Goal: Task Accomplishment & Management: Complete application form

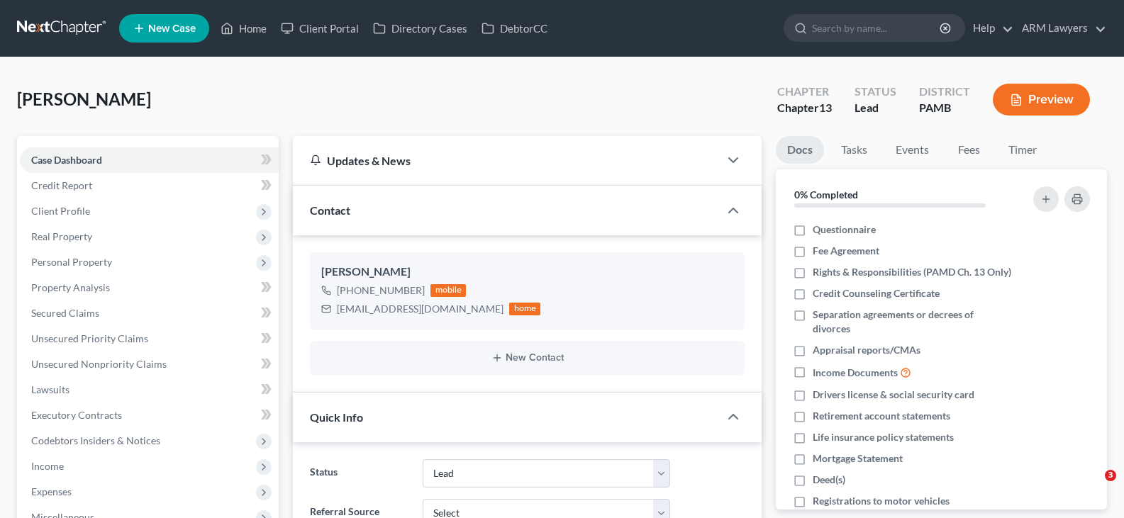
select select "10"
click at [65, 32] on link at bounding box center [62, 29] width 91 height 26
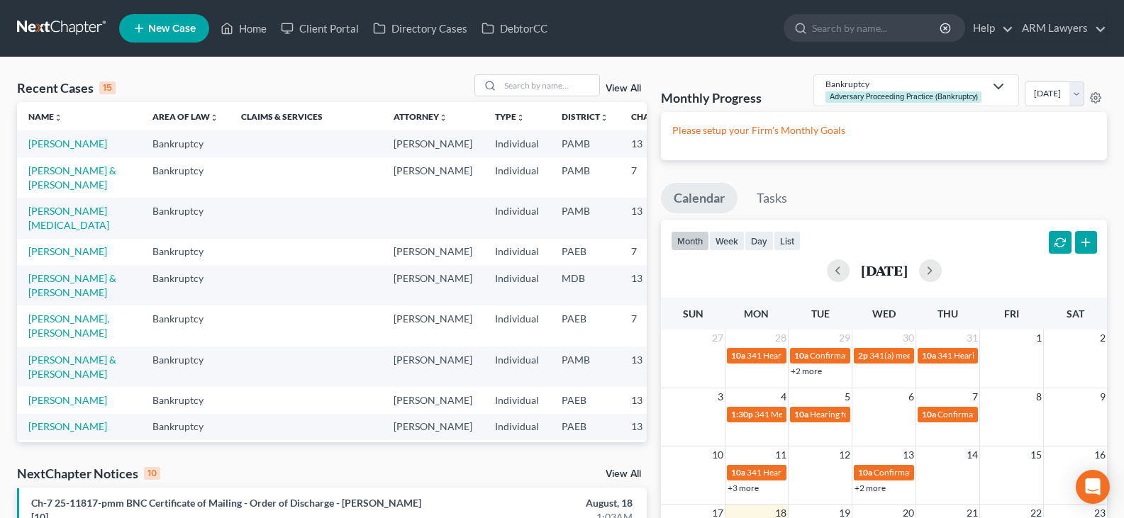
click at [624, 89] on link "View All" at bounding box center [623, 89] width 35 height 10
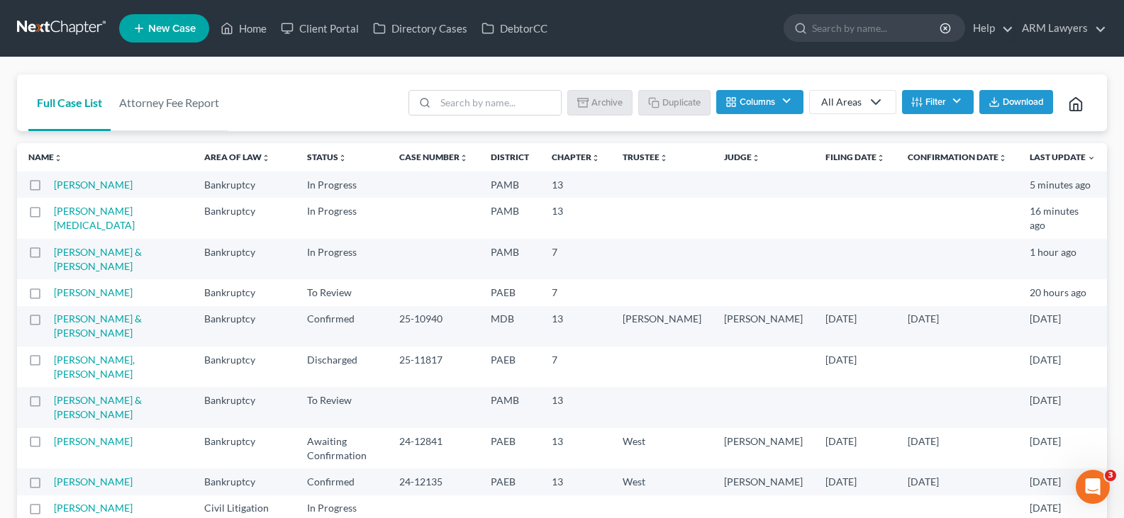
click at [853, 34] on input "search" at bounding box center [877, 28] width 130 height 26
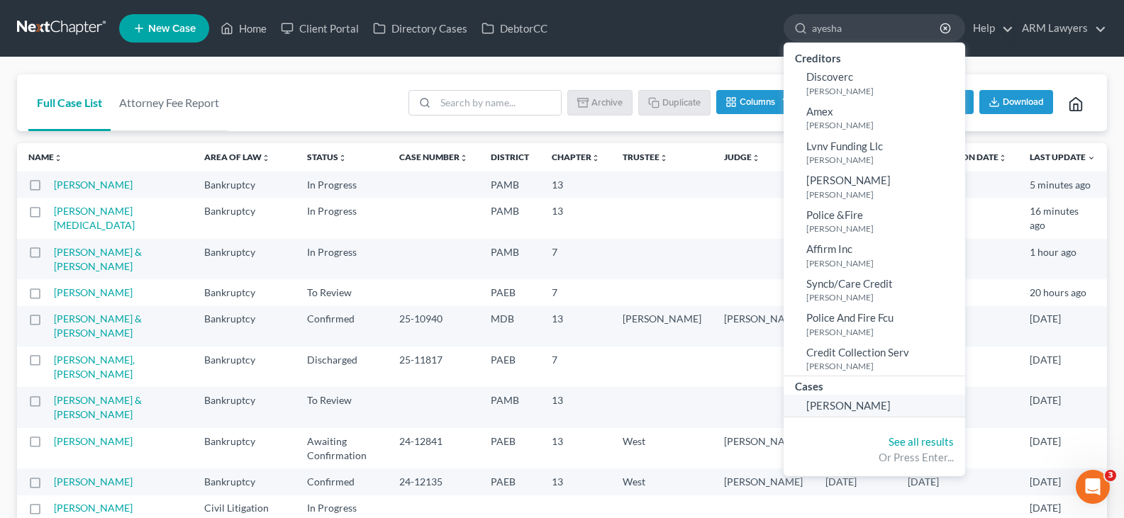
type input "ayesha"
click at [851, 407] on span "Hosten, Ayesha" at bounding box center [848, 405] width 84 height 13
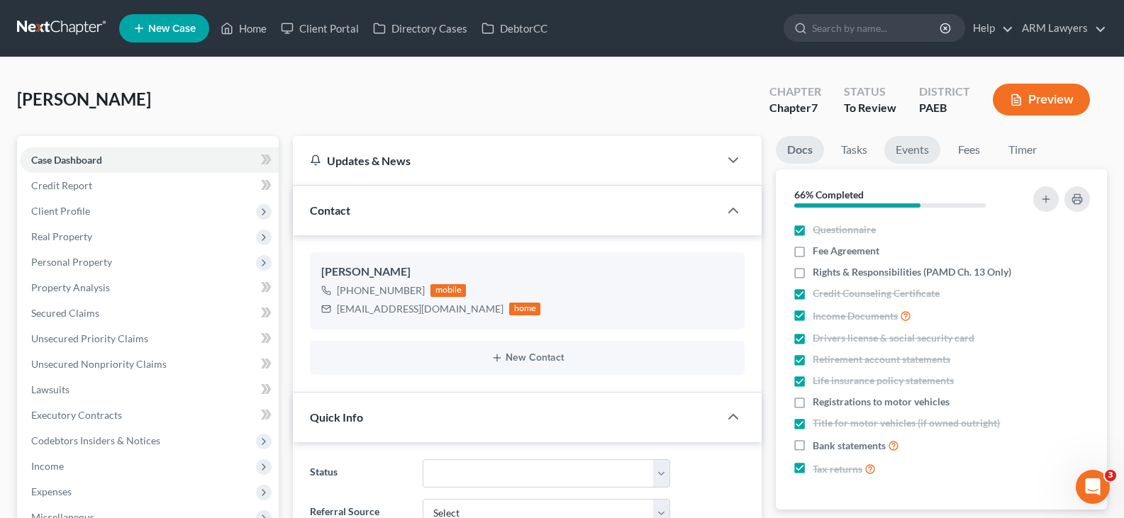
scroll to position [106, 0]
click at [856, 154] on link "Tasks" at bounding box center [854, 150] width 49 height 28
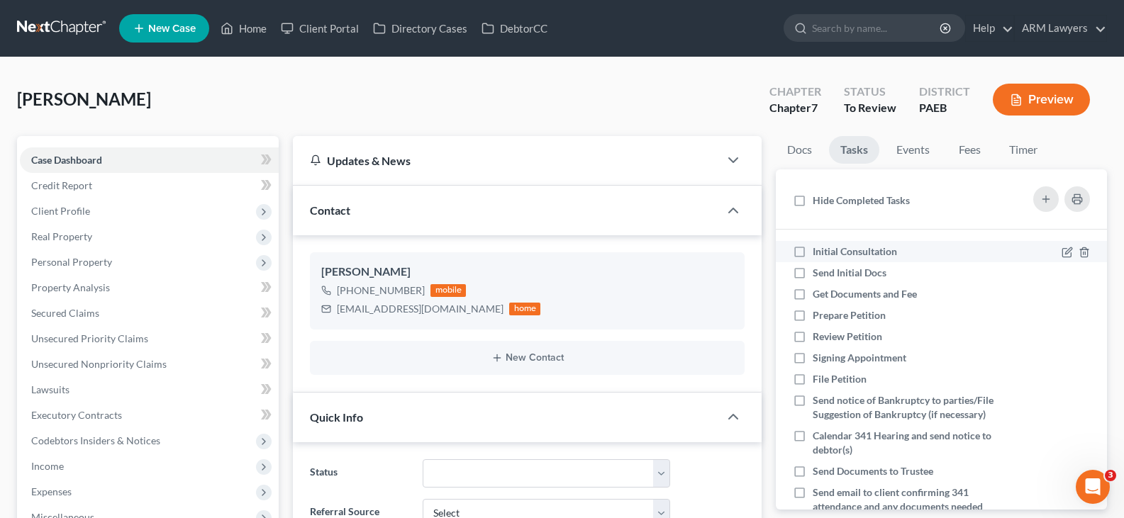
click at [841, 250] on span "Initial Consultation" at bounding box center [855, 251] width 84 height 12
click at [828, 250] on input "Initial Consultation" at bounding box center [822, 249] width 9 height 9
checkbox input "true"
click at [858, 269] on span "Send Initial Docs" at bounding box center [850, 273] width 74 height 12
click at [828, 269] on input "Send Initial Docs" at bounding box center [822, 270] width 9 height 9
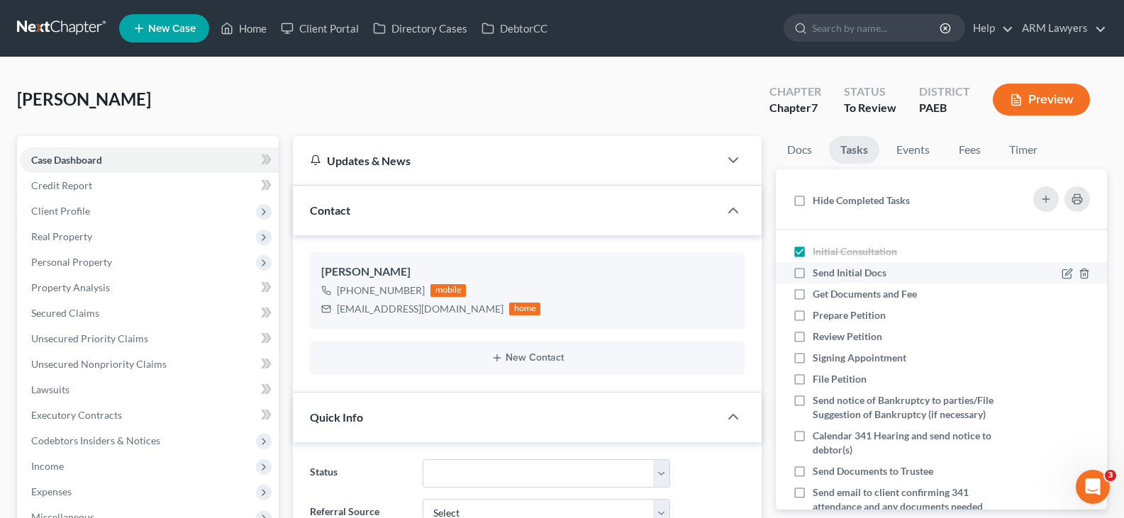
checkbox input "true"
click at [858, 293] on span "Get Documents and Fee" at bounding box center [865, 294] width 104 height 12
click at [828, 293] on input "Get Documents and Fee" at bounding box center [822, 291] width 9 height 9
checkbox input "true"
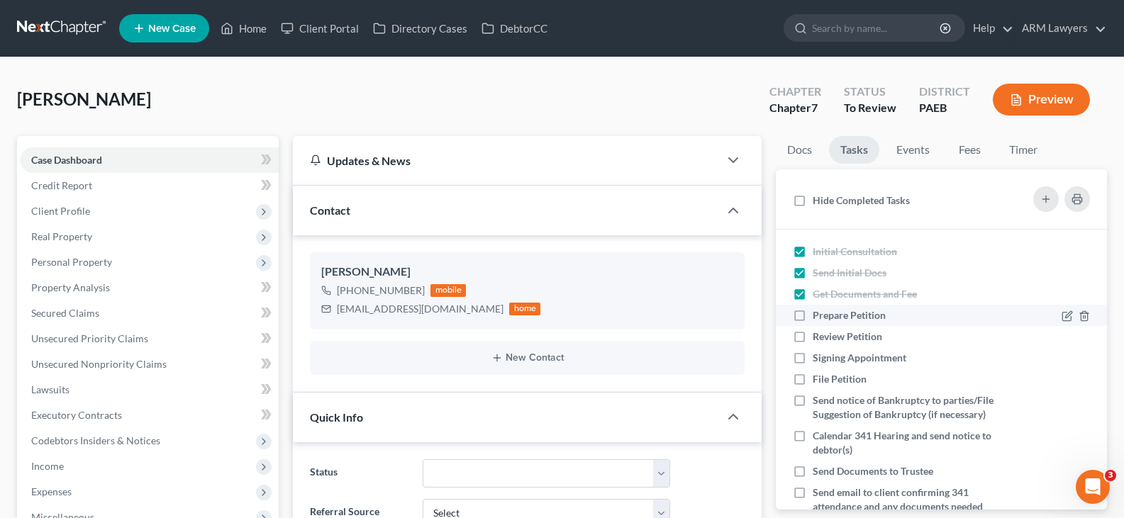
click at [844, 315] on span "Prepare Petition" at bounding box center [849, 315] width 73 height 12
click at [828, 315] on input "Prepare Petition" at bounding box center [822, 312] width 9 height 9
checkbox input "true"
click at [838, 337] on span "Review Petition" at bounding box center [847, 336] width 69 height 12
click at [828, 337] on input "Review Petition" at bounding box center [822, 334] width 9 height 9
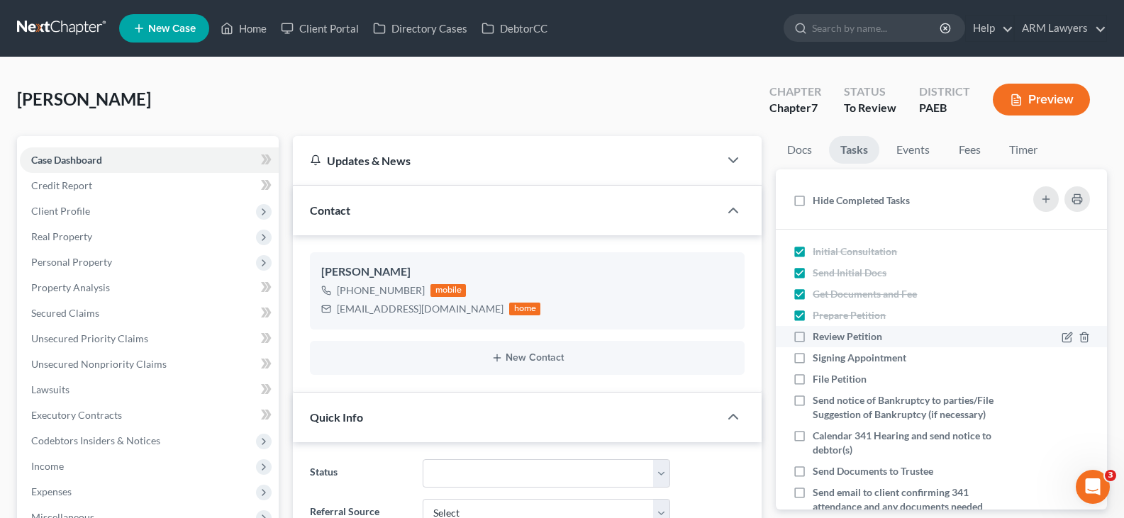
checkbox input "true"
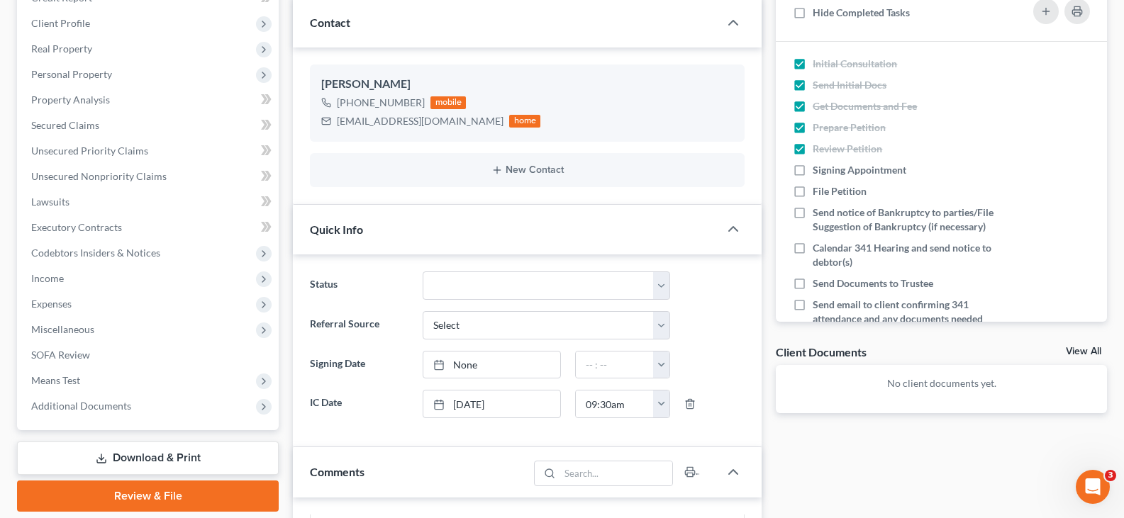
scroll to position [213, 0]
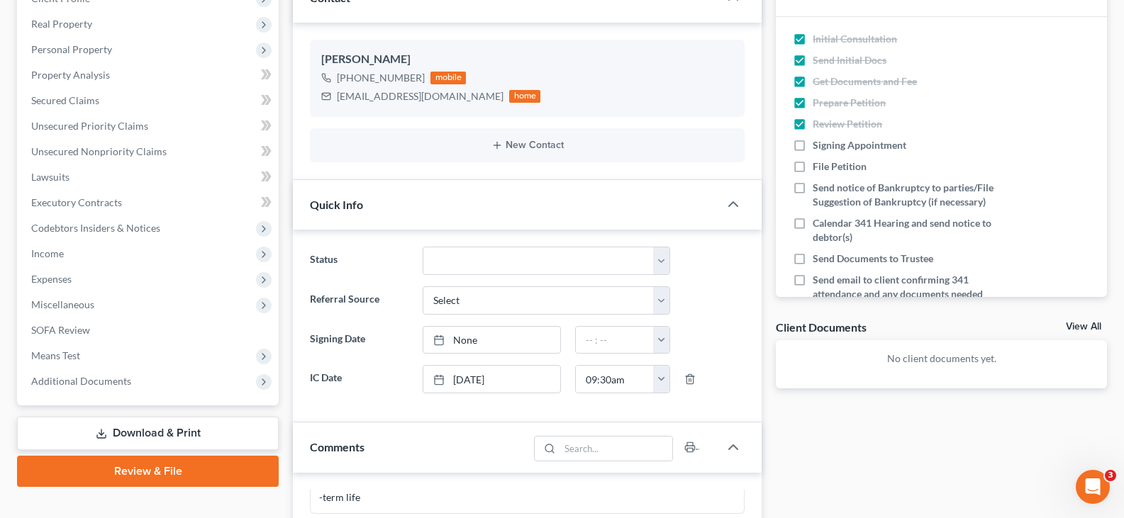
click at [0, 478] on div "Hosten, Ayesha Upgraded Chapter Chapter 7 Status To Review District PAEB Previe…" at bounding box center [562, 456] width 1124 height 1222
click at [172, 435] on link "Download & Print" at bounding box center [148, 433] width 262 height 33
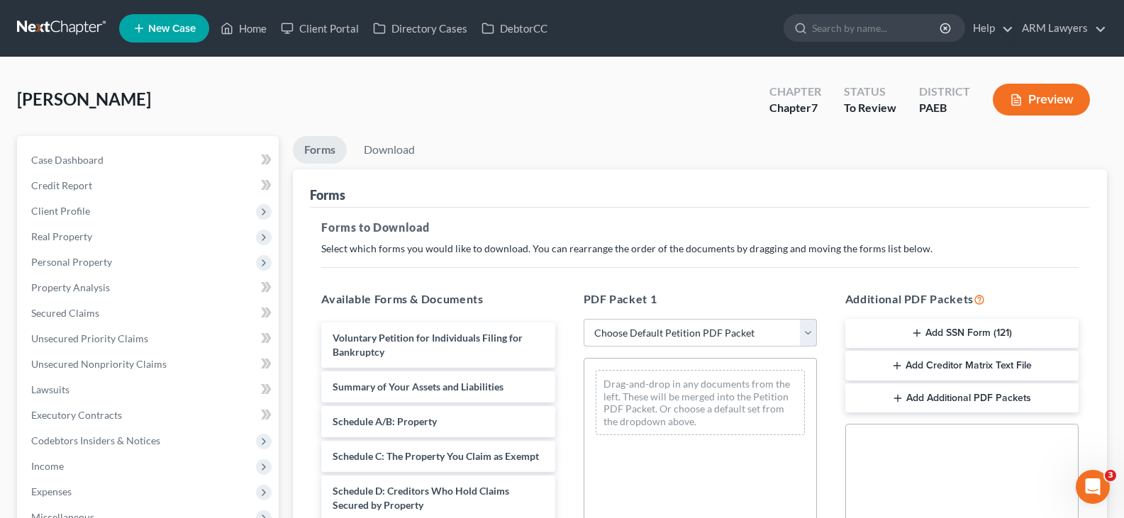
click at [701, 338] on select "Choose Default Petition PDF Packet Complete Bankruptcy Petition (all forms and …" at bounding box center [700, 333] width 233 height 28
select select "0"
click at [589, 319] on select "Choose Default Petition PDF Packet Complete Bankruptcy Petition (all forms and …" at bounding box center [700, 333] width 233 height 28
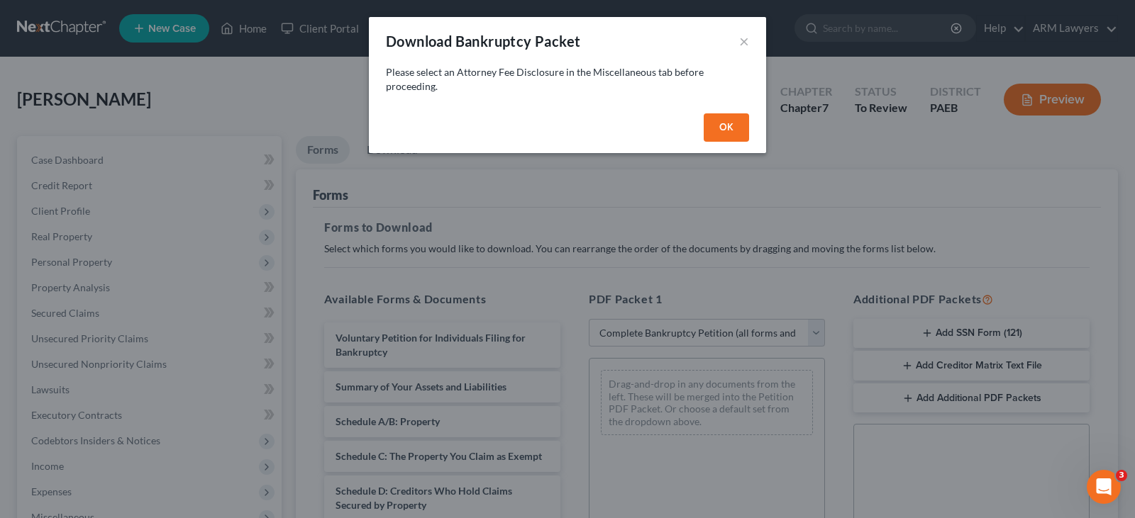
click at [738, 133] on button "OK" at bounding box center [725, 127] width 45 height 28
select select
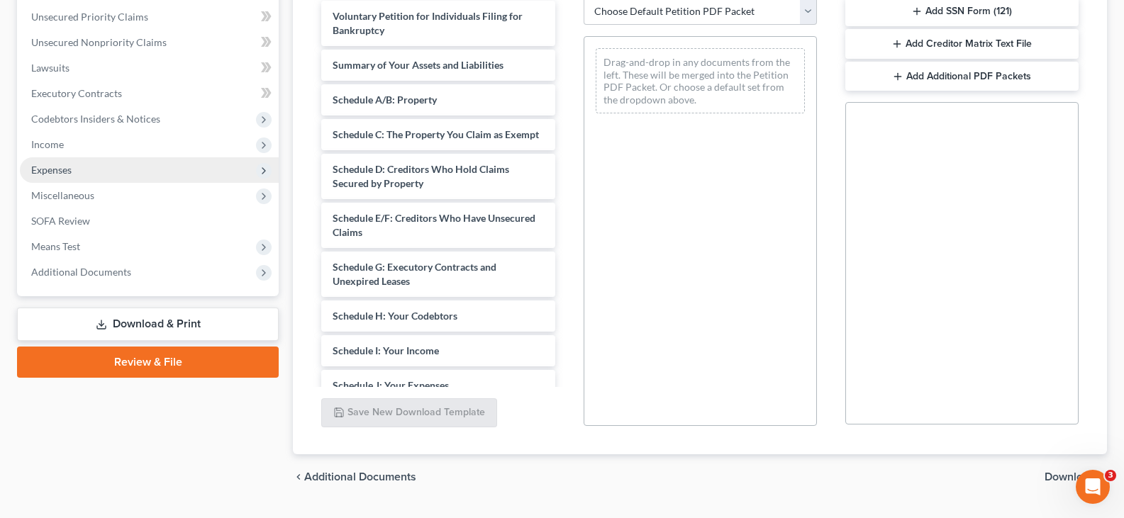
scroll to position [286, 0]
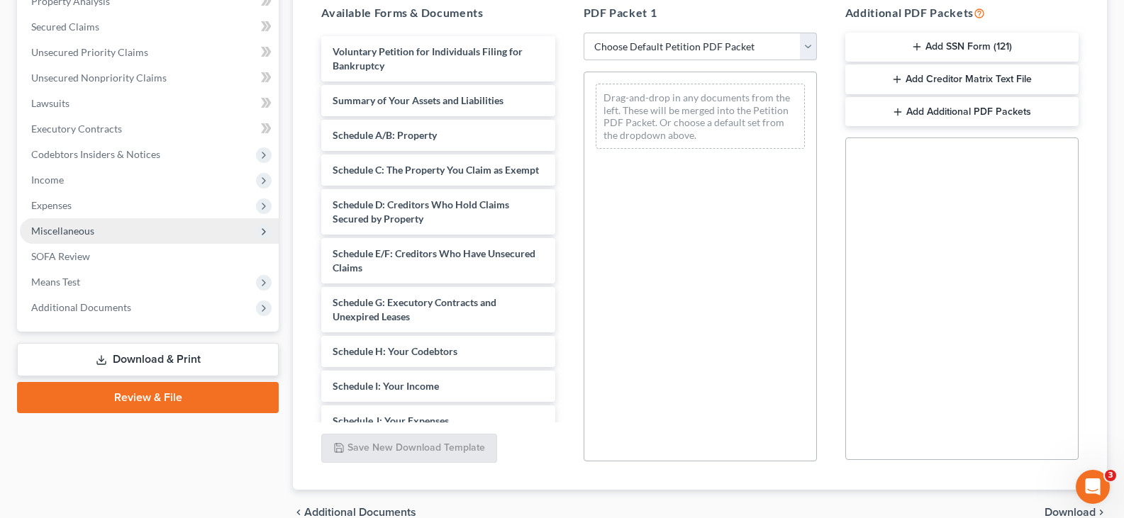
click at [92, 233] on span "Miscellaneous" at bounding box center [62, 231] width 63 height 12
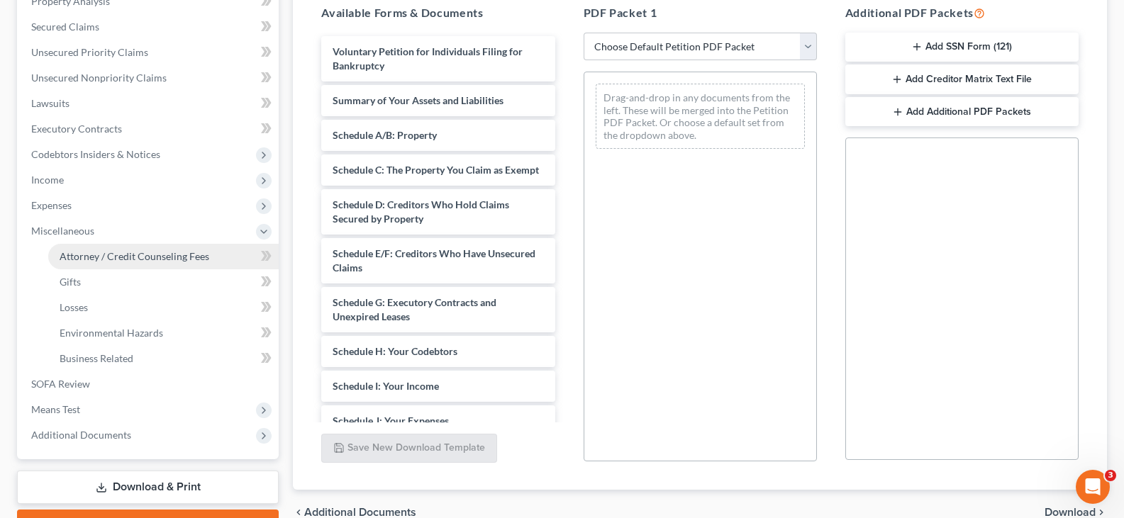
click at [108, 259] on span "Attorney / Credit Counseling Fees" at bounding box center [135, 256] width 150 height 12
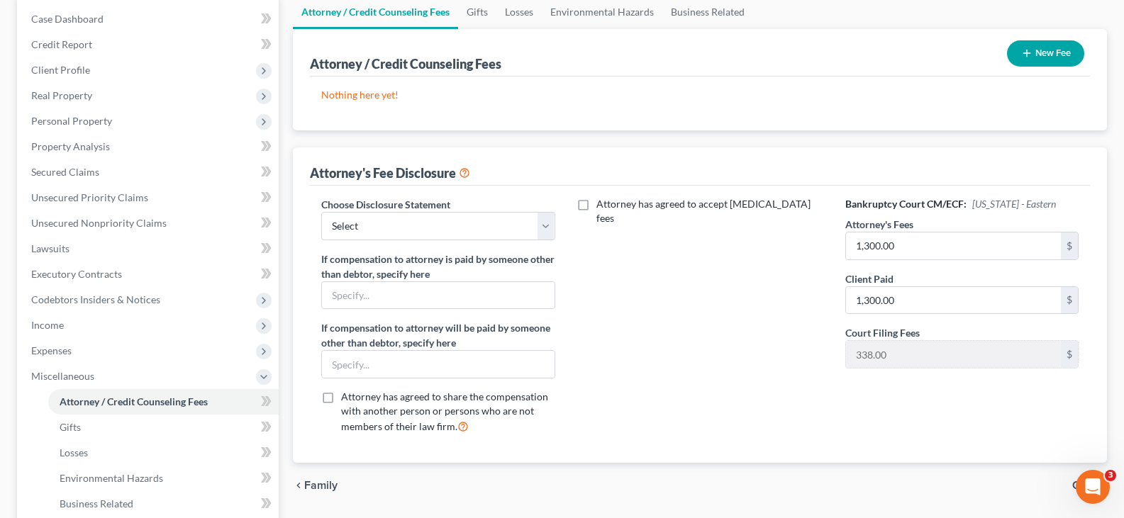
scroll to position [142, 0]
click at [463, 227] on select "Select ARM Lawyers" at bounding box center [437, 225] width 233 height 28
select select "0"
click at [321, 211] on select "Select ARM Lawyers" at bounding box center [437, 225] width 233 height 28
click at [1049, 55] on button "New Fee" at bounding box center [1045, 53] width 77 height 26
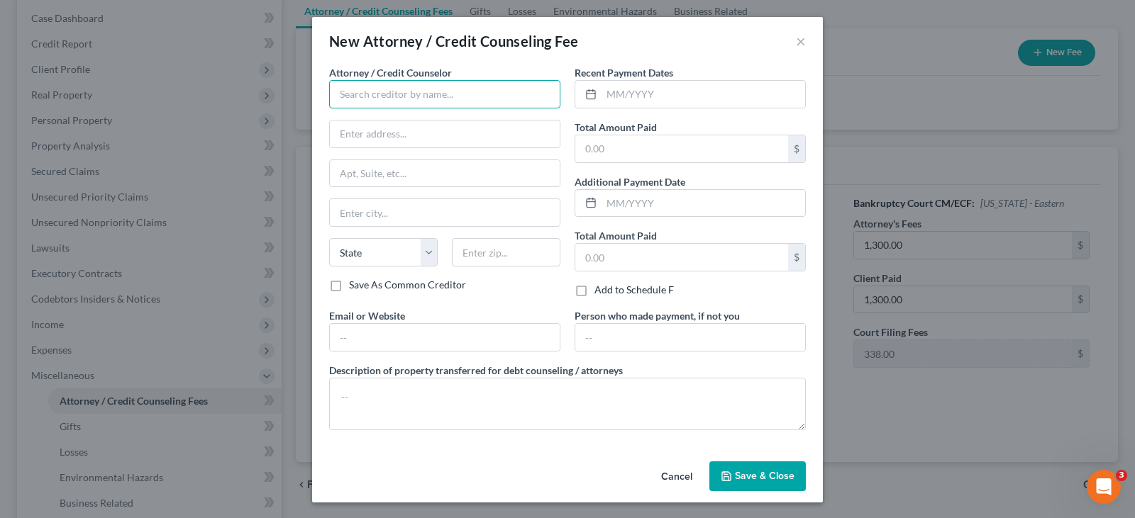
click at [447, 96] on input "text" at bounding box center [444, 94] width 231 height 28
type input "ARM Lawyers"
click at [672, 85] on input "text" at bounding box center [703, 94] width 204 height 27
type input "8/18/2025"
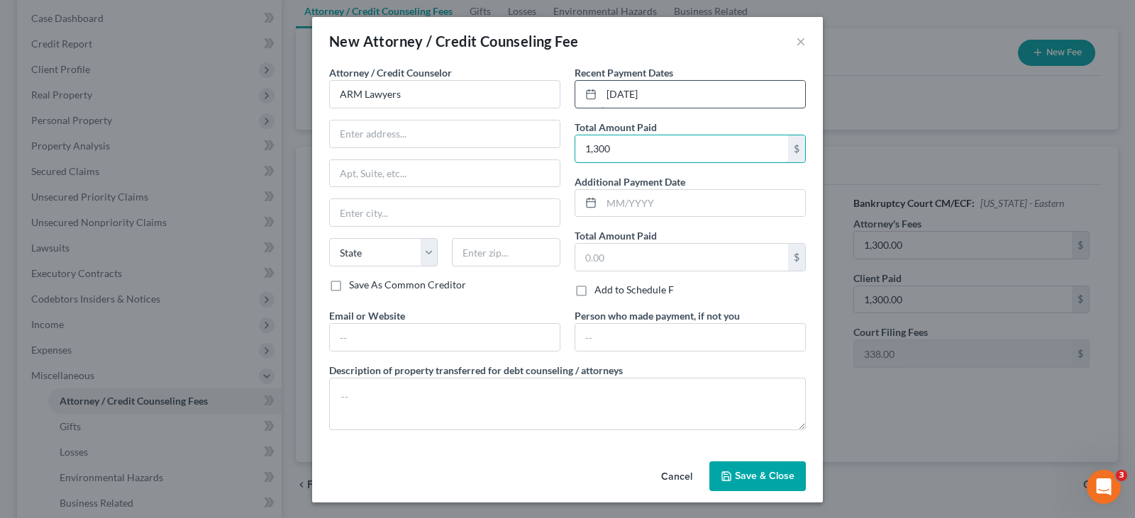
type input "1,300"
click at [760, 462] on button "Save & Close" at bounding box center [757, 477] width 96 height 30
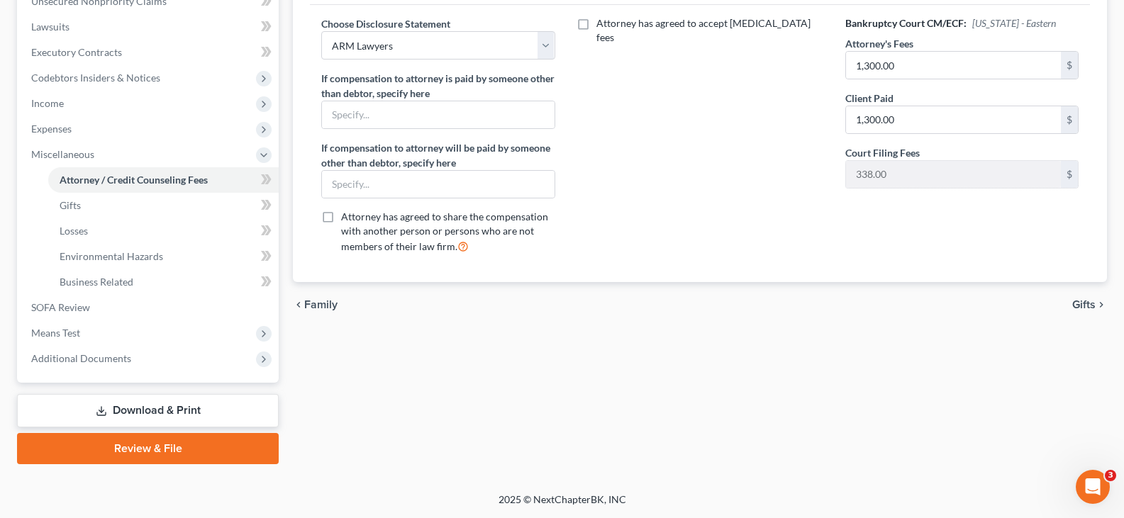
click at [155, 403] on link "Download & Print" at bounding box center [148, 410] width 262 height 33
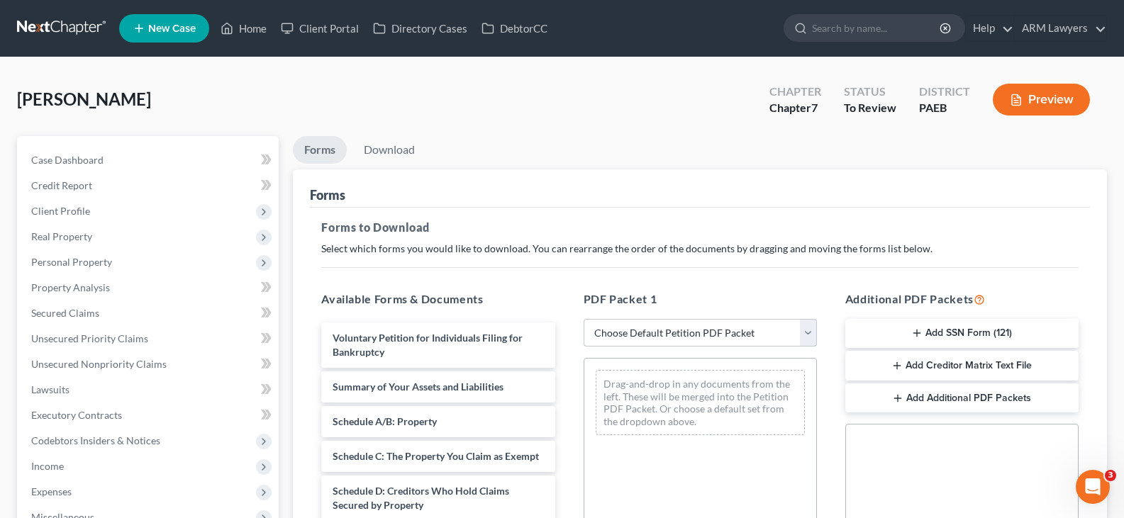
click at [685, 328] on select "Choose Default Petition PDF Packet Complete Bankruptcy Petition (all forms and …" at bounding box center [700, 333] width 233 height 28
select select "0"
click at [584, 319] on select "Choose Default Petition PDF Packet Complete Bankruptcy Petition (all forms and …" at bounding box center [700, 333] width 233 height 28
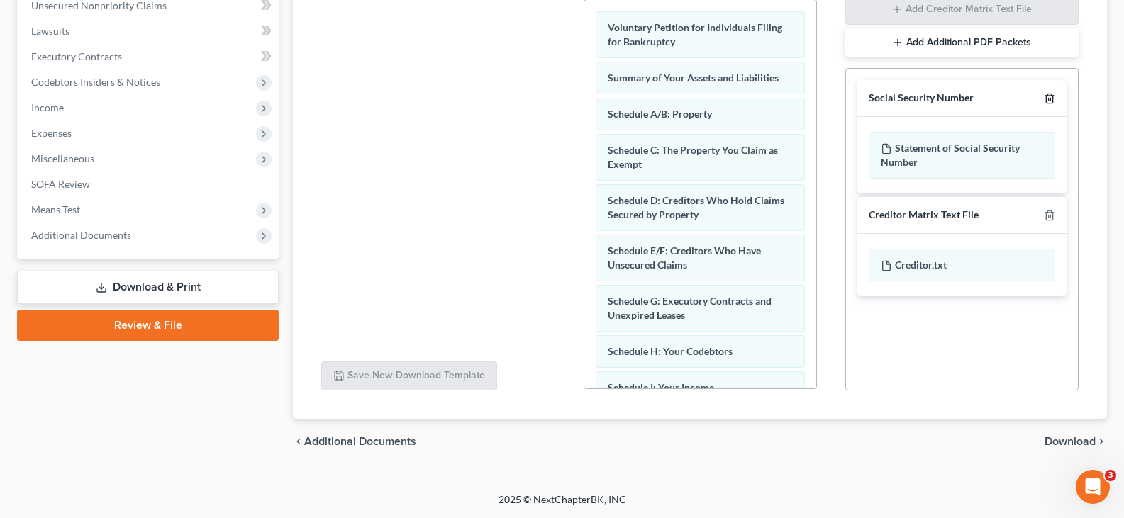
click at [1046, 104] on icon "button" at bounding box center [1049, 98] width 11 height 11
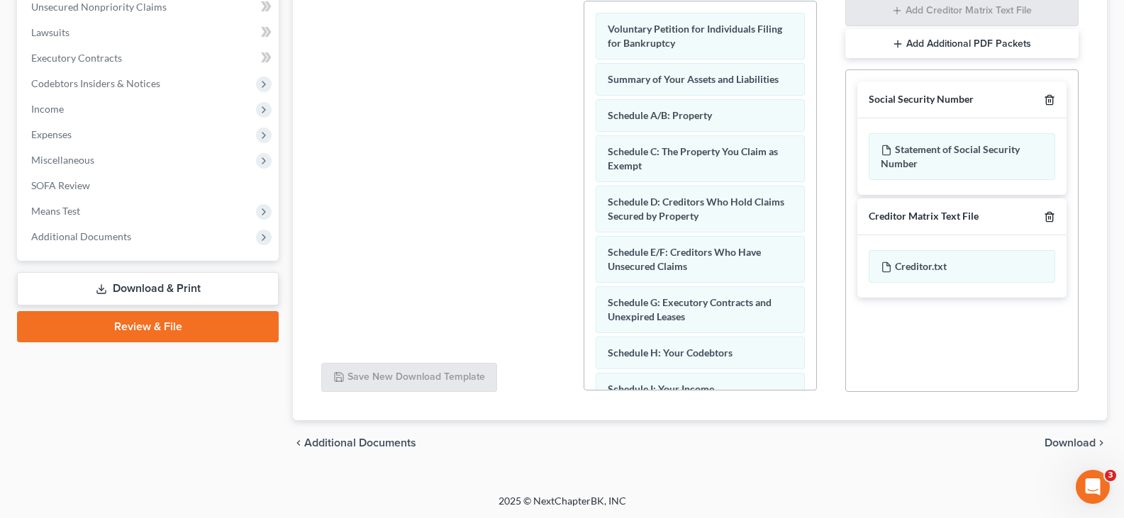
click at [1046, 211] on icon "button" at bounding box center [1049, 216] width 11 height 11
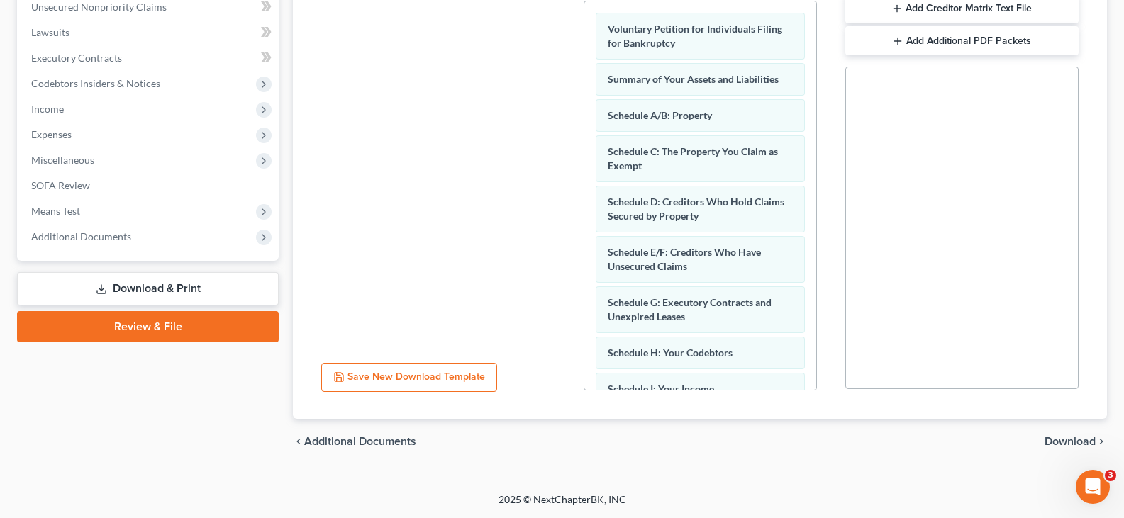
click at [1081, 442] on span "Download" at bounding box center [1069, 441] width 51 height 11
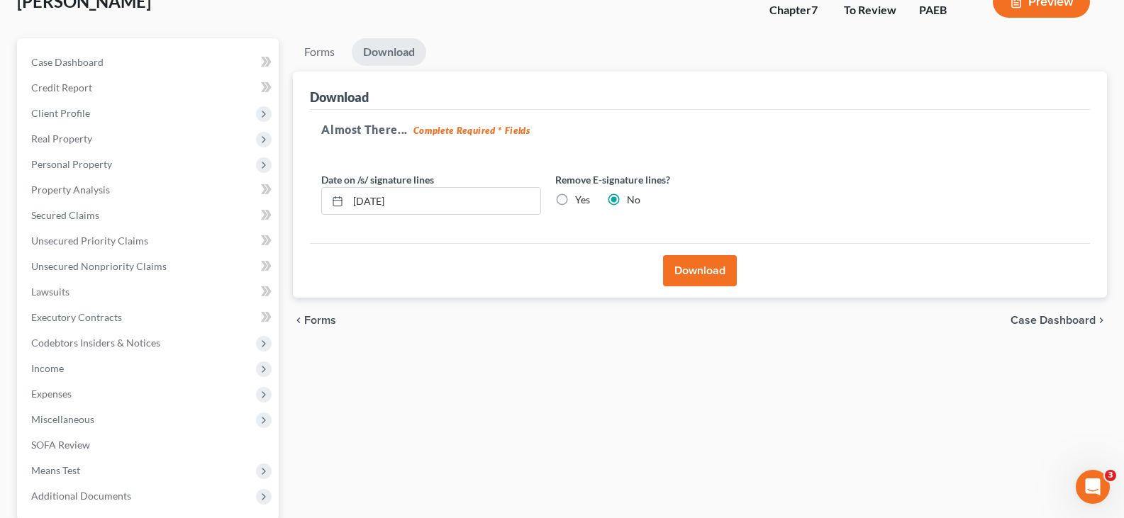
scroll to position [94, 0]
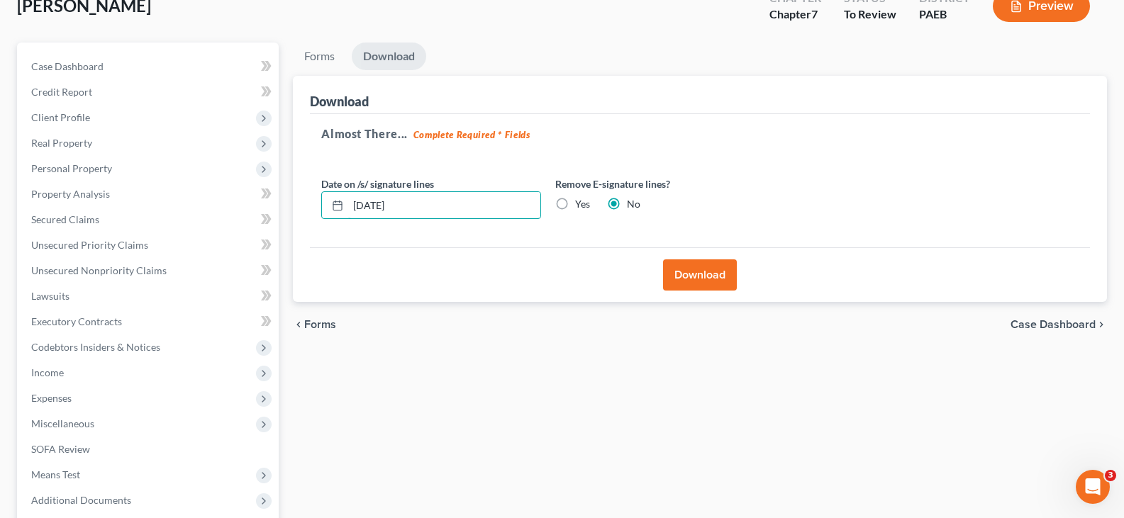
drag, startPoint x: 522, startPoint y: 208, endPoint x: 0, endPoint y: 156, distance: 524.5
click at [0, 156] on div "Hosten, Ayesha Upgraded Chapter Chapter 7 Status To Review District PAEB Previe…" at bounding box center [562, 299] width 1124 height 671
click at [575, 201] on label "Yes" at bounding box center [582, 204] width 15 height 14
click at [581, 201] on input "Yes" at bounding box center [585, 201] width 9 height 9
radio input "true"
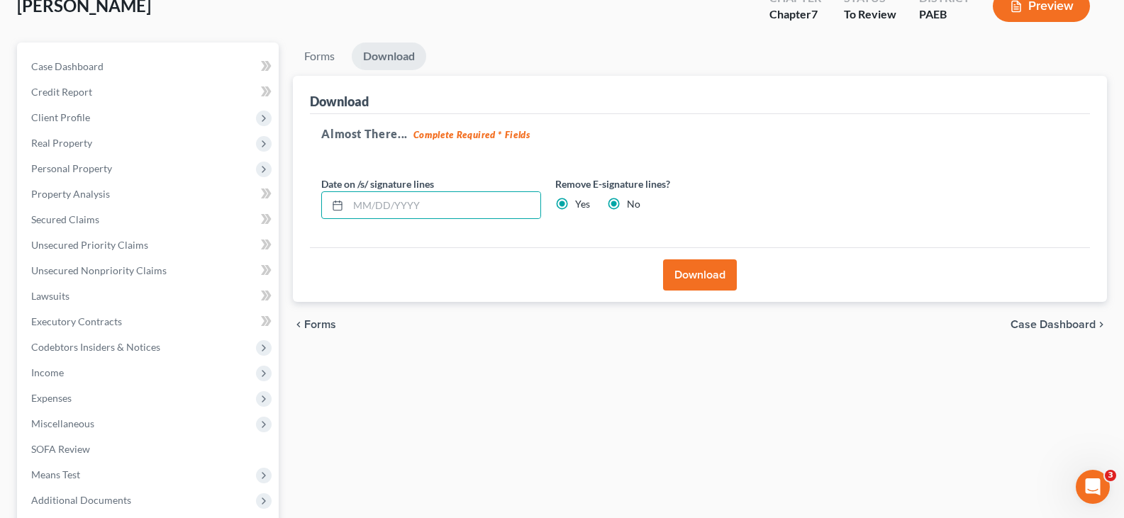
radio input "false"
click at [696, 274] on button "Download" at bounding box center [700, 275] width 74 height 31
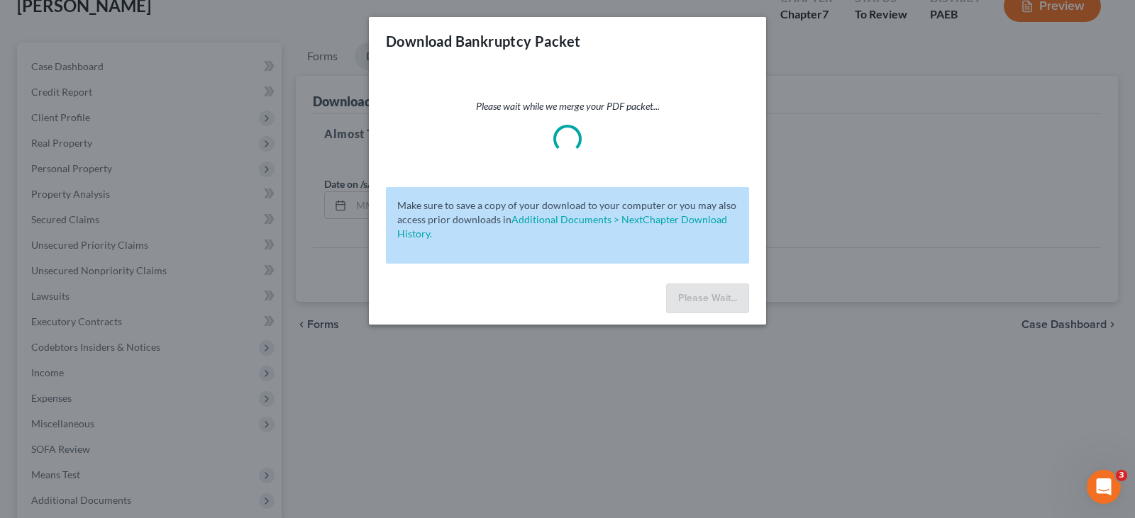
click at [0, 94] on div "Download Bankruptcy Packet Please wait while we merge your PDF packet... Make s…" at bounding box center [567, 259] width 1135 height 518
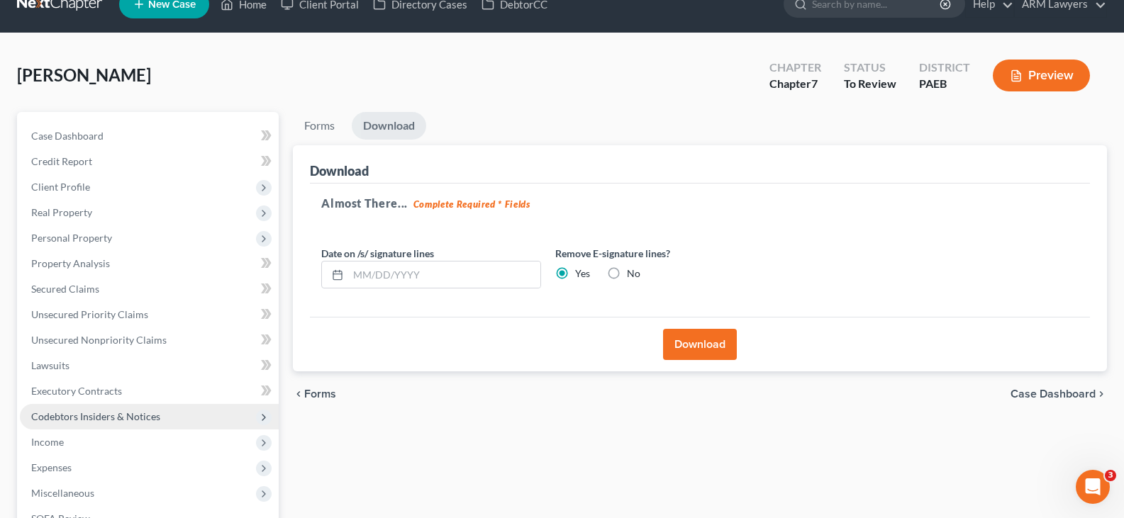
scroll to position [235, 0]
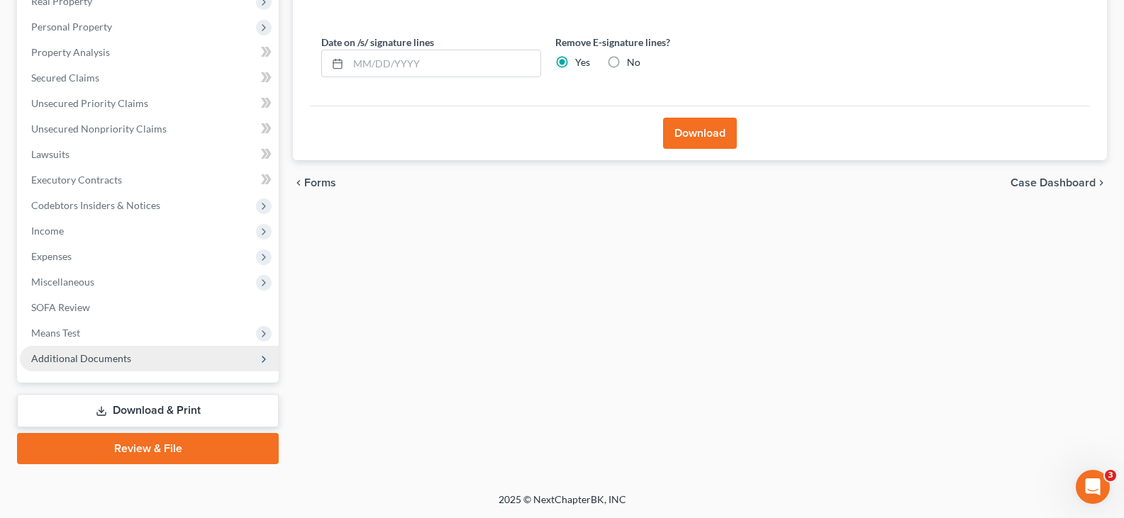
click at [145, 370] on span "Additional Documents" at bounding box center [149, 359] width 259 height 26
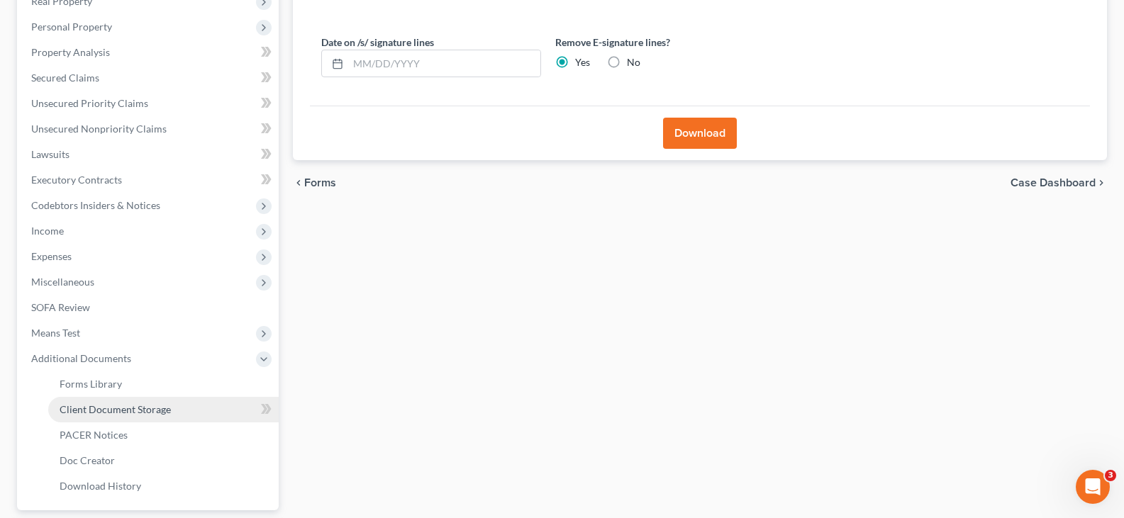
click at [167, 413] on span "Client Document Storage" at bounding box center [115, 409] width 111 height 12
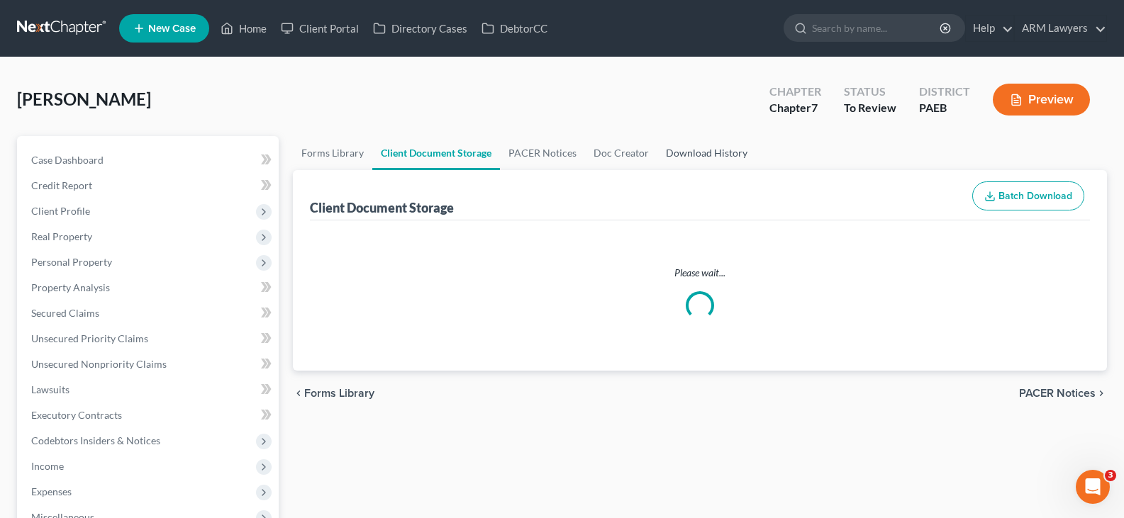
click at [681, 158] on link "Download History" at bounding box center [706, 153] width 99 height 34
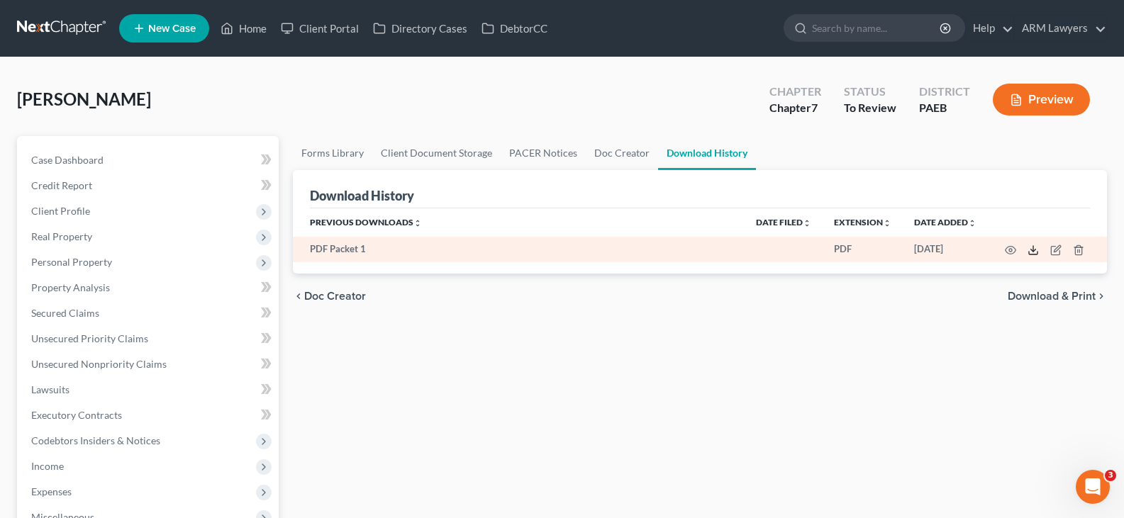
click at [1035, 251] on polyline at bounding box center [1033, 251] width 5 height 2
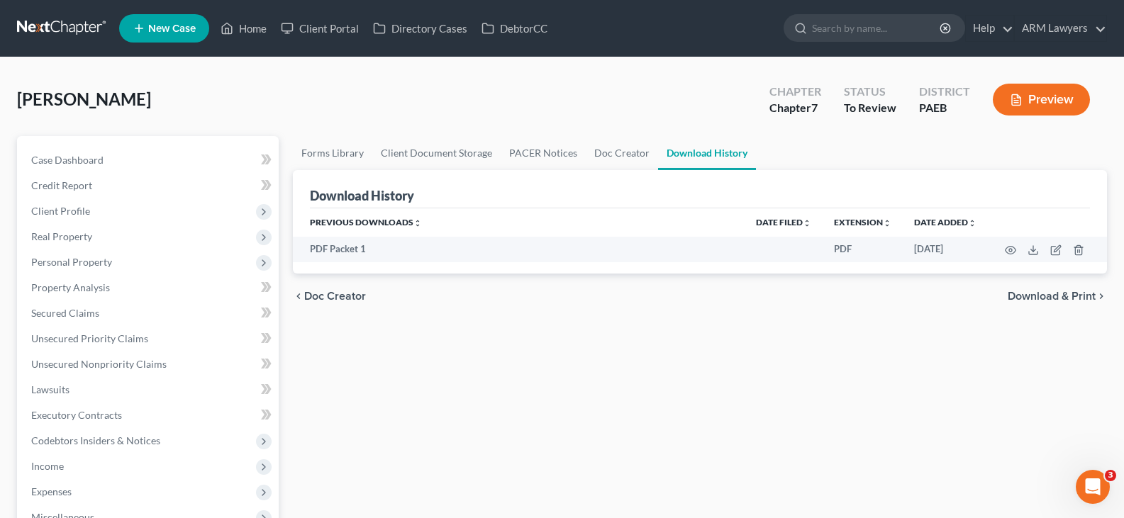
click at [132, 146] on div "Case Dashboard Payments Invoices Payments Payments Credit Report Client Profile…" at bounding box center [148, 441] width 262 height 610
click at [147, 157] on link "Case Dashboard" at bounding box center [149, 160] width 259 height 26
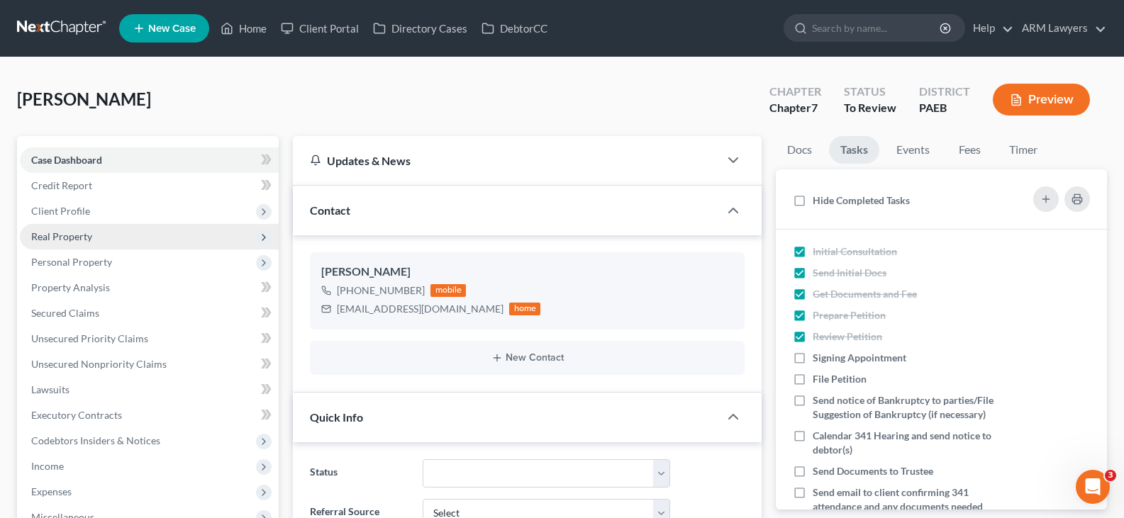
scroll to position [106, 0]
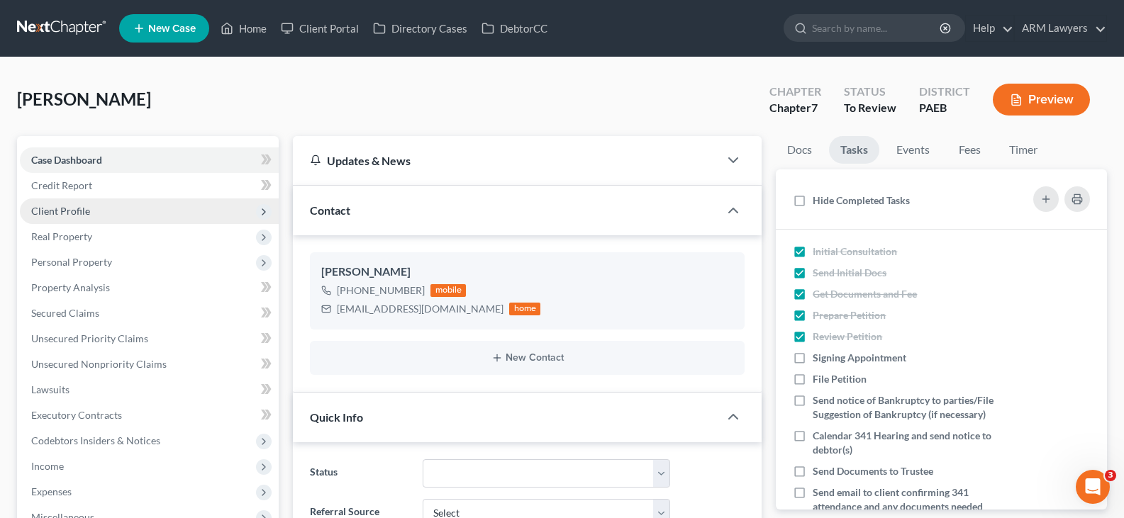
click at [115, 215] on span "Client Profile" at bounding box center [149, 212] width 259 height 26
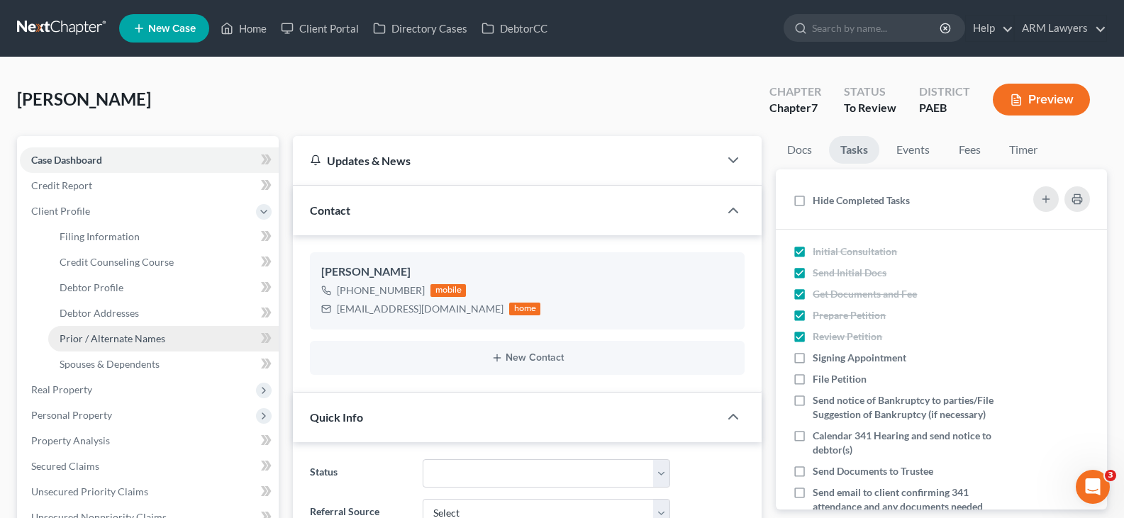
click at [152, 333] on span "Prior / Alternate Names" at bounding box center [113, 339] width 106 height 12
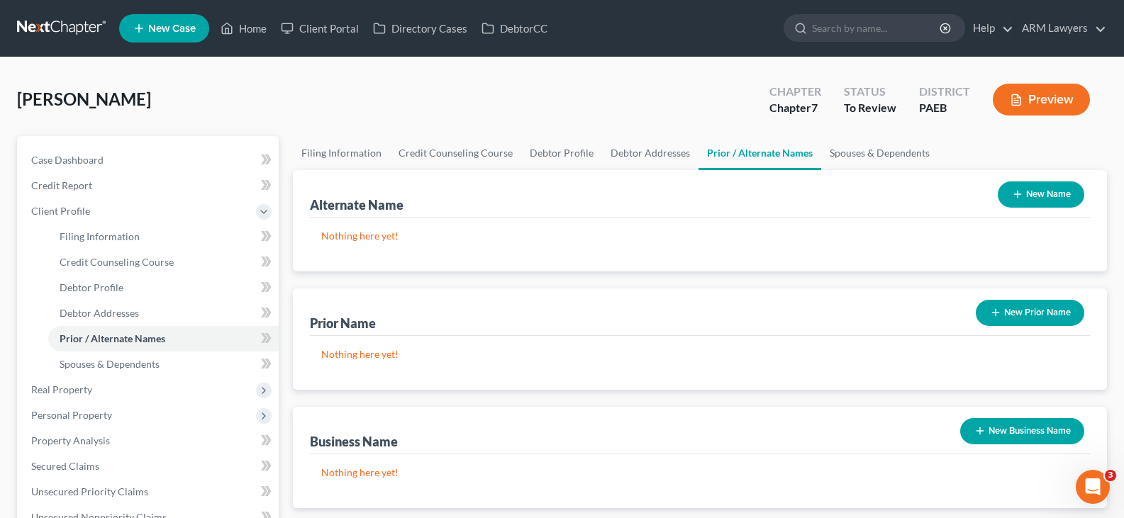
click at [1040, 194] on button "New Name" at bounding box center [1041, 195] width 87 height 26
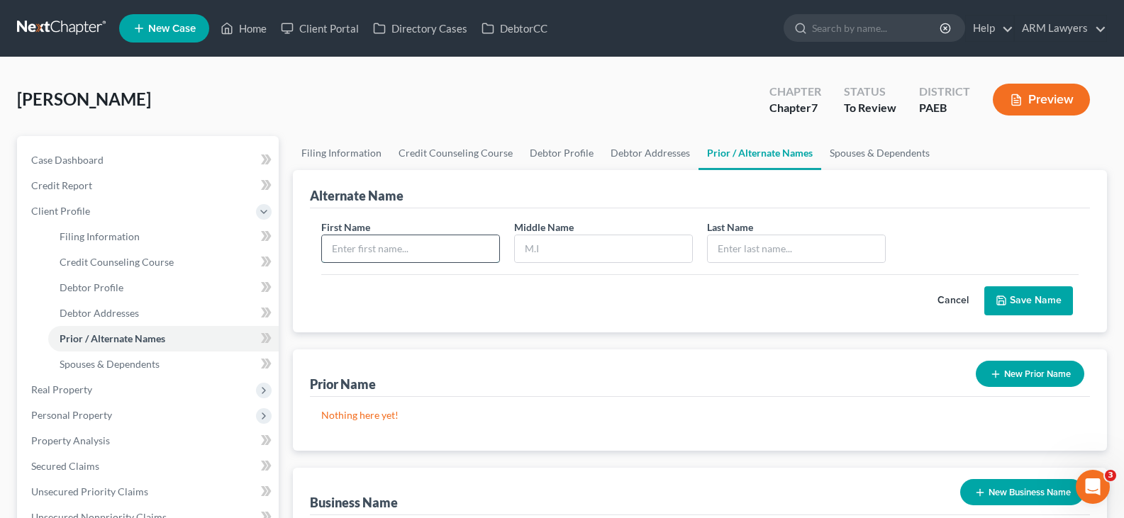
click at [455, 238] on input "text" at bounding box center [410, 248] width 177 height 27
type input "Ayesha"
type input "Sabriya"
type input "Hosten"
click at [1041, 279] on div "Cancel Save Name" at bounding box center [699, 295] width 757 height 42
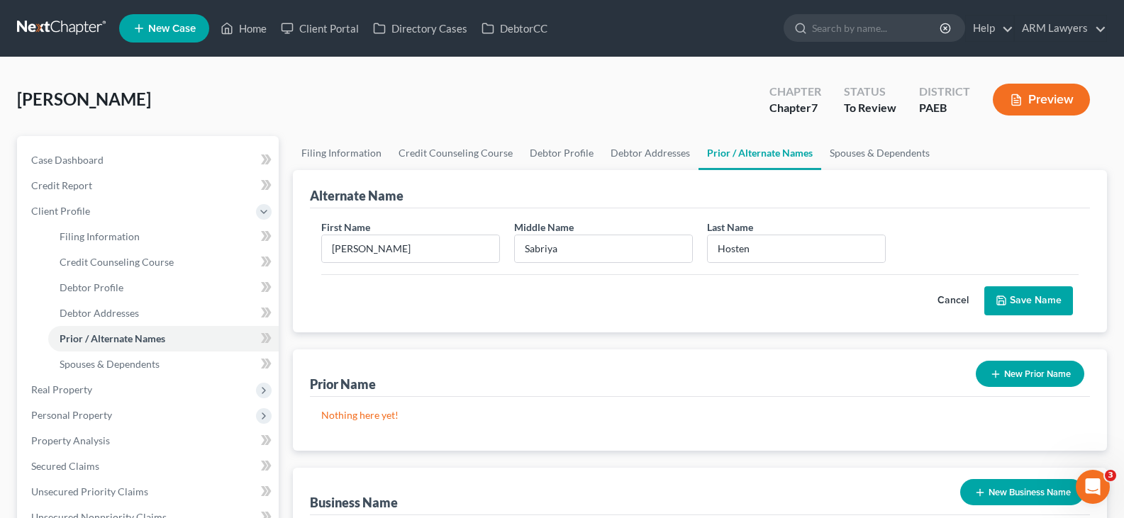
click at [1044, 302] on button "Save Name" at bounding box center [1028, 301] width 89 height 30
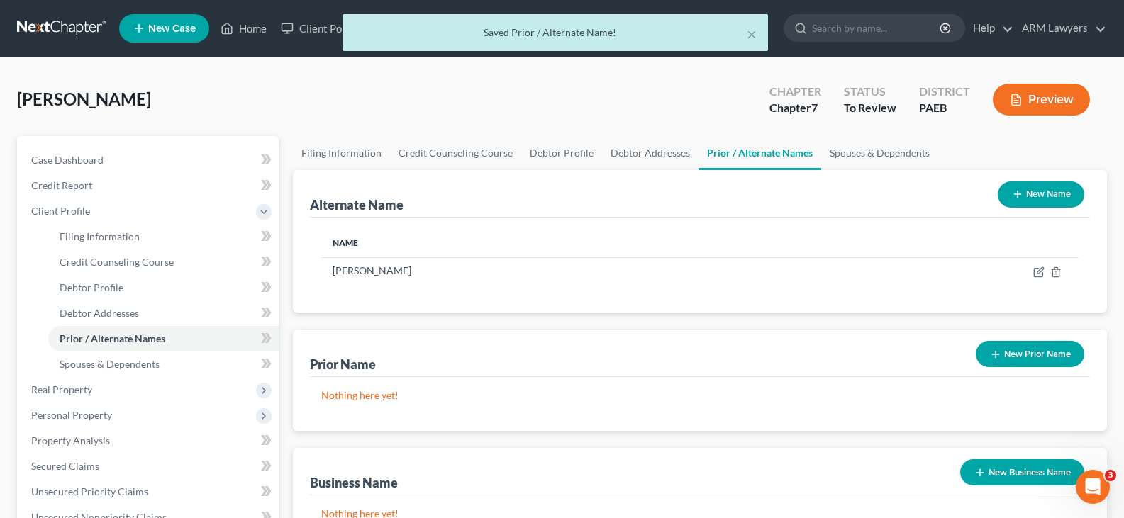
click at [67, 145] on div "Case Dashboard Payments Invoices Payments Payments Credit Report Client Profile…" at bounding box center [148, 453] width 262 height 635
click at [79, 148] on link "Case Dashboard" at bounding box center [149, 160] width 259 height 26
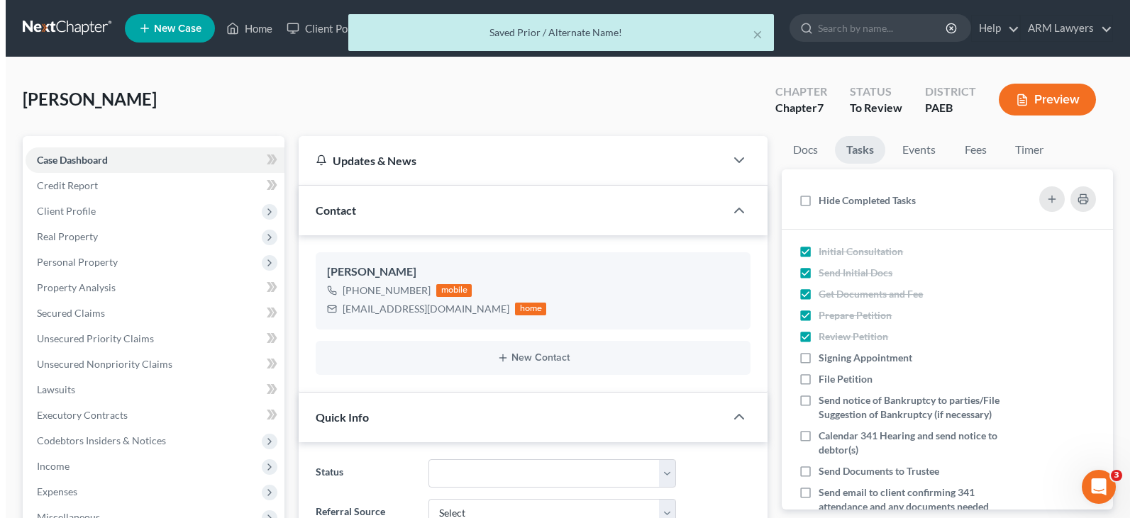
scroll to position [106, 0]
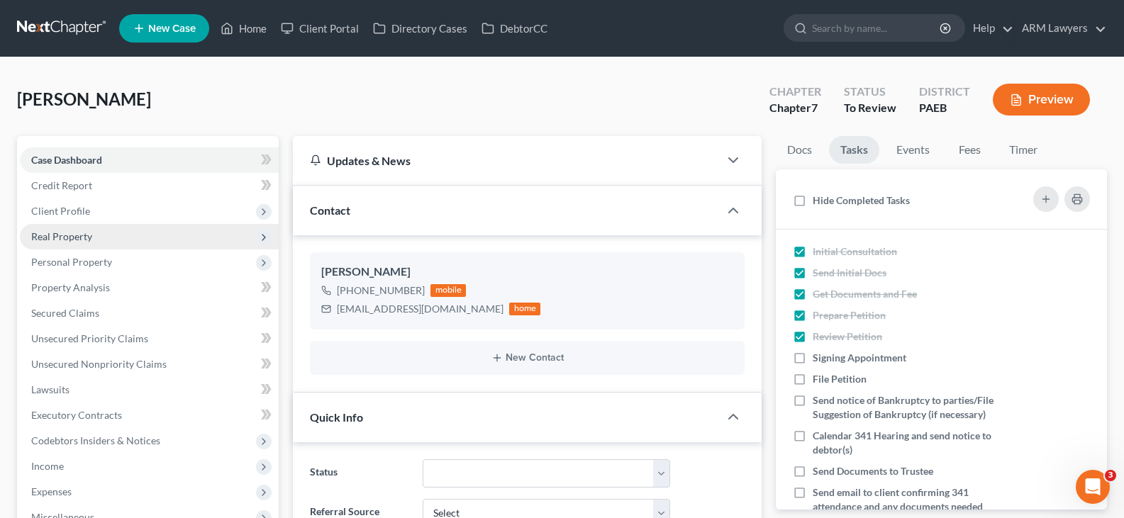
drag, startPoint x: 121, startPoint y: 240, endPoint x: 115, endPoint y: 246, distance: 8.5
click at [121, 240] on span "Real Property" at bounding box center [149, 237] width 259 height 26
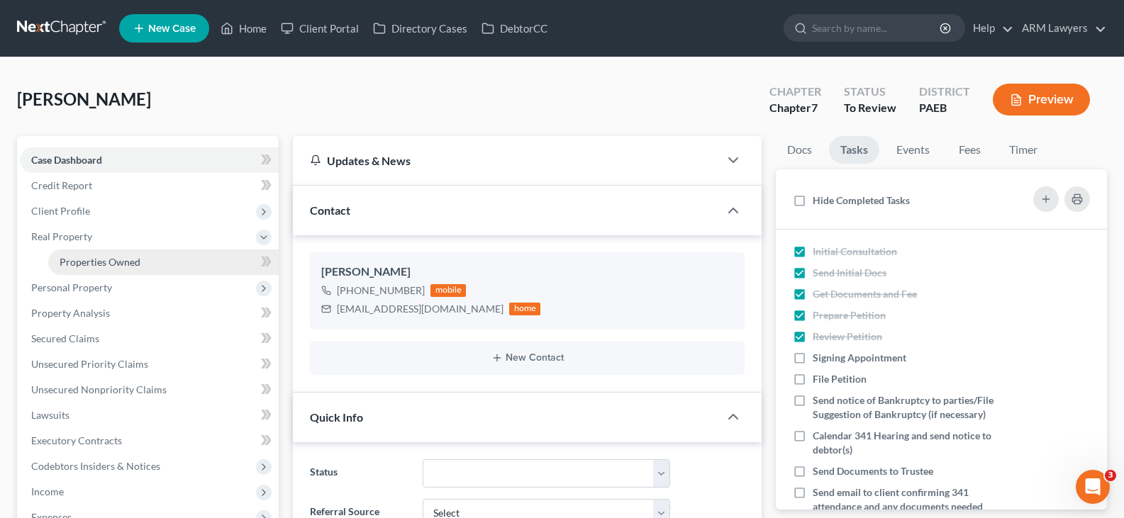
click at [107, 262] on span "Properties Owned" at bounding box center [100, 262] width 81 height 12
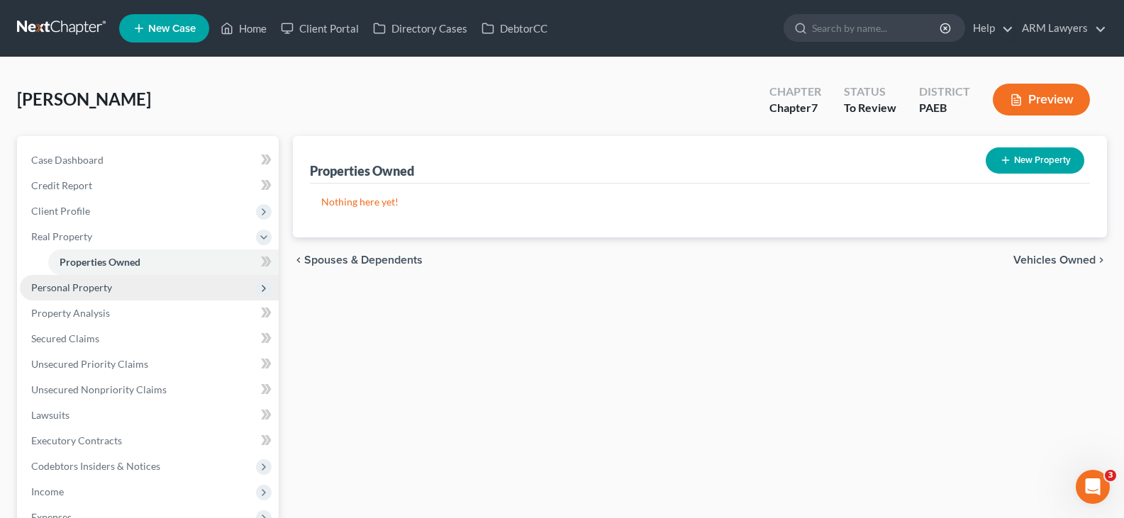
click at [101, 289] on span "Personal Property" at bounding box center [71, 288] width 81 height 12
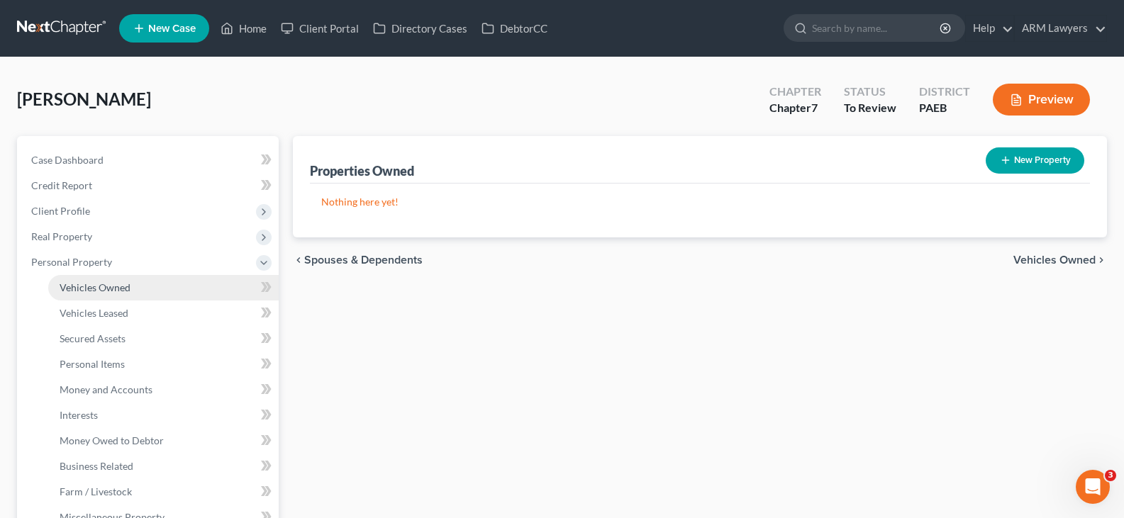
click at [119, 299] on link "Vehicles Owned" at bounding box center [163, 288] width 230 height 26
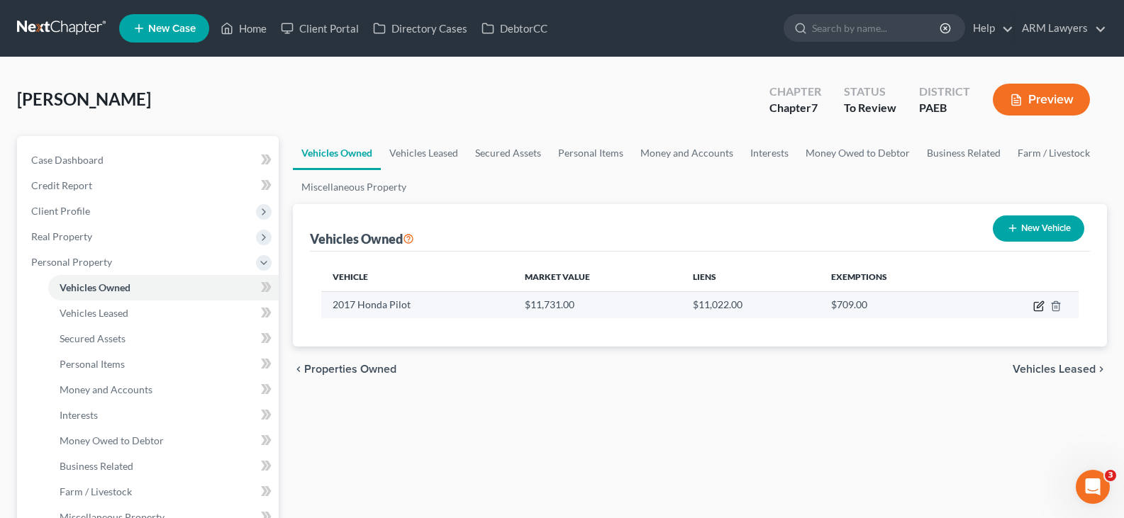
click at [1041, 306] on icon "button" at bounding box center [1038, 306] width 11 height 11
select select "0"
select select "9"
select select "0"
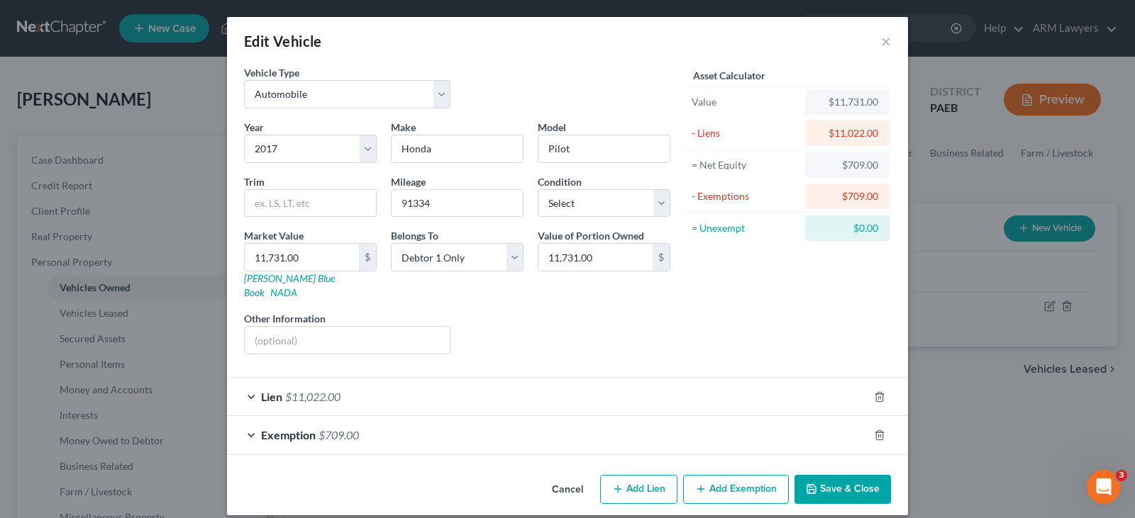
click at [347, 428] on div "Exemption $709.00" at bounding box center [547, 435] width 641 height 38
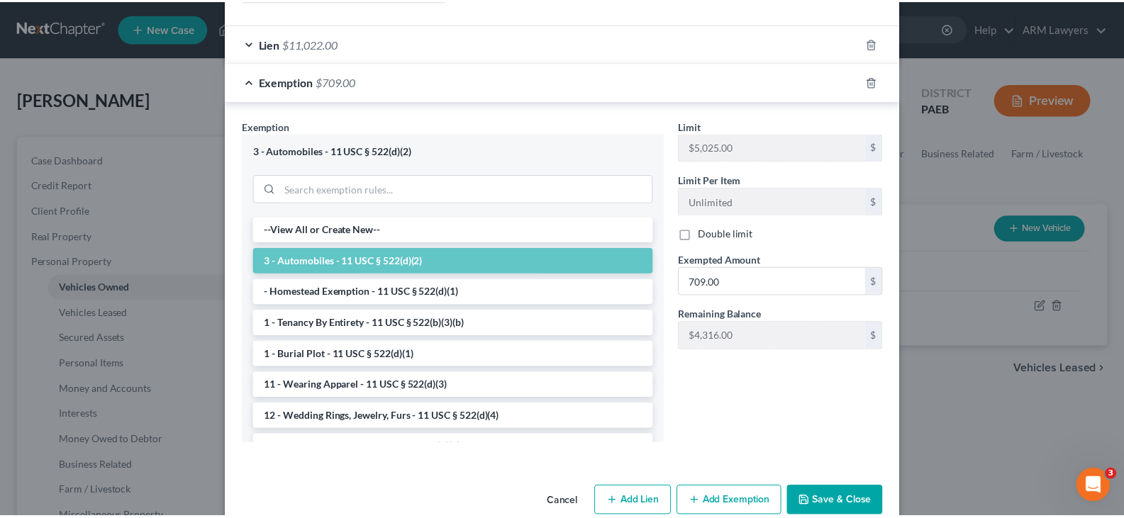
scroll to position [367, 0]
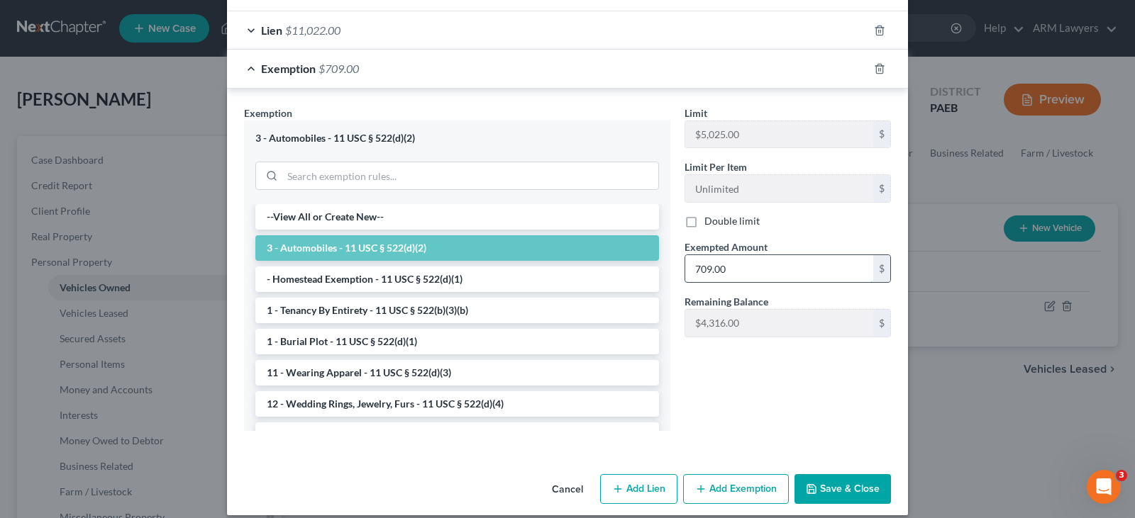
click at [750, 259] on input "709.00" at bounding box center [779, 268] width 188 height 27
type input "5,025"
click at [859, 474] on button "Save & Close" at bounding box center [842, 489] width 96 height 30
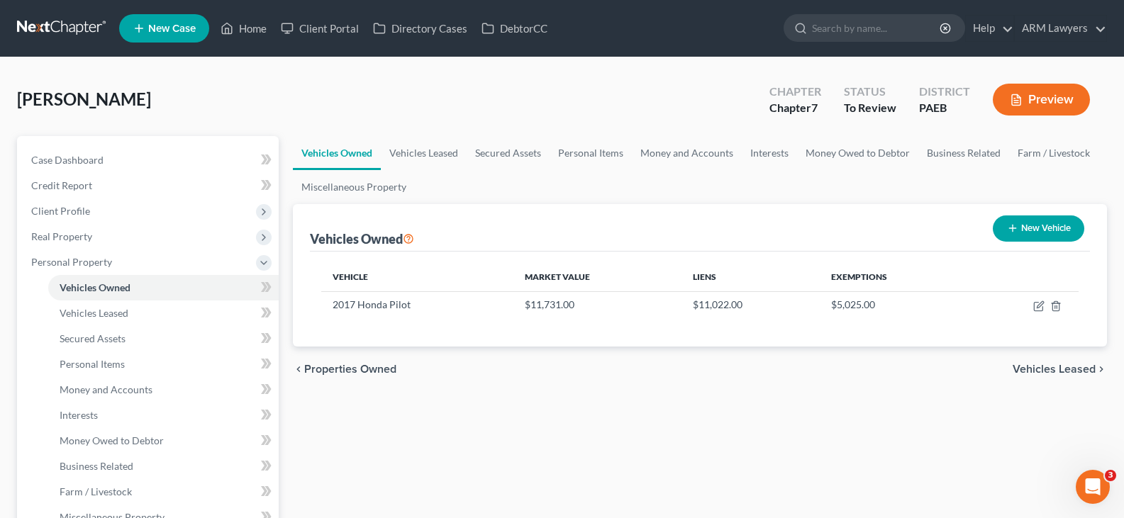
click at [87, 100] on span "Hosten, Ayesha" at bounding box center [84, 99] width 134 height 21
click at [1014, 228] on line "button" at bounding box center [1012, 228] width 6 height 0
select select "0"
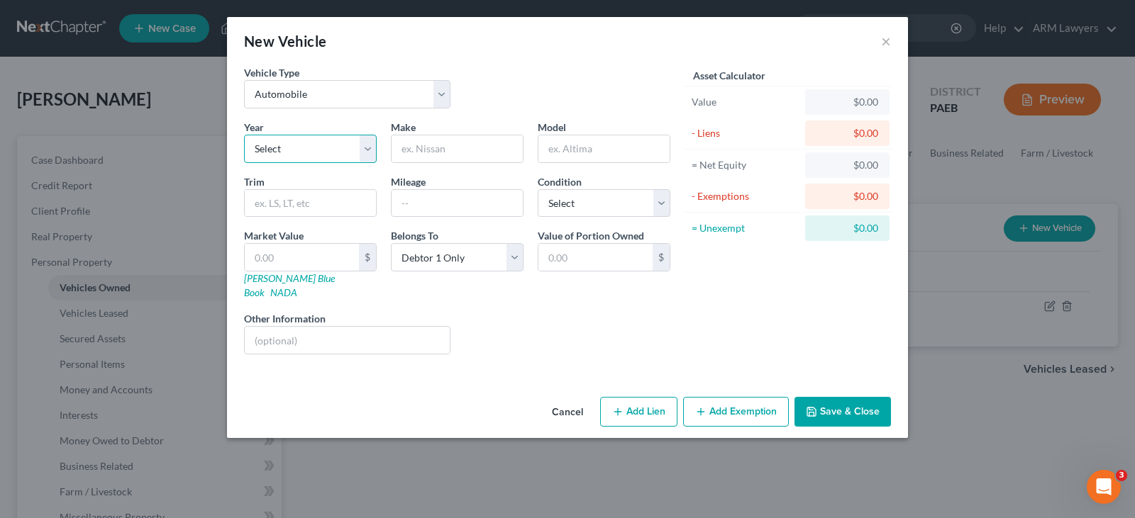
click at [331, 142] on select "Select 2026 2025 2024 2023 2022 2021 2020 2019 2018 2017 2016 2015 2014 2013 20…" at bounding box center [310, 149] width 133 height 28
click at [576, 399] on button "Cancel" at bounding box center [567, 413] width 54 height 28
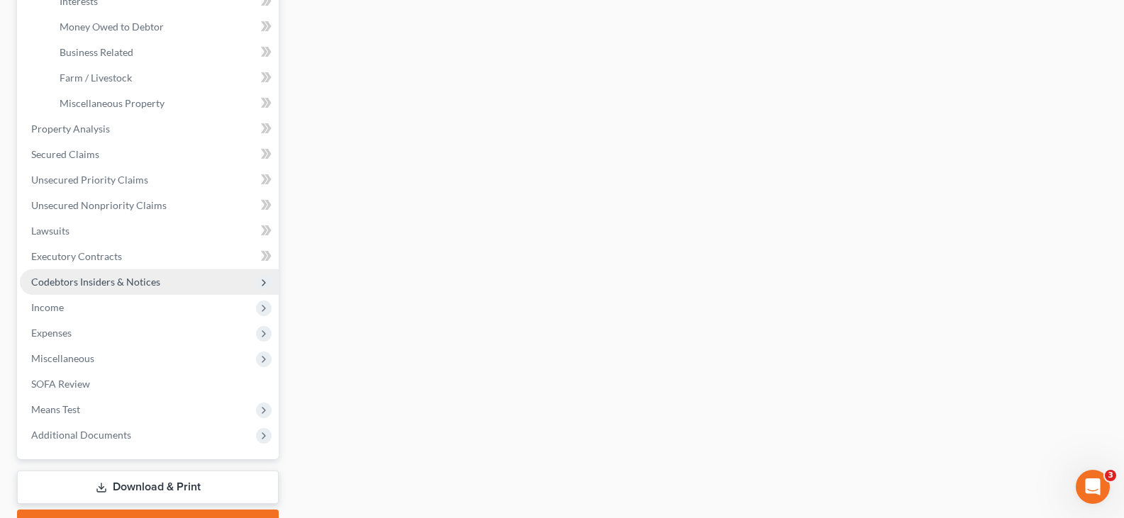
scroll to position [425, 0]
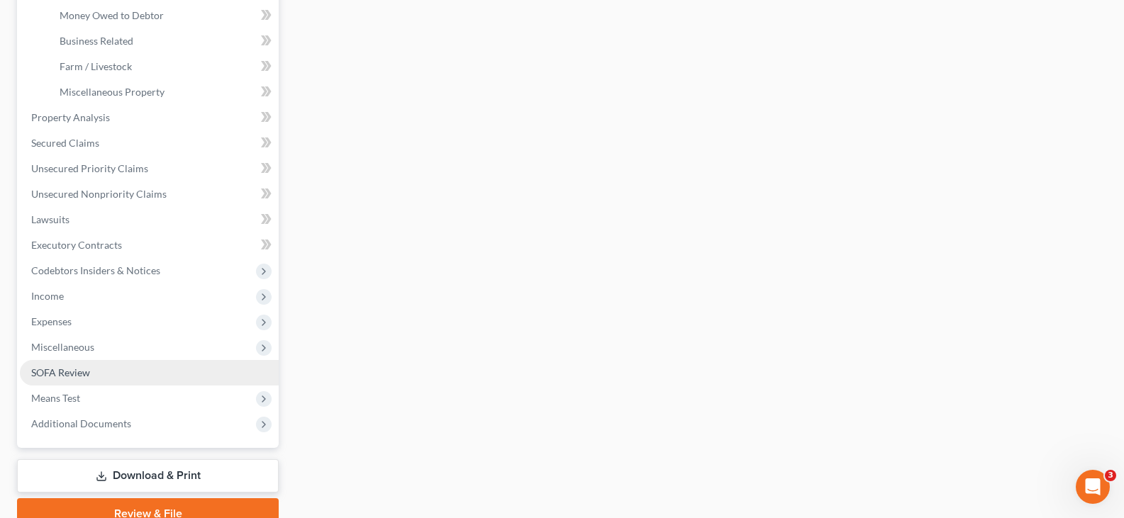
click at [88, 374] on span "SOFA Review" at bounding box center [60, 373] width 59 height 12
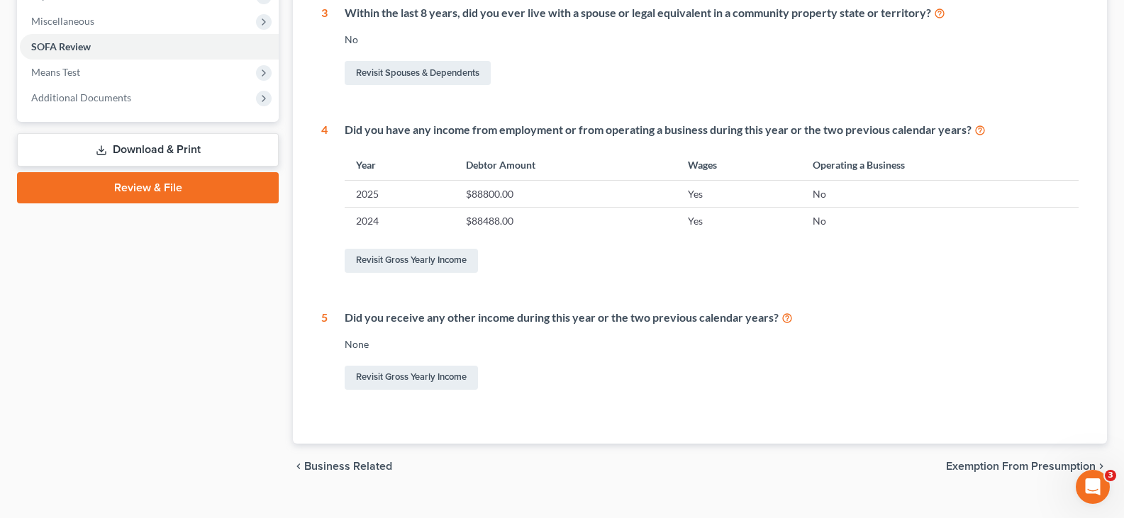
scroll to position [71, 0]
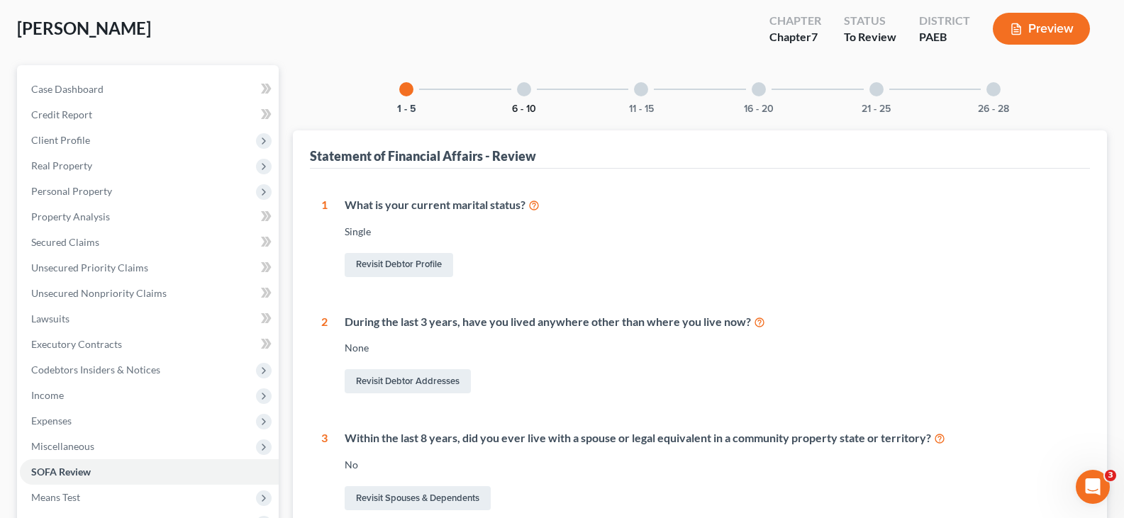
click at [528, 104] on button "6 - 10" at bounding box center [524, 109] width 24 height 10
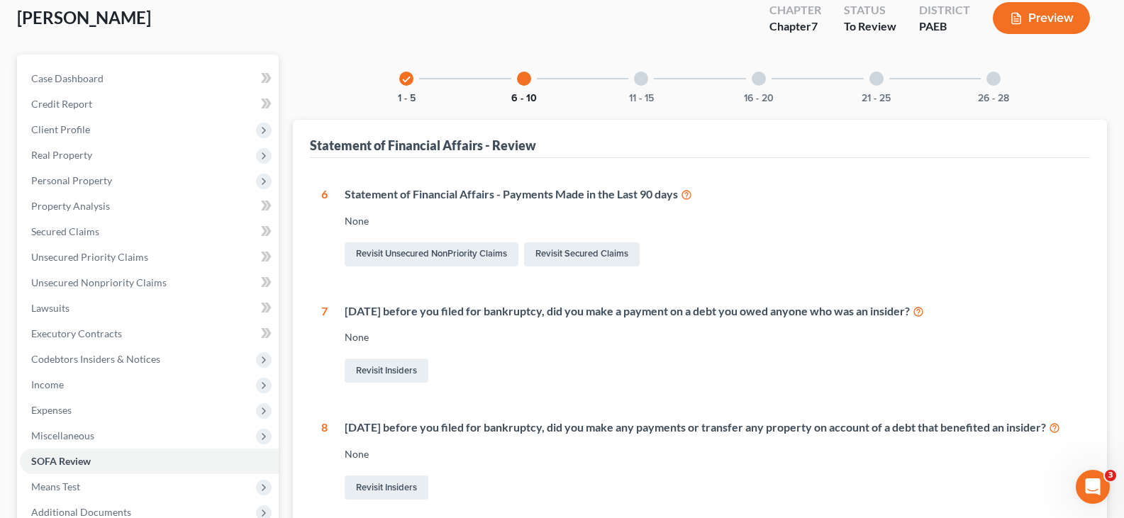
scroll to position [0, 0]
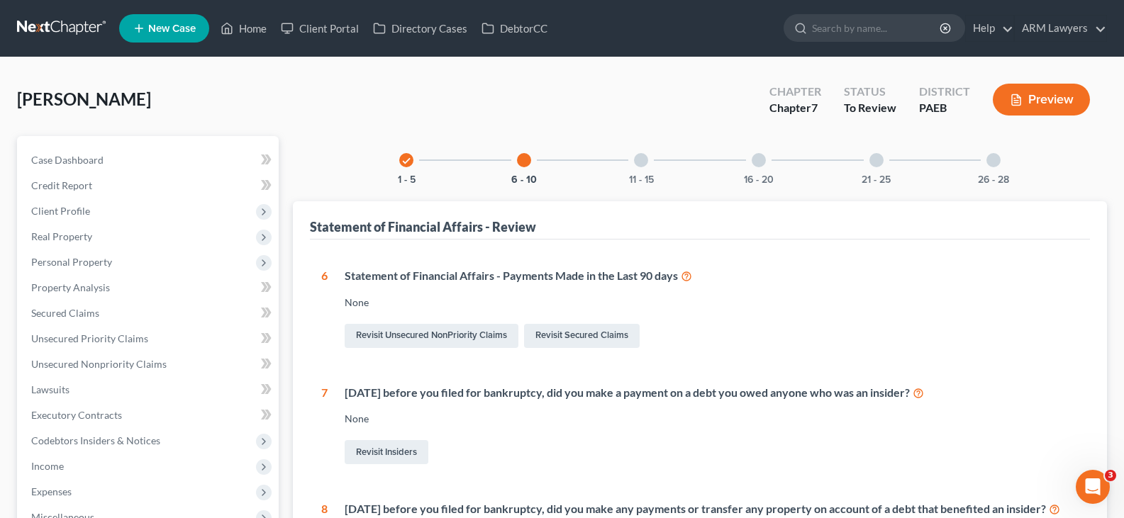
click at [640, 172] on div "11 - 15" at bounding box center [641, 160] width 48 height 48
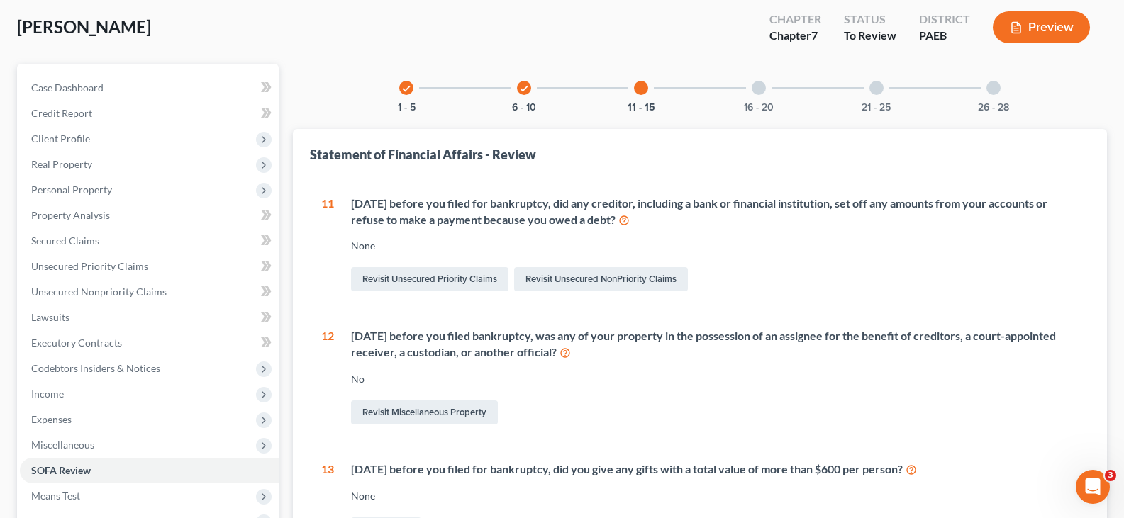
scroll to position [71, 0]
click at [766, 94] on div "16 - 20" at bounding box center [759, 89] width 48 height 48
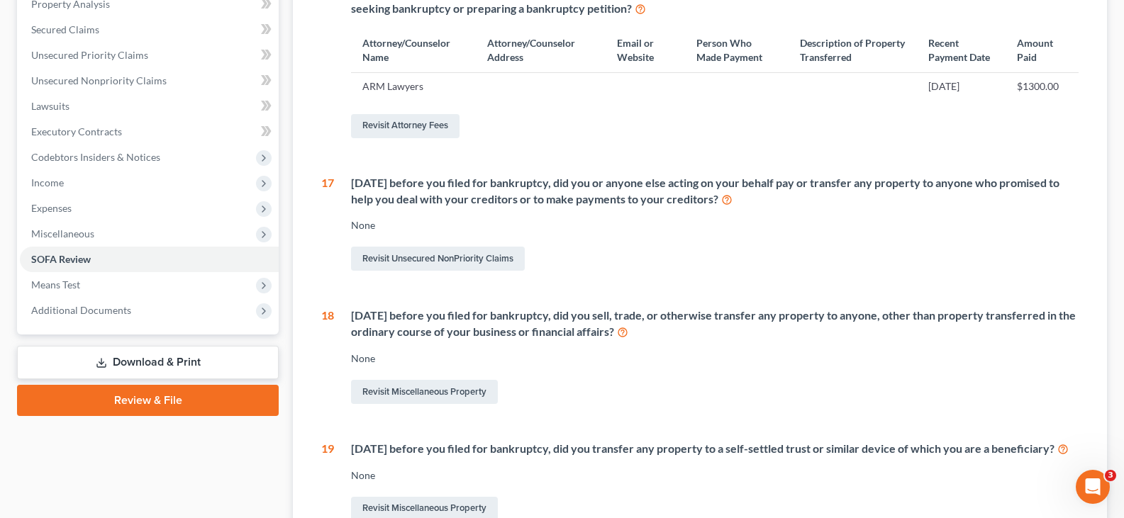
scroll to position [142, 0]
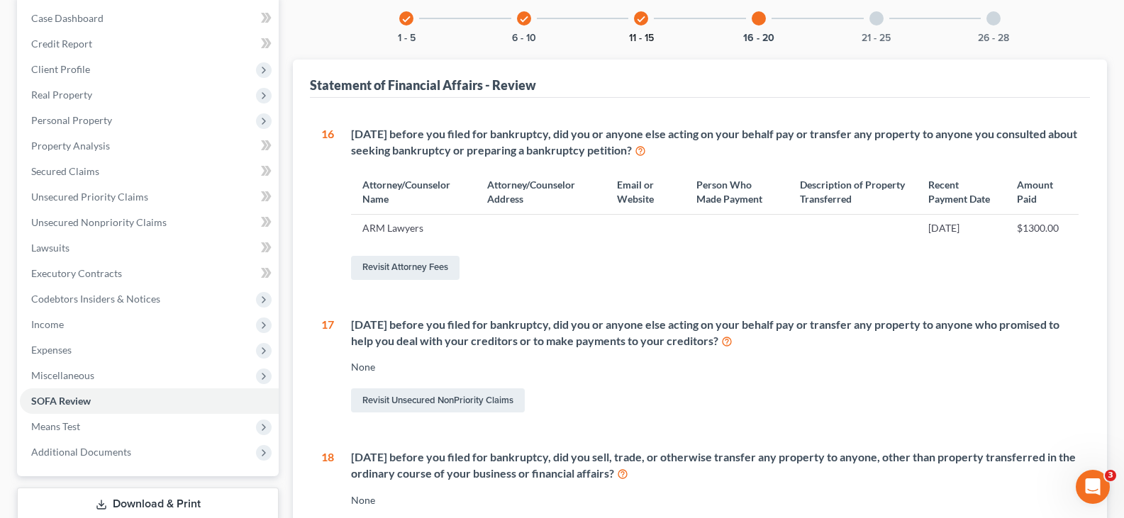
click at [640, 33] on button "11 - 15" at bounding box center [641, 38] width 25 height 10
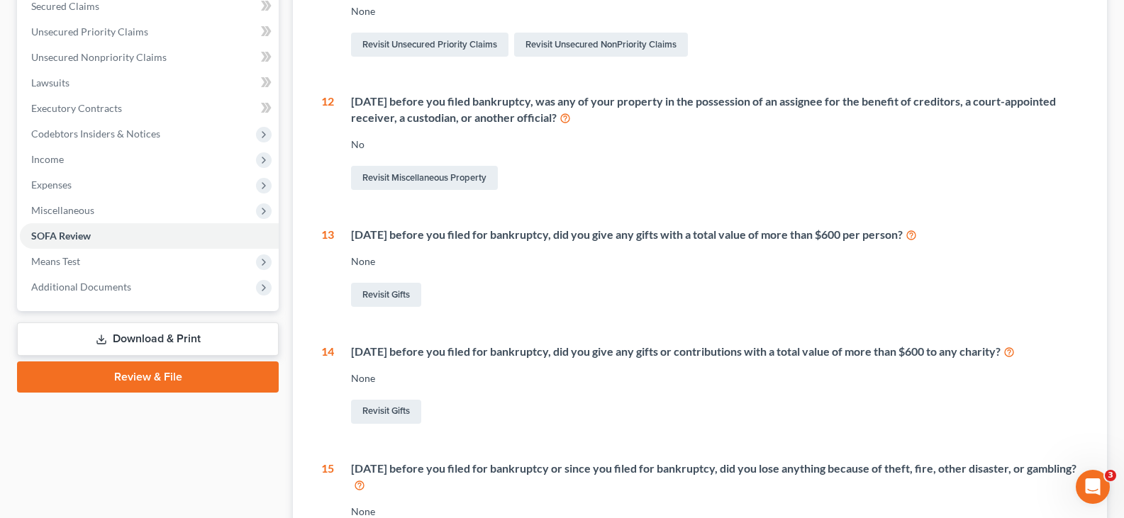
scroll to position [425, 0]
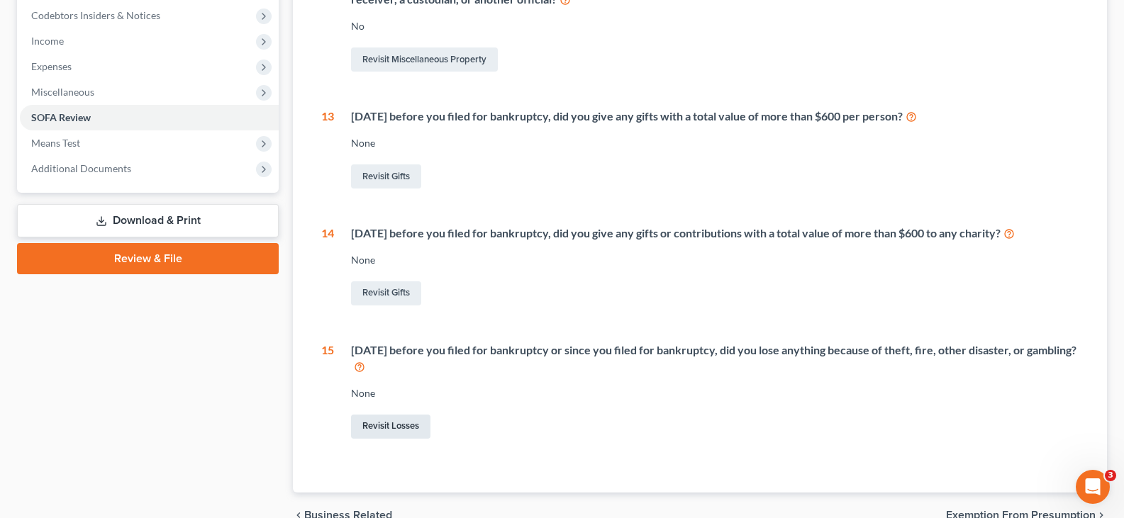
click at [412, 423] on link "Revisit Losses" at bounding box center [390, 427] width 79 height 24
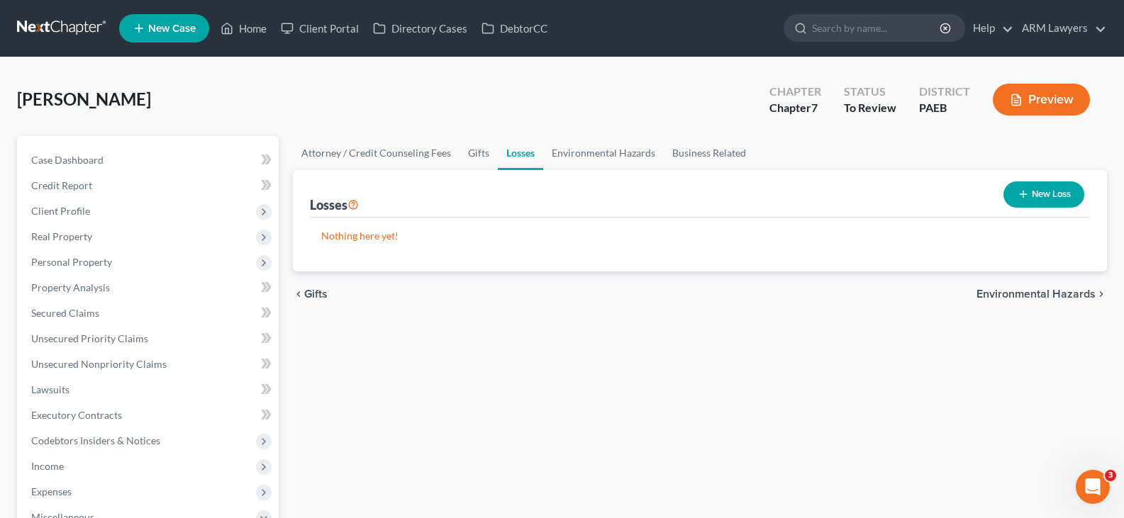
click at [1033, 201] on button "New Loss" at bounding box center [1043, 195] width 81 height 26
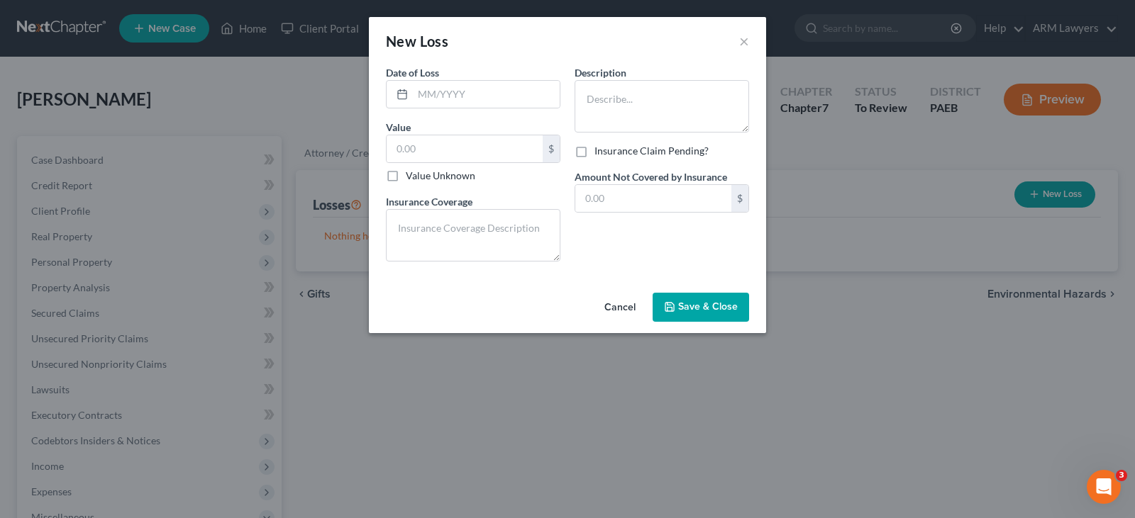
click at [513, 108] on div "Date of Loss * Value $ Value Unknown Balance Undetermined $ Value Unknown Insur…" at bounding box center [473, 169] width 189 height 208
click at [501, 99] on input "text" at bounding box center [486, 94] width 147 height 27
type input "09/2024"
click at [453, 172] on label "Value Unknown" at bounding box center [440, 176] width 69 height 14
click at [420, 172] on input "Value Unknown" at bounding box center [415, 173] width 9 height 9
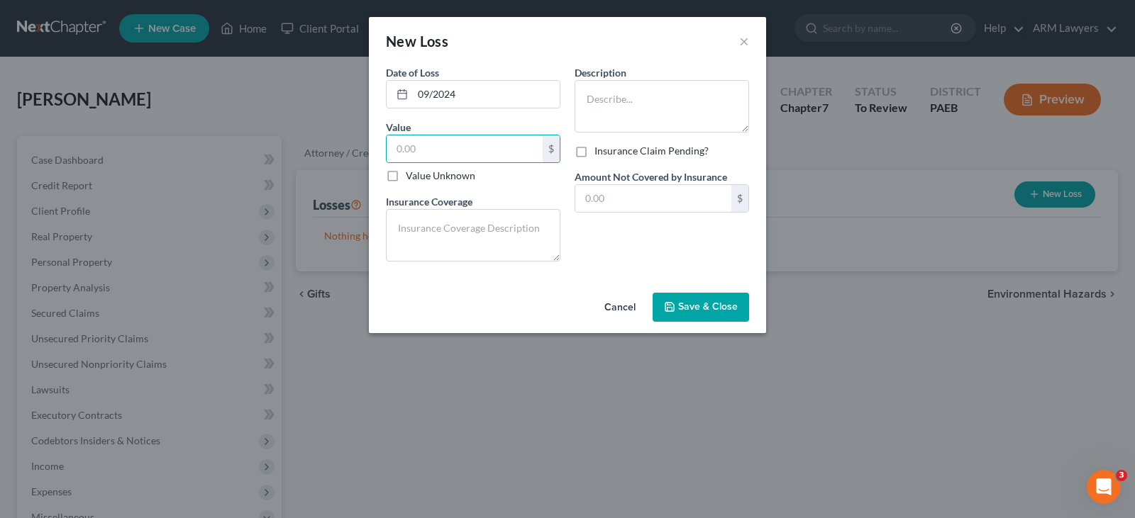
checkbox input "true"
type input "0.00"
click at [470, 223] on textarea at bounding box center [473, 235] width 174 height 52
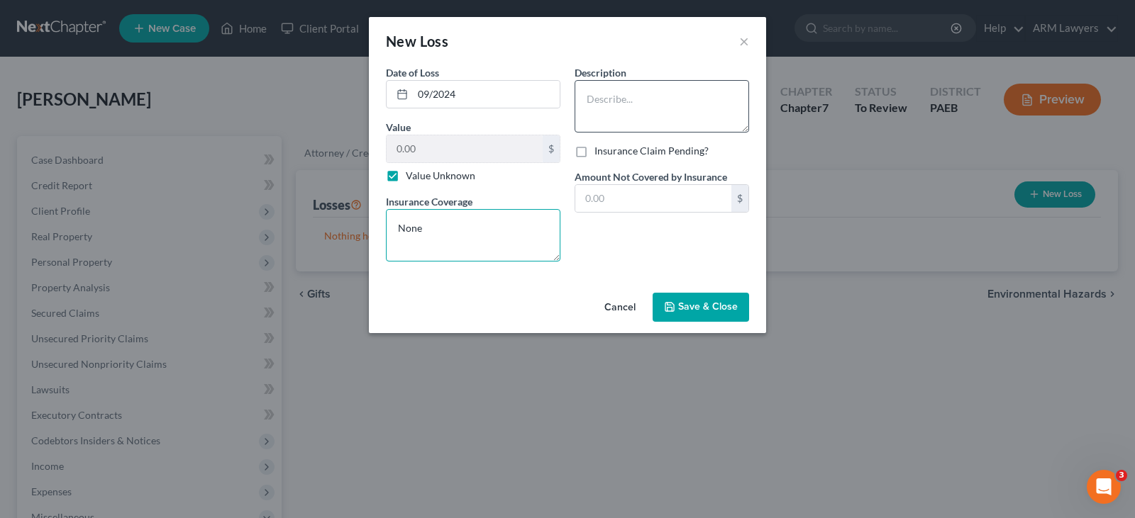
type textarea "None"
click at [675, 113] on textarea at bounding box center [661, 106] width 174 height 52
click at [669, 115] on textarea "20" at bounding box center [661, 106] width 174 height 52
type textarea "2"
type textarea "F"
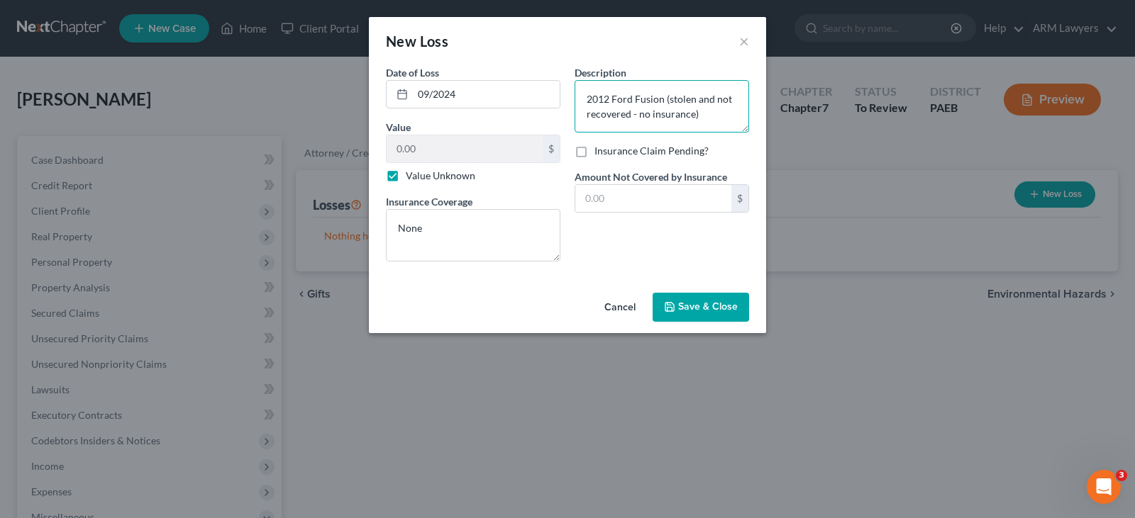
type textarea "2012 Ford Fusion (stolen and not recovered - no insurance)"
click at [706, 299] on button "Save & Close" at bounding box center [700, 308] width 96 height 30
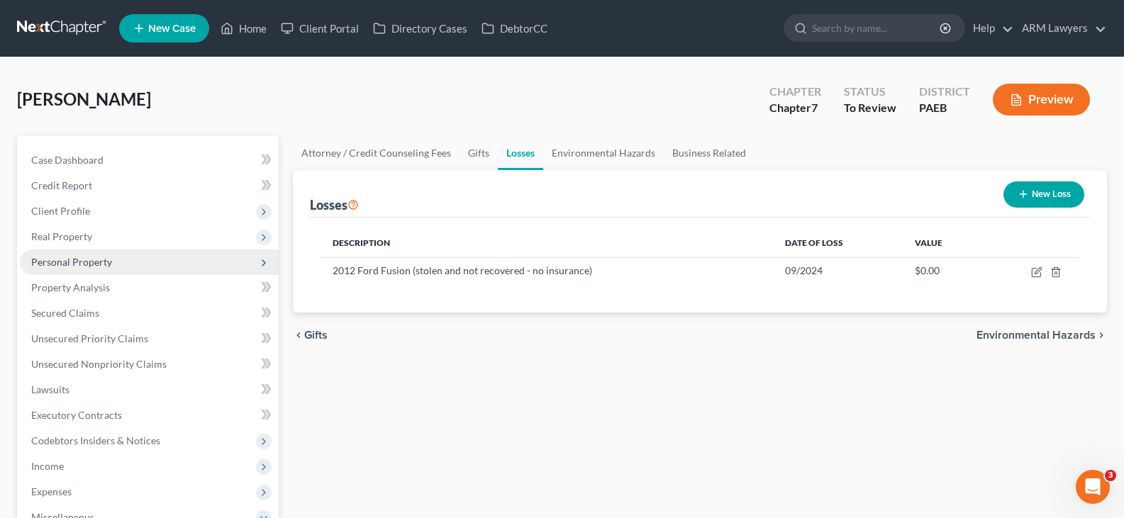
click at [94, 260] on span "Personal Property" at bounding box center [71, 262] width 81 height 12
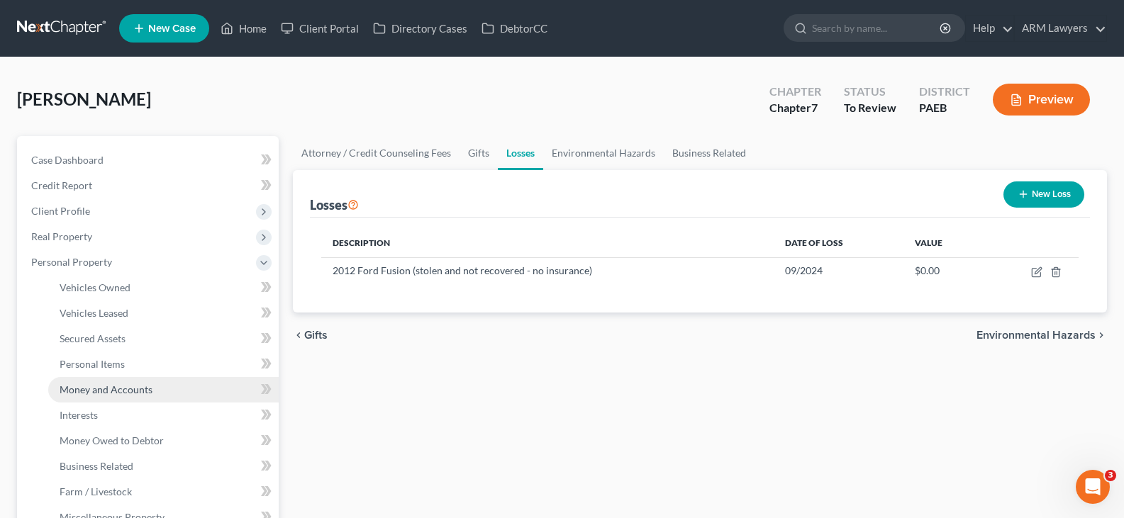
click at [118, 386] on span "Money and Accounts" at bounding box center [106, 390] width 93 height 12
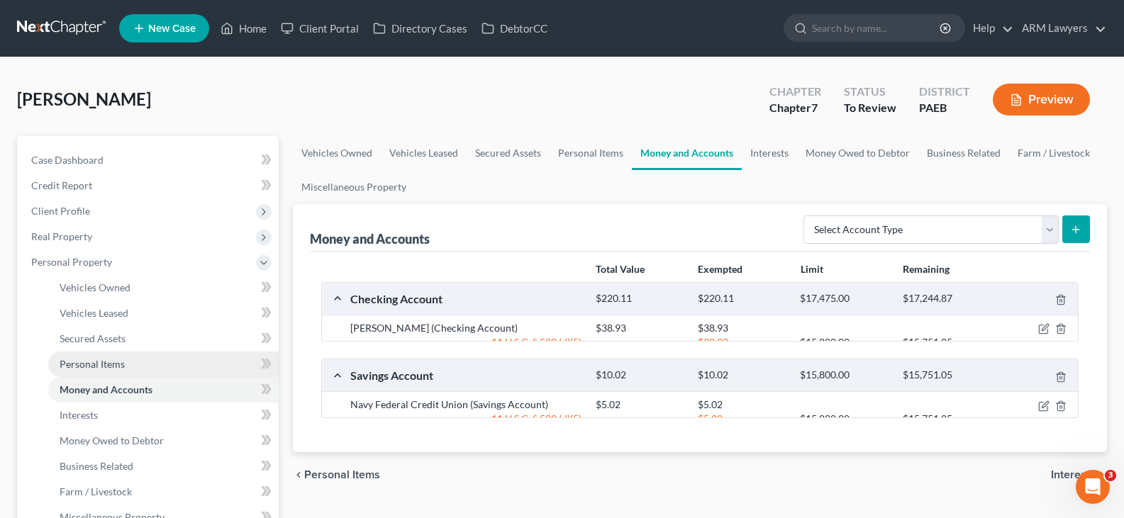
click at [113, 367] on span "Personal Items" at bounding box center [92, 364] width 65 height 12
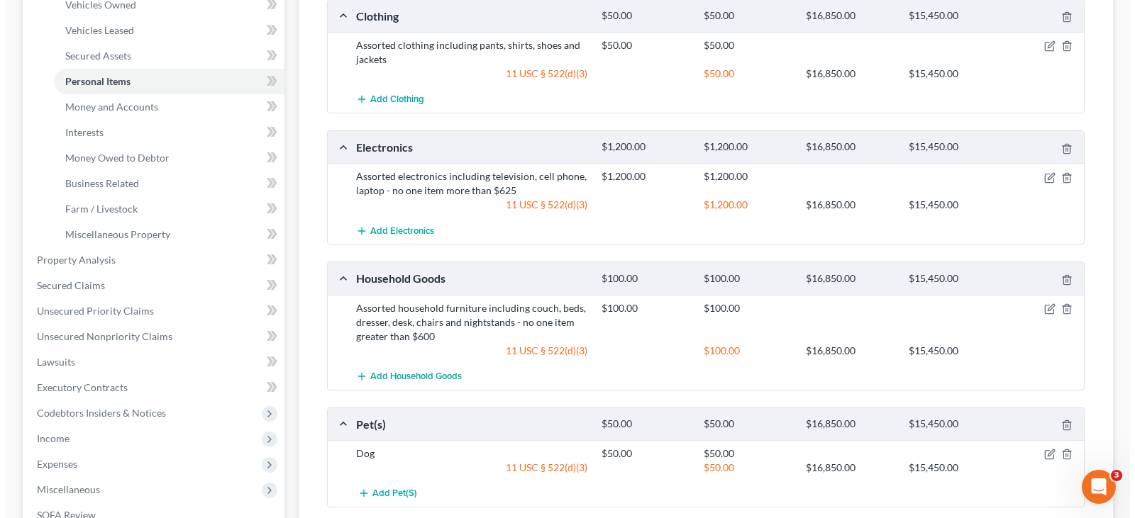
scroll to position [284, 0]
click at [1044, 305] on icon "button" at bounding box center [1043, 308] width 11 height 11
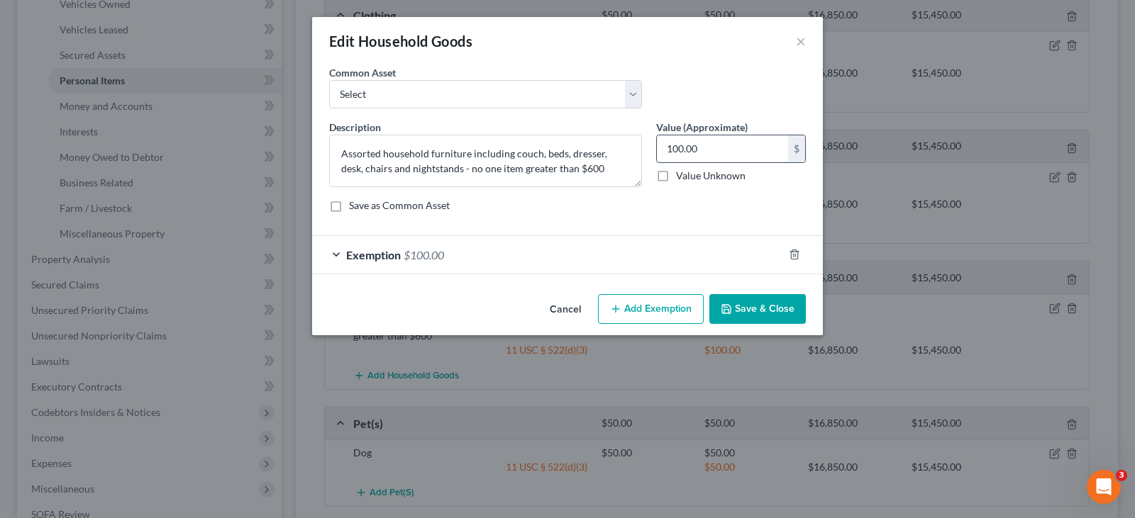
click at [723, 144] on input "100.00" at bounding box center [722, 148] width 131 height 27
type input "600"
click at [554, 260] on div "Exemption $100.00" at bounding box center [547, 255] width 471 height 38
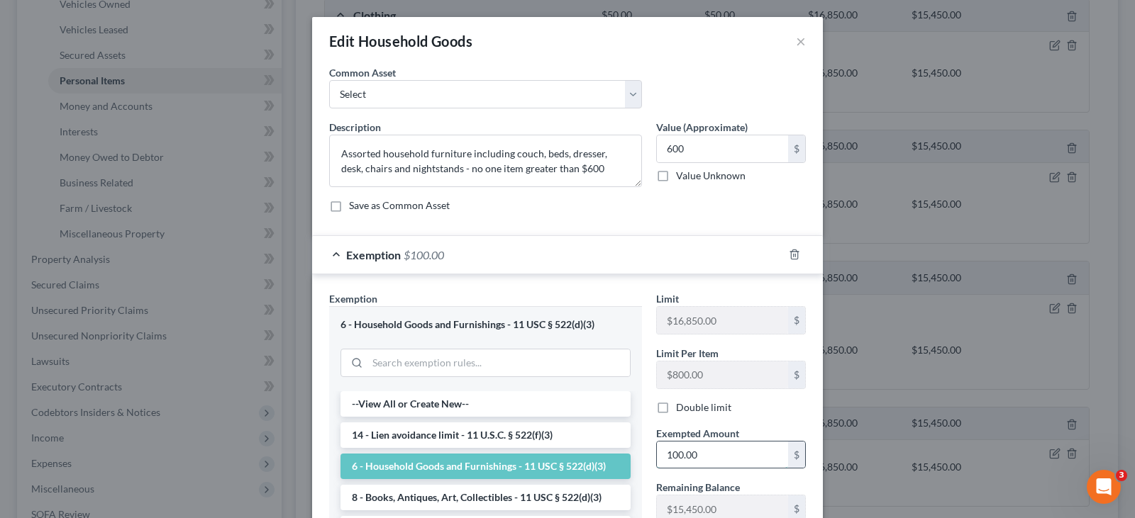
click at [704, 451] on input "100.00" at bounding box center [722, 455] width 131 height 27
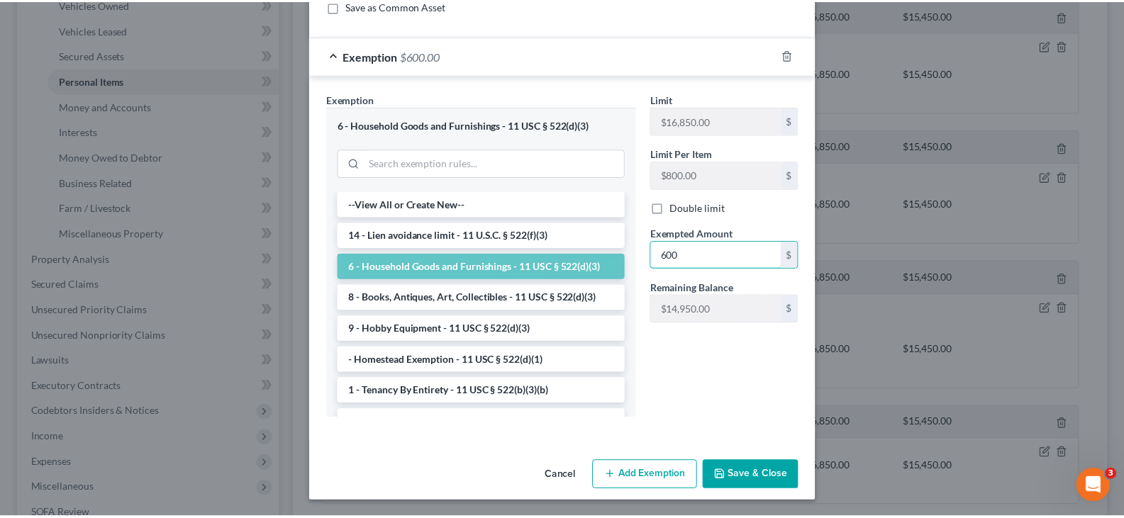
scroll to position [201, 0]
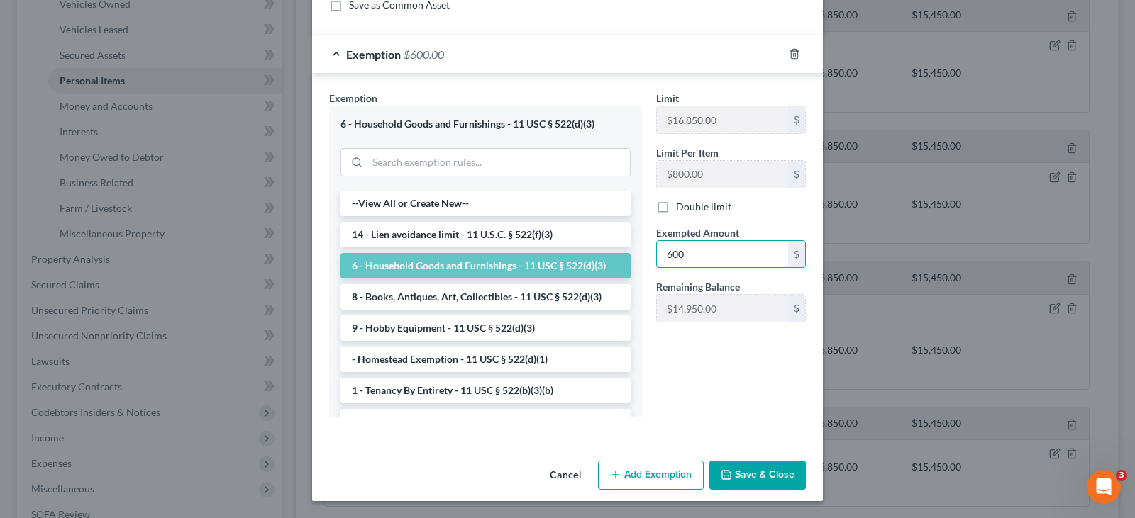
type input "600"
click at [757, 472] on button "Save & Close" at bounding box center [757, 476] width 96 height 30
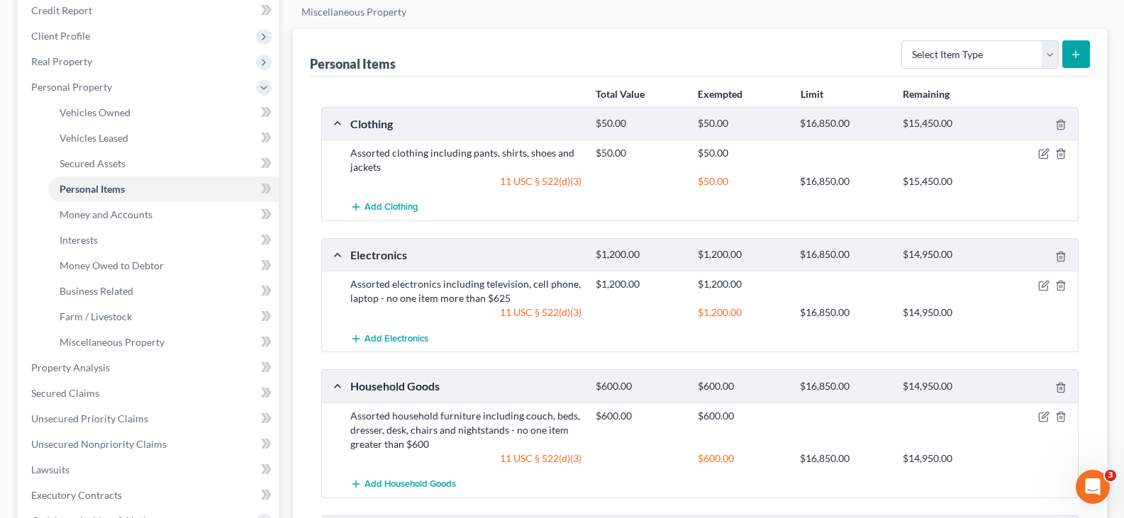
scroll to position [136, 0]
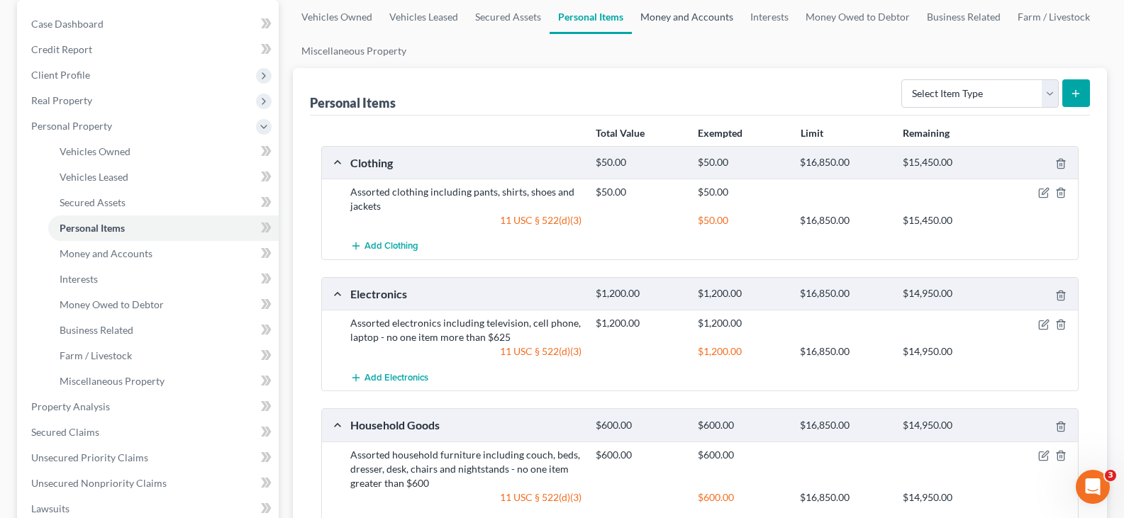
click at [679, 18] on link "Money and Accounts" at bounding box center [687, 17] width 110 height 34
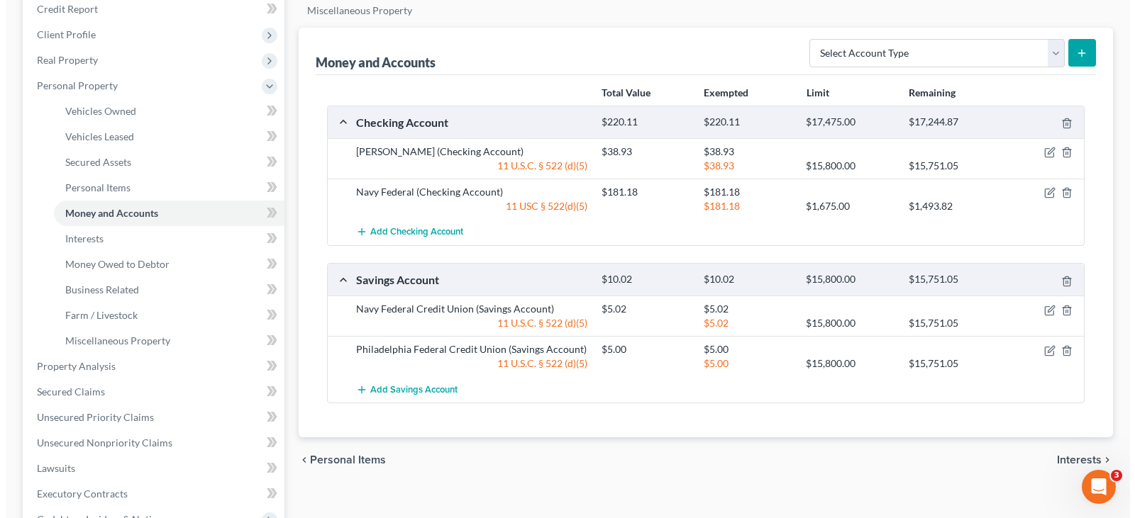
scroll to position [142, 0]
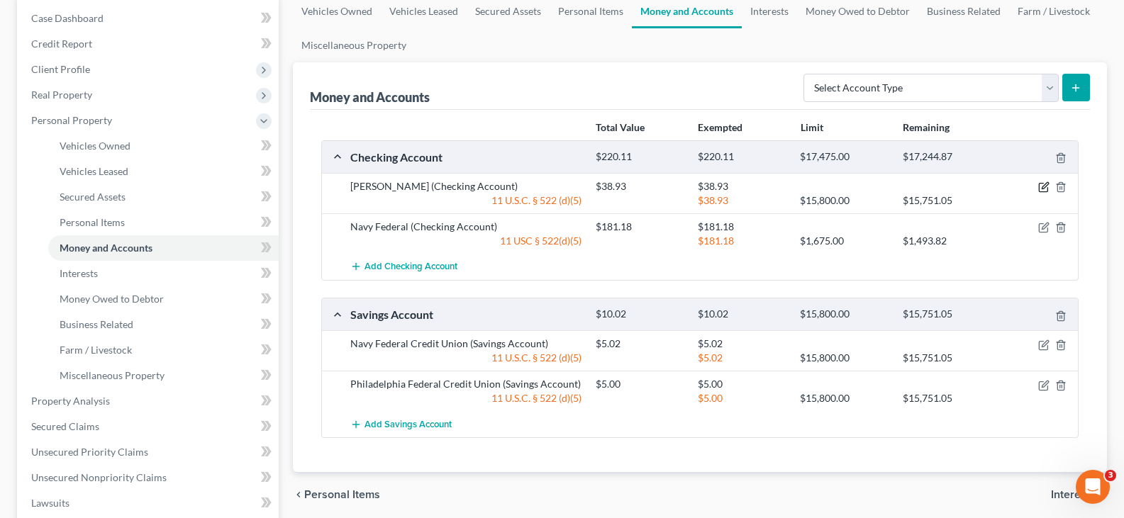
click at [1039, 184] on icon "button" at bounding box center [1043, 187] width 11 height 11
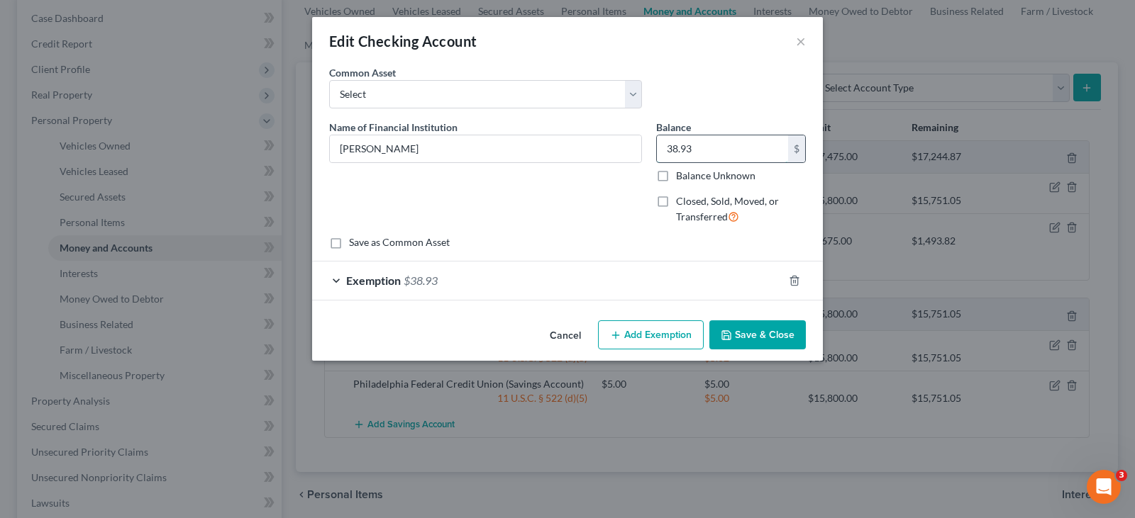
click at [742, 152] on input "38.93" at bounding box center [722, 148] width 131 height 27
type input "120"
click at [679, 290] on div "Exemption $38.93" at bounding box center [547, 281] width 471 height 38
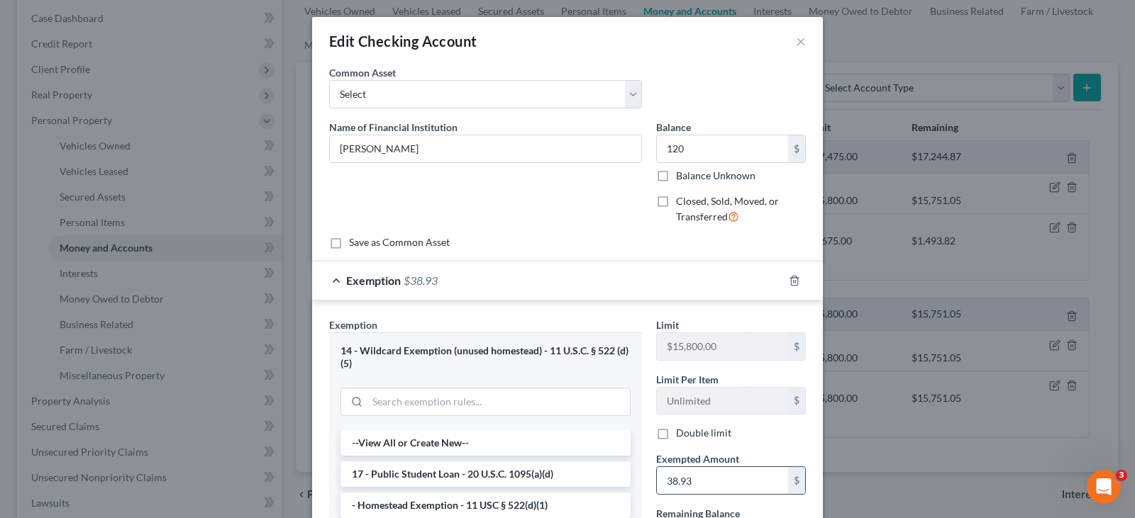
click at [713, 489] on input "38.93" at bounding box center [722, 480] width 131 height 27
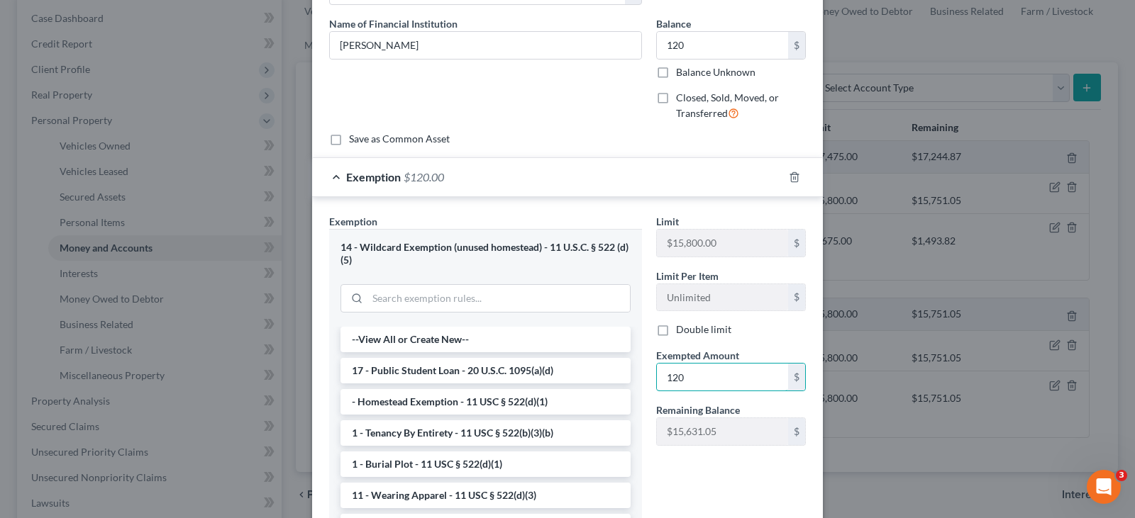
scroll to position [213, 0]
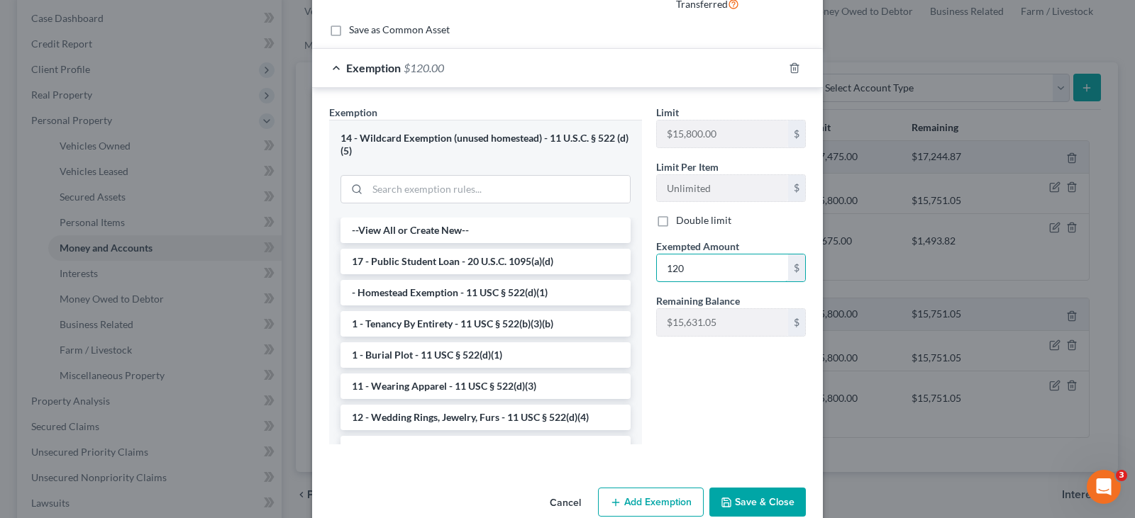
type input "120"
click at [774, 498] on button "Save & Close" at bounding box center [757, 503] width 96 height 30
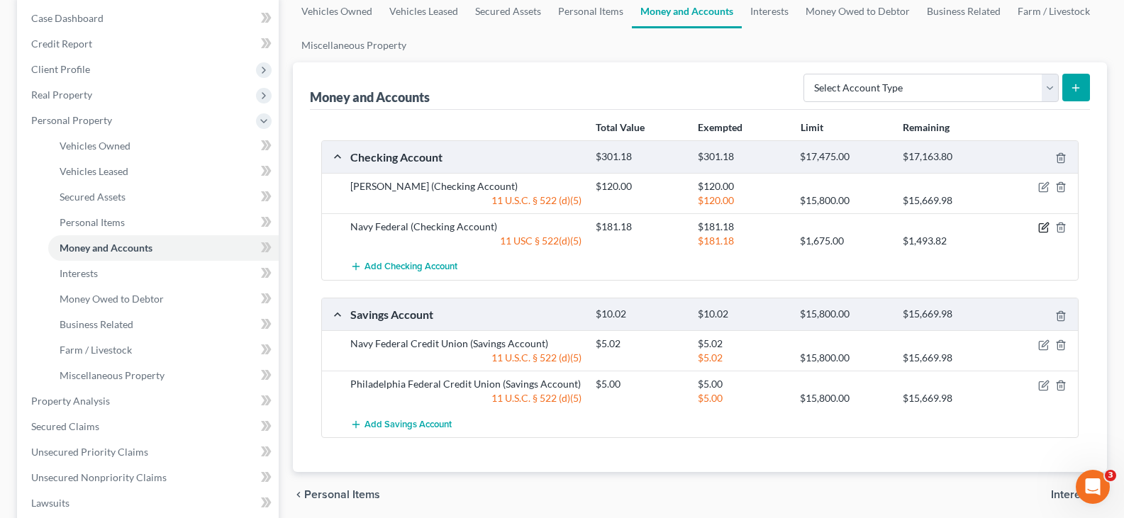
click at [1044, 227] on icon "button" at bounding box center [1043, 227] width 11 height 11
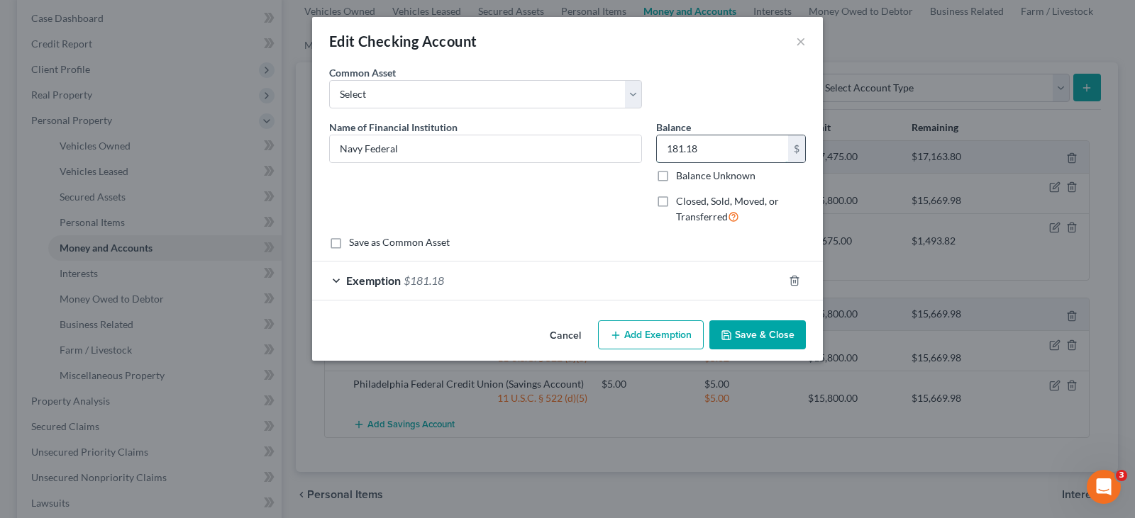
click at [751, 147] on input "181.18" at bounding box center [722, 148] width 131 height 27
type input "1,100"
click at [581, 290] on div "Exemption $181.18" at bounding box center [547, 281] width 471 height 38
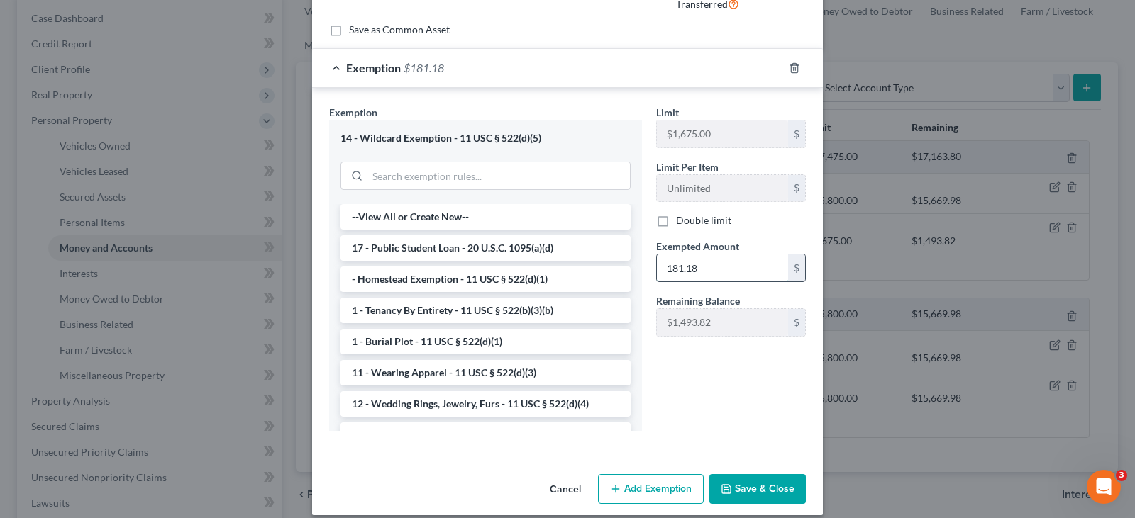
click at [725, 263] on input "181.18" at bounding box center [722, 268] width 131 height 27
type input "1,100"
click at [757, 492] on button "Save & Close" at bounding box center [757, 489] width 96 height 30
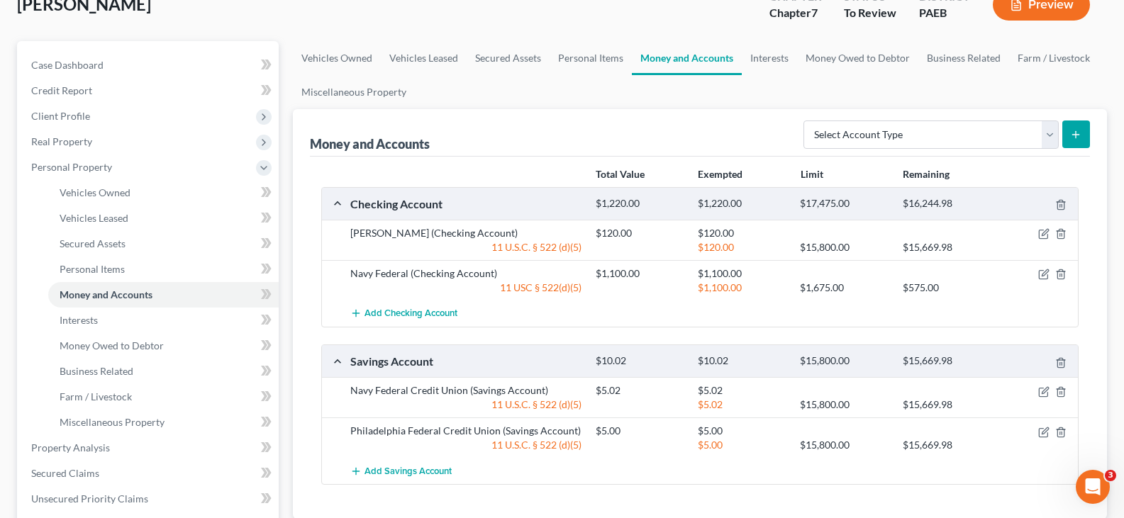
scroll to position [71, 0]
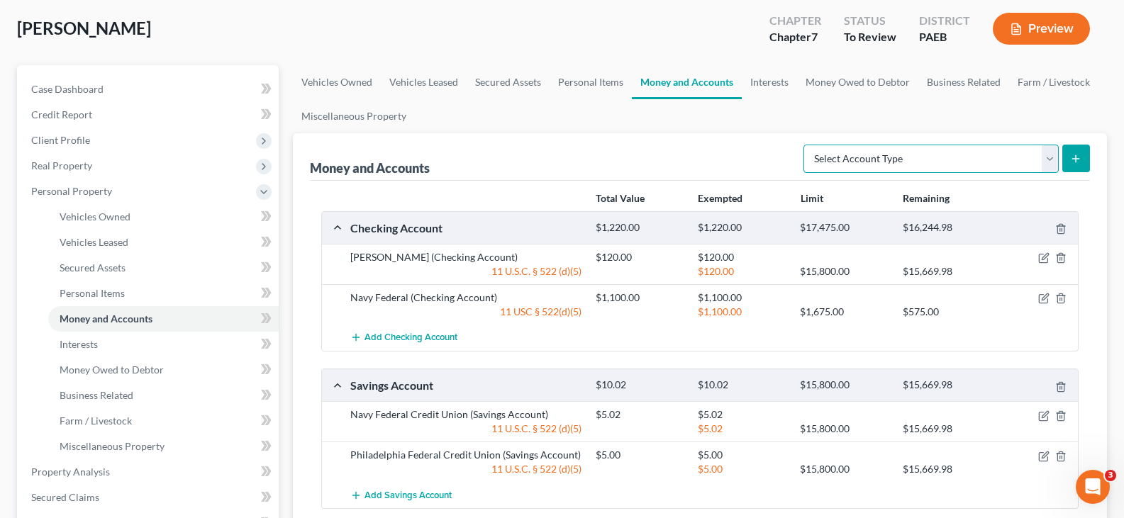
click at [894, 161] on select "Select Account Type Brokerage Cash on Hand Certificates of Deposit Checking Acc…" at bounding box center [930, 159] width 255 height 28
click at [674, 150] on div "Money and Accounts Select Account Type Brokerage Cash on Hand Certificates of D…" at bounding box center [700, 157] width 780 height 48
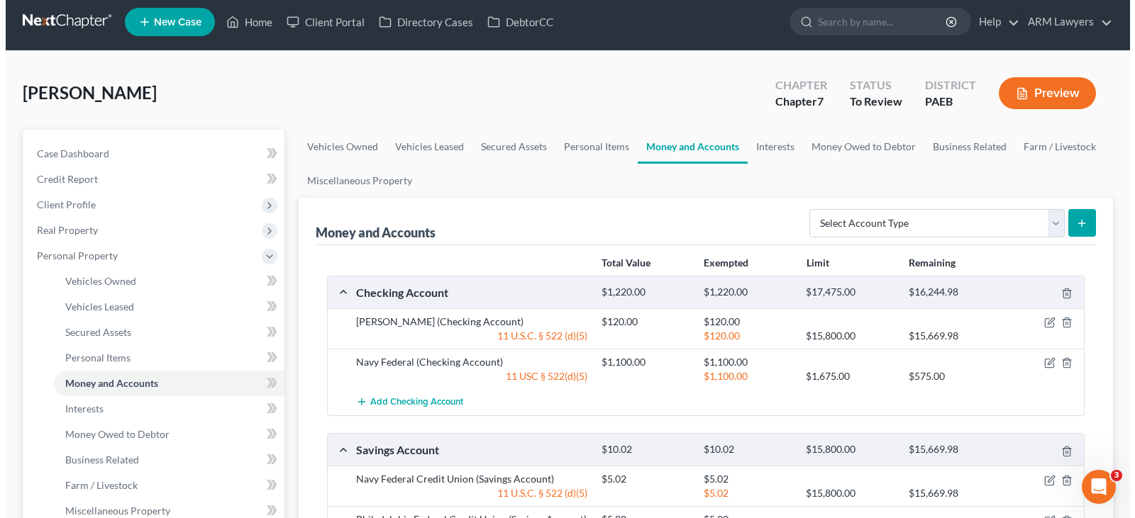
scroll to position [0, 0]
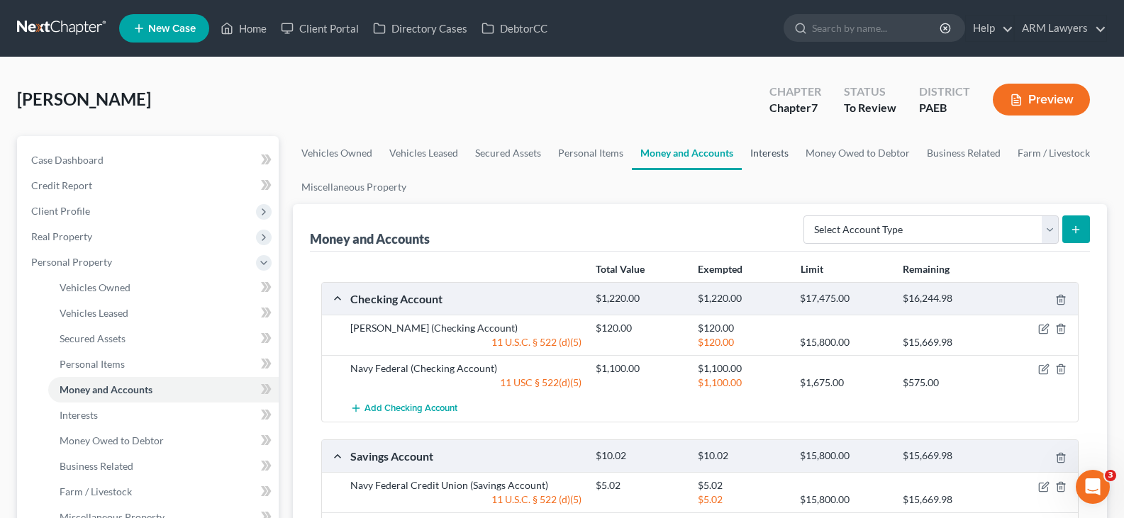
click at [767, 158] on link "Interests" at bounding box center [769, 153] width 55 height 34
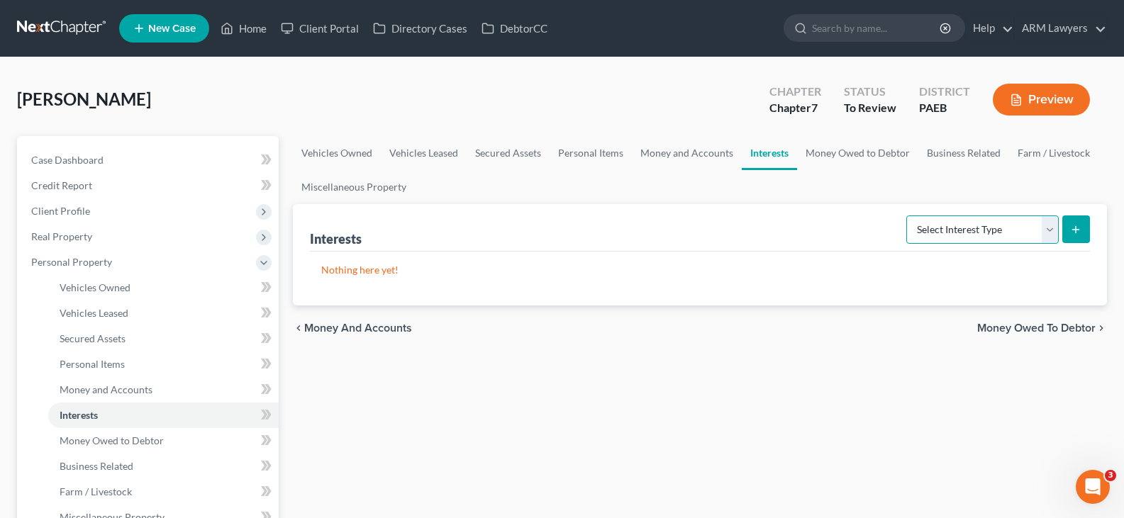
click at [944, 231] on select "Select Interest Type 401K Annuity Bond Education IRA Government Bond Government…" at bounding box center [982, 230] width 152 height 28
select select "other_retirement_plan"
click at [908, 216] on select "Select Interest Type 401K Annuity Bond Education IRA Government Bond Government…" at bounding box center [982, 230] width 152 height 28
click at [1069, 230] on button "submit" at bounding box center [1076, 230] width 28 height 28
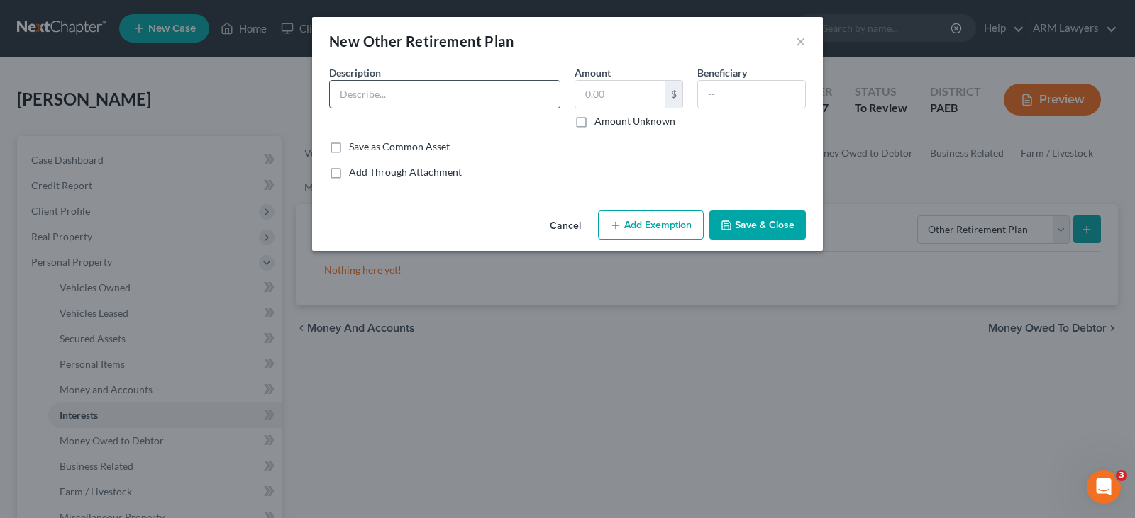
click at [447, 84] on input "text" at bounding box center [445, 94] width 230 height 27
click at [467, 84] on input "403b" at bounding box center [445, 94] width 230 height 27
type input "403b"
click at [667, 86] on div "$" at bounding box center [673, 94] width 17 height 27
click at [647, 91] on input "text" at bounding box center [620, 94] width 90 height 27
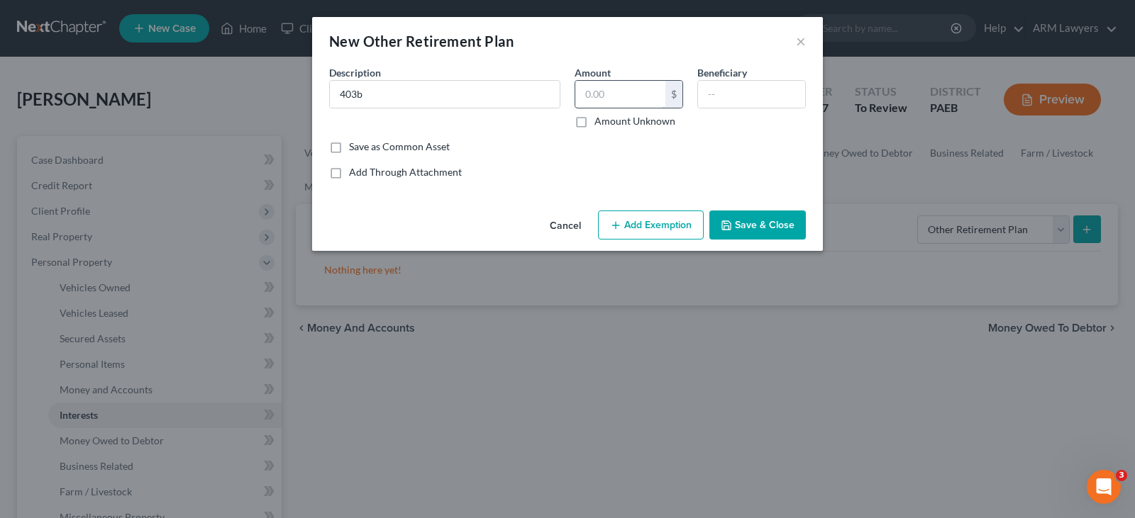
click at [615, 90] on input "text" at bounding box center [620, 94] width 90 height 27
click at [618, 82] on input "text" at bounding box center [620, 94] width 90 height 27
type input "44,216"
click at [649, 228] on button "Add Exemption" at bounding box center [651, 226] width 106 height 30
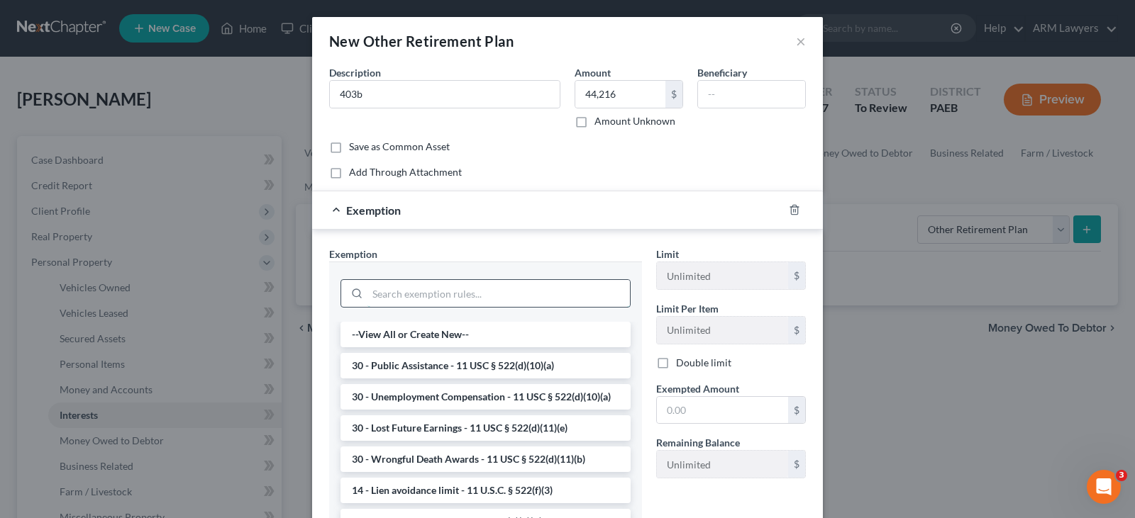
click at [486, 296] on input "search" at bounding box center [498, 293] width 262 height 27
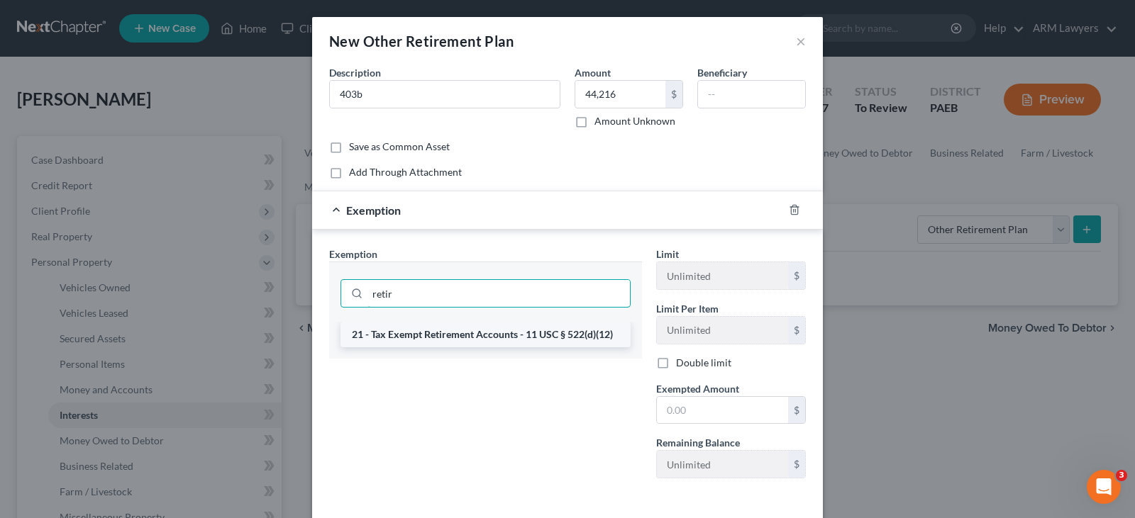
type input "retir"
click at [519, 340] on li "21 - Tax Exempt Retirement Accounts - 11 USC § 522(d)(12)" at bounding box center [485, 335] width 290 height 26
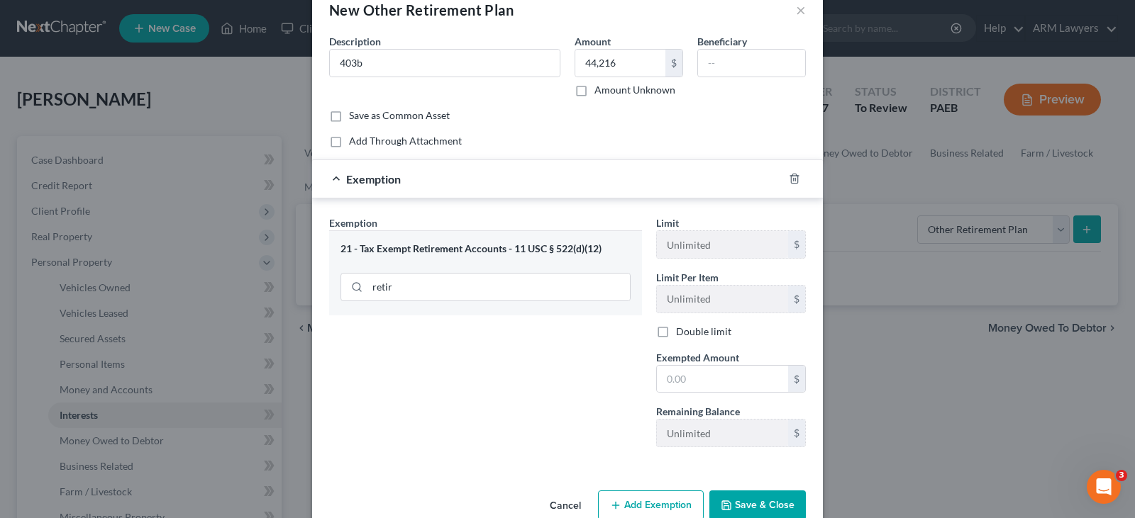
scroll to position [62, 0]
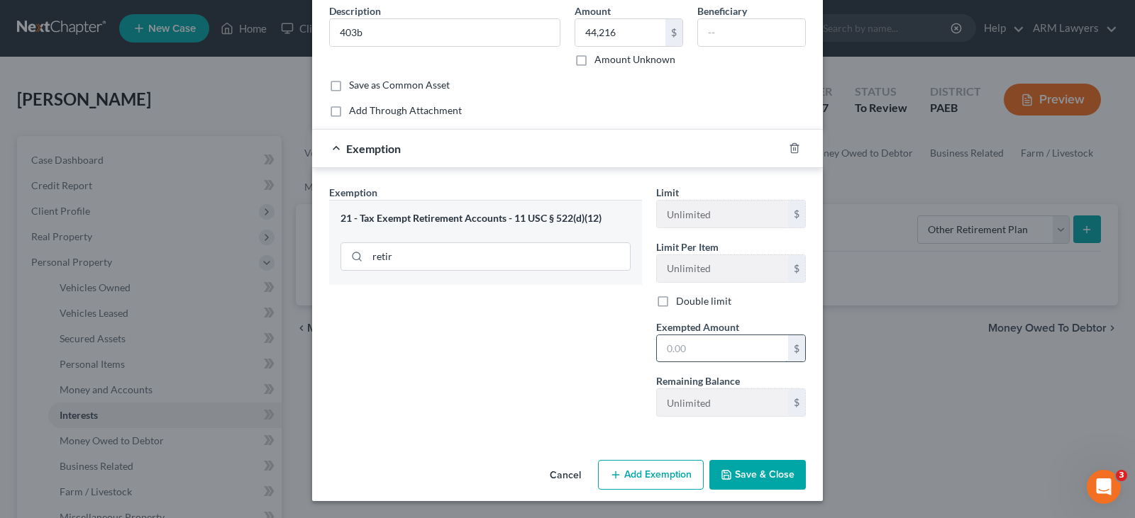
click at [687, 347] on input "text" at bounding box center [722, 348] width 131 height 27
type input "44,216"
click at [735, 477] on button "Save & Close" at bounding box center [757, 475] width 96 height 30
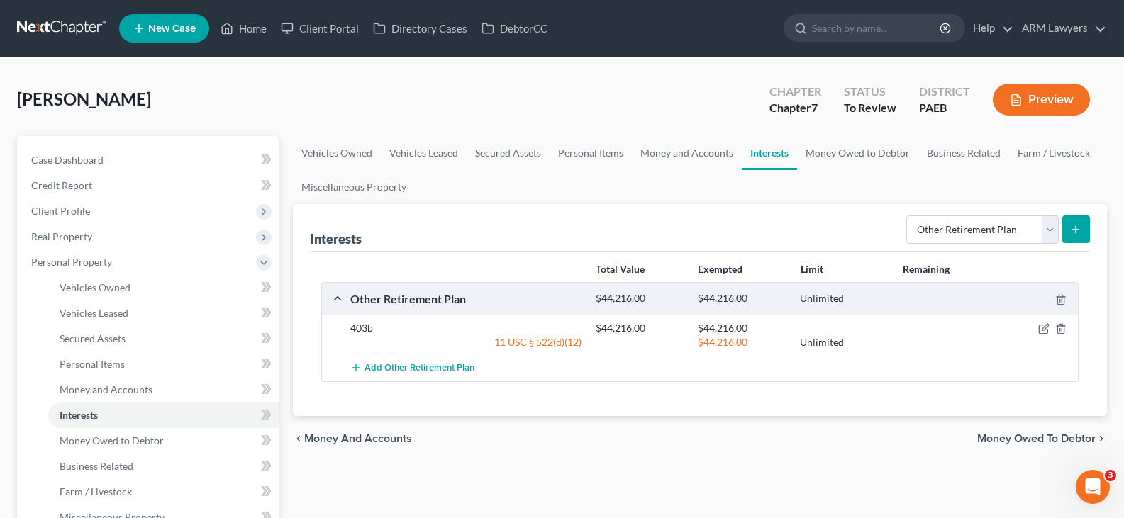
click at [1079, 227] on icon "submit" at bounding box center [1075, 229] width 11 height 11
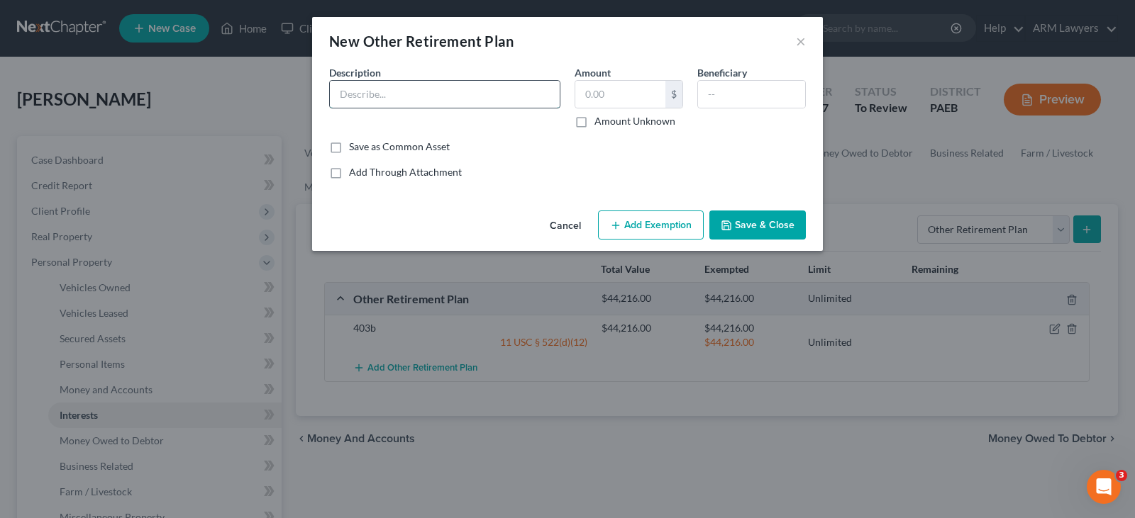
click at [457, 106] on input "text" at bounding box center [445, 94] width 230 height 27
type input "403b"
type input "2,300"
click at [645, 224] on button "Add Exemption" at bounding box center [651, 226] width 106 height 30
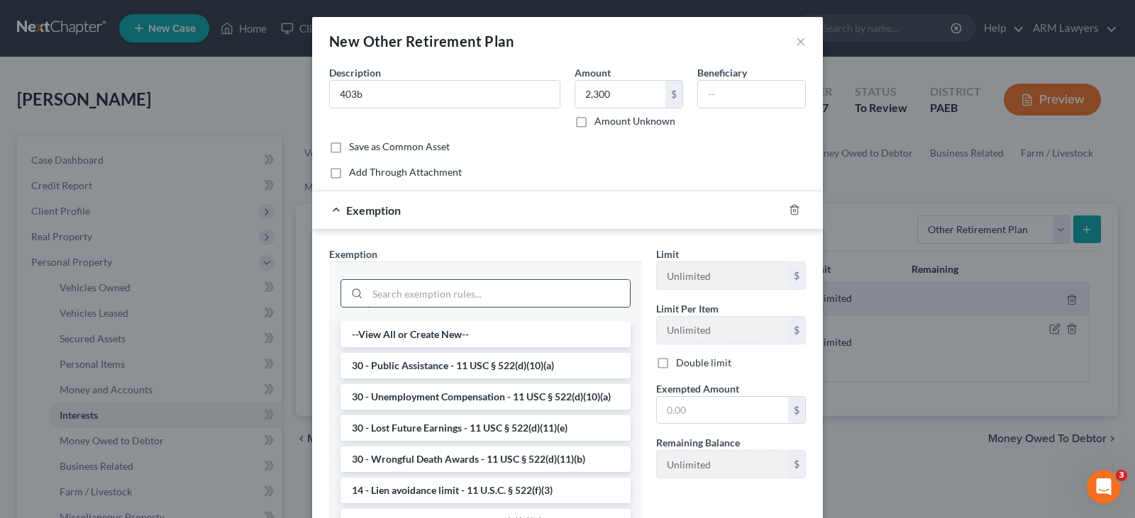
click at [458, 303] on input "search" at bounding box center [498, 293] width 262 height 27
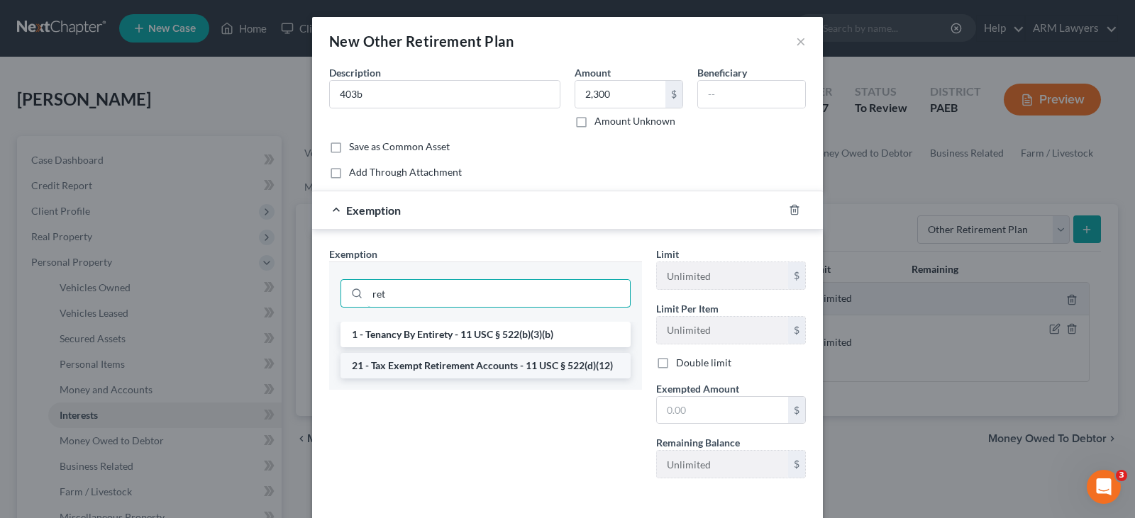
type input "ret"
click at [554, 372] on li "21 - Tax Exempt Retirement Accounts - 11 USC § 522(d)(12)" at bounding box center [485, 366] width 290 height 26
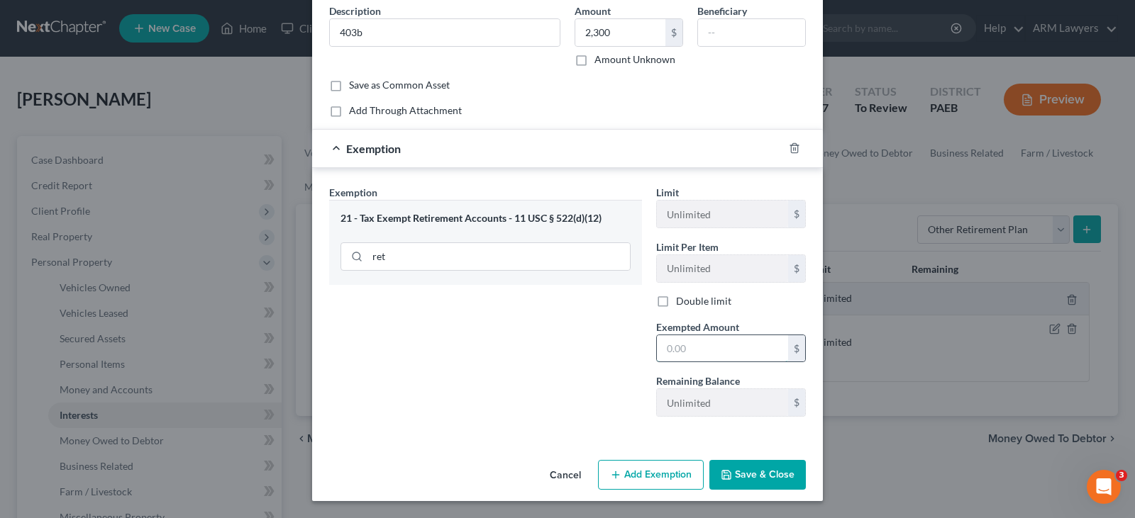
click at [717, 344] on input "text" at bounding box center [722, 348] width 131 height 27
drag, startPoint x: 703, startPoint y: 355, endPoint x: 362, endPoint y: 282, distance: 348.8
click at [362, 282] on div "Exemption Set must be selected for CA. Exemption * 21 - Tax Exempt Retirement A…" at bounding box center [567, 307] width 491 height 244
type input "2,300"
click at [752, 477] on button "Save & Close" at bounding box center [757, 475] width 96 height 30
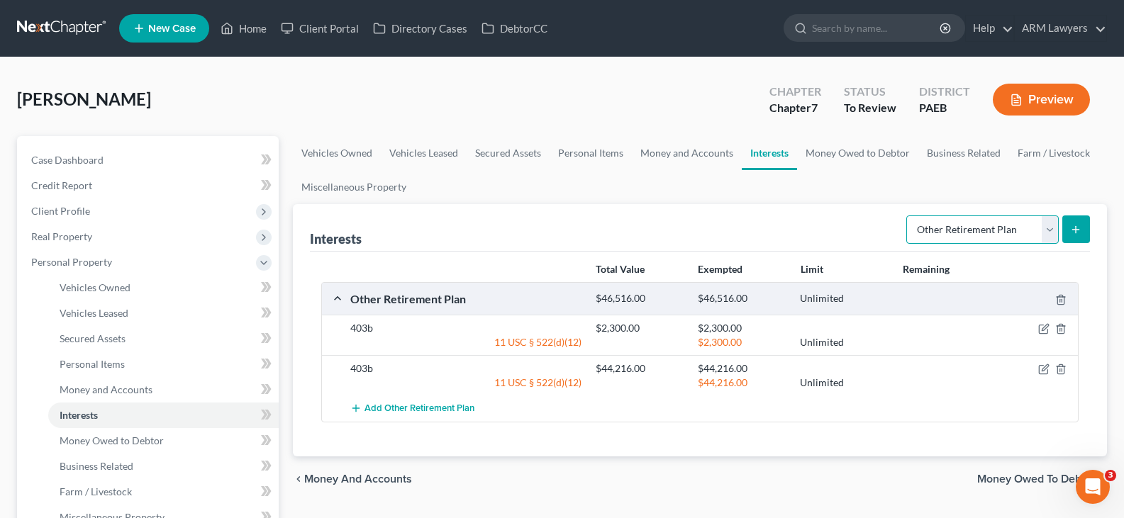
click at [947, 238] on select "Select Interest Type 401K Annuity Bond Education IRA Government Bond Government…" at bounding box center [982, 230] width 152 height 28
select select "ira"
click at [908, 216] on select "Select Interest Type 401K Annuity Bond Education IRA Government Bond Government…" at bounding box center [982, 230] width 152 height 28
click at [1083, 227] on button "submit" at bounding box center [1076, 230] width 28 height 28
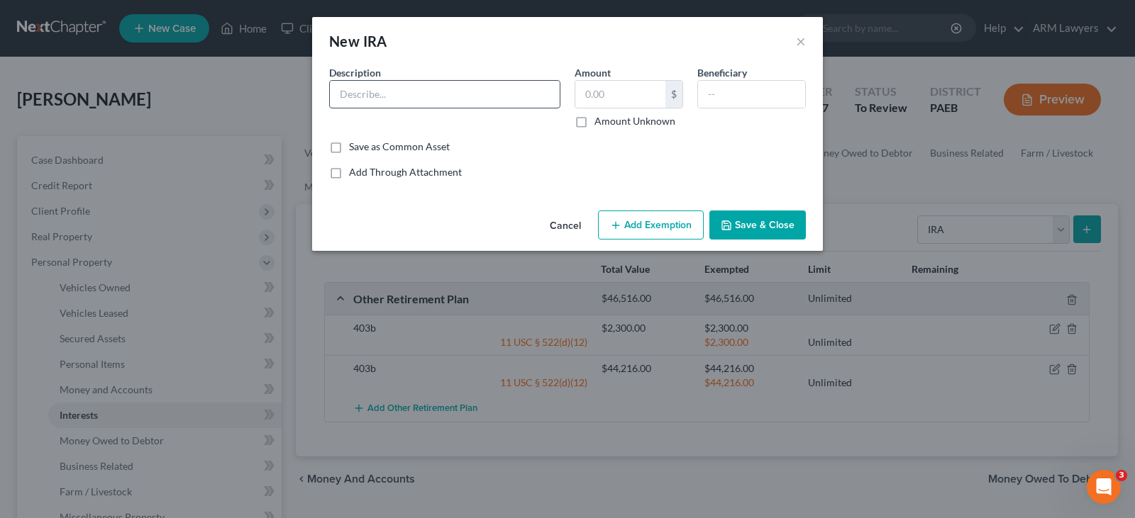
click at [420, 100] on input "text" at bounding box center [445, 94] width 230 height 27
type input "Fidelity IRA"
type input "885.96"
click at [677, 230] on button "Add Exemption" at bounding box center [651, 226] width 106 height 30
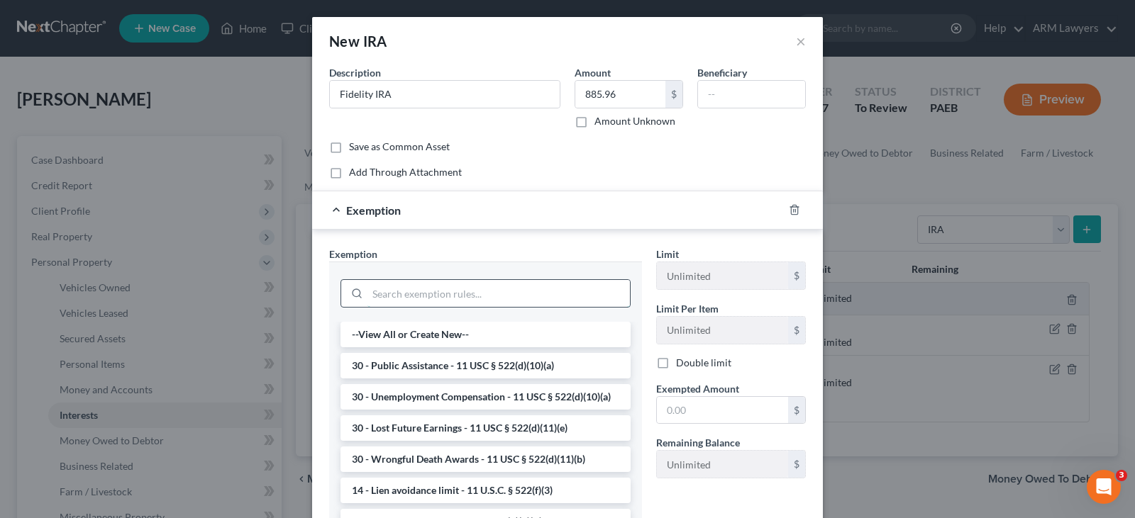
click at [473, 284] on input "search" at bounding box center [498, 293] width 262 height 27
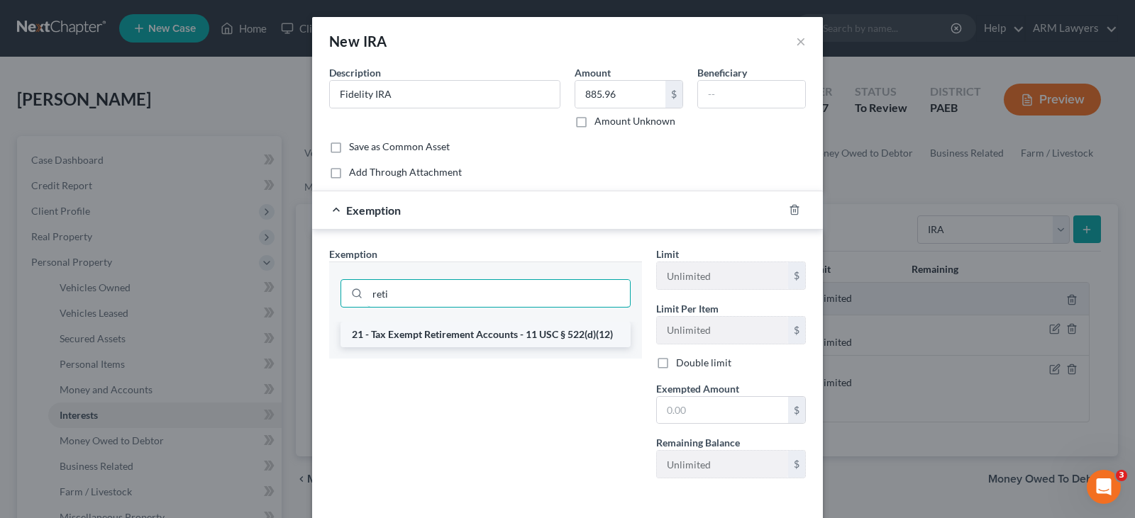
type input "reti"
click at [552, 346] on li "21 - Tax Exempt Retirement Accounts - 11 USC § 522(d)(12)" at bounding box center [485, 335] width 290 height 26
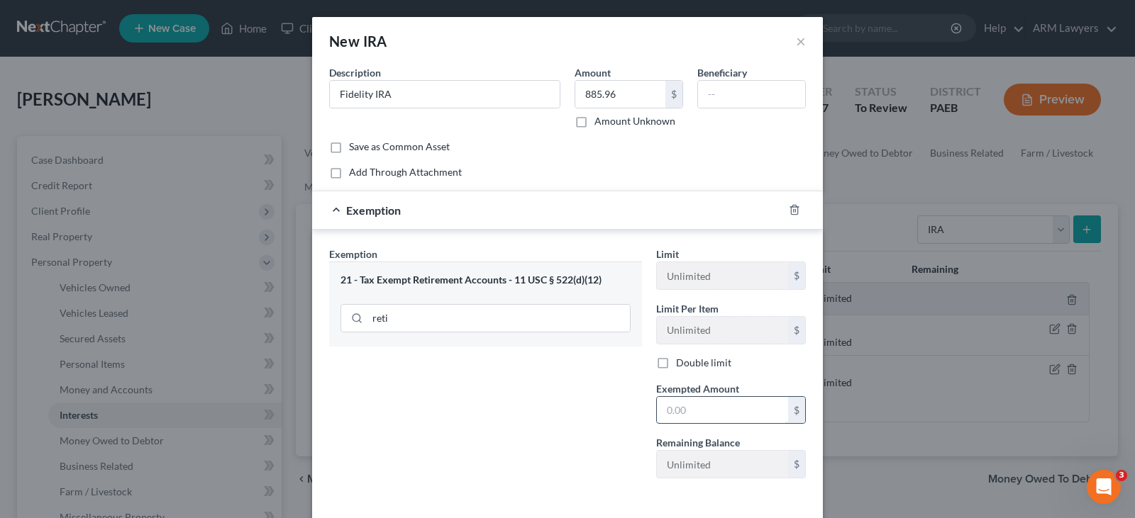
click at [705, 412] on input "text" at bounding box center [722, 410] width 131 height 27
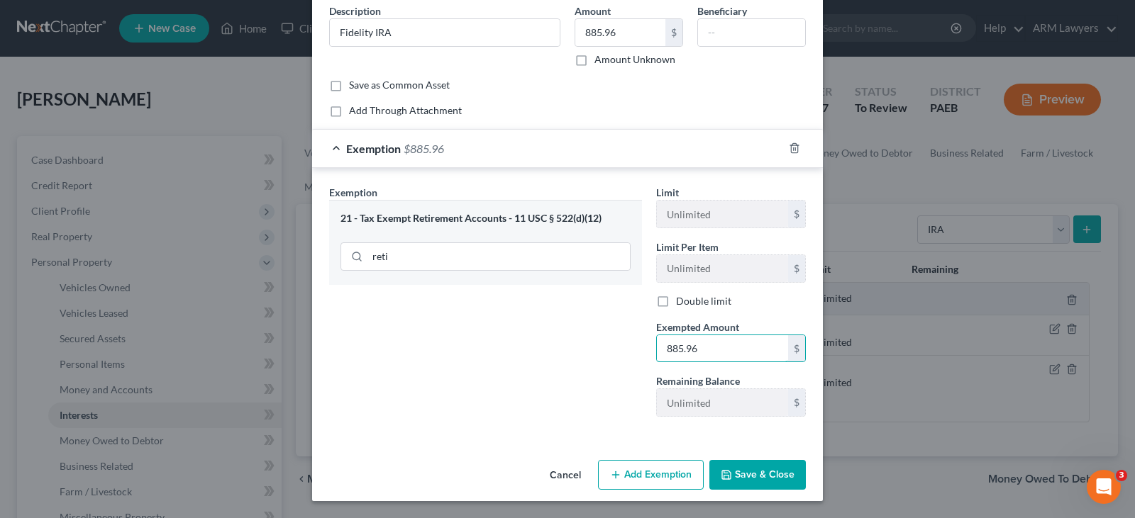
type input "885.96"
click at [763, 474] on button "Save & Close" at bounding box center [757, 475] width 96 height 30
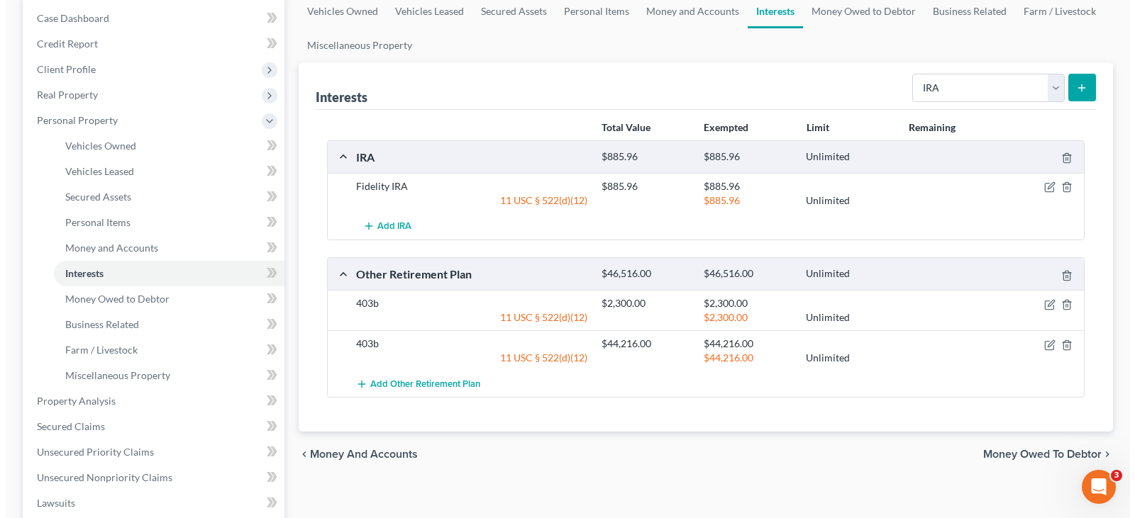
scroll to position [0, 0]
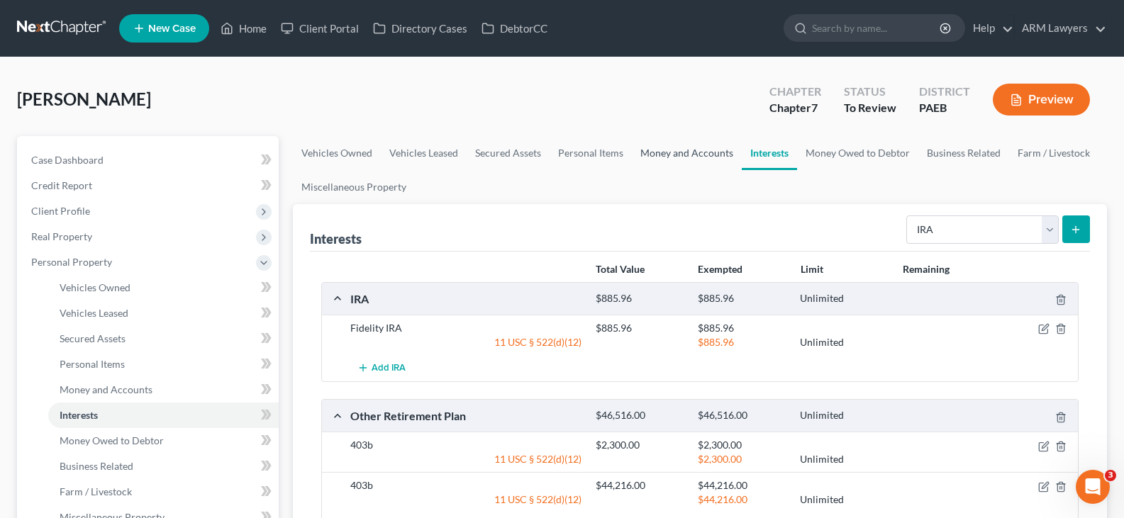
click at [702, 158] on link "Money and Accounts" at bounding box center [687, 153] width 110 height 34
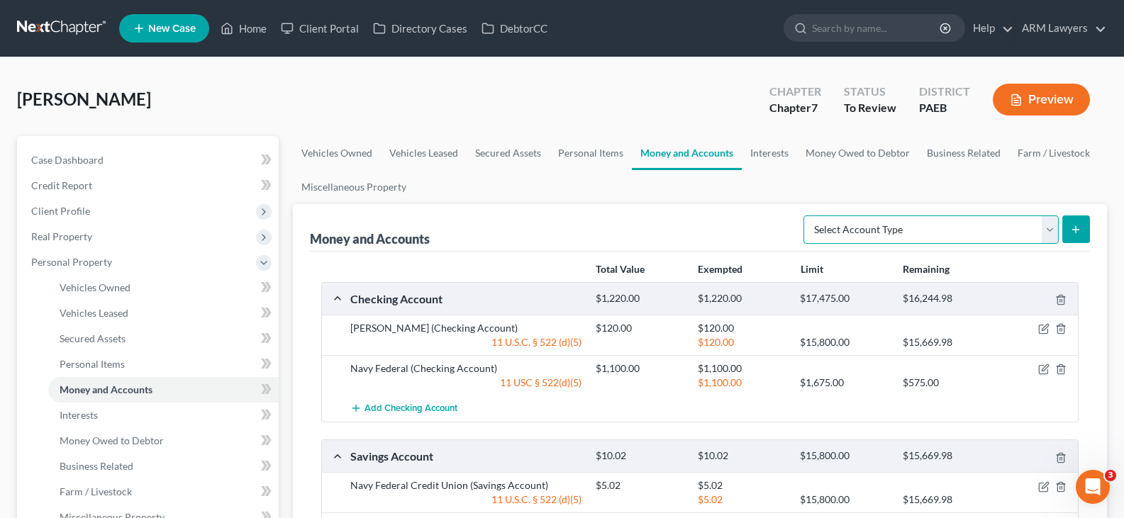
click at [919, 235] on select "Select Account Type Brokerage Cash on Hand Certificates of Deposit Checking Acc…" at bounding box center [930, 230] width 255 height 28
click at [767, 156] on link "Interests" at bounding box center [769, 153] width 55 height 34
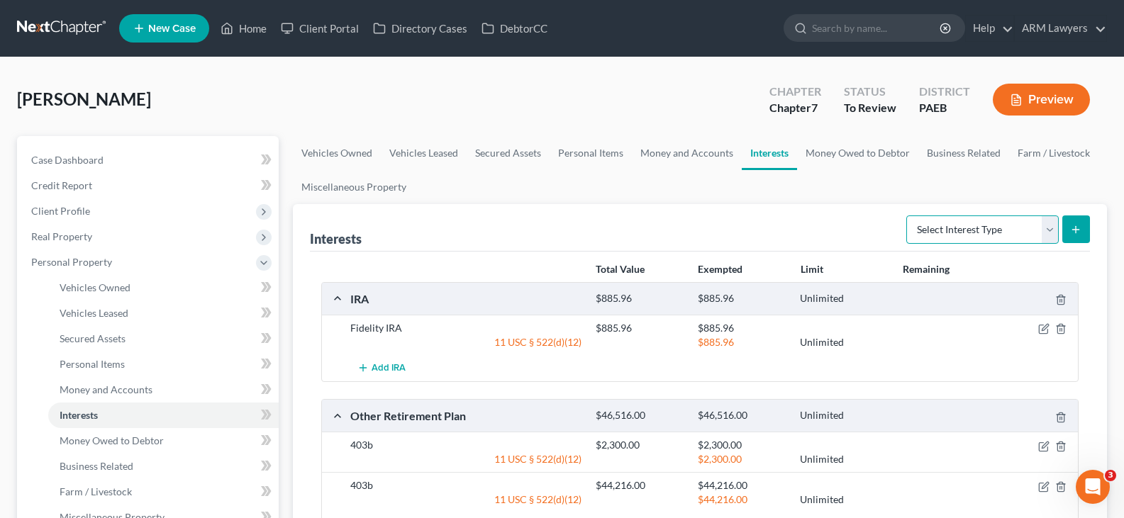
click at [976, 233] on select "Select Interest Type 401K Annuity Bond Education IRA Government Bond Government…" at bounding box center [982, 230] width 152 height 28
click at [858, 167] on link "Money Owed to Debtor" at bounding box center [857, 153] width 121 height 34
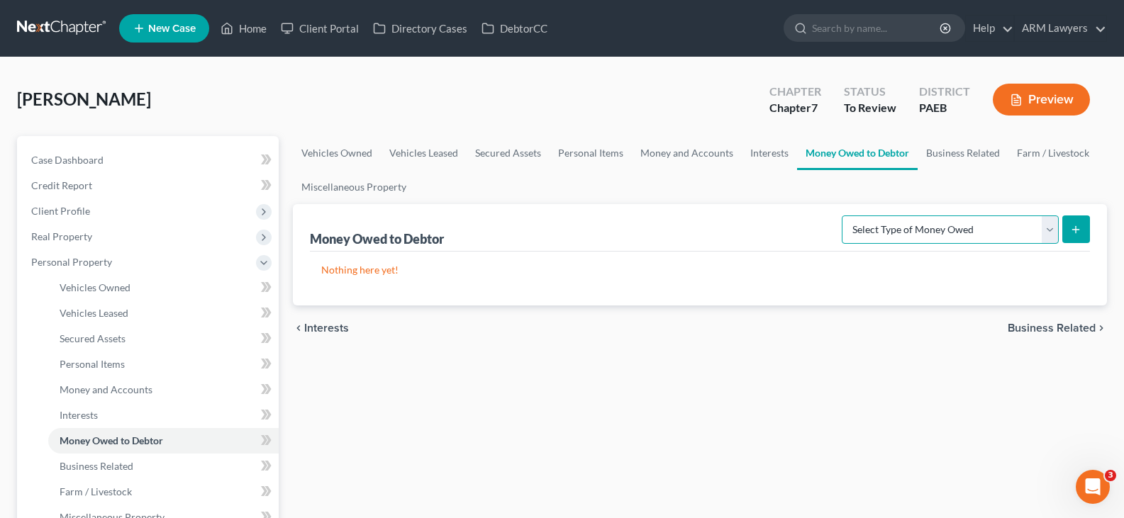
click at [952, 231] on select "Select Type of Money Owed Accounts Receivable Alimony Child Support Claims Agai…" at bounding box center [950, 230] width 217 height 28
select select "expected_tax_refund"
click at [844, 216] on select "Select Type of Money Owed Accounts Receivable Alimony Child Support Claims Agai…" at bounding box center [950, 230] width 217 height 28
click at [1073, 231] on icon "submit" at bounding box center [1075, 229] width 11 height 11
select select "0"
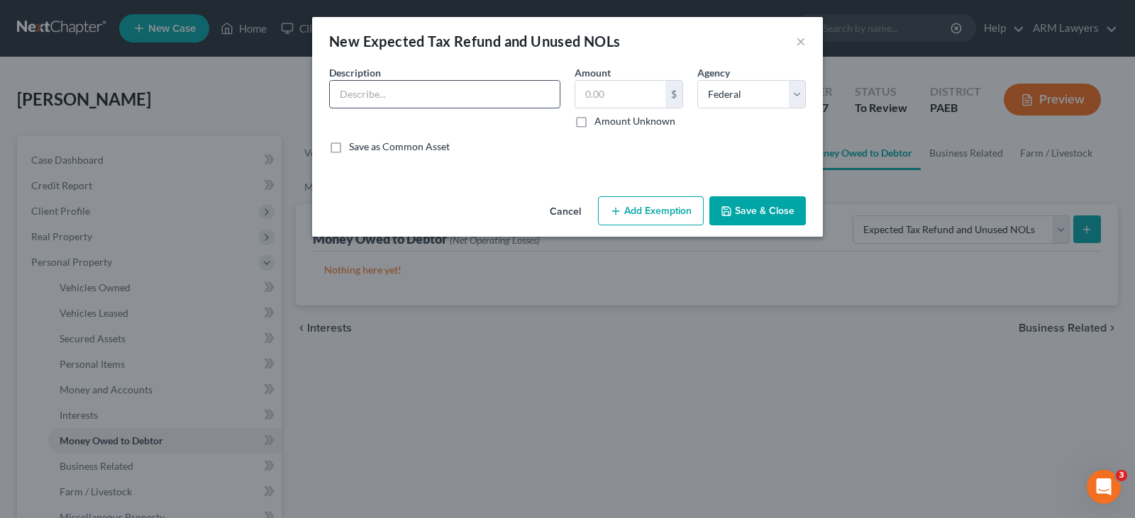
click at [486, 106] on input "text" at bounding box center [445, 94] width 230 height 27
type input "2025 Federal Tax Refund"
click at [620, 82] on input "text" at bounding box center [620, 94] width 90 height 27
type input "2,500"
click at [647, 211] on button "Add Exemption" at bounding box center [651, 211] width 106 height 30
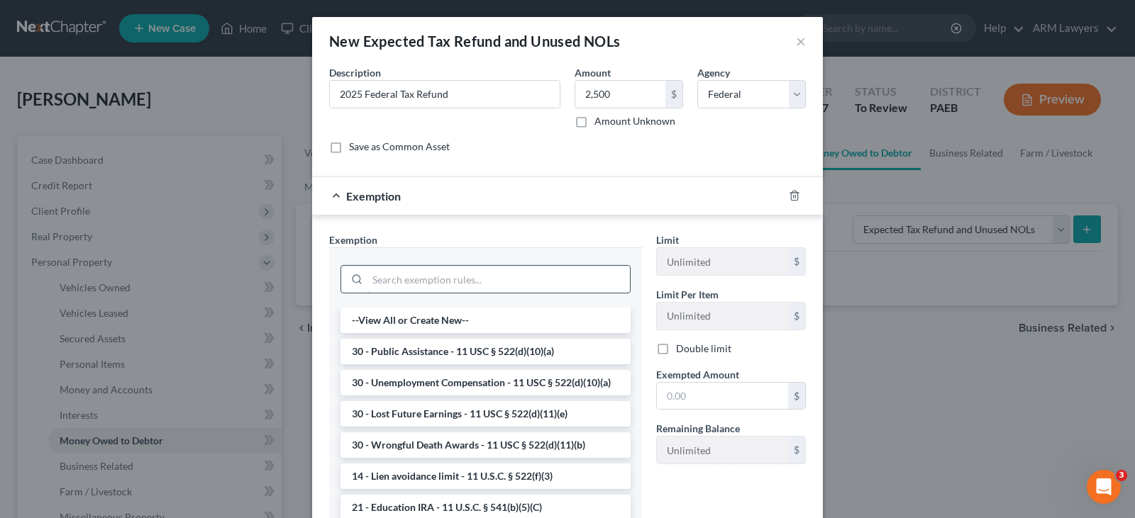
click at [484, 284] on input "search" at bounding box center [498, 279] width 262 height 27
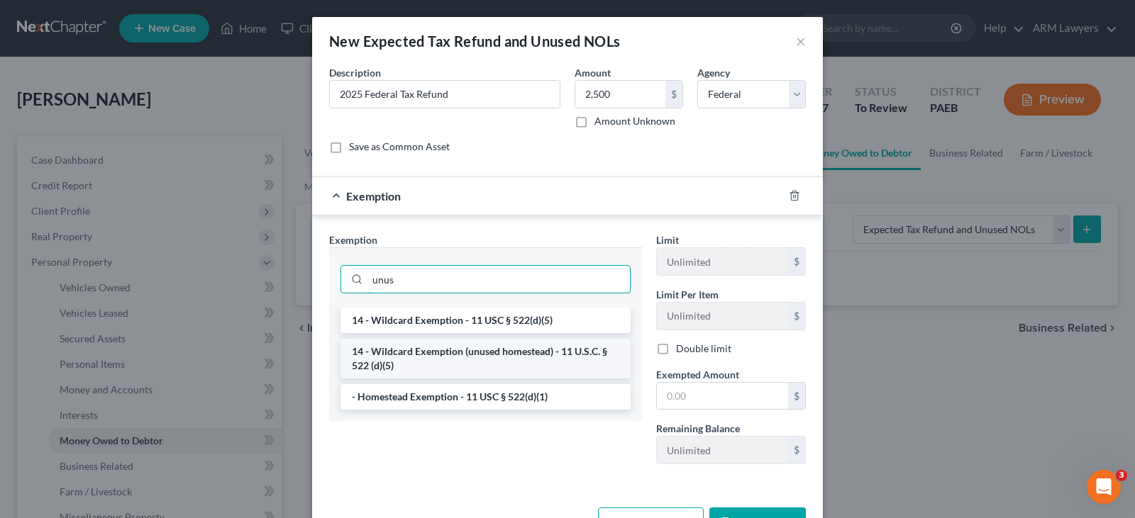
type input "unus"
click at [521, 362] on li "14 - Wildcard Exemption (unused homestead) - 11 U.S.C. § 522 (d)(5)" at bounding box center [485, 359] width 290 height 40
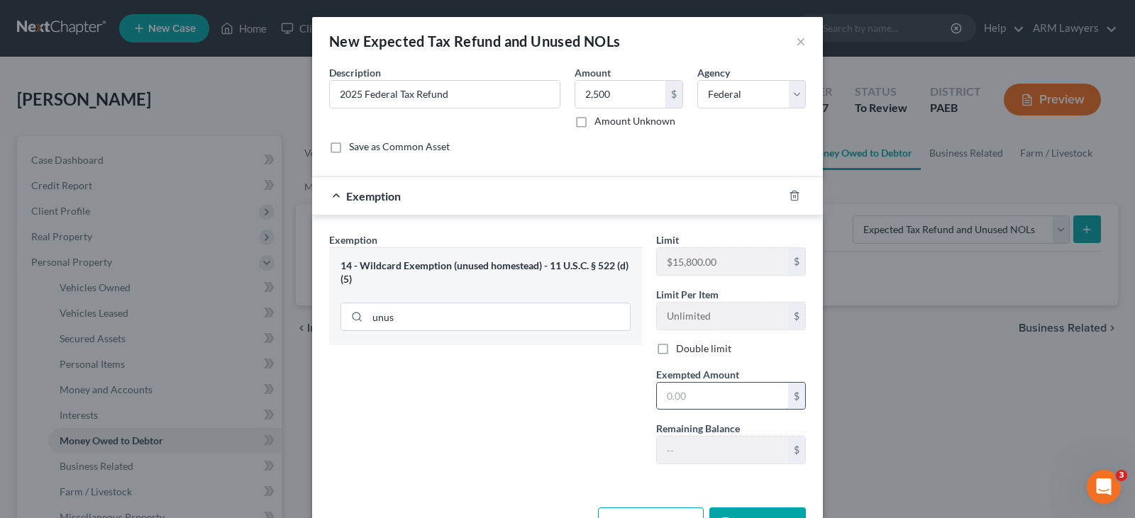
click at [737, 404] on input "text" at bounding box center [722, 396] width 131 height 27
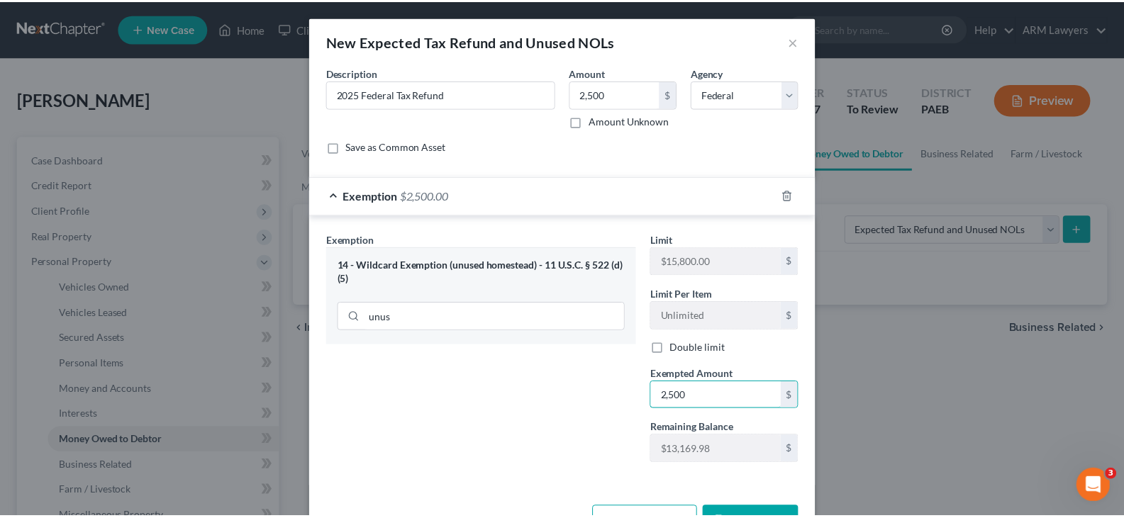
scroll to position [48, 0]
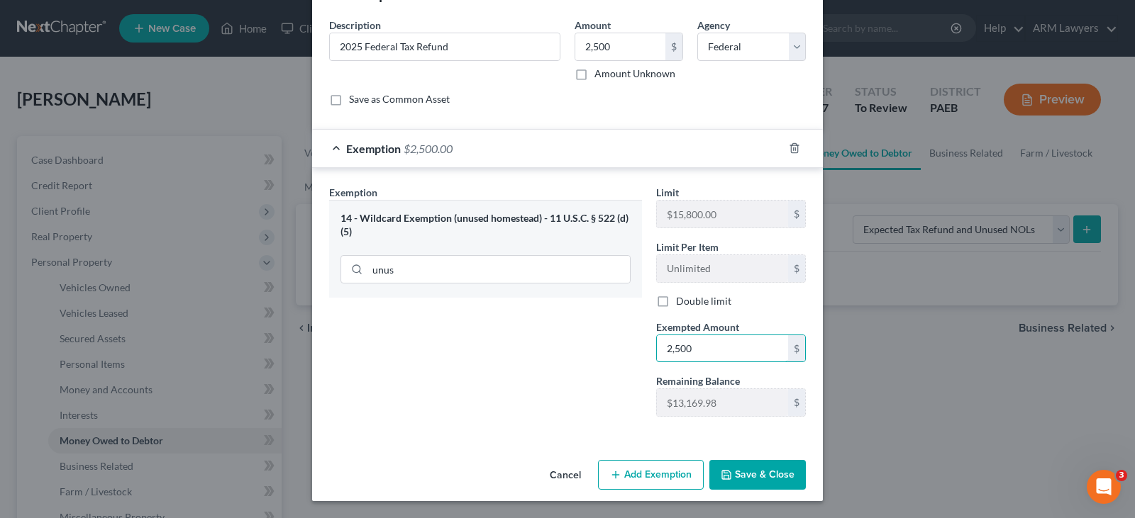
type input "2,500"
click at [757, 475] on button "Save & Close" at bounding box center [757, 475] width 96 height 30
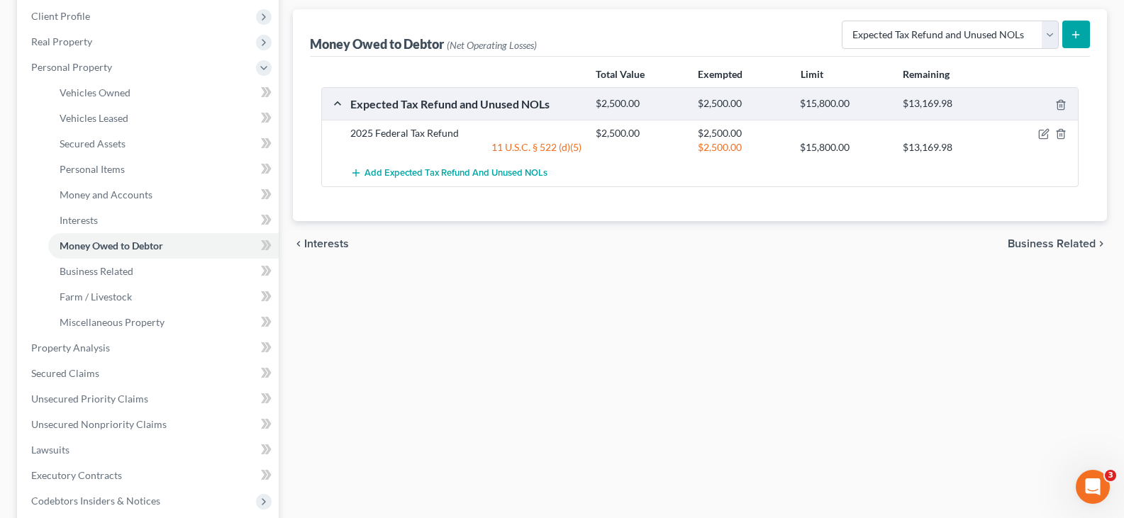
scroll to position [425, 0]
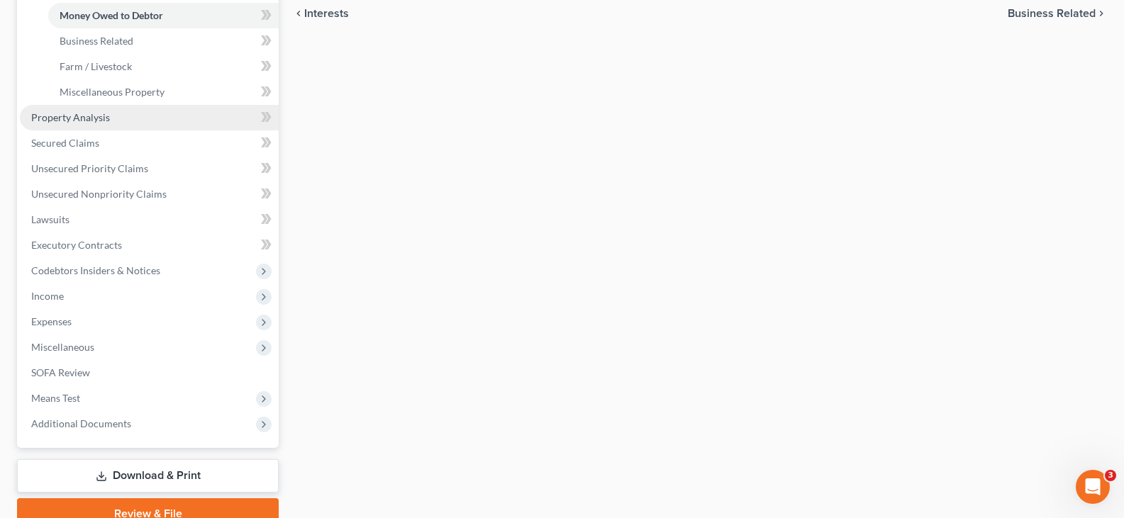
drag, startPoint x: 116, startPoint y: 116, endPoint x: 126, endPoint y: 116, distance: 10.6
click at [116, 116] on link "Property Analysis" at bounding box center [149, 118] width 259 height 26
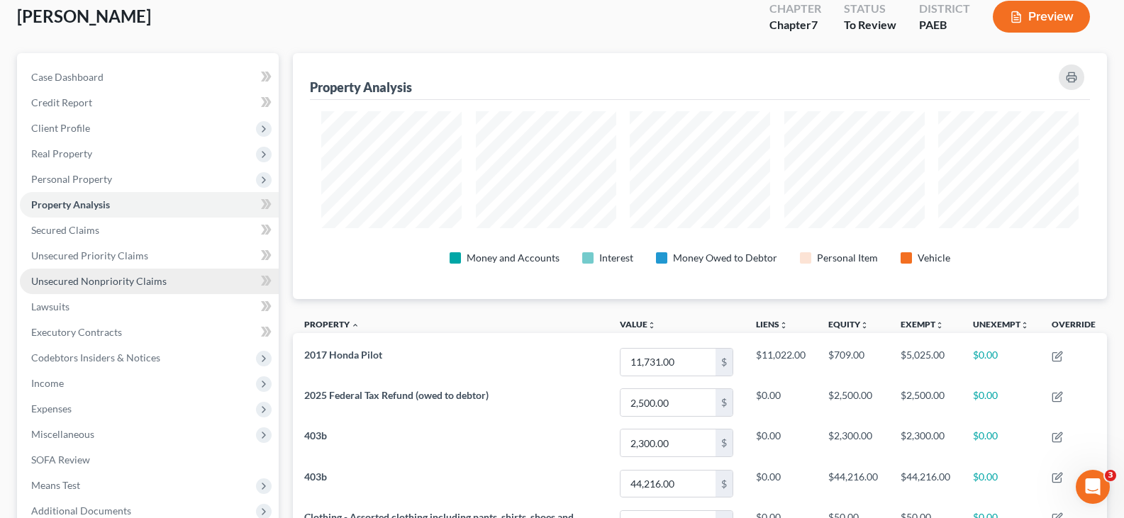
scroll to position [71, 0]
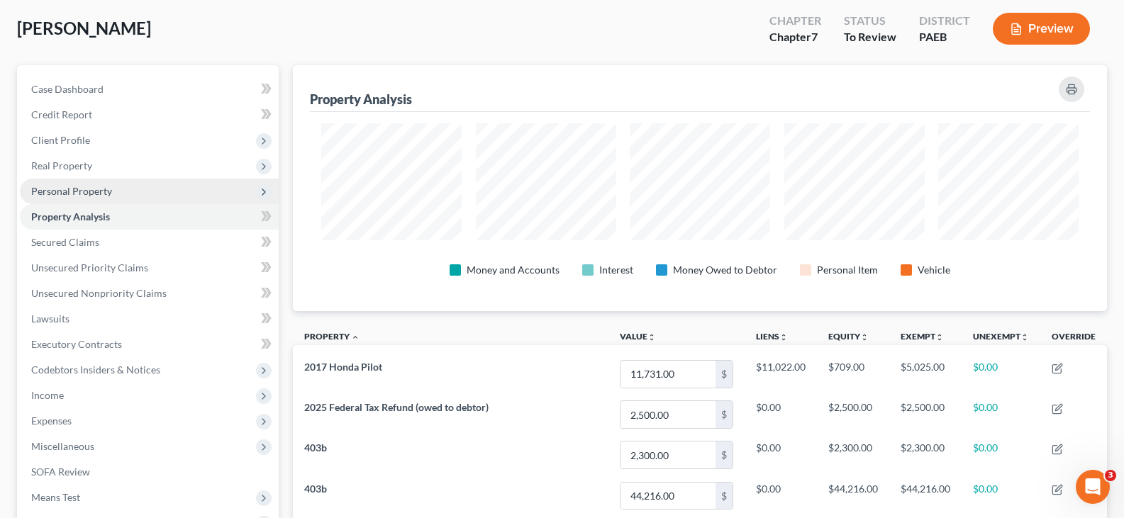
click at [106, 197] on span "Personal Property" at bounding box center [149, 192] width 259 height 26
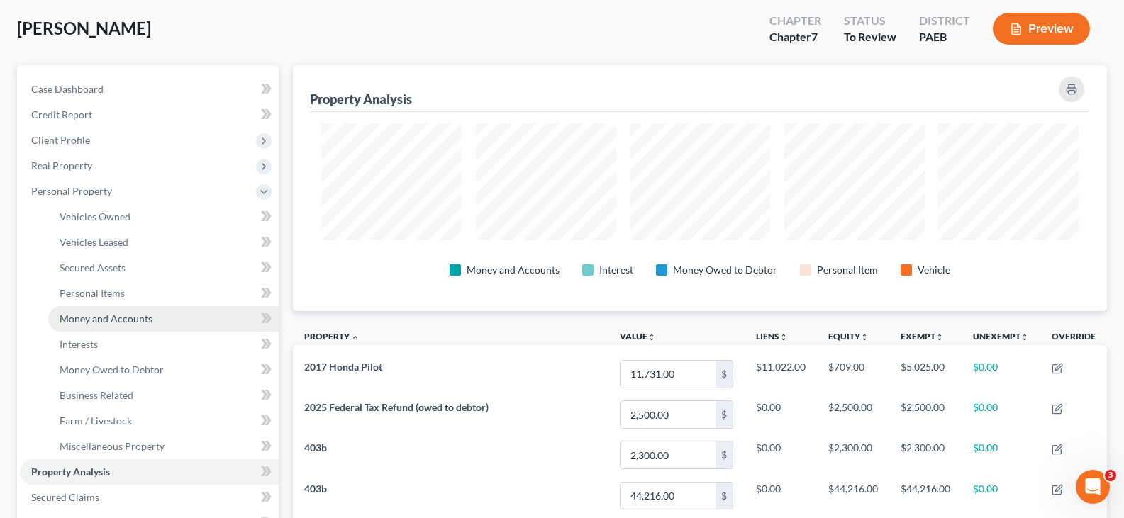
click at [135, 325] on link "Money and Accounts" at bounding box center [163, 319] width 230 height 26
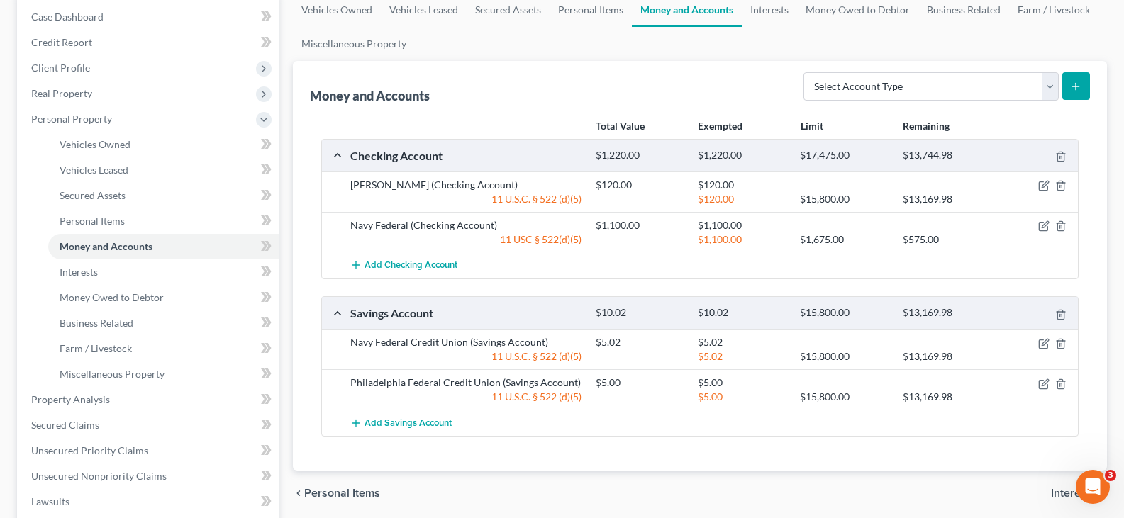
scroll to position [142, 0]
click at [114, 473] on span "Unsecured Nonpriority Claims" at bounding box center [98, 478] width 135 height 12
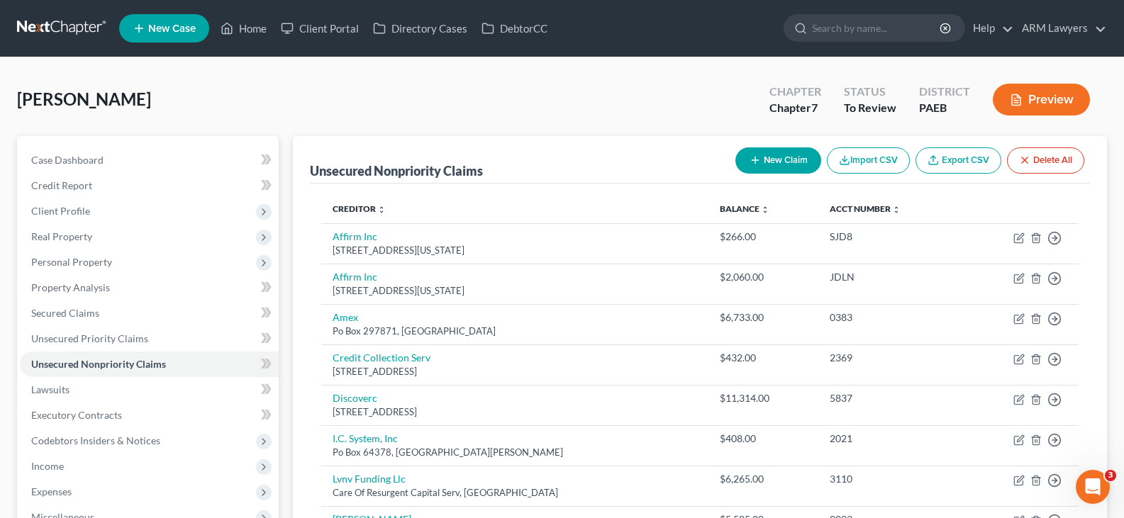
click at [781, 160] on button "New Claim" at bounding box center [778, 160] width 86 height 26
select select "0"
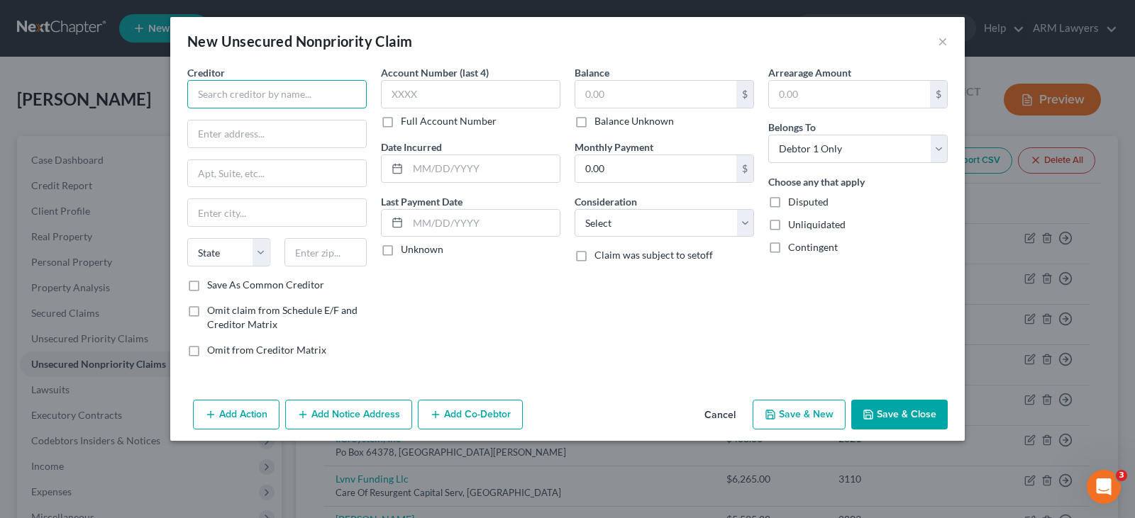
click at [318, 80] on input "text" at bounding box center [276, 94] width 179 height 28
click at [305, 89] on input "text" at bounding box center [276, 94] width 179 height 28
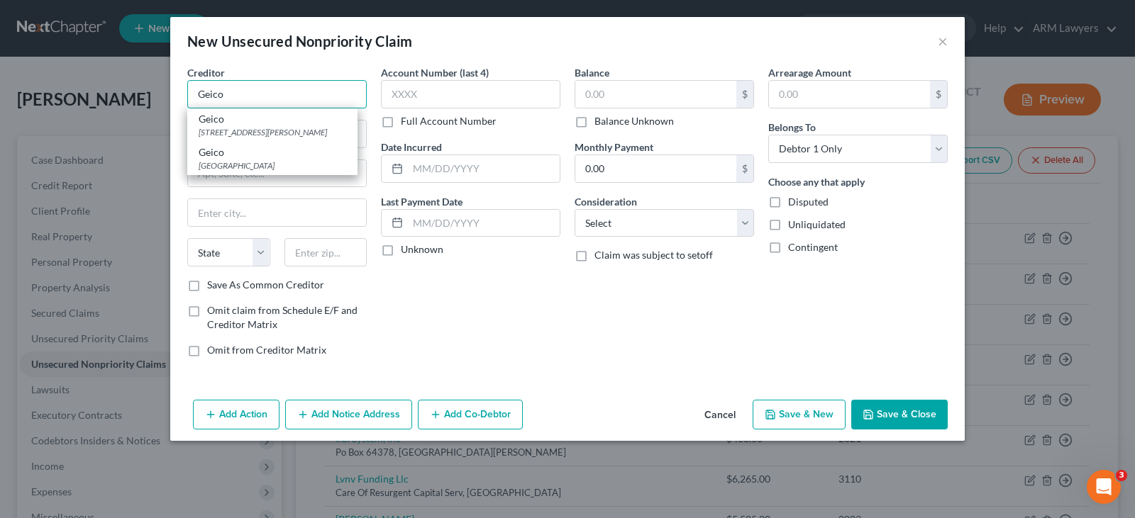
type input "Geico"
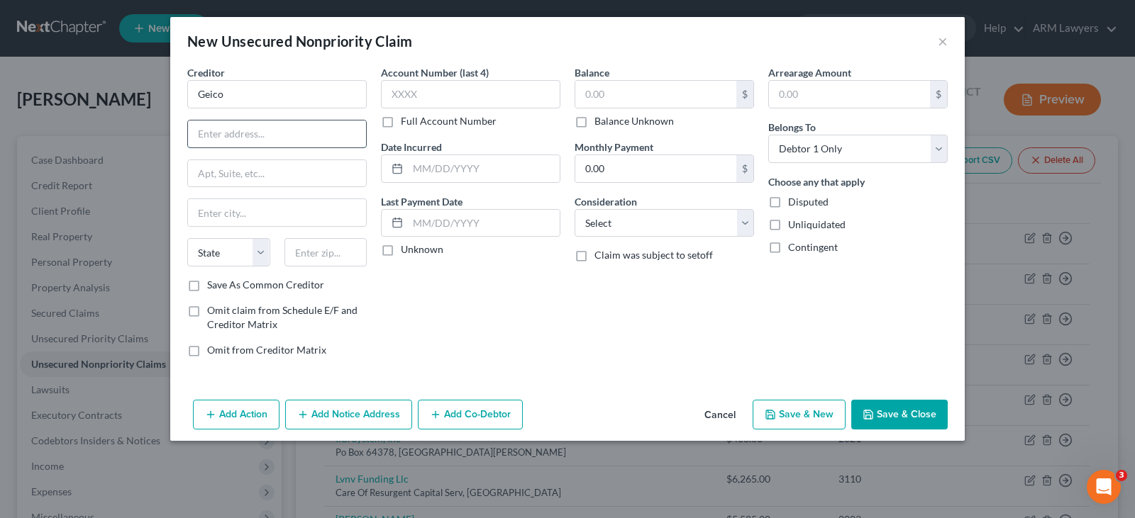
click at [265, 129] on input "text" at bounding box center [277, 134] width 178 height 27
paste input "P.O. Box 9506, Fredericksburg, VA 22403-9506"
click at [301, 134] on input "P.O. Box 9506, Fredericksburg, VA 22403-9506" at bounding box center [277, 134] width 178 height 27
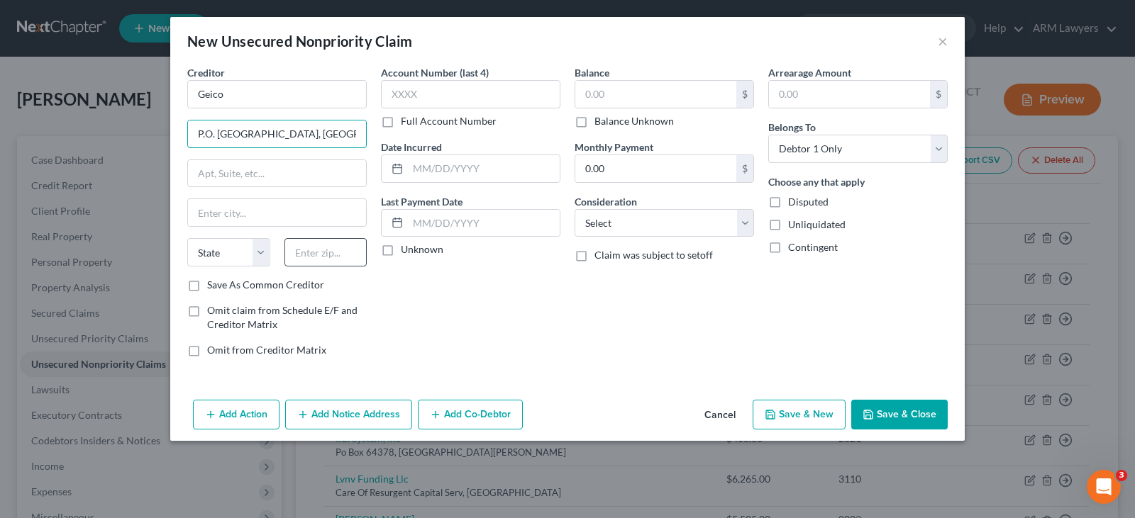
type input "P.O. Box 9506, Fredericksburg, VA"
click at [332, 254] on input "text" at bounding box center [325, 252] width 83 height 28
paste input "22403-9506"
type input "22403-9506"
click at [277, 171] on input "text" at bounding box center [277, 173] width 178 height 27
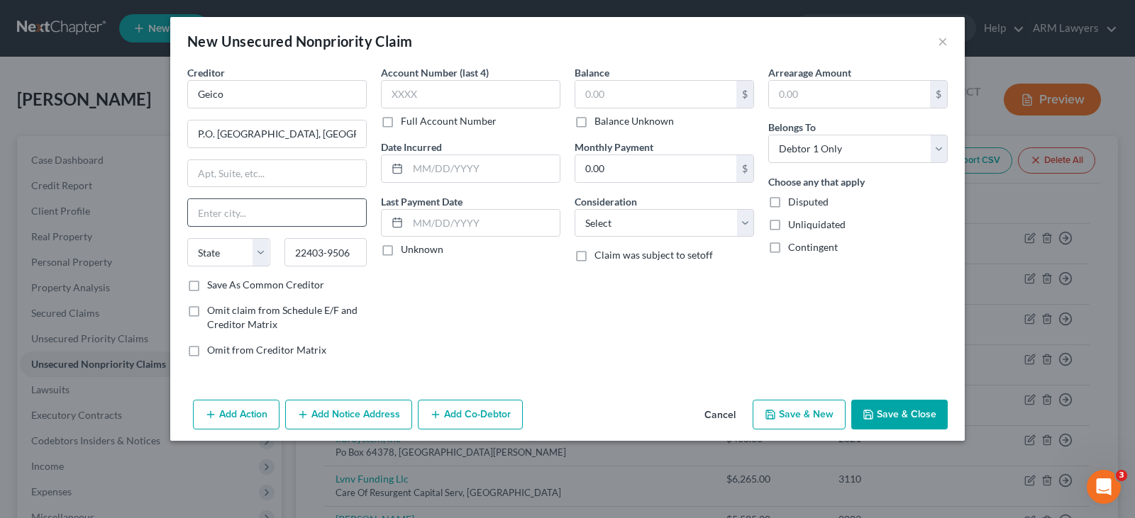
drag, startPoint x: 214, startPoint y: 194, endPoint x: 219, endPoint y: 221, distance: 27.4
click at [213, 198] on div "Creditor * Geico P.O. Box 9506, Fredericksburg, VA State AL AK AR AZ CA CO CT D…" at bounding box center [276, 171] width 179 height 213
click at [221, 222] on input "text" at bounding box center [277, 212] width 178 height 27
drag, startPoint x: 264, startPoint y: 132, endPoint x: 328, endPoint y: 138, distance: 64.1
click at [328, 138] on input "P.O. Box 9506, Fredericksburg, VA" at bounding box center [277, 134] width 178 height 27
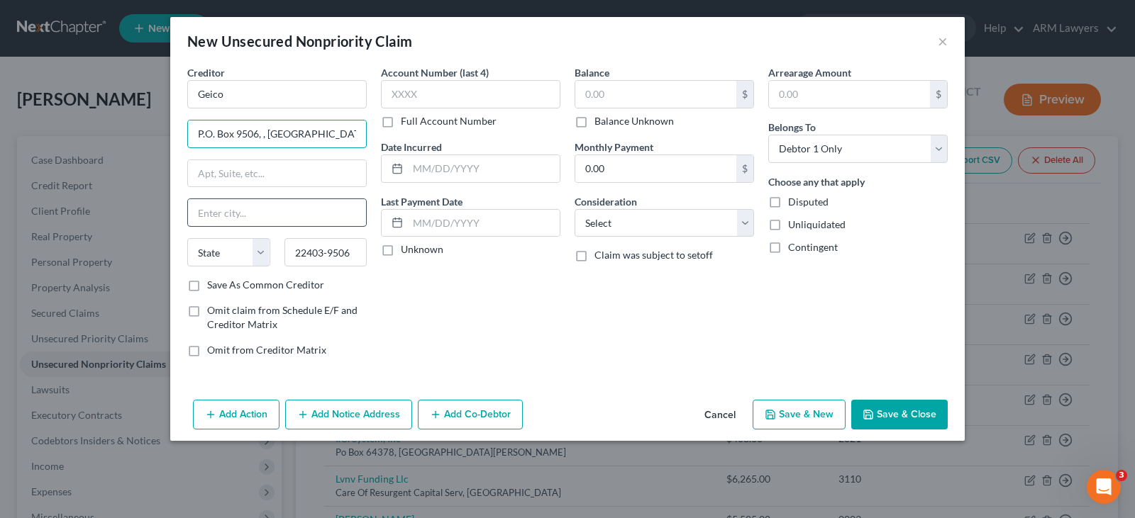
type input "P.O. Box 9506, , VA"
click at [249, 209] on input "text" at bounding box center [277, 212] width 178 height 27
paste input "Fredericksburg"
type input "Fredericksburg"
drag, startPoint x: 282, startPoint y: 135, endPoint x: 266, endPoint y: 135, distance: 15.6
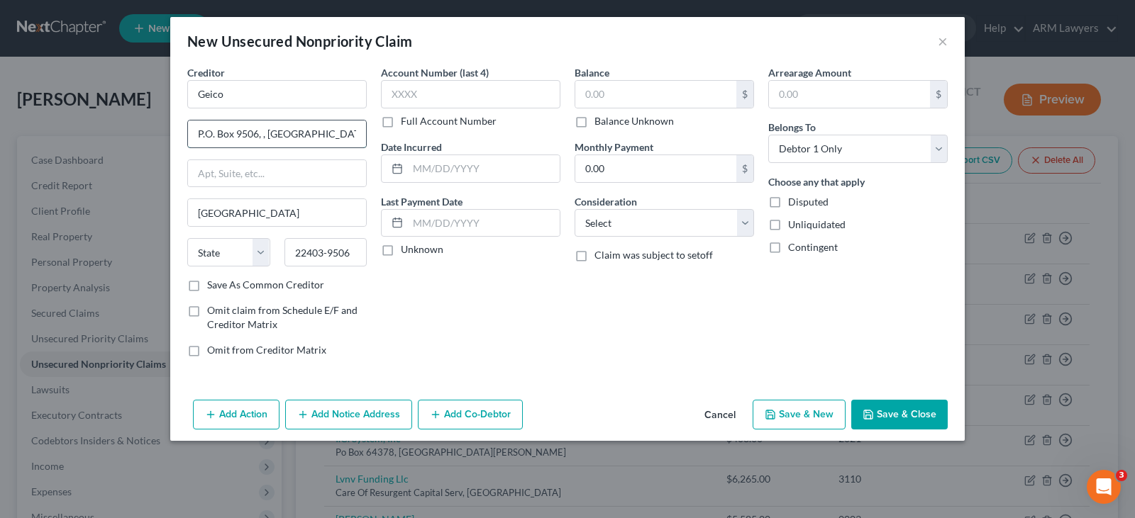
click at [266, 135] on input "P.O. Box 9506, , VA" at bounding box center [277, 134] width 178 height 27
type input "P.O. Box 9506, ,"
click at [229, 257] on select "State AL AK AR AZ CA CO CT DE DC FL GA GU HI ID IL IN IA KS KY LA ME MD MA MI M…" at bounding box center [228, 252] width 83 height 28
select select "48"
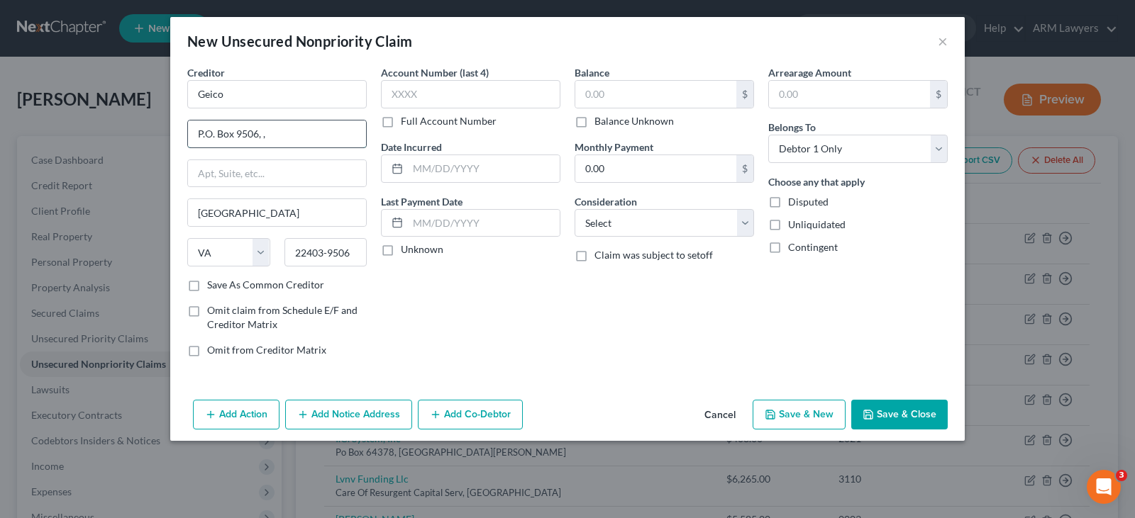
click at [286, 137] on input "P.O. Box 9506, ," at bounding box center [277, 134] width 178 height 27
type input "P.O. Box 9506,"
click at [299, 88] on input "Geico" at bounding box center [276, 94] width 179 height 28
type input "GEICO"
click at [340, 131] on input "P.O. Box 9506," at bounding box center [277, 134] width 178 height 27
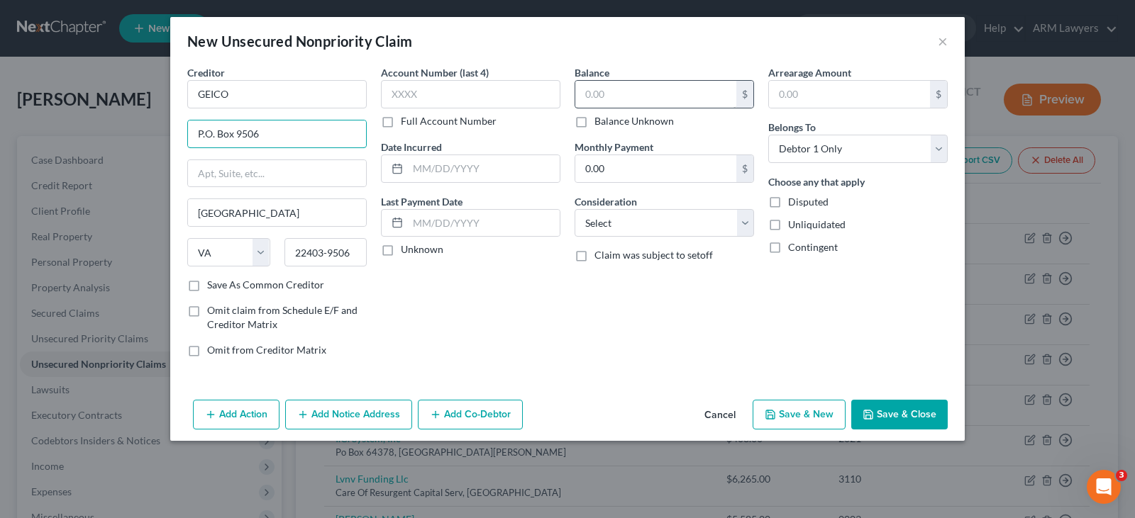
type input "P.O. Box 9506"
click at [619, 94] on input "text" at bounding box center [655, 94] width 161 height 27
click at [636, 225] on select "Select Cable / Satellite Services Collection Agency Credit Card Debt Debt Couns…" at bounding box center [663, 223] width 179 height 28
select select "14"
click at [574, 209] on select "Select Cable / Satellite Services Collection Agency Credit Card Debt Debt Couns…" at bounding box center [663, 223] width 179 height 28
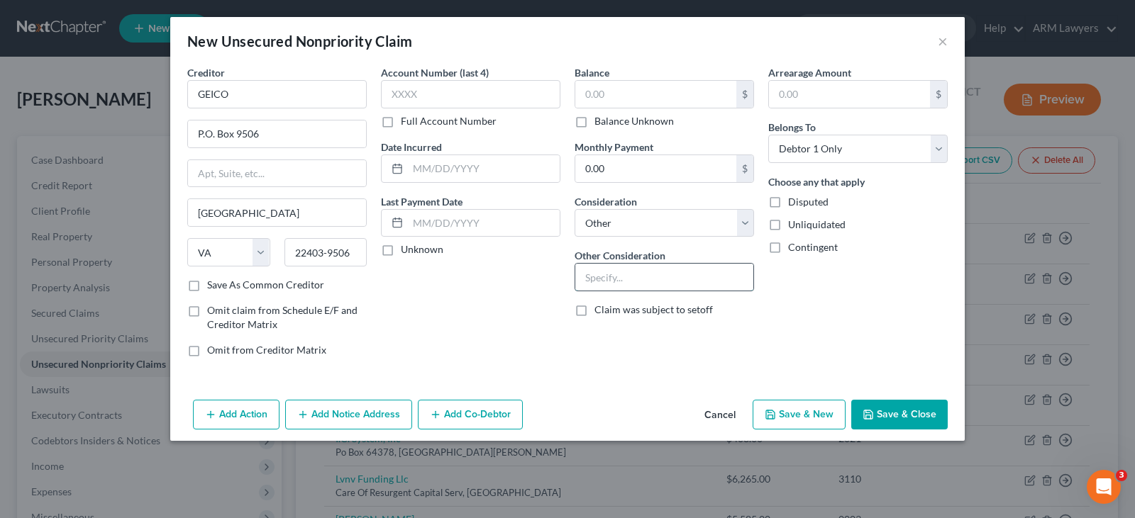
click at [625, 269] on input "text" at bounding box center [664, 277] width 178 height 27
type input "Insurance"
click at [647, 123] on label "Balance Unknown" at bounding box center [633, 121] width 79 height 14
click at [609, 123] on input "Balance Unknown" at bounding box center [604, 118] width 9 height 9
checkbox input "true"
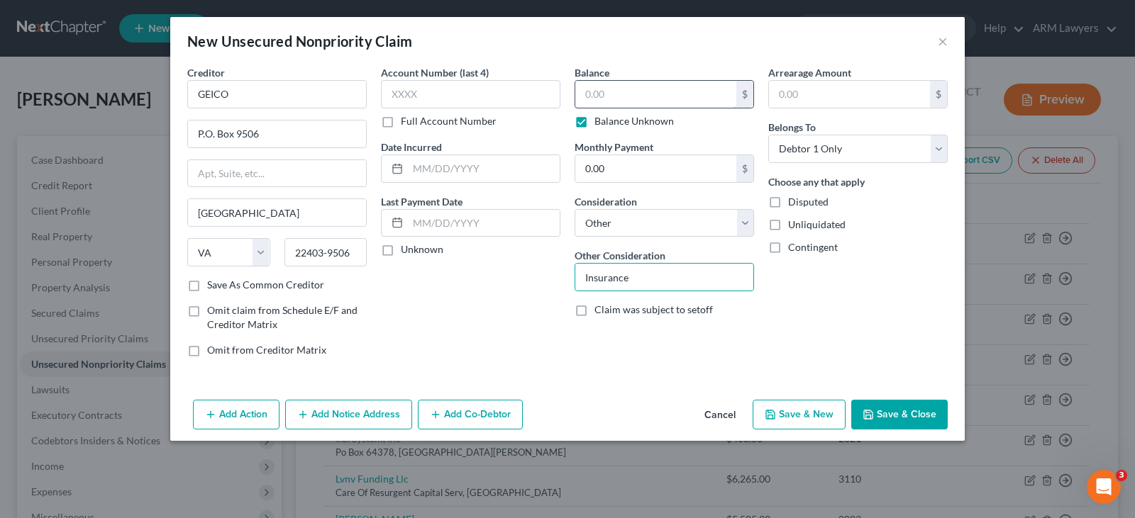
type input "0.00"
click at [635, 130] on div "Balance 0.00 $ Balance Unknown Balance Undetermined 0.00 $ Balance Unknown Mont…" at bounding box center [664, 216] width 194 height 303
click at [635, 125] on label "Balance Unknown" at bounding box center [633, 121] width 79 height 14
click at [609, 123] on input "Balance Unknown" at bounding box center [604, 118] width 9 height 9
checkbox input "false"
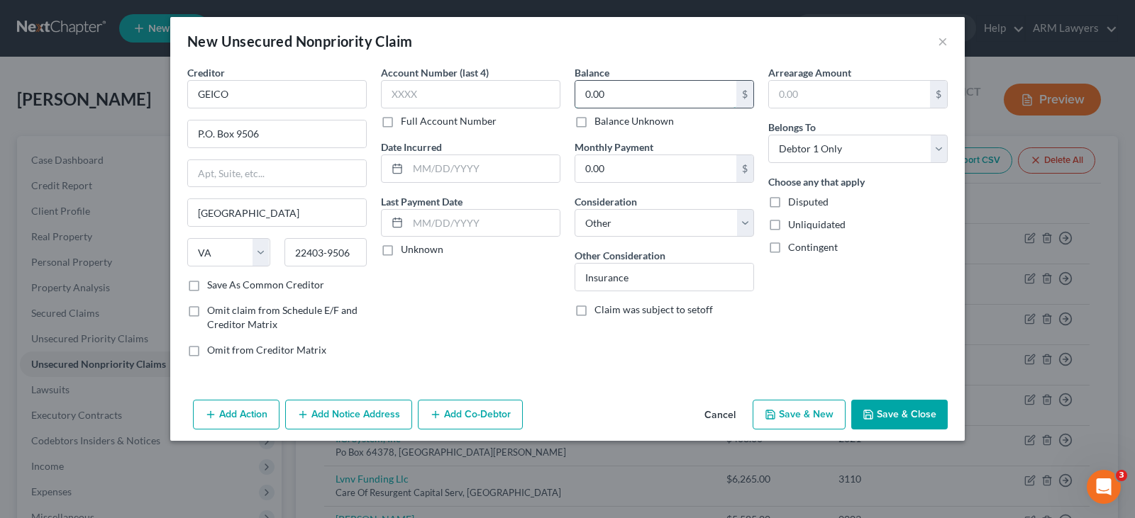
click at [633, 90] on input "0.00" at bounding box center [655, 94] width 161 height 27
type input "700"
click at [798, 417] on button "Save & New" at bounding box center [798, 415] width 93 height 30
select select "0"
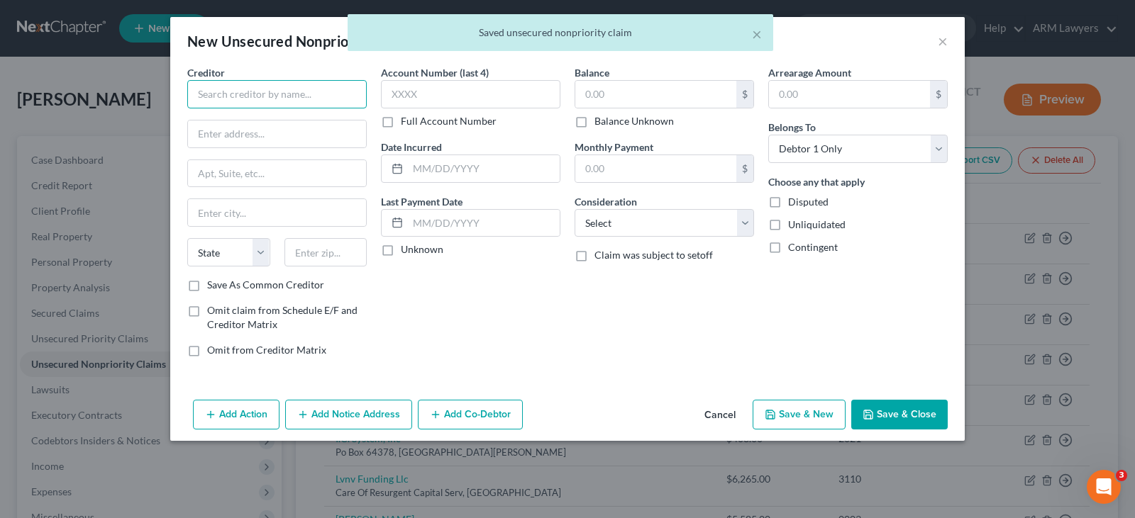
click at [285, 87] on input "text" at bounding box center [276, 94] width 179 height 28
type input "I"
type input "O"
type input "PECO"
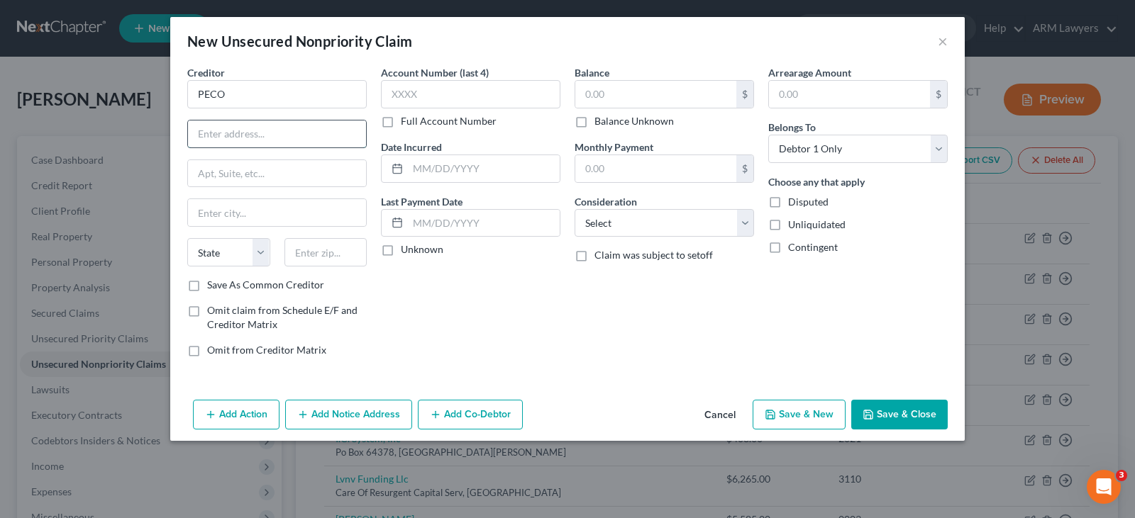
click at [267, 131] on input "text" at bounding box center [277, 134] width 178 height 27
paste input "PECO Customer Solution Center 2301 Market Street Philadelphia, PA 19103"
click at [327, 134] on input "PECO Customer Solution Center 2301 Market Street Philadelphia, PA 19103" at bounding box center [277, 134] width 178 height 27
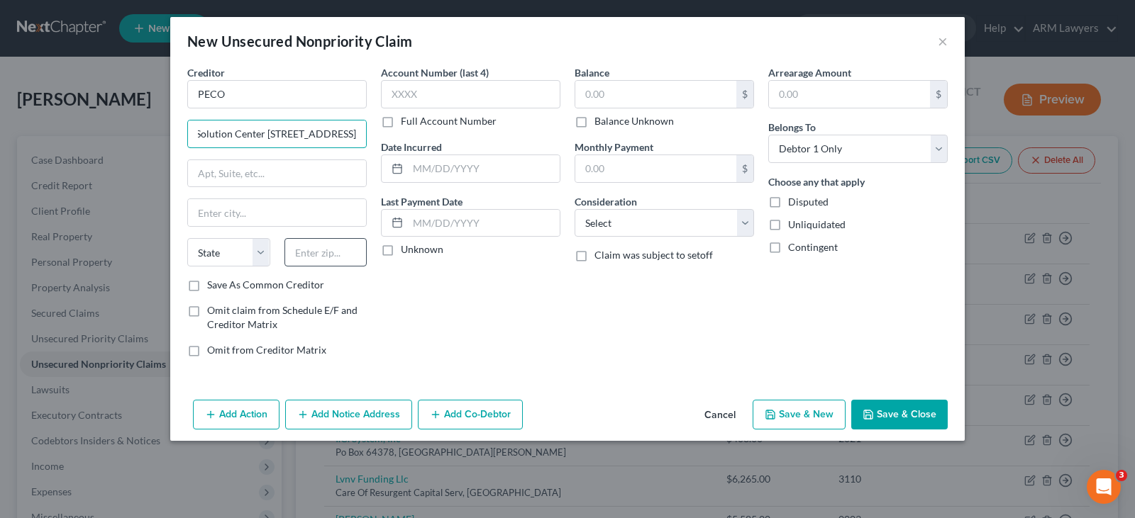
type input "PECO Customer Solution Center 2301 Market Street Philadelphia, PA"
click at [332, 247] on input "text" at bounding box center [325, 252] width 83 height 28
paste input "19103"
type input "19103"
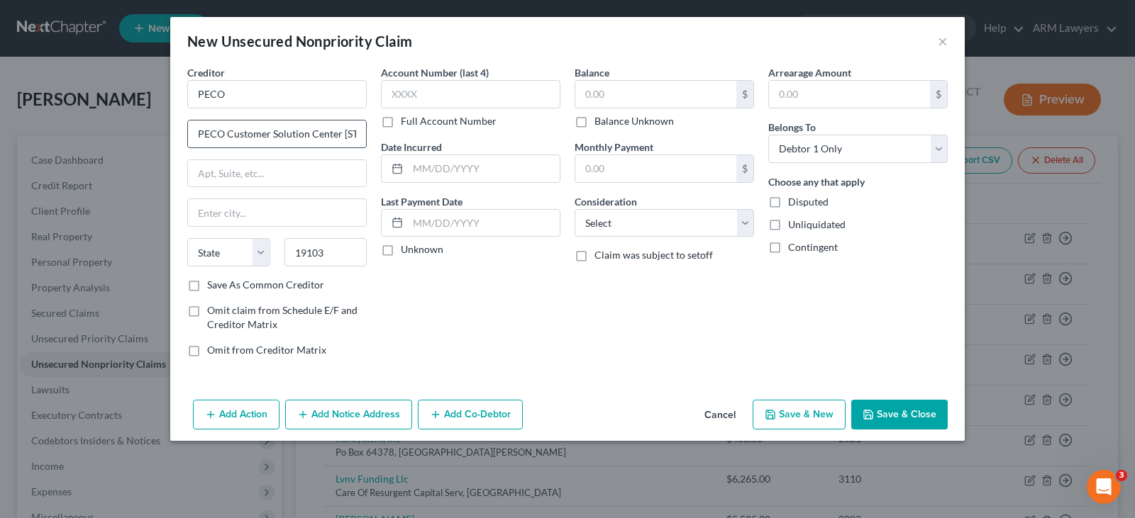
click at [298, 135] on input "PECO Customer Solution Center 2301 Market Street Philadelphia, PA" at bounding box center [277, 134] width 178 height 27
type input "Philadelphia"
select select "39"
drag, startPoint x: 341, startPoint y: 133, endPoint x: 283, endPoint y: 144, distance: 59.2
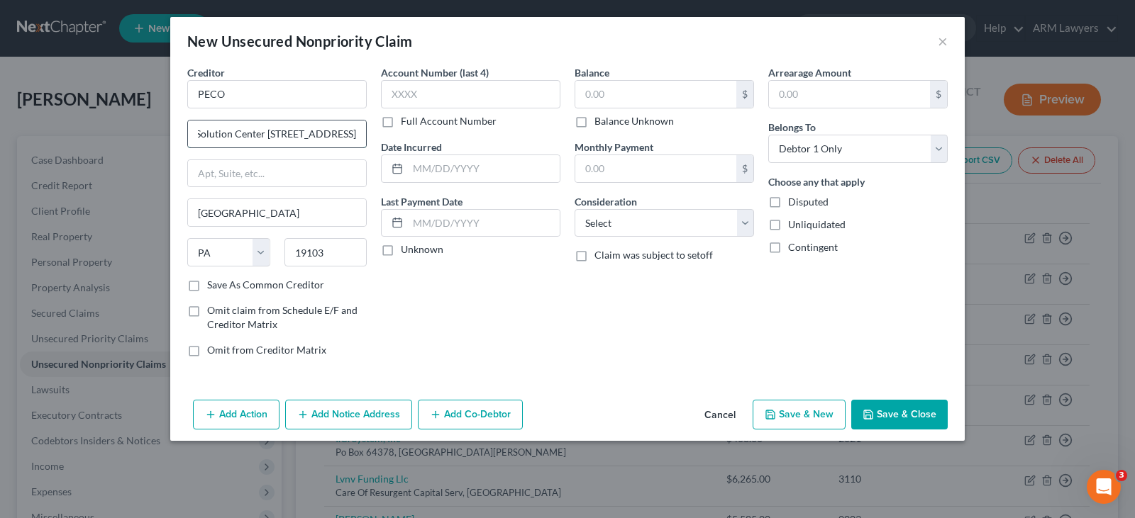
click at [282, 144] on input "PECO Customer Solution Center 2301 Market Street Philadelphia, PA" at bounding box center [277, 134] width 178 height 27
type input "PECO Customer Solution Center Philadelphia, PA"
click at [269, 166] on input "text" at bounding box center [277, 173] width 178 height 27
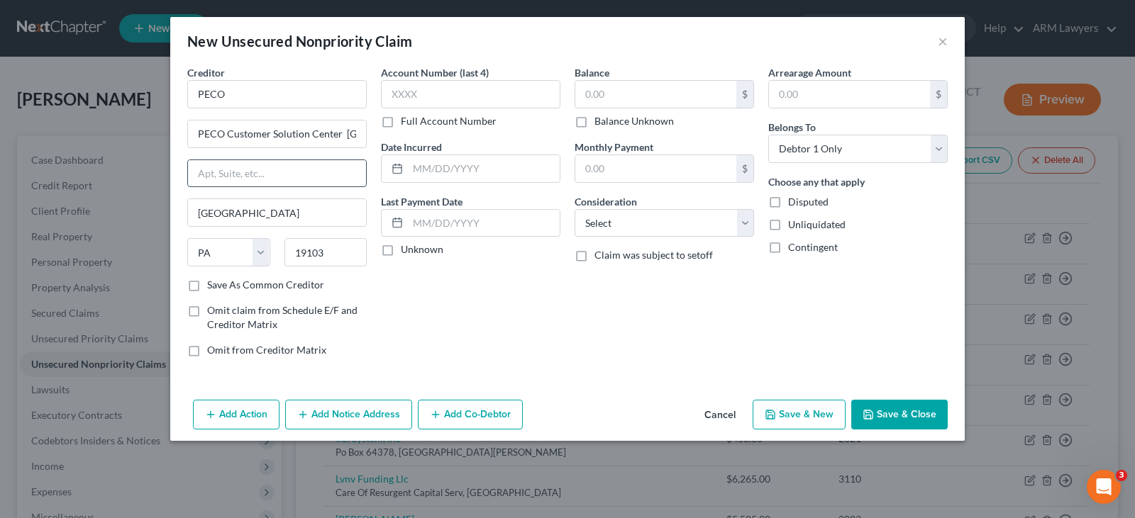
paste input "2301 Market Street"
type input "2301 Market Street"
click at [337, 135] on input "PECO Customer Solution Center Philadelphia, PA" at bounding box center [277, 134] width 178 height 27
drag, startPoint x: 226, startPoint y: 138, endPoint x: 121, endPoint y: 121, distance: 106.3
click at [124, 122] on div "New Unsecured Nonpriority Claim × Creditor * PECO PECO Customer Solution Center…" at bounding box center [567, 259] width 1135 height 518
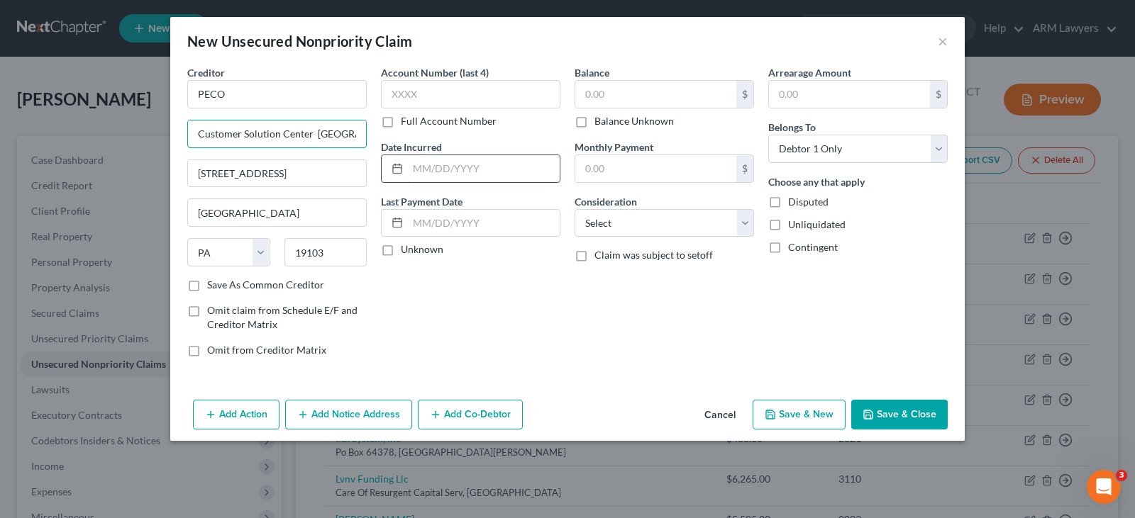
scroll to position [0, 31]
drag, startPoint x: 319, startPoint y: 131, endPoint x: 541, endPoint y: 161, distance: 223.9
click at [541, 161] on div "Creditor * PECO Customer Solution Center Philadelphia, PA 2301 Market Street Ph…" at bounding box center [567, 216] width 774 height 303
type input "Customer Solution Center"
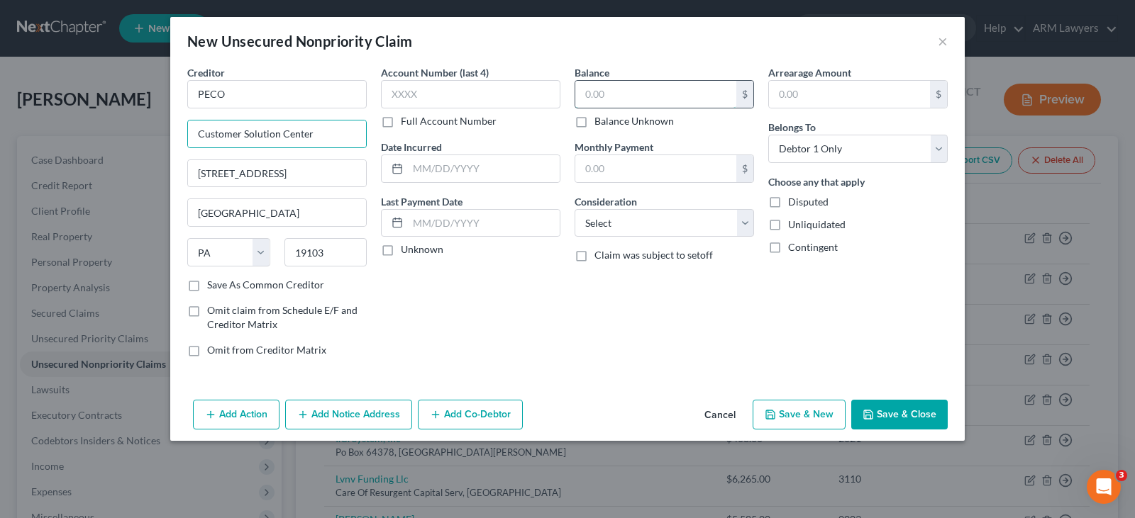
click at [678, 91] on input "text" at bounding box center [655, 94] width 161 height 27
type input "1,800"
click at [645, 228] on select "Select Cable / Satellite Services Collection Agency Credit Card Debt Debt Couns…" at bounding box center [663, 223] width 179 height 28
select select "20"
click at [648, 221] on select "Select Cable / Satellite Services Collection Agency Credit Card Debt Debt Couns…" at bounding box center [663, 223] width 179 height 28
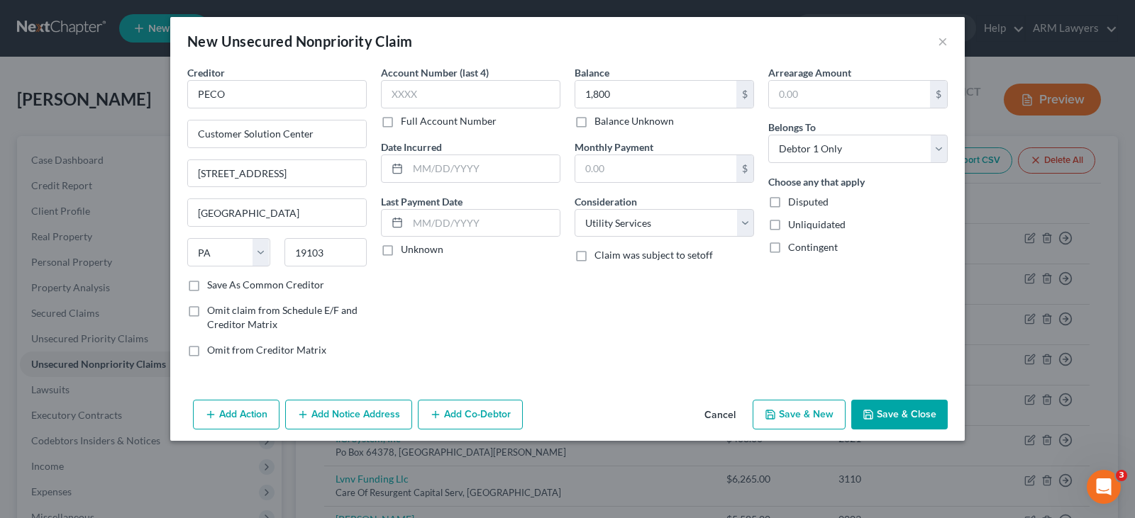
click at [798, 412] on button "Save & New" at bounding box center [798, 415] width 93 height 30
select select "0"
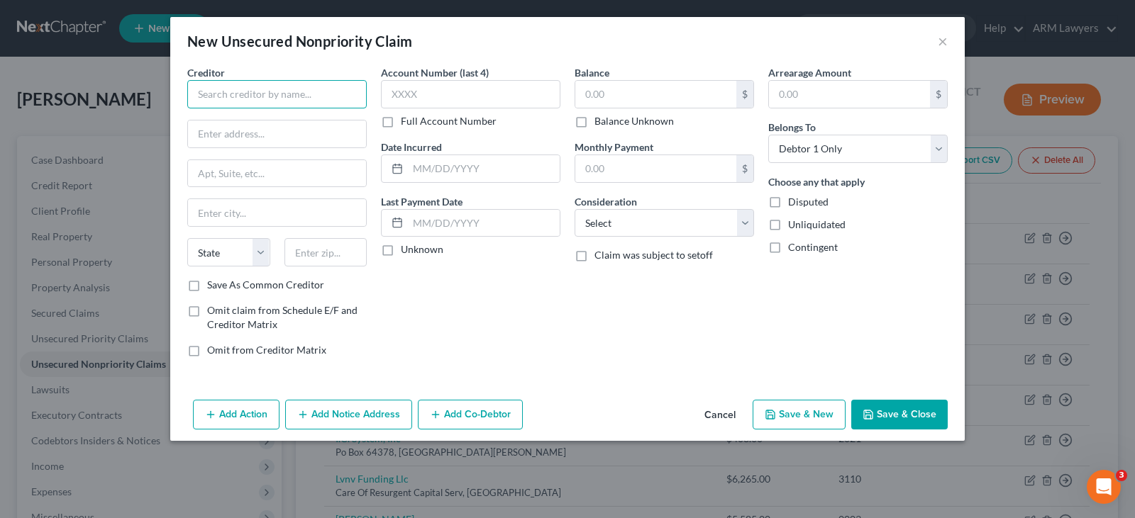
click at [266, 97] on input "text" at bounding box center [276, 94] width 179 height 28
type input "Philadelphia Gas Works"
click at [263, 128] on input "text" at bounding box center [277, 134] width 178 height 27
paste input "P.O. BOX 3500. PHILADELPHIA, PA. 19122"
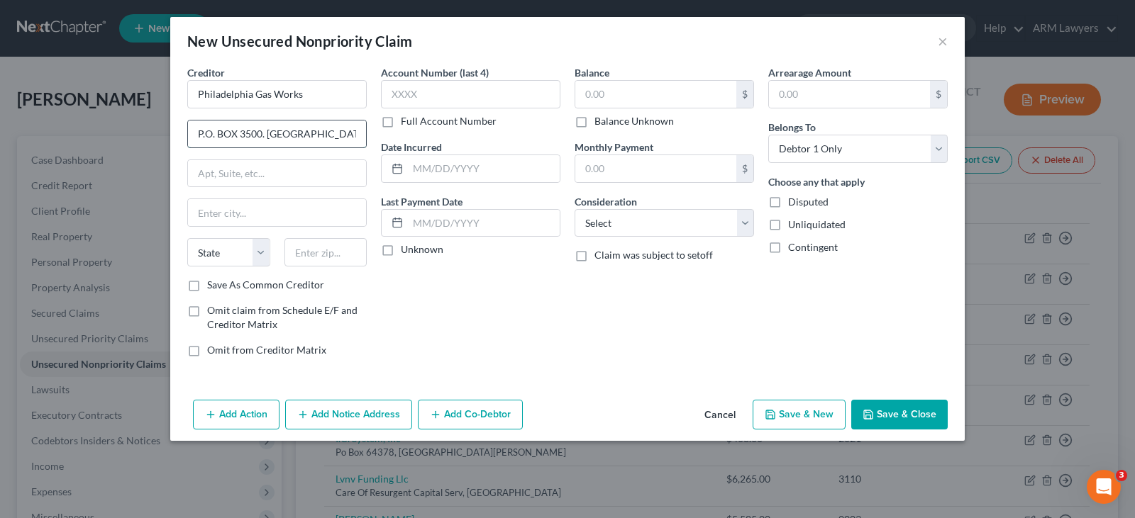
scroll to position [0, 28]
click at [331, 136] on input "P.O. BOX 3500. PHILADELPHIA, PA. 19122" at bounding box center [277, 134] width 178 height 27
click at [329, 136] on input "P.O. BOX 3500. PHILADELPHIA, PA. 19122" at bounding box center [277, 134] width 178 height 27
type input "P.O. BOX 3500. PHILADELPHIA, PA."
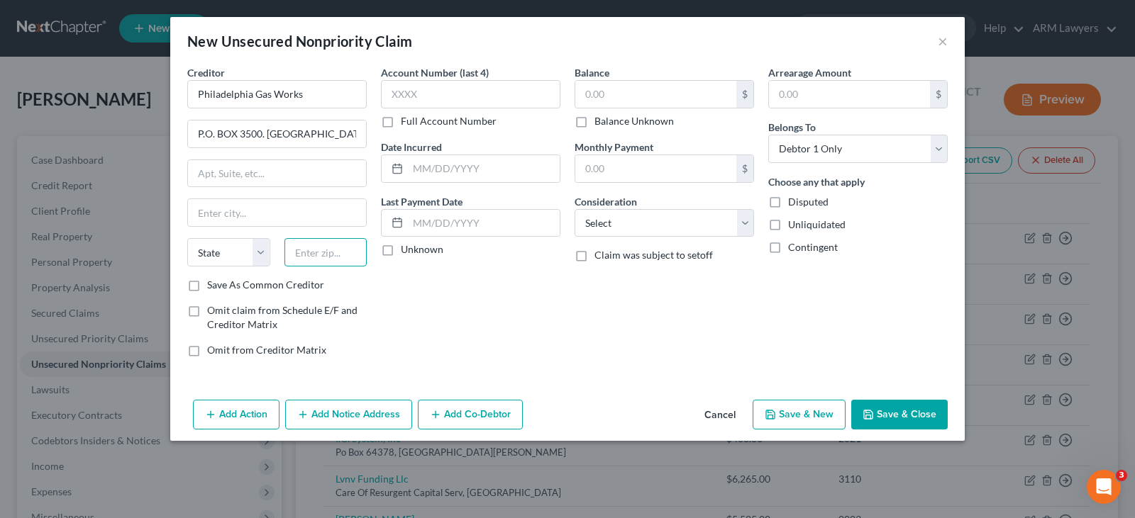
click at [326, 246] on input "text" at bounding box center [325, 252] width 83 height 28
paste input "19122"
type input "19122"
drag, startPoint x: 314, startPoint y: 150, endPoint x: 306, endPoint y: 140, distance: 13.1
click at [314, 150] on div "Creditor * Philadelphia Gas Works P.O. BOX 3500. PHILADELPHIA, PA. State AL AK …" at bounding box center [276, 171] width 179 height 213
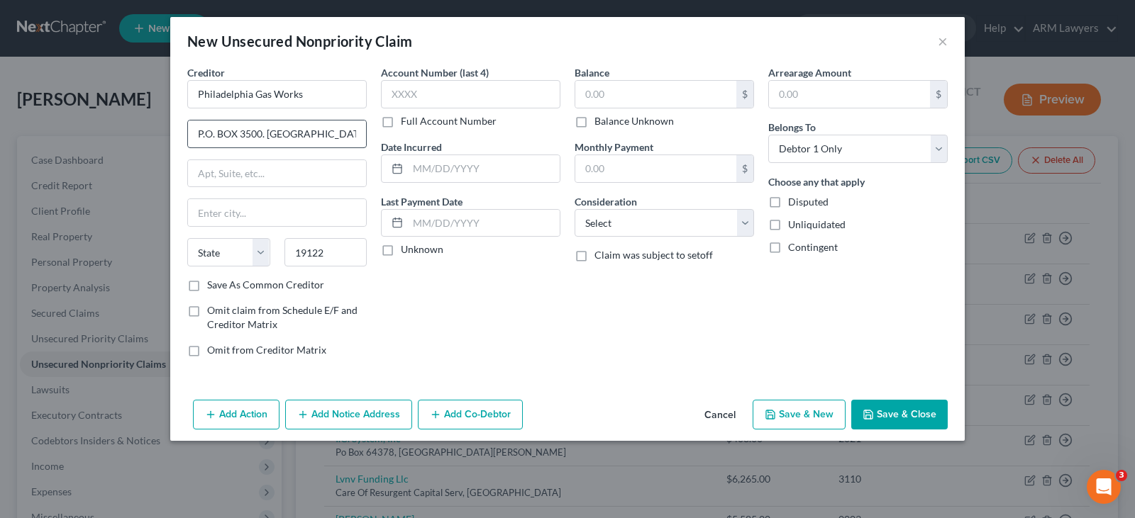
type input "Philadelphia"
select select "39"
click at [284, 125] on input "P.O. BOX 3500. PHILADELPHIA, PA." at bounding box center [277, 134] width 178 height 27
drag, startPoint x: 265, startPoint y: 137, endPoint x: 481, endPoint y: 132, distance: 215.6
click at [481, 132] on div "Creditor * Philadelphia Gas Works P.O. BOX 3500. PHILADELPHIA, PA. Philadelphia…" at bounding box center [567, 216] width 774 height 303
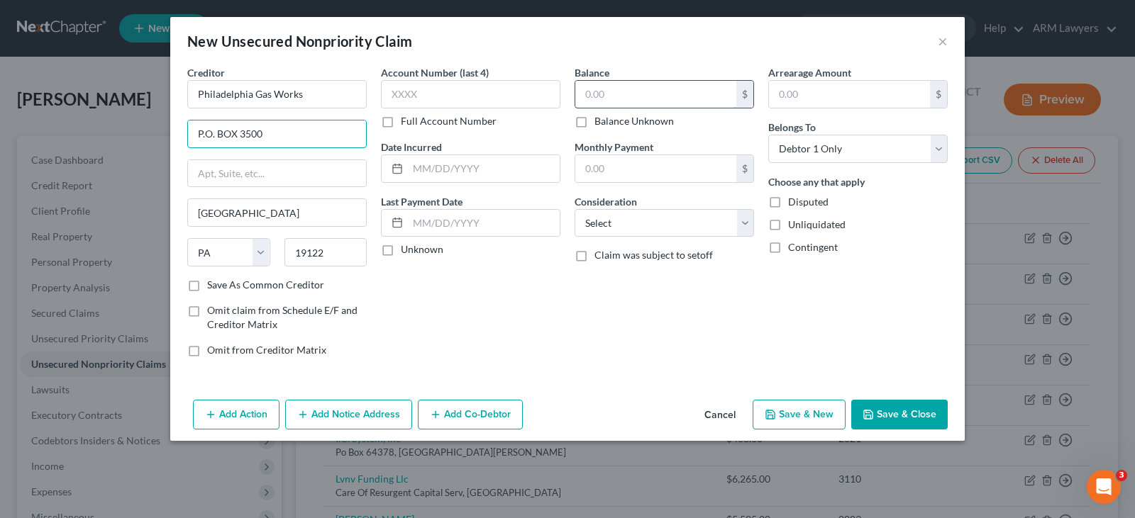
type input "P.O. BOX 3500"
click at [644, 82] on input "text" at bounding box center [655, 94] width 161 height 27
type input "1,600"
click at [647, 231] on select "Select Cable / Satellite Services Collection Agency Credit Card Debt Debt Couns…" at bounding box center [663, 223] width 179 height 28
select select "20"
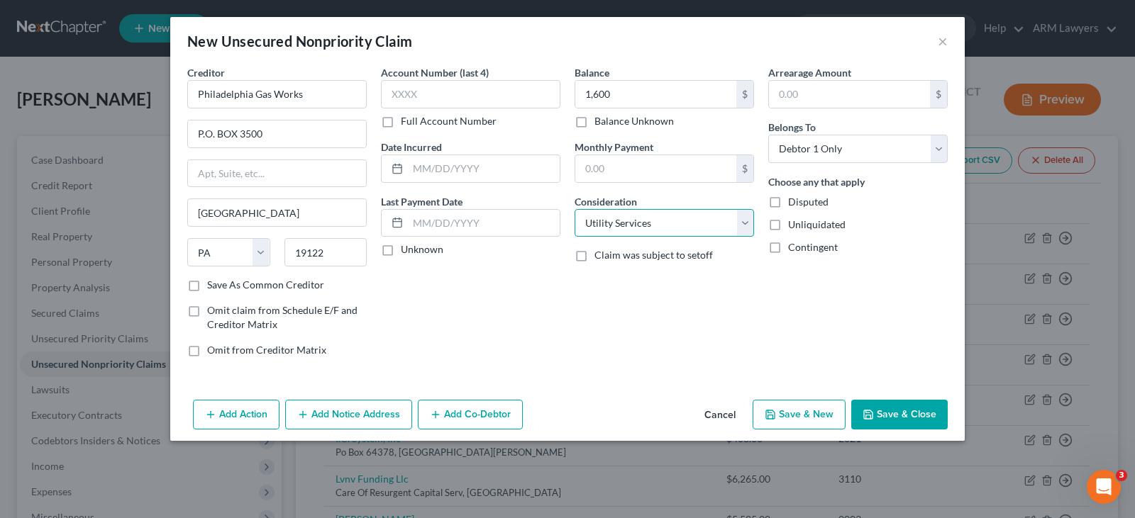
click at [574, 209] on select "Select Cable / Satellite Services Collection Agency Credit Card Debt Debt Couns…" at bounding box center [663, 223] width 179 height 28
click at [803, 415] on button "Save & New" at bounding box center [798, 415] width 93 height 30
select select "0"
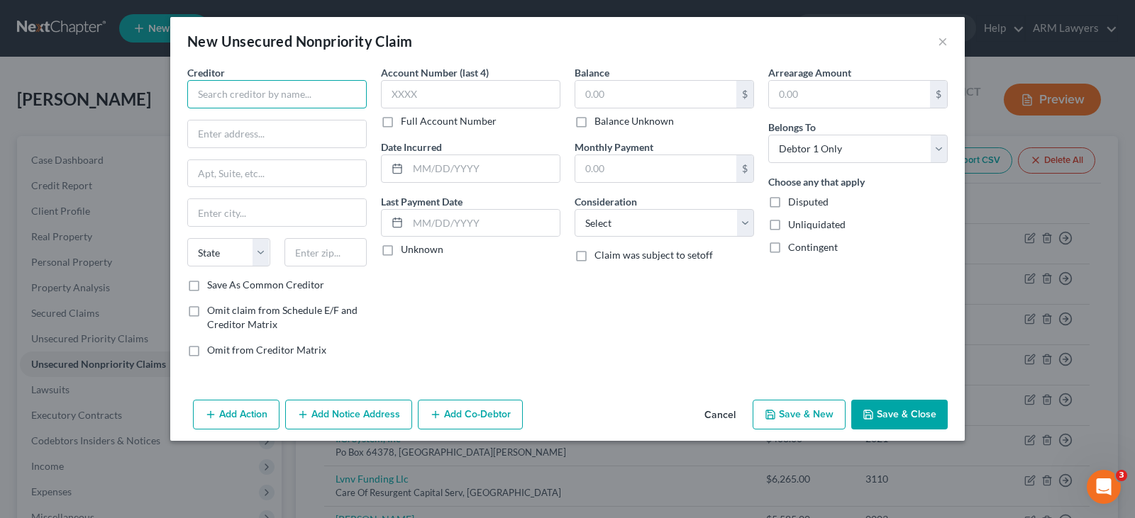
click at [232, 88] on input "text" at bounding box center [276, 94] width 179 height 28
paste input "Children's Hospital of Philadelphia"
type input "Children's Hospital of Philadelphia"
click at [264, 138] on input "text" at bounding box center [277, 134] width 178 height 27
paste input "3401 Civic Center Blvd, Philadelphia, PA 19104"
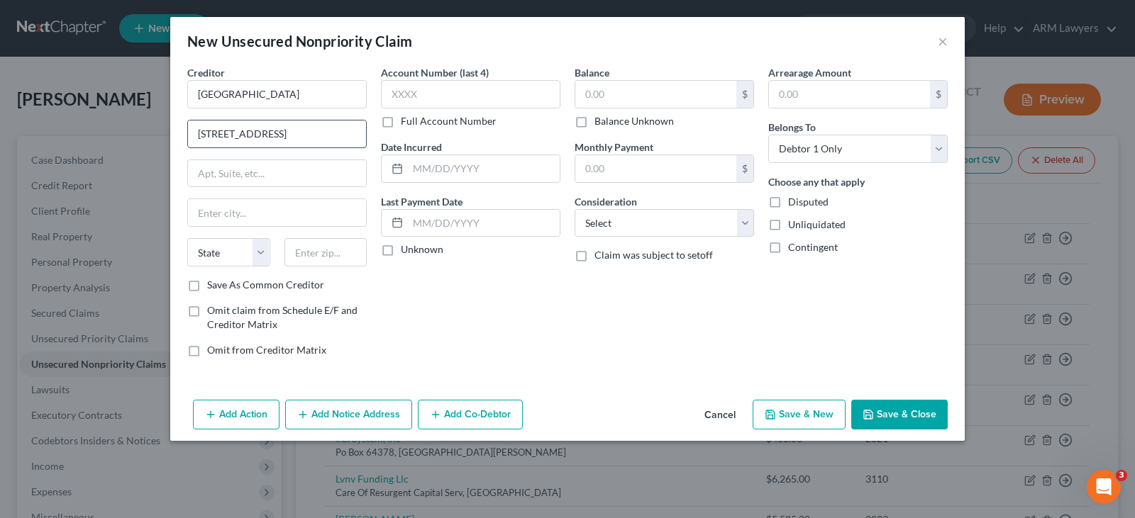
scroll to position [0, 46]
click at [329, 135] on input "3401 Civic Center Blvd, Philadelphia, PA 19104" at bounding box center [277, 134] width 178 height 27
type input "3401 Civic Center Blvd, Philadelphia, PA"
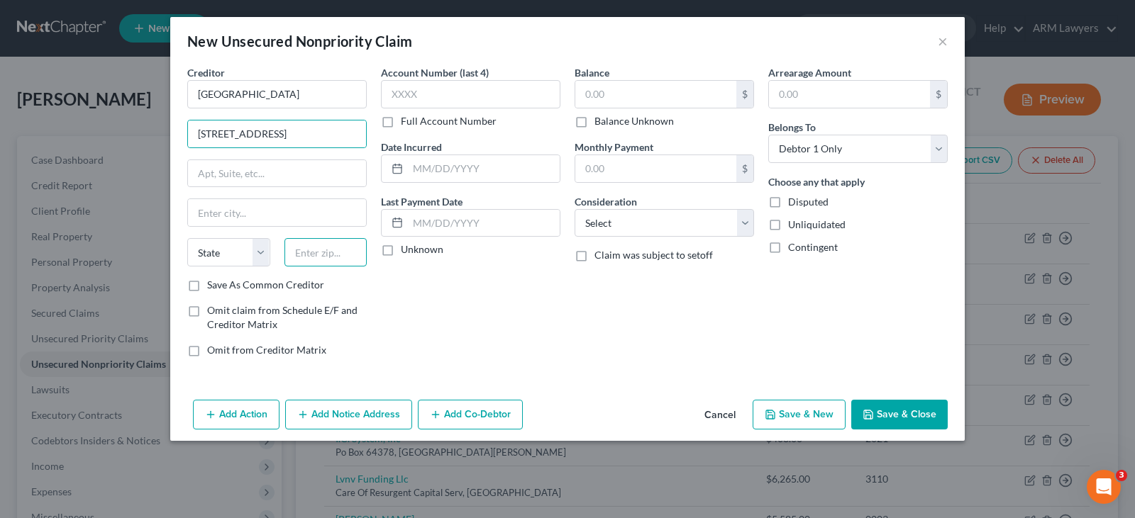
click at [340, 260] on input "text" at bounding box center [325, 252] width 83 height 28
paste input "19104"
type input "19104"
click at [665, 90] on input "text" at bounding box center [655, 94] width 161 height 27
type input "Philadelphia"
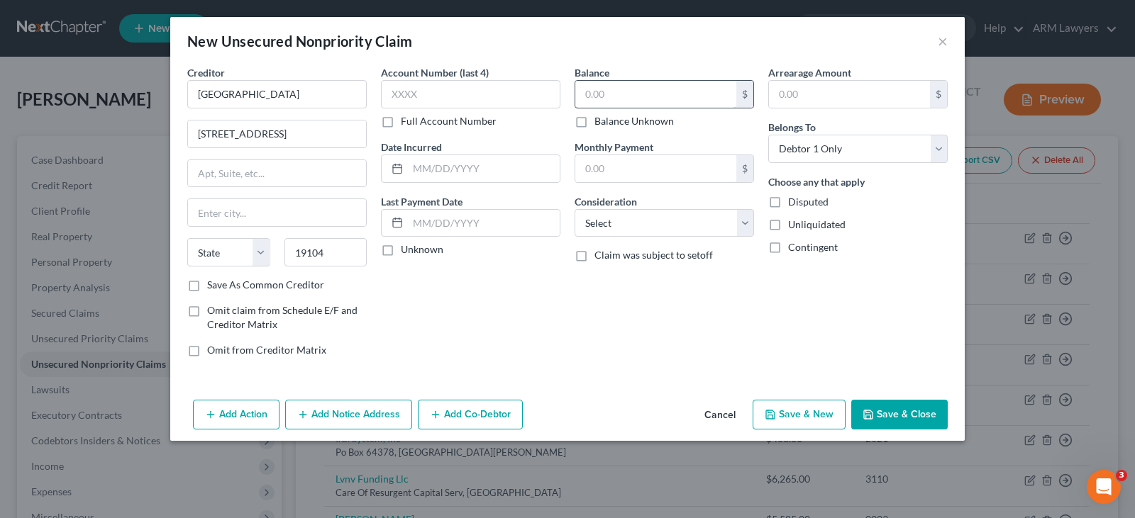
select select "39"
type input "800"
click at [654, 225] on select "Select Cable / Satellite Services Collection Agency Credit Card Debt Debt Couns…" at bounding box center [663, 223] width 179 height 28
select select "9"
click at [654, 225] on select "Select Cable / Satellite Services Collection Agency Credit Card Debt Debt Couns…" at bounding box center [663, 223] width 179 height 28
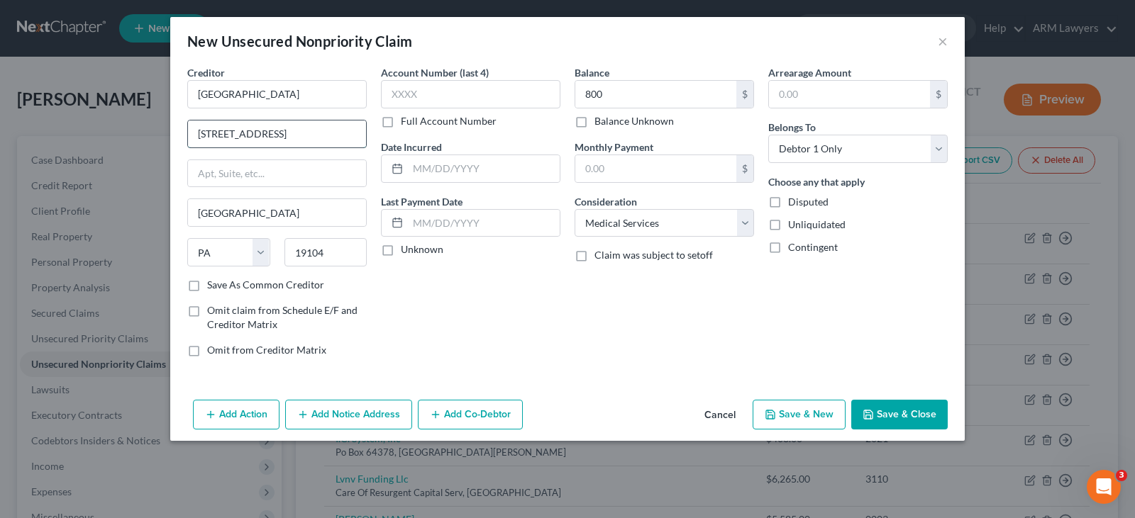
click at [276, 138] on input "3401 Civic Center Blvd, Philadelphia, PA" at bounding box center [277, 134] width 178 height 27
drag, startPoint x: 306, startPoint y: 135, endPoint x: 620, endPoint y: 160, distance: 314.3
click at [620, 160] on div "Creditor * Children's Hospital of Philadelphia 3401 Civic Center Blvd, Philadel…" at bounding box center [567, 216] width 774 height 303
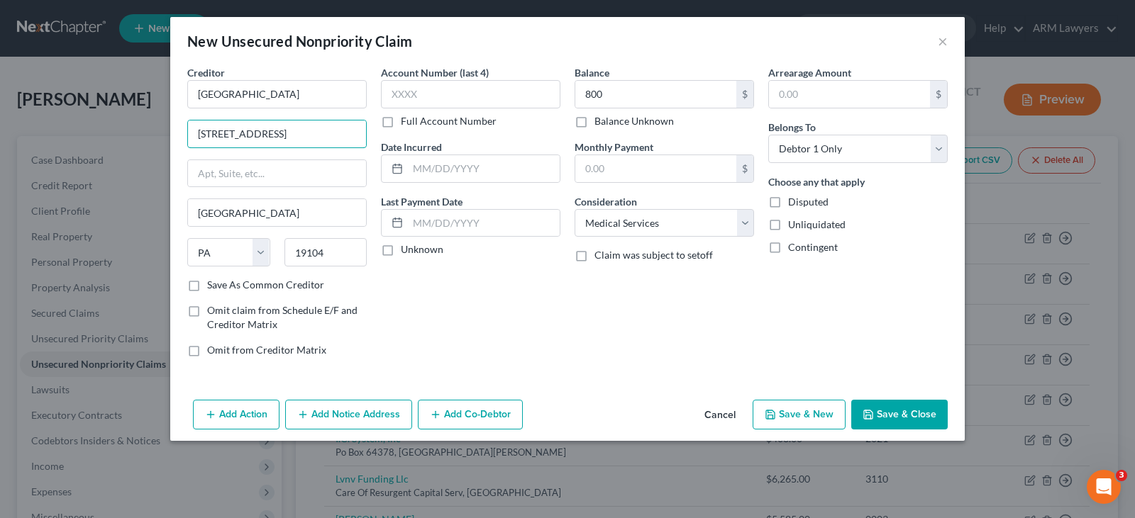
type input "3401 Civic Center Blvd"
click at [789, 404] on button "Save & New" at bounding box center [798, 415] width 93 height 30
select select "0"
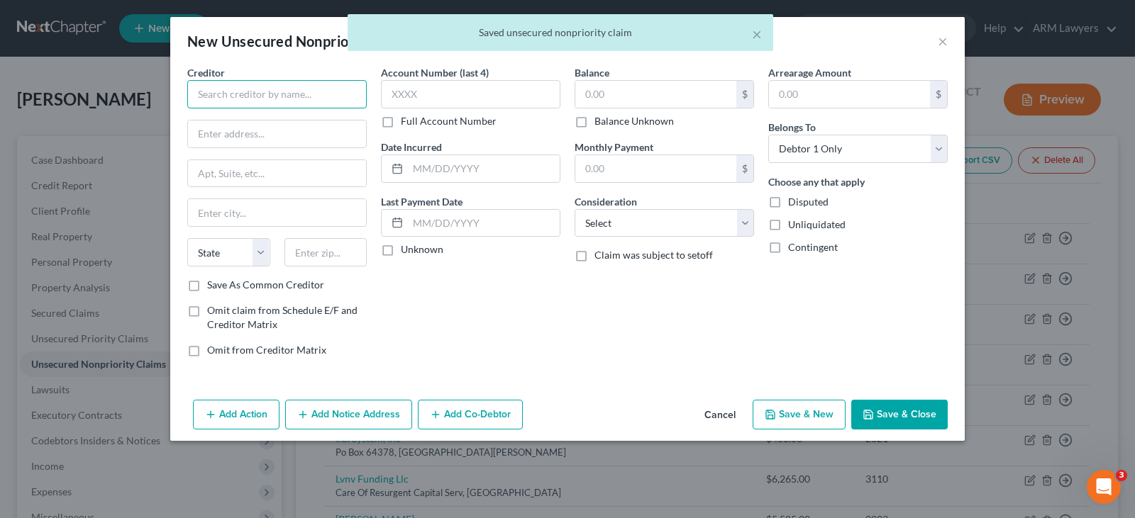
click at [259, 87] on input "text" at bounding box center [276, 94] width 179 height 28
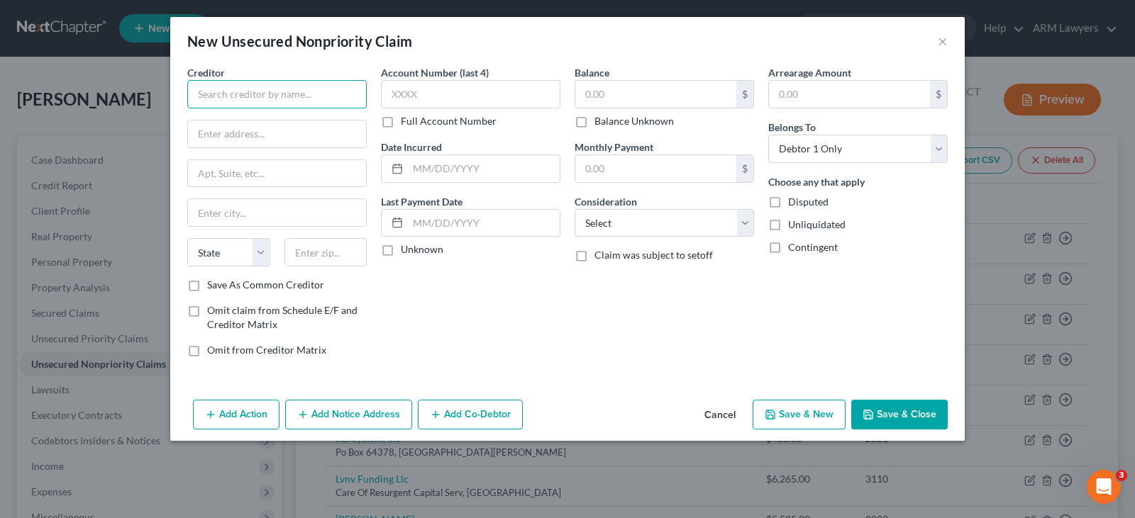
paste input "Lankenau Medical Center"
type input "Lankenau Medical Center"
click at [253, 145] on input "text" at bounding box center [277, 134] width 178 height 27
paste input "100 E Lancaster Ave, Penn Wynne, PA 19096"
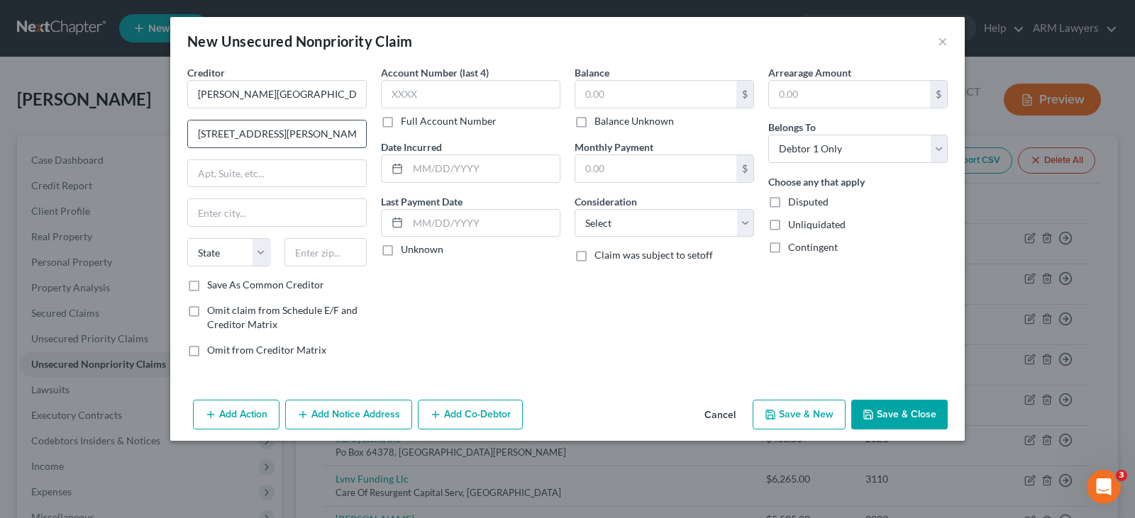
scroll to position [0, 35]
click at [328, 136] on input "100 E Lancaster Ave, Penn Wynne, PA 19096" at bounding box center [277, 134] width 178 height 27
type input "100 E Lancaster Ave, Penn Wynne, PA"
click at [339, 250] on input "text" at bounding box center [325, 252] width 83 height 28
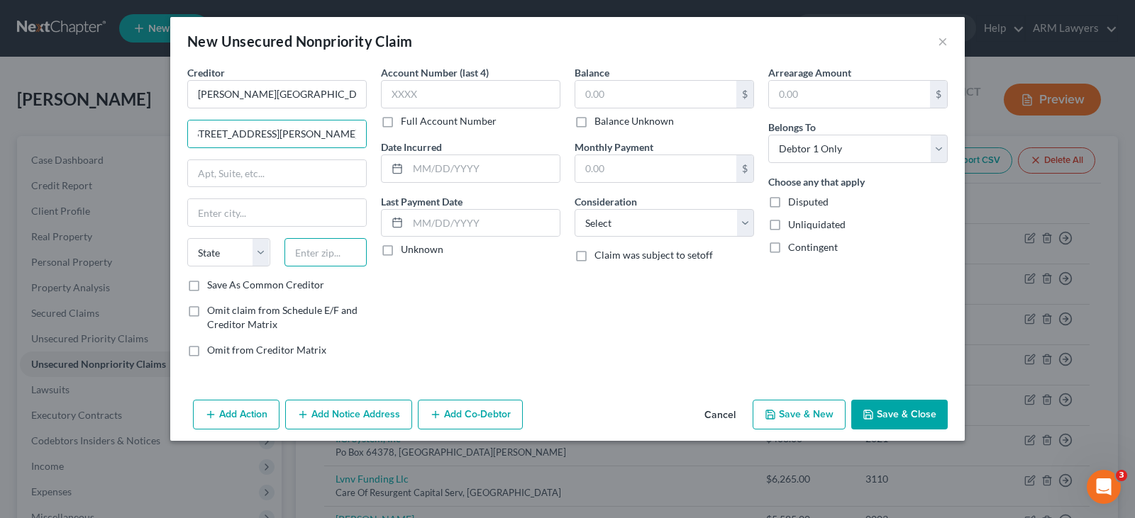
paste input "19096"
type input "19096"
click at [329, 133] on input "100 E Lancaster Ave, Penn Wynne, PA" at bounding box center [277, 134] width 178 height 27
type input "Wynnewood"
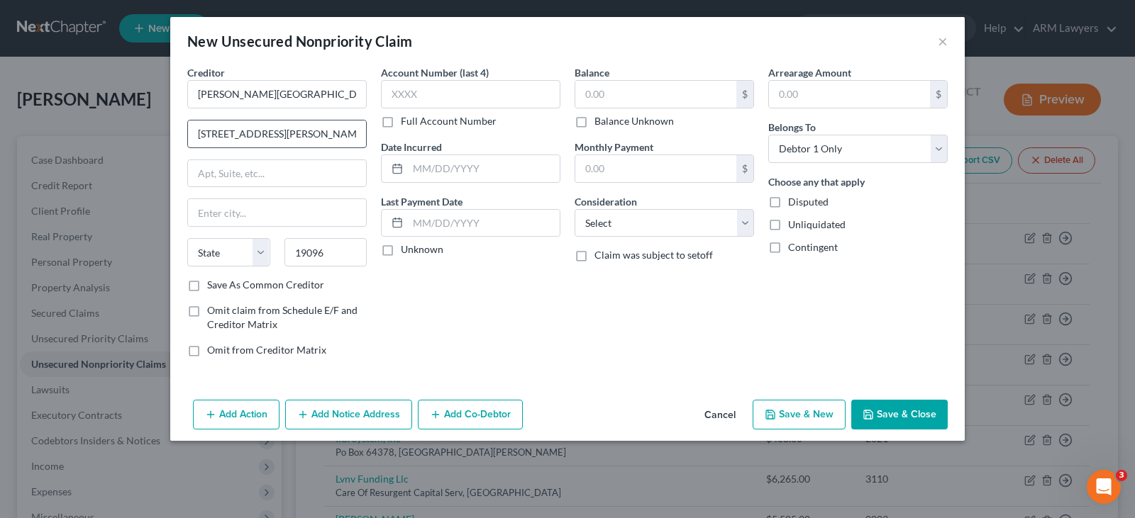
select select "39"
drag, startPoint x: 287, startPoint y: 128, endPoint x: 624, endPoint y: 139, distance: 337.0
click at [624, 139] on div "Creditor * Lankenau Medical Center 100 E Lancaster Ave, Penn Wynne, PA Wynnewoo…" at bounding box center [567, 216] width 774 height 303
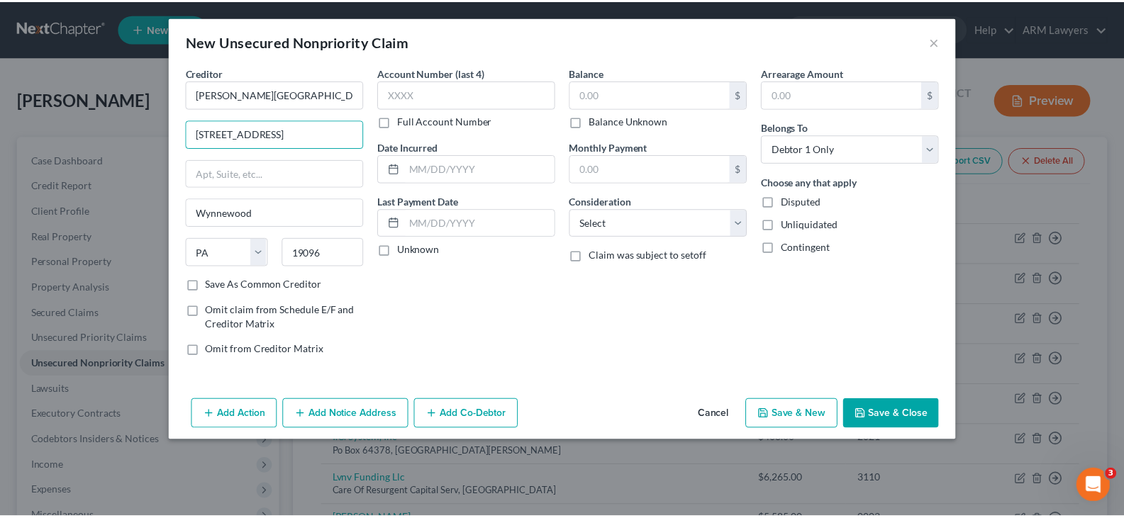
scroll to position [0, 0]
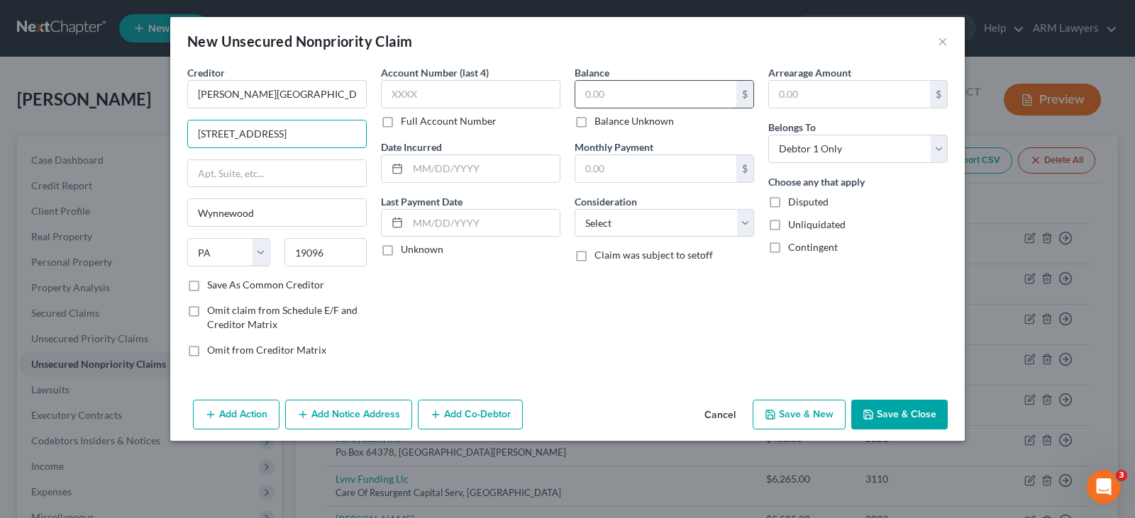
type input "100 E Lancaster Ave"
click at [672, 91] on input "text" at bounding box center [655, 94] width 161 height 27
type input "350"
click at [810, 417] on button "Save & New" at bounding box center [798, 415] width 93 height 30
select select "0"
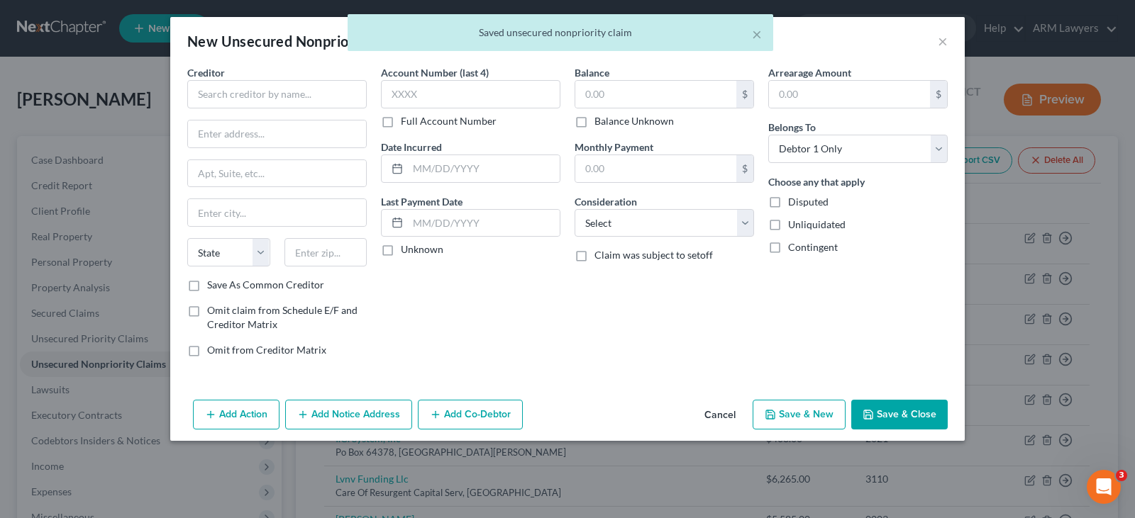
click at [941, 42] on div "× Saved unsecured nonpriority claim" at bounding box center [560, 36] width 1135 height 44
click at [729, 413] on button "Cancel" at bounding box center [720, 415] width 54 height 28
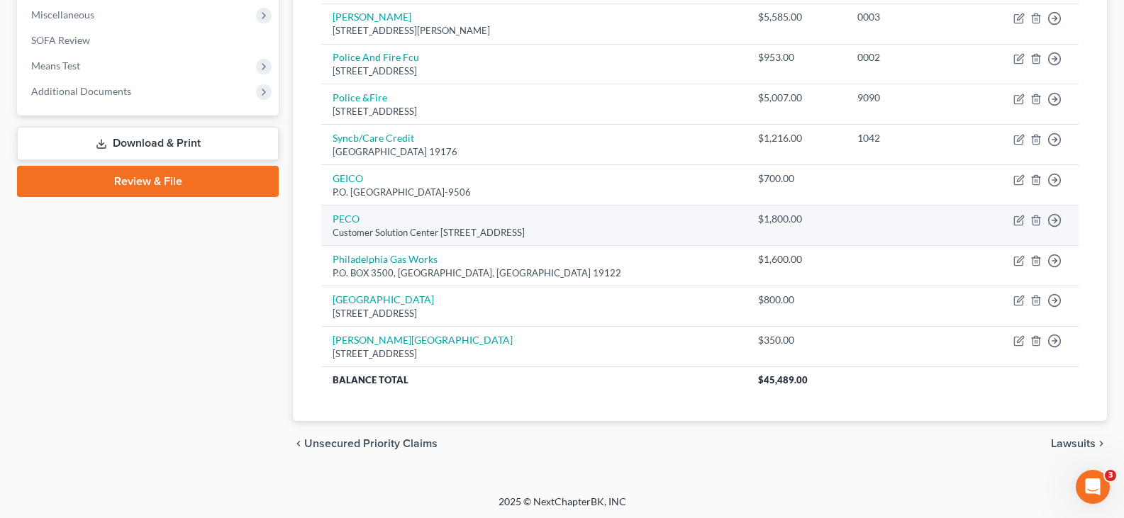
scroll to position [505, 0]
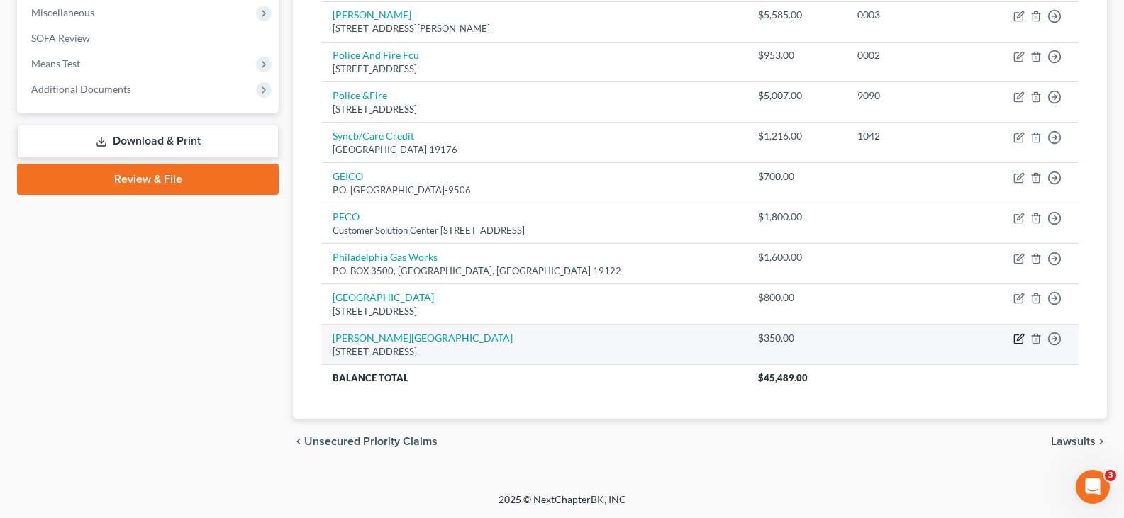
click at [1017, 337] on icon "button" at bounding box center [1018, 338] width 11 height 11
select select "39"
select select "0"
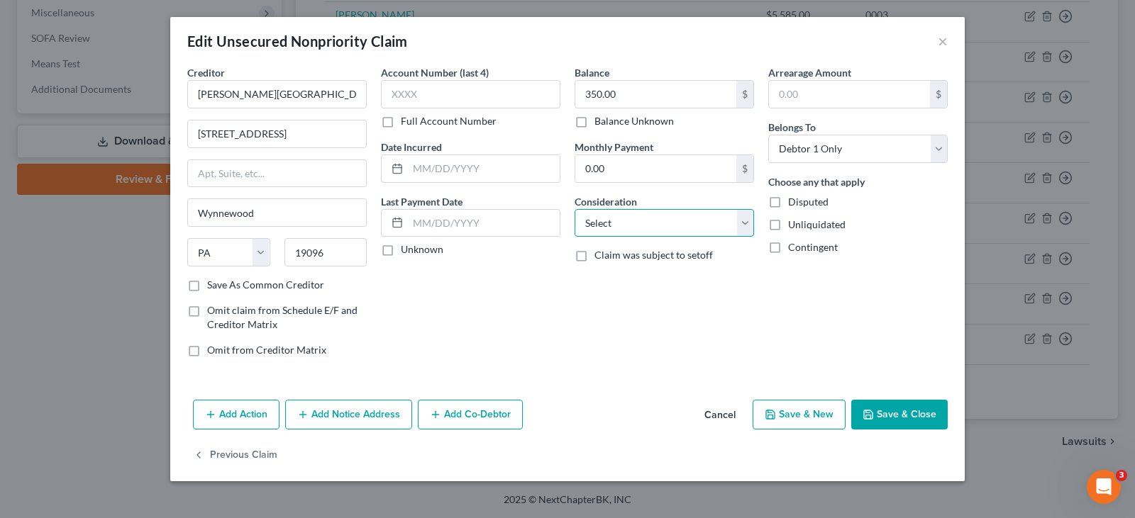
click at [689, 217] on select "Select Cable / Satellite Services Collection Agency Credit Card Debt Debt Couns…" at bounding box center [663, 223] width 179 height 28
select select "9"
click at [689, 217] on select "Select Cable / Satellite Services Collection Agency Credit Card Debt Debt Couns…" at bounding box center [663, 223] width 179 height 28
click at [932, 417] on button "Save & Close" at bounding box center [899, 415] width 96 height 30
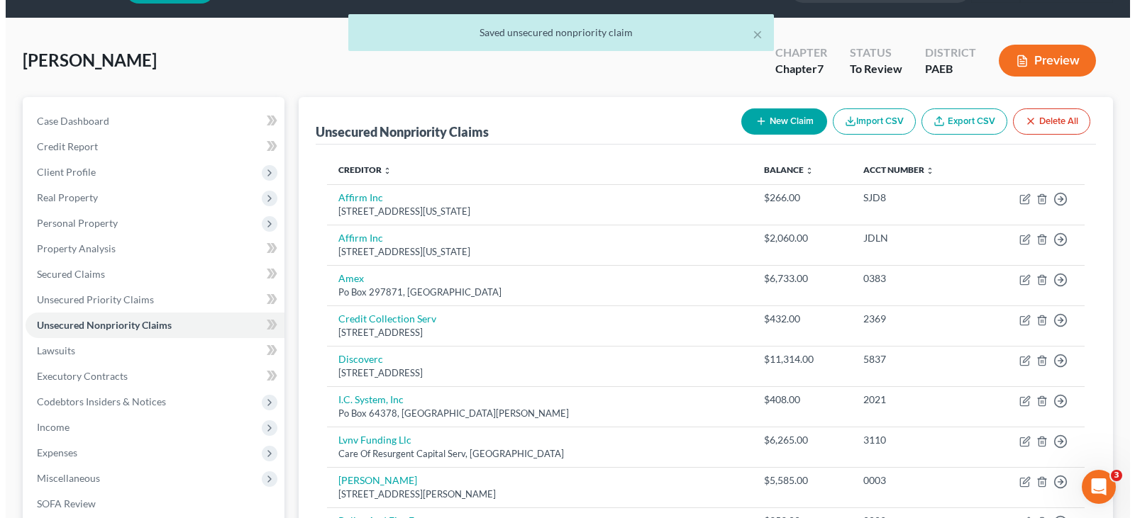
scroll to position [0, 0]
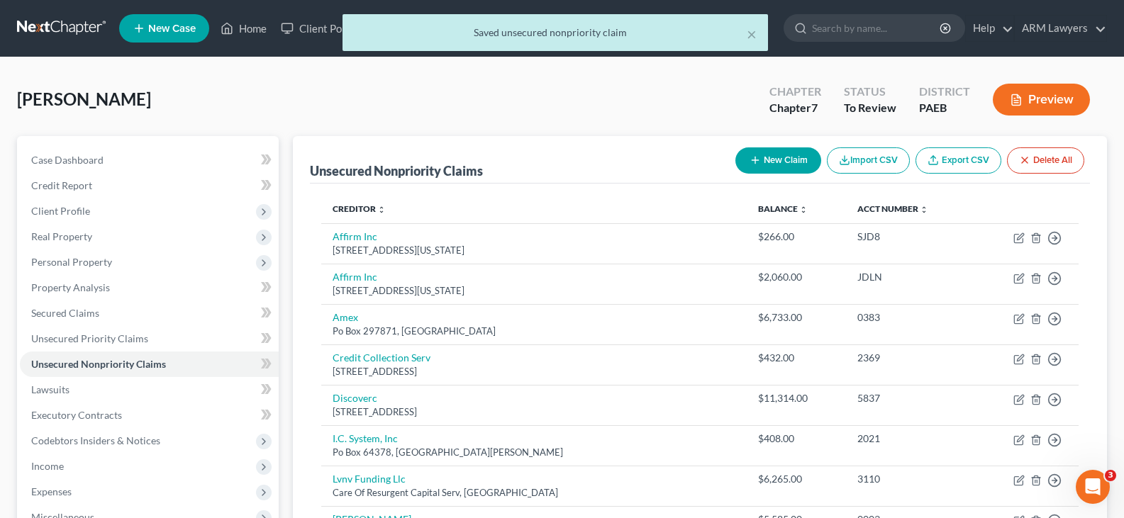
click at [768, 167] on button "New Claim" at bounding box center [778, 160] width 86 height 26
select select "0"
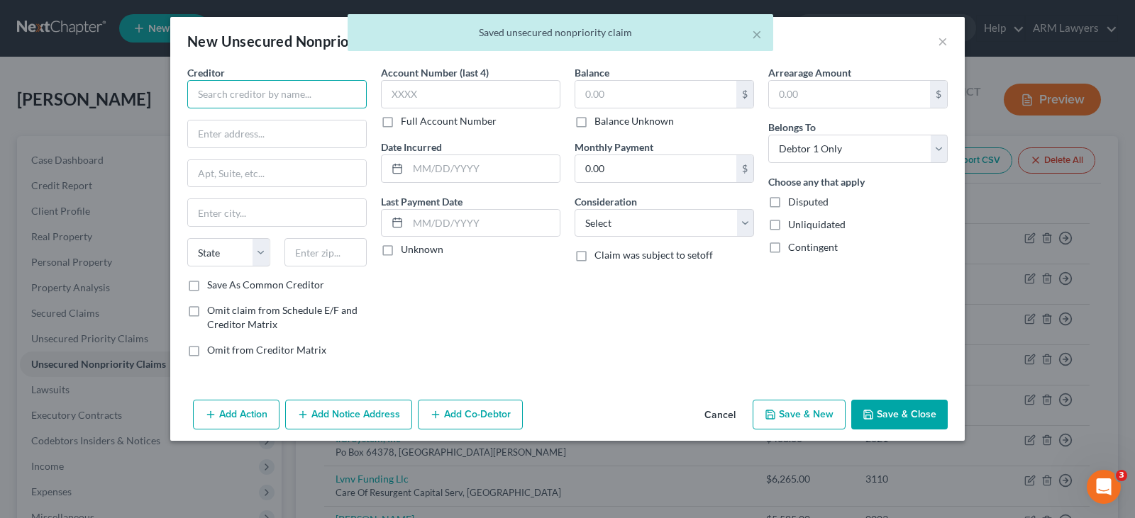
click at [321, 101] on input "text" at bounding box center [276, 94] width 179 height 28
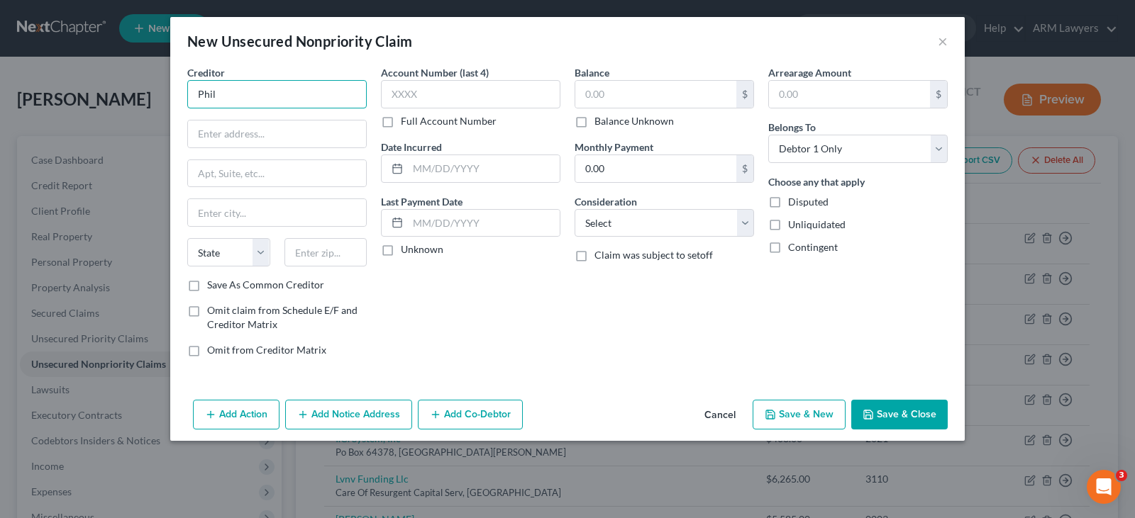
drag, startPoint x: 269, startPoint y: 89, endPoint x: 247, endPoint y: 101, distance: 25.1
click at [0, 89] on div "New Unsecured Nonpriority Claim × Creditor * Phil State AL AK AR AZ CA CO CT DE…" at bounding box center [567, 259] width 1135 height 518
paste input "adelphia Parking Authority (PPA) is 701 Market Street, Suite 5400, Philadelphia…"
click at [328, 97] on input "Philadelphia Parking Authority (PPA) is 701 Market Street, Suite 5400, Philadel…" at bounding box center [276, 94] width 179 height 28
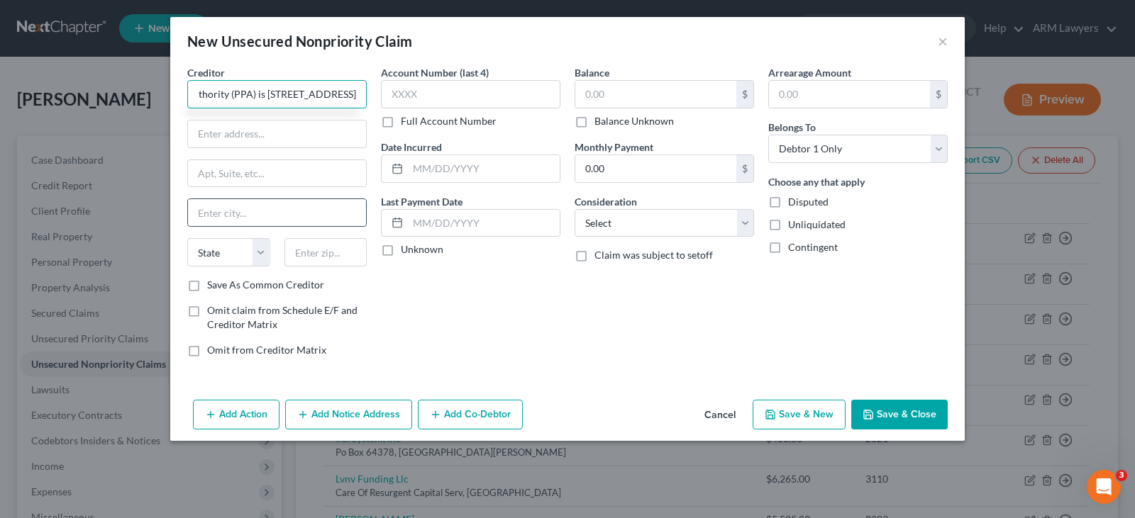
scroll to position [0, 218]
type input "Philadelphia Parking Authority (PPA) is 701 Market Street, Suite 5400, Philadel…"
click at [318, 255] on input "text" at bounding box center [325, 252] width 83 height 28
paste input "19106"
type input "19106"
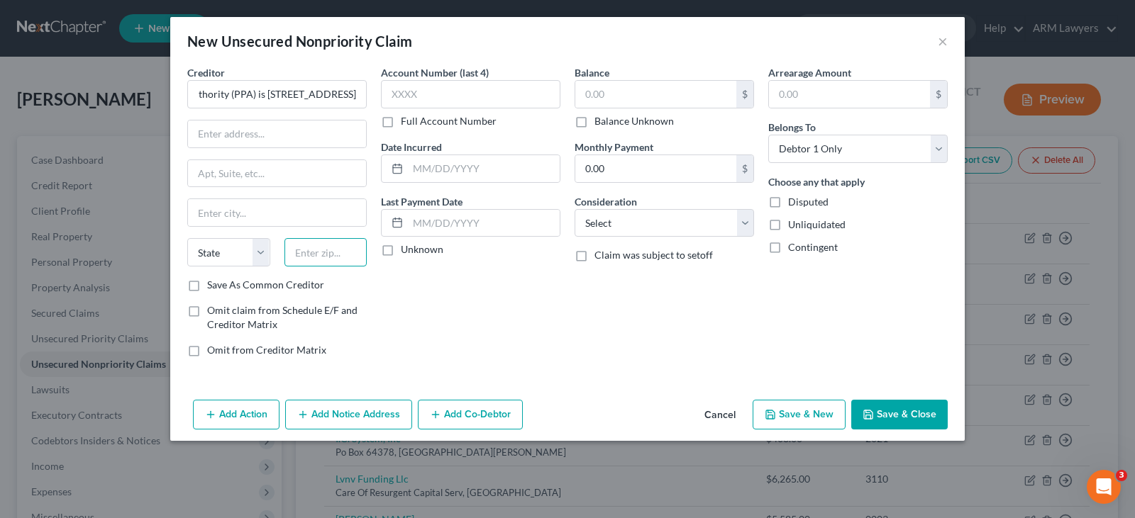
scroll to position [0, 0]
type input "Philadelphia Parking Authority (PPA) is 701 Market Street, Suite 5400, Philadel…"
type input "19106"
click at [342, 94] on input "Philadelphia Parking Authority (PPA) is 701 Market Street, Suite 5400, Philadel…" at bounding box center [276, 94] width 179 height 28
type input "Philadelphia"
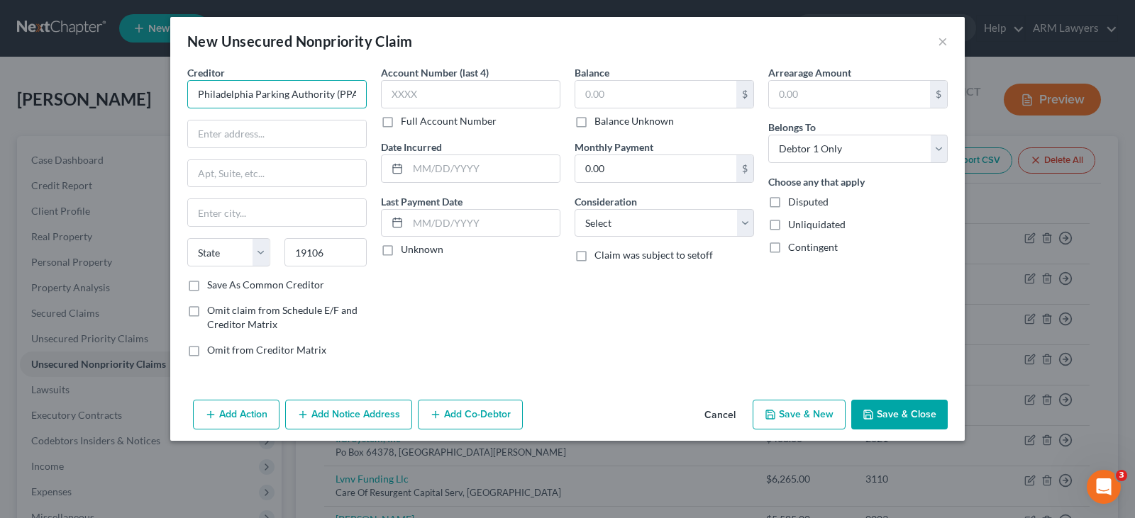
select select "39"
drag, startPoint x: 341, startPoint y: 96, endPoint x: 362, endPoint y: 96, distance: 21.3
click at [414, 86] on div "Creditor * Philadelphia Parking Authority (PPA) is 701 Market Street, Suite 540…" at bounding box center [567, 216] width 774 height 303
click at [305, 103] on input "Philadelphia Parking Authority (PPA) is 701 Market Street, Suite 5400, Philadel…" at bounding box center [276, 94] width 179 height 28
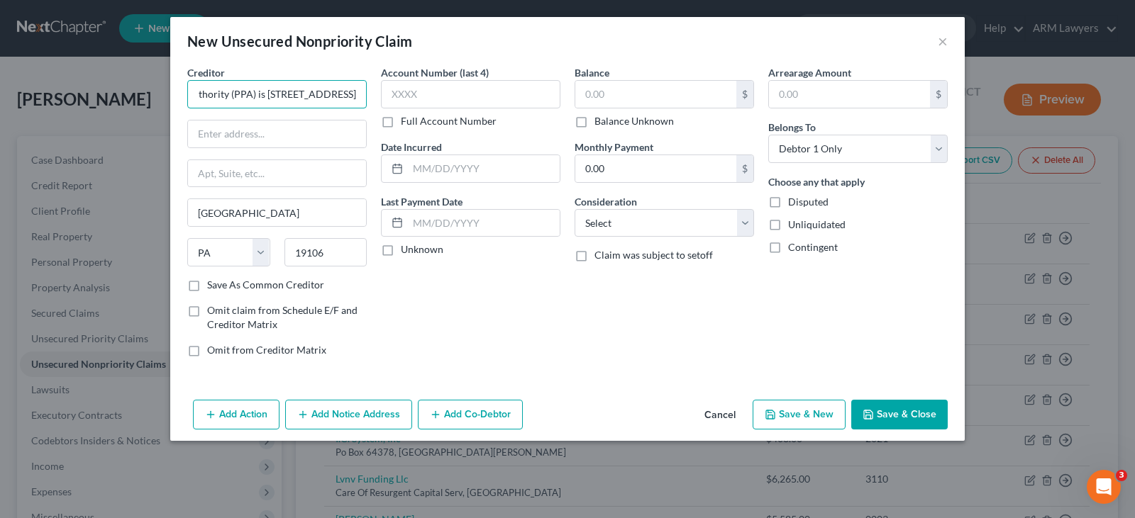
click at [295, 96] on input "Philadelphia Parking Authority (PPA) is 701 Market Street, Suite 5400, Philadel…" at bounding box center [276, 94] width 179 height 28
drag, startPoint x: 286, startPoint y: 95, endPoint x: 725, endPoint y: 79, distance: 439.2
click at [725, 79] on div "Creditor * Philadelphia Parking Authority (PPA) is 701 Market Street, Suite 540…" at bounding box center [567, 216] width 774 height 303
drag, startPoint x: 235, startPoint y: 87, endPoint x: 224, endPoint y: 89, distance: 10.8
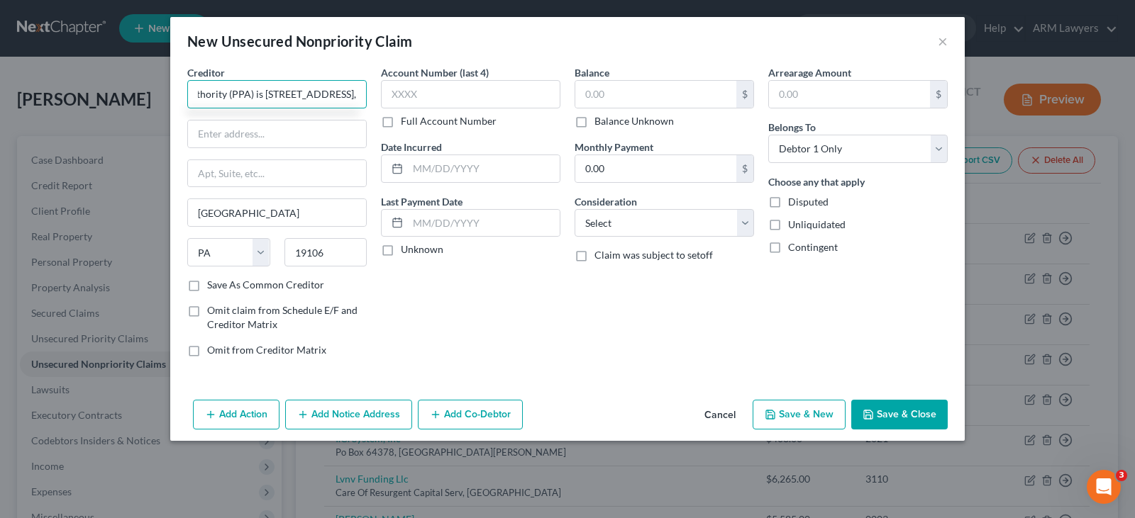
click at [224, 89] on input "Philadelphia Parking Authority (PPA) is 701 Market Street, Suite 5400," at bounding box center [276, 94] width 179 height 28
drag, startPoint x: 364, startPoint y: 85, endPoint x: 364, endPoint y: 93, distance: 7.8
click at [364, 86] on input "Philadelphia Parking Authority (PPA) is 701 Market Street, Suite 5400, Philadel…" at bounding box center [276, 94] width 179 height 28
click at [225, 95] on input "Philadelphia Parking Authority (PPA) is 701 Market Street, Suite 5400, Philadel…" at bounding box center [276, 94] width 179 height 28
drag, startPoint x: 225, startPoint y: 94, endPoint x: 543, endPoint y: 97, distance: 318.4
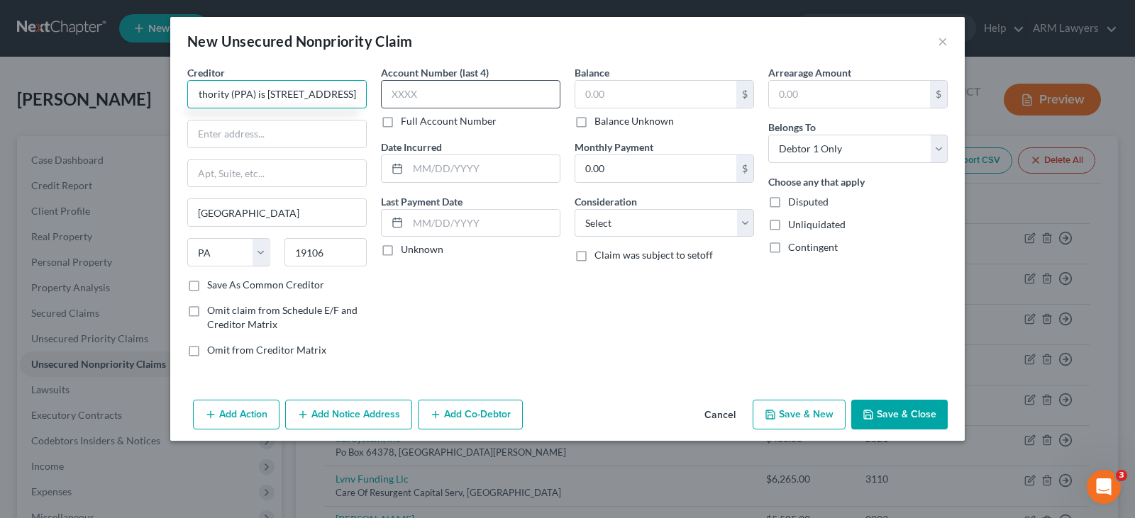
click at [542, 97] on div "Creditor * Philadelphia Parking Authority (PPA) is 701 Market Street, Suite 540…" at bounding box center [567, 216] width 774 height 303
type input "Philadelphia Parking Authority (PPA)"
paste input "701 Market Street, Suite 5400, Philadelphia, PA"
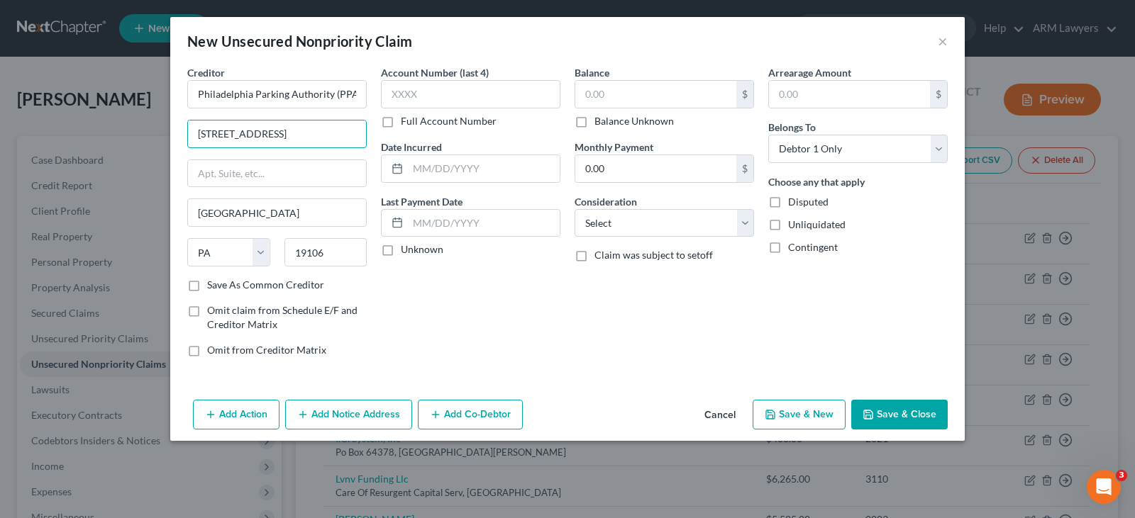
scroll to position [0, 47]
click at [286, 133] on input "701 Market Street, Suite 5400, Philadelphia, PA" at bounding box center [277, 134] width 178 height 27
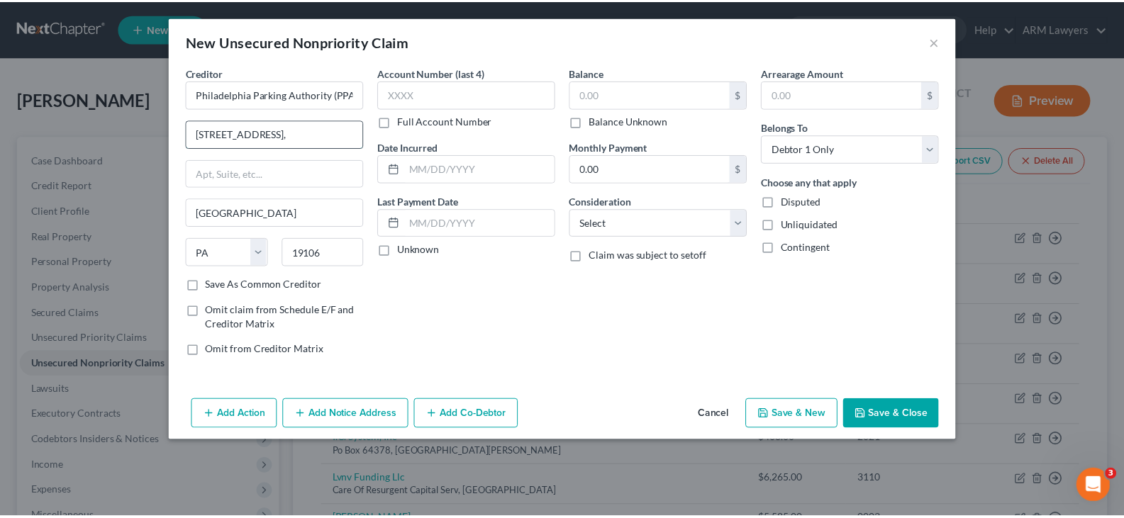
scroll to position [0, 0]
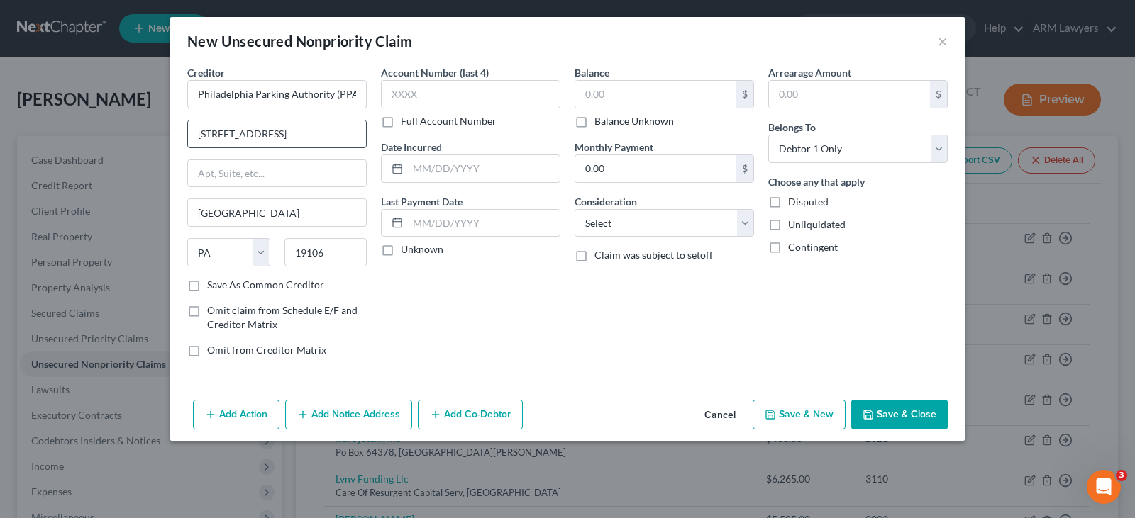
click at [284, 133] on input "701 Market Street, Suite 5400" at bounding box center [277, 134] width 178 height 27
type input "701 Market Street"
paste input "Suite 5400"
type input "Suite 5400"
click at [643, 90] on input "text" at bounding box center [655, 94] width 161 height 27
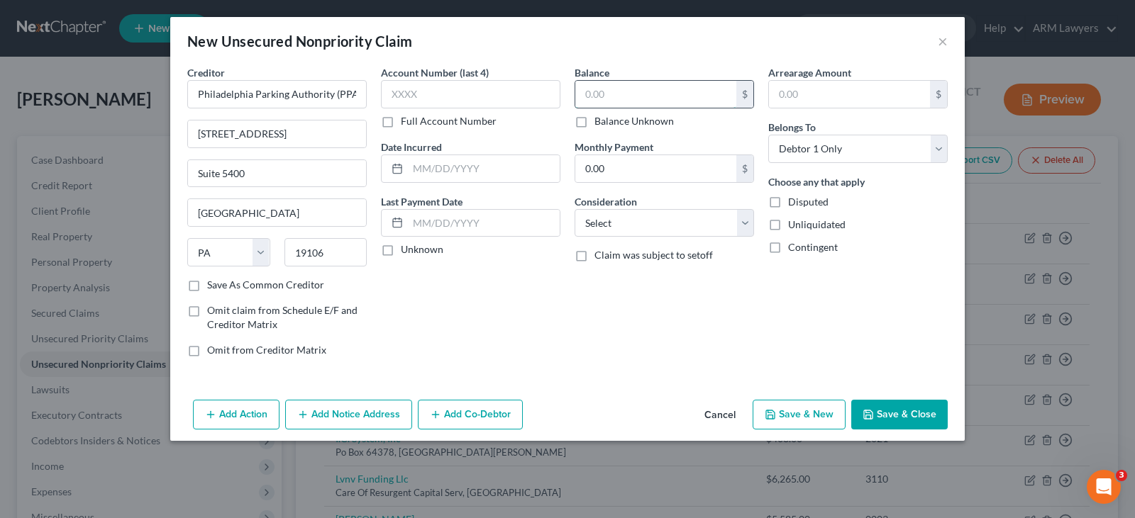
type input "4"
type input "500"
click at [641, 234] on select "Select Cable / Satellite Services Collection Agency Credit Card Debt Debt Couns…" at bounding box center [663, 223] width 179 height 28
select select "20"
click at [574, 209] on select "Select Cable / Satellite Services Collection Agency Credit Card Debt Debt Couns…" at bounding box center [663, 223] width 179 height 28
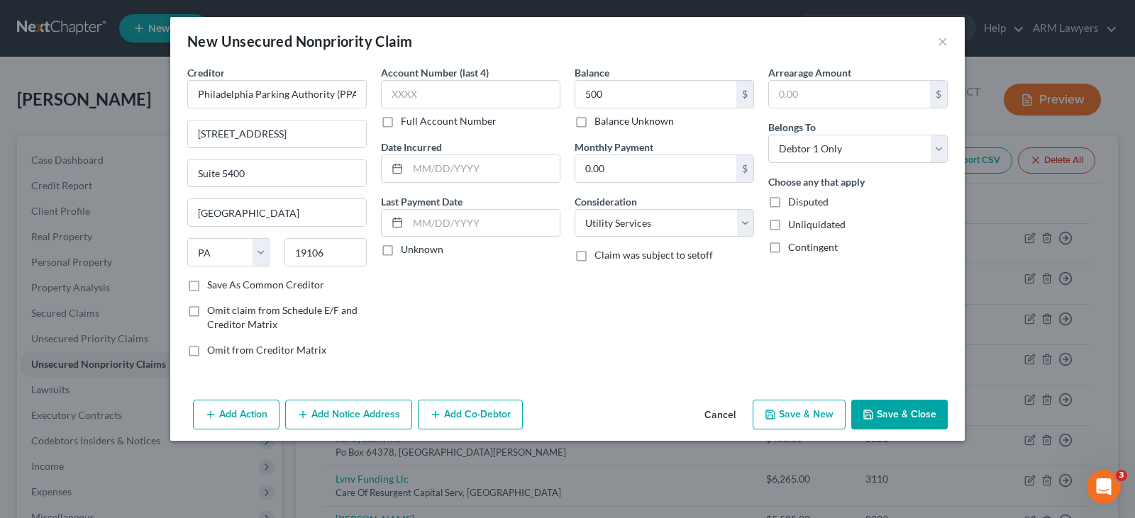
click at [911, 430] on div "Add Action Add Notice Address Add Co-Debtor Cancel Save & New Save & Close" at bounding box center [567, 417] width 794 height 47
click at [904, 420] on button "Save & Close" at bounding box center [899, 415] width 96 height 30
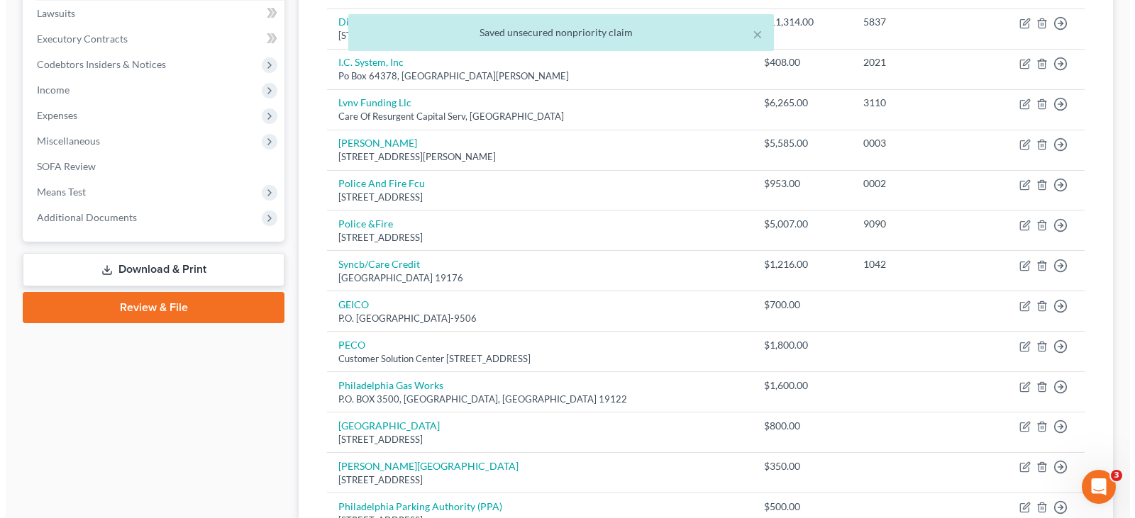
scroll to position [49, 0]
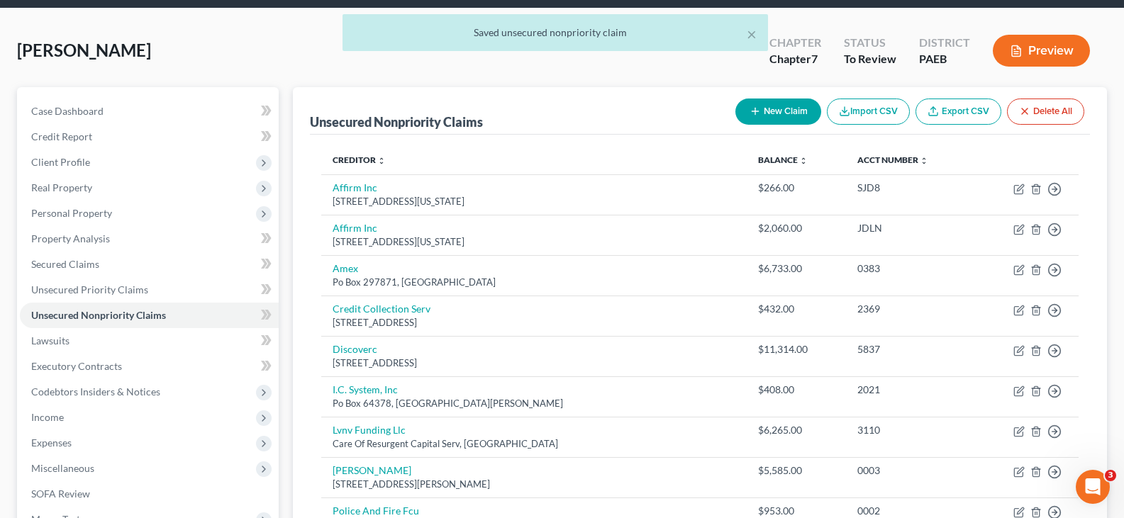
click at [770, 101] on button "New Claim" at bounding box center [778, 112] width 86 height 26
select select "0"
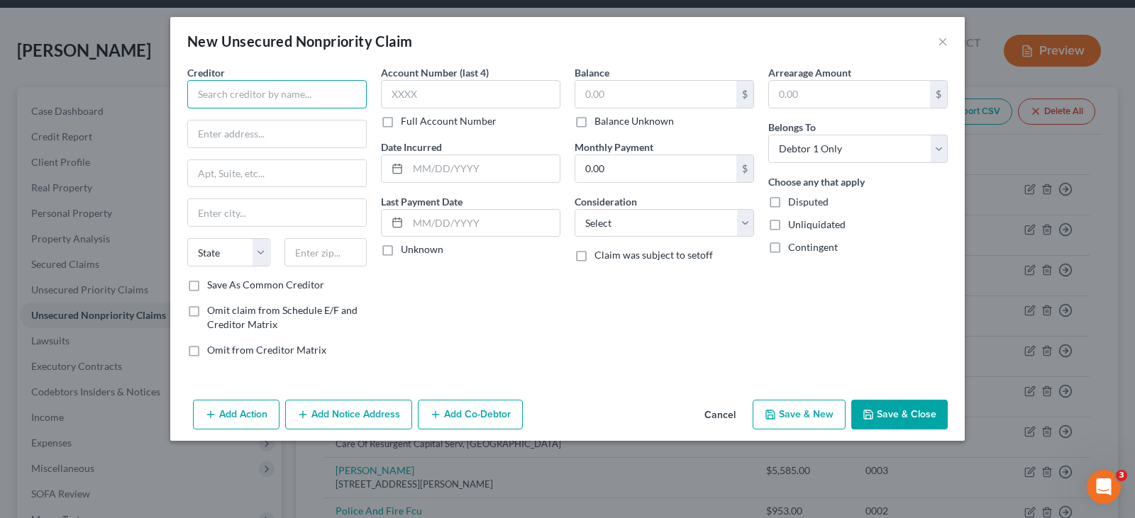
click at [270, 86] on input "text" at bounding box center [276, 94] width 179 height 28
type input "Riddle Surgical Center"
paste input "1118 W Baltimore Pike, Media, PA 19063"
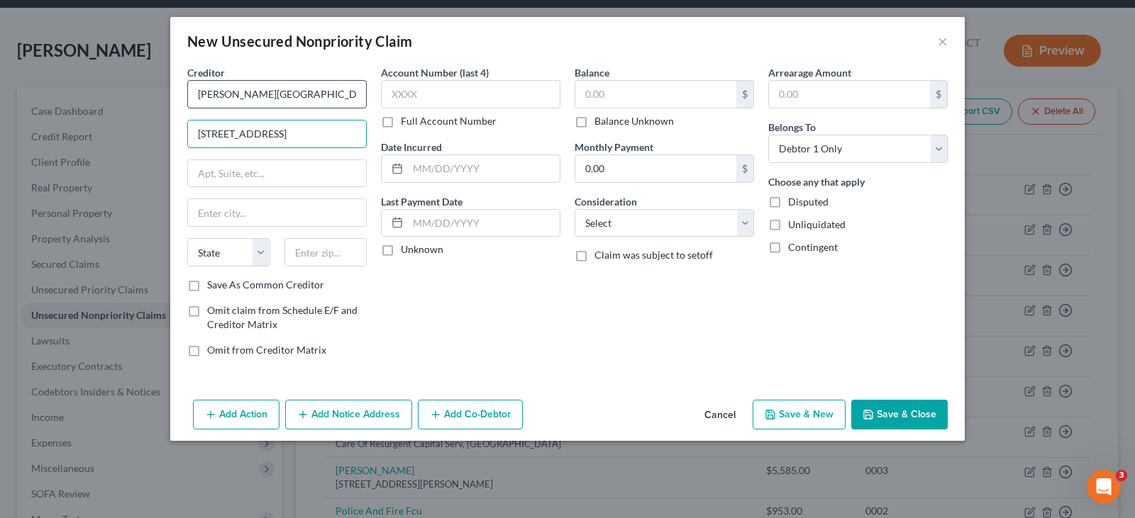
scroll to position [0, 21]
click at [328, 135] on input "1118 W Baltimore Pike, Media, PA 19063" at bounding box center [277, 134] width 178 height 27
type input "1118 W Baltimore Pike, Media, PA"
click at [324, 251] on input "text" at bounding box center [325, 252] width 83 height 28
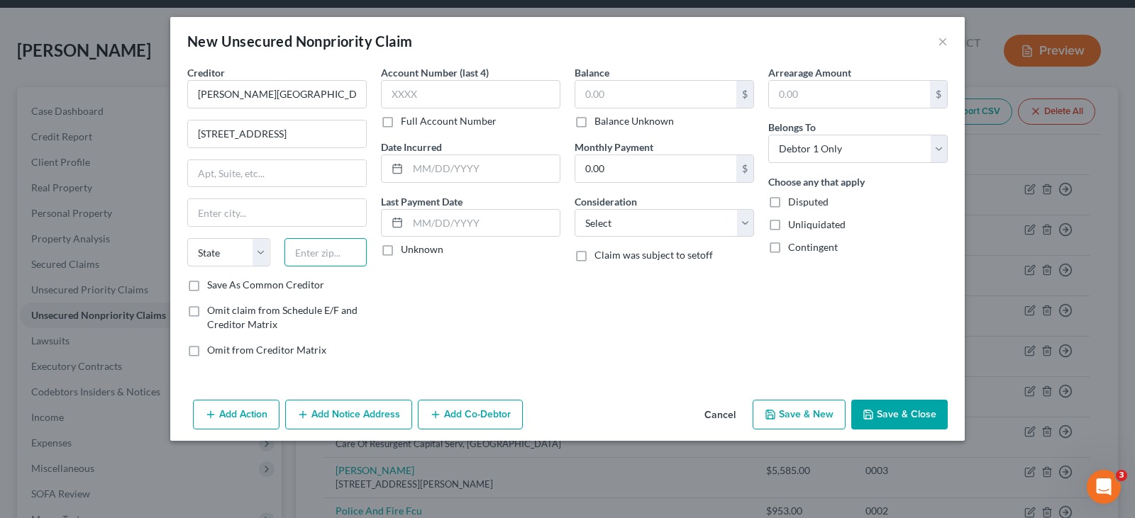
paste input "19063"
type input "19063"
type input "Media"
select select "39"
drag, startPoint x: 289, startPoint y: 126, endPoint x: 302, endPoint y: 134, distance: 15.9
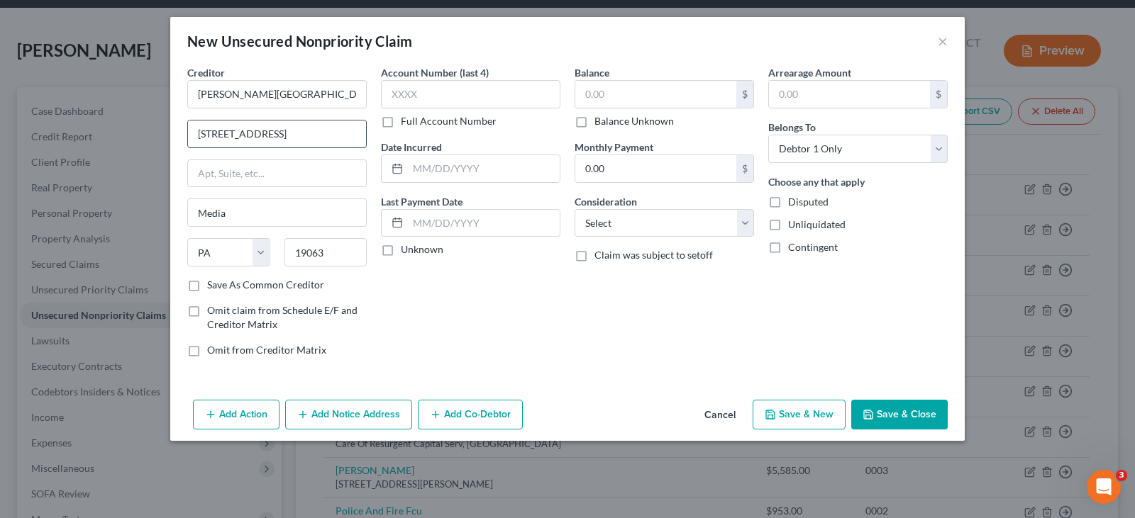
click at [289, 125] on input "1118 W Baltimore Pike, Media, PA" at bounding box center [277, 134] width 178 height 27
drag, startPoint x: 303, startPoint y: 135, endPoint x: 506, endPoint y: 104, distance: 204.4
click at [506, 104] on div "Creditor * Riddle Surgical Center 1118 W Baltimore Pike, Media, PA Media State …" at bounding box center [567, 216] width 774 height 303
type input "1118 W Baltimore Pike,"
click at [625, 93] on input "text" at bounding box center [655, 94] width 161 height 27
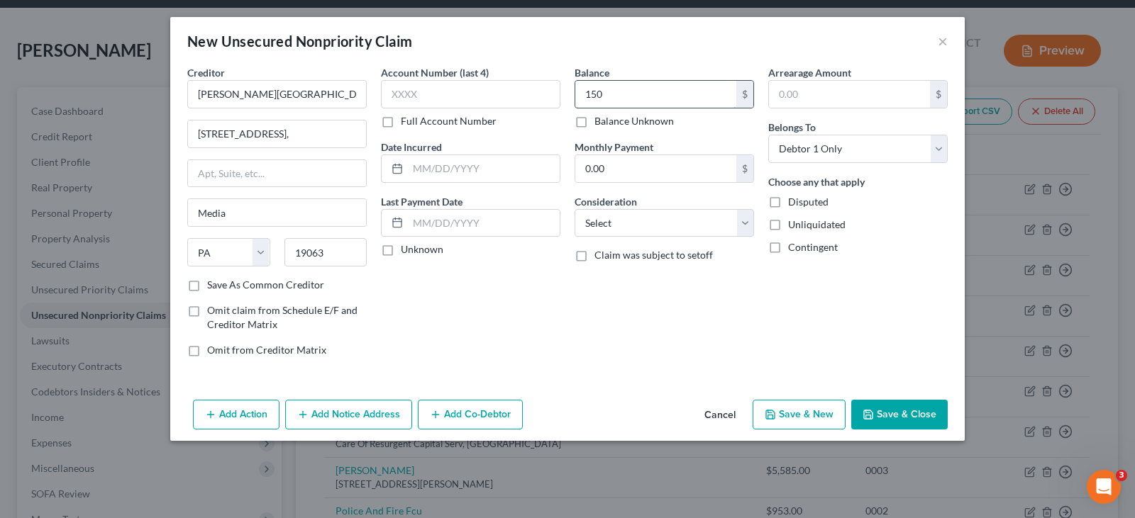
type input "150"
select select "9"
click at [789, 410] on button "Save & New" at bounding box center [798, 415] width 93 height 30
select select "0"
click at [253, 101] on input "text" at bounding box center [276, 94] width 179 height 28
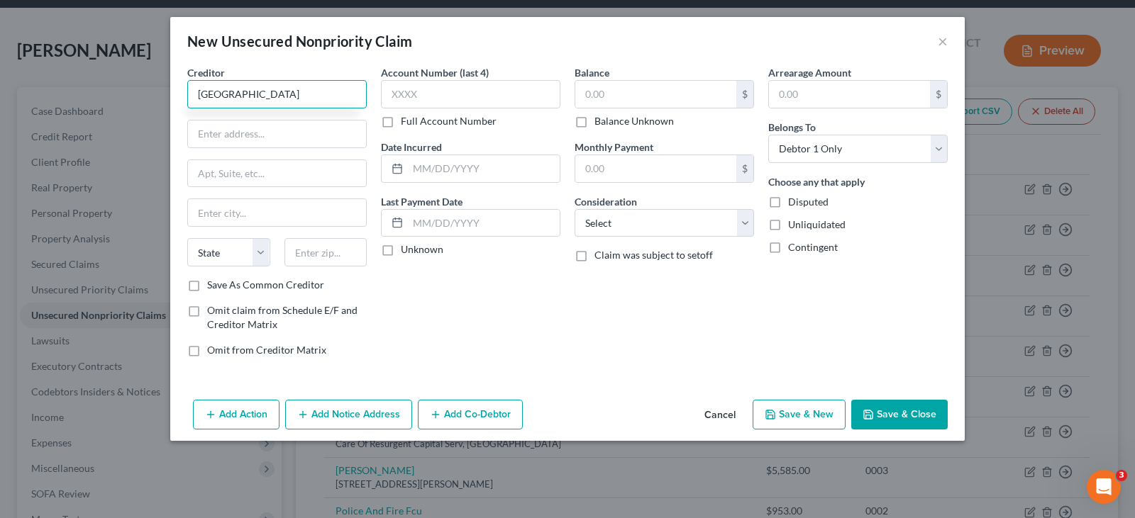
type input "Banfield Hospital"
paste input "2360 Oregon Ave, Philadelphia, PA 19145"
click at [328, 133] on input "2360 Oregon Ave, Philadelphia, PA 19145" at bounding box center [277, 134] width 178 height 27
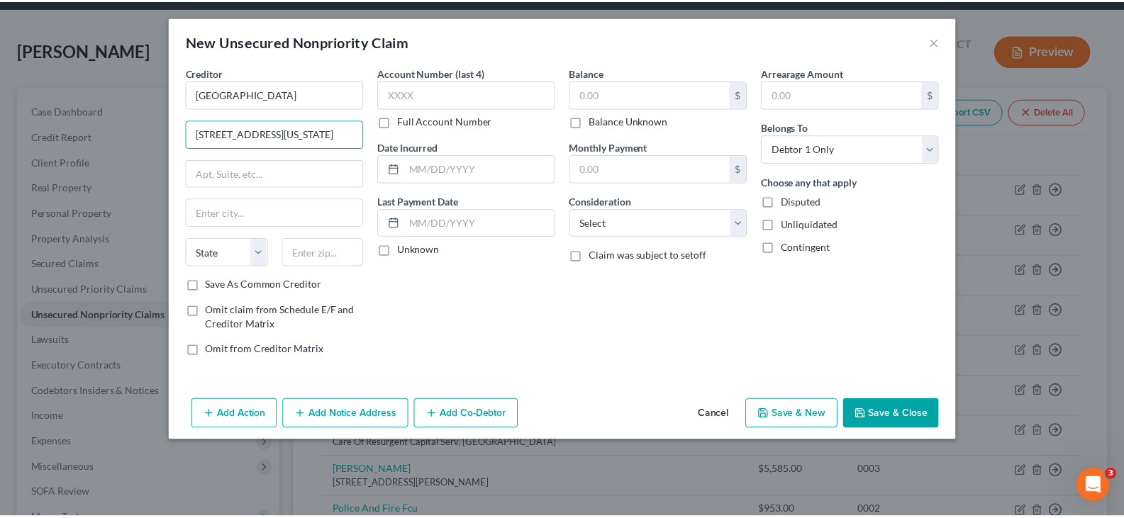
scroll to position [0, 0]
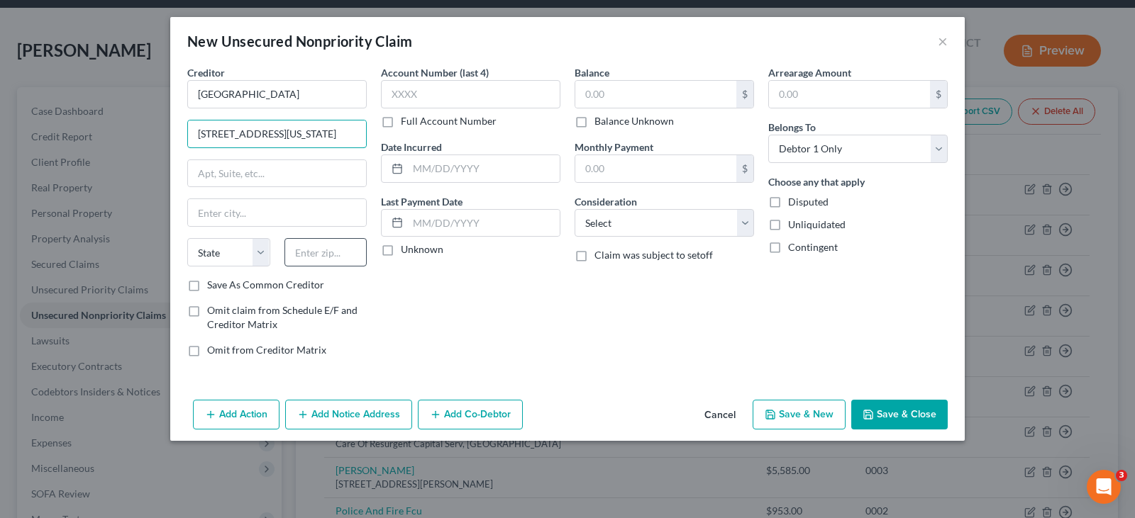
type input "2360 Oregon Ave, Philadelphia, PA"
drag, startPoint x: 329, startPoint y: 255, endPoint x: 335, endPoint y: 233, distance: 22.7
click at [329, 254] on input "text" at bounding box center [325, 252] width 83 height 28
paste input "19145"
type input "19145"
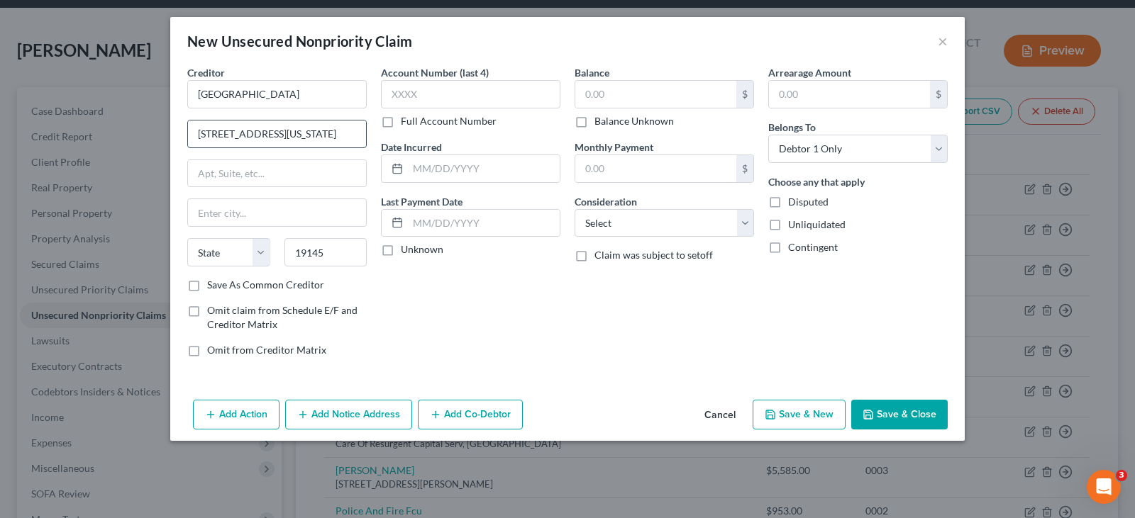
type input "Philadelphia"
select select "39"
click at [330, 129] on input "2360 Oregon Ave, Philadelphia, PA" at bounding box center [277, 134] width 178 height 27
drag, startPoint x: 280, startPoint y: 135, endPoint x: 815, endPoint y: 123, distance: 535.5
click at [817, 124] on div "Creditor * Banfield Hospital 2360 Oregon Ave, Philadelphia, PA Philadelphia Sta…" at bounding box center [567, 216] width 774 height 303
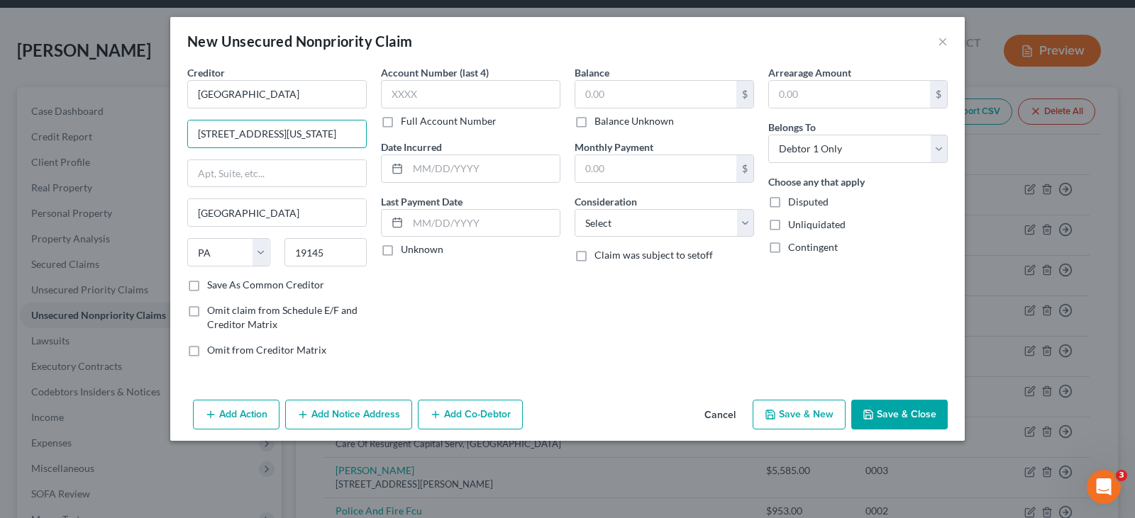
type input "2360 Oregon Ave"
click at [652, 76] on div "Balance $ Balance Unknown Balance Undetermined $ Balance Unknown" at bounding box center [663, 96] width 179 height 63
click at [650, 89] on input "text" at bounding box center [655, 94] width 161 height 27
type input "300"
click at [696, 221] on select "Select Cable / Satellite Services Collection Agency Credit Card Debt Debt Couns…" at bounding box center [663, 223] width 179 height 28
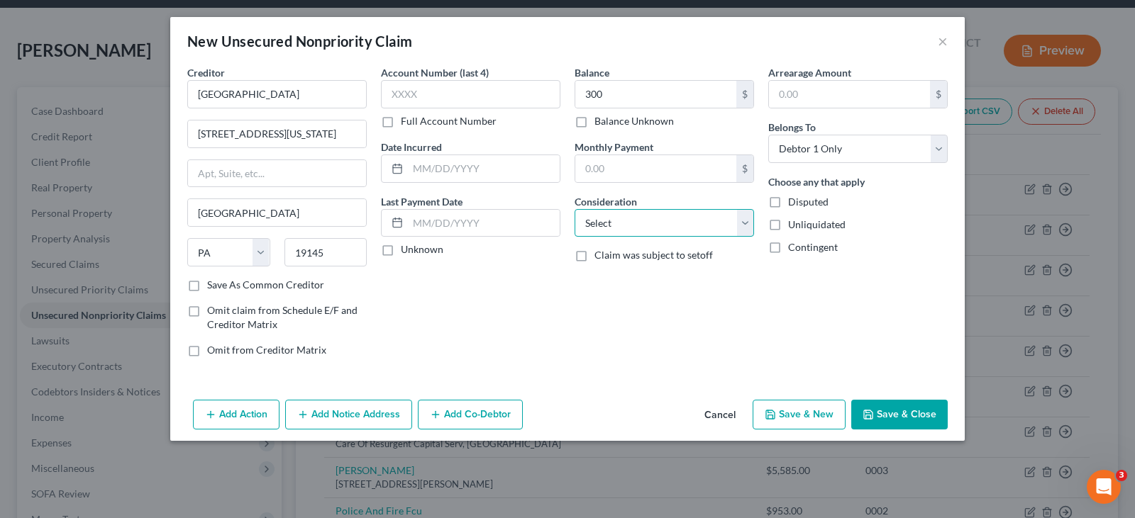
select select "9"
click at [696, 221] on select "Select Cable / Satellite Services Collection Agency Credit Card Debt Debt Couns…" at bounding box center [663, 223] width 179 height 28
click at [903, 424] on button "Save & Close" at bounding box center [899, 415] width 96 height 30
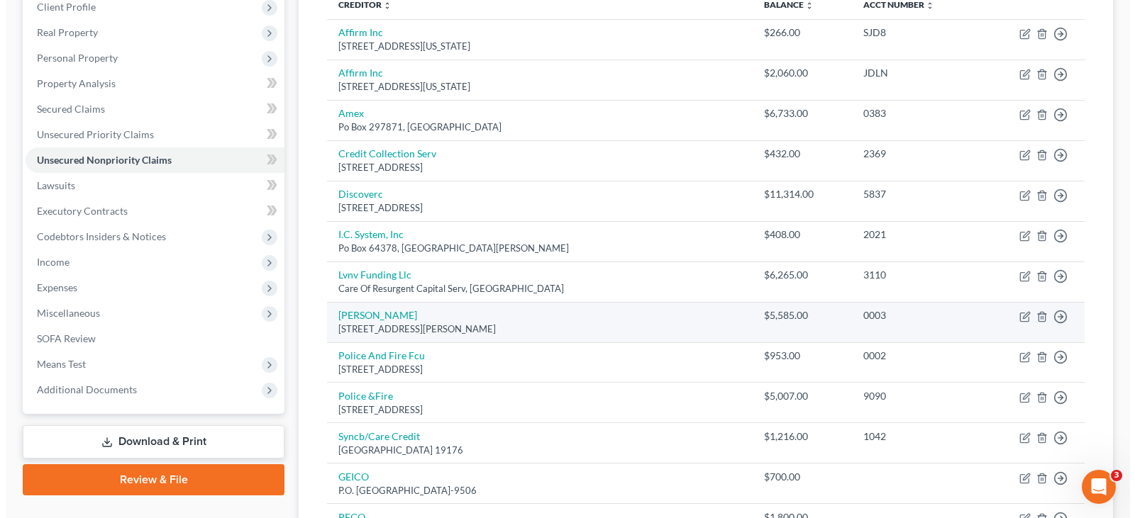
scroll to position [201, 0]
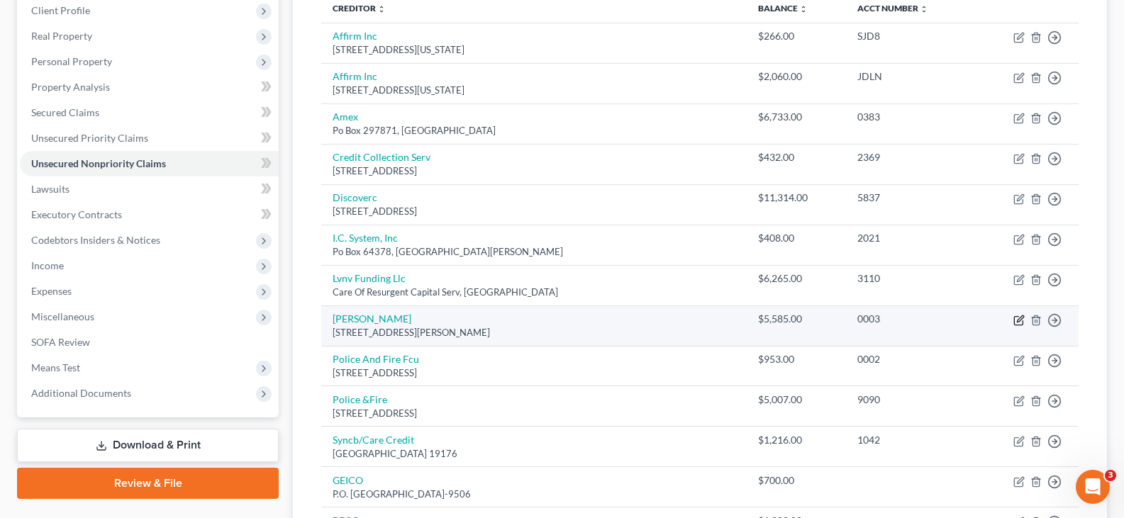
click at [1020, 321] on icon "button" at bounding box center [1018, 320] width 11 height 11
select select "39"
select select "0"
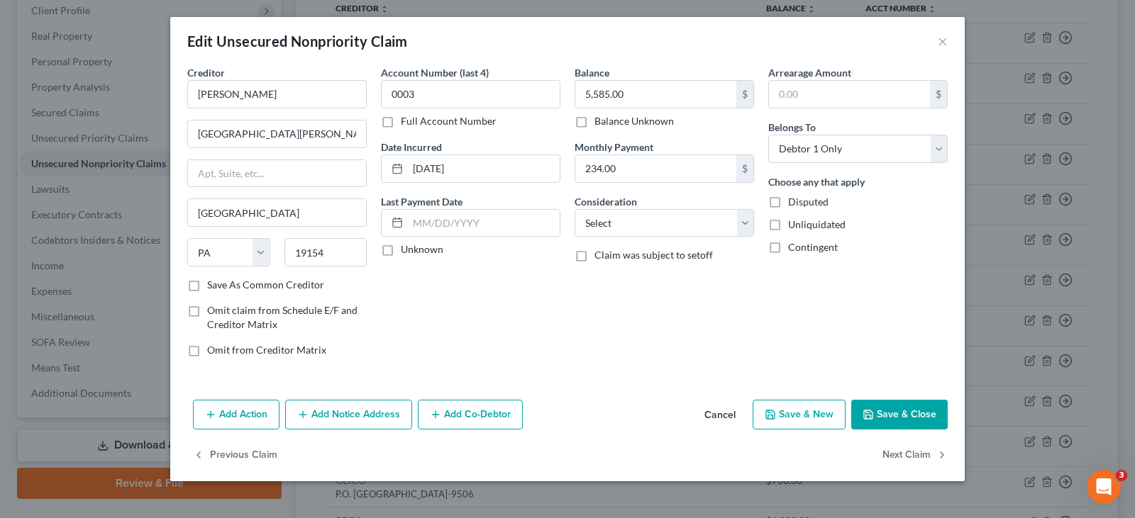
drag, startPoint x: 506, startPoint y: 415, endPoint x: 557, endPoint y: 303, distance: 122.5
click at [506, 415] on button "Add Co-Debtor" at bounding box center [470, 415] width 105 height 30
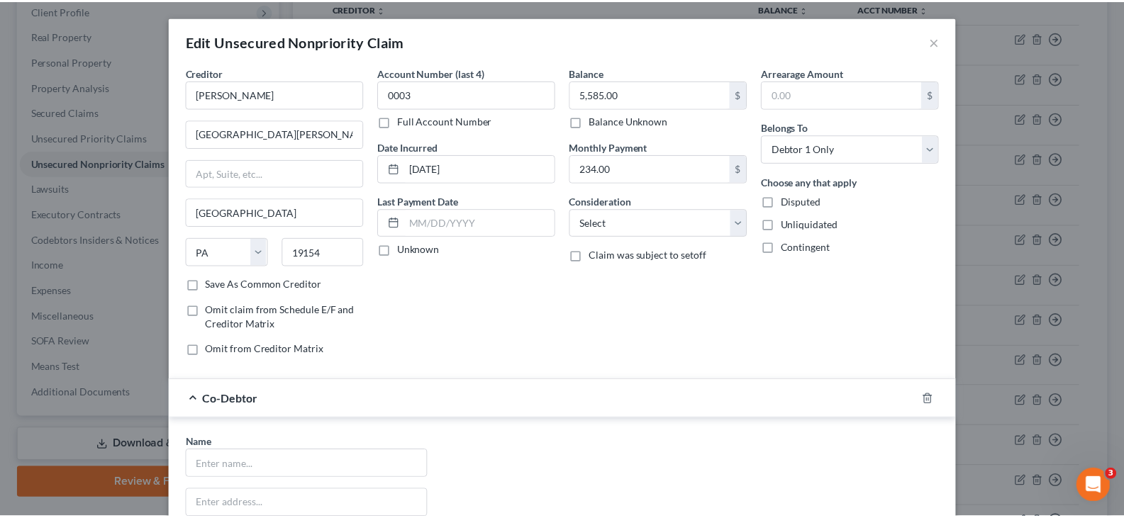
scroll to position [311, 0]
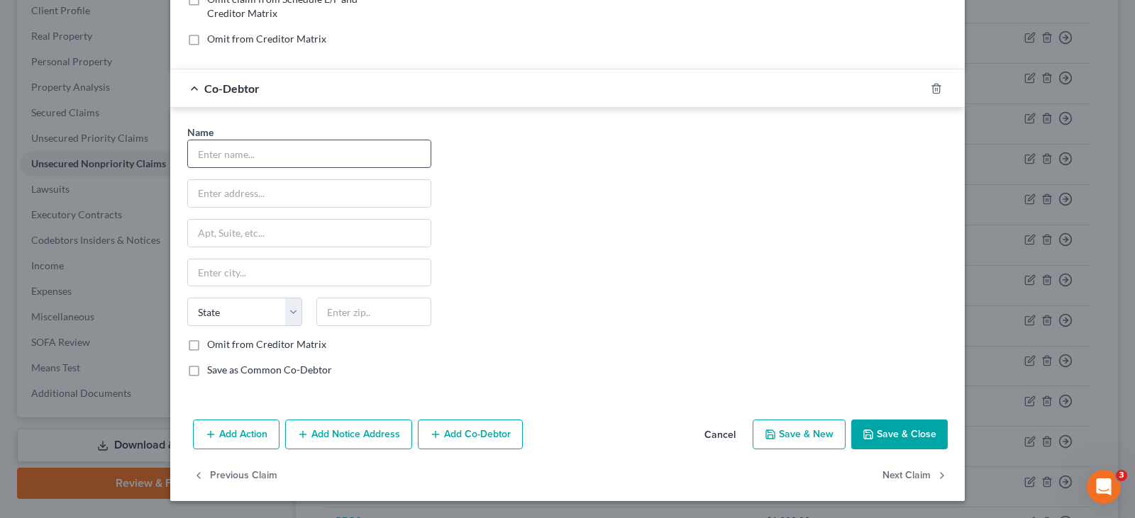
click at [302, 153] on input "text" at bounding box center [309, 153] width 243 height 27
type input "Gloria Hosten"
type input "1021 South 4th Street"
click at [377, 237] on input "text" at bounding box center [309, 233] width 243 height 27
type input "Apt 1408"
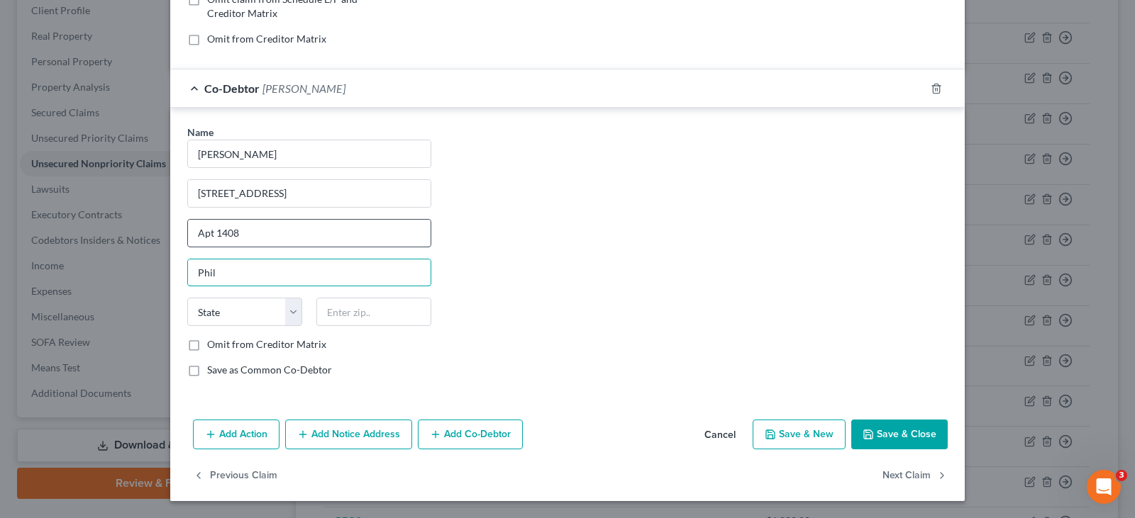
type input "Philadelphia"
type input "19147"
select select "39"
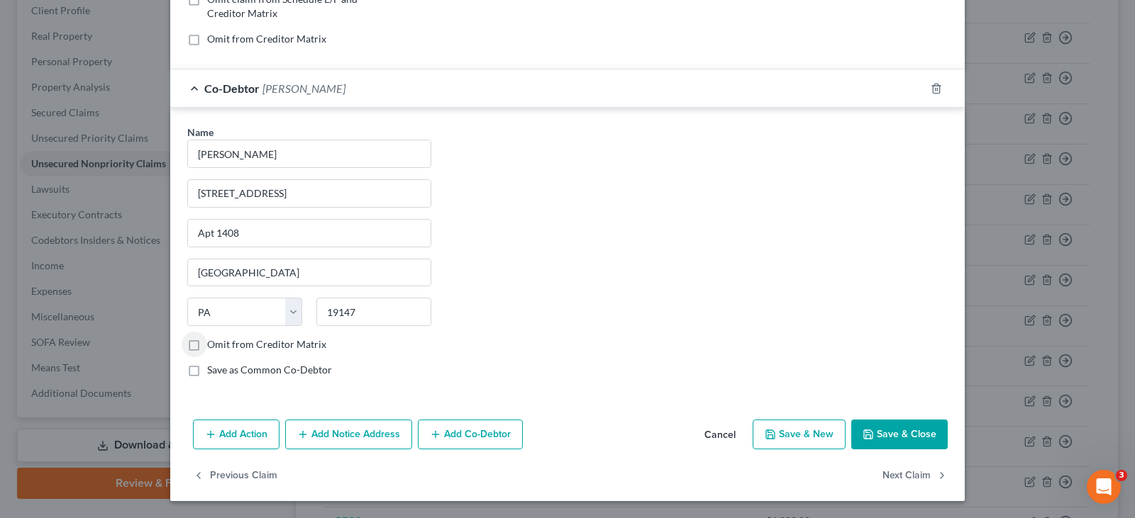
click at [886, 437] on button "Save & Close" at bounding box center [899, 435] width 96 height 30
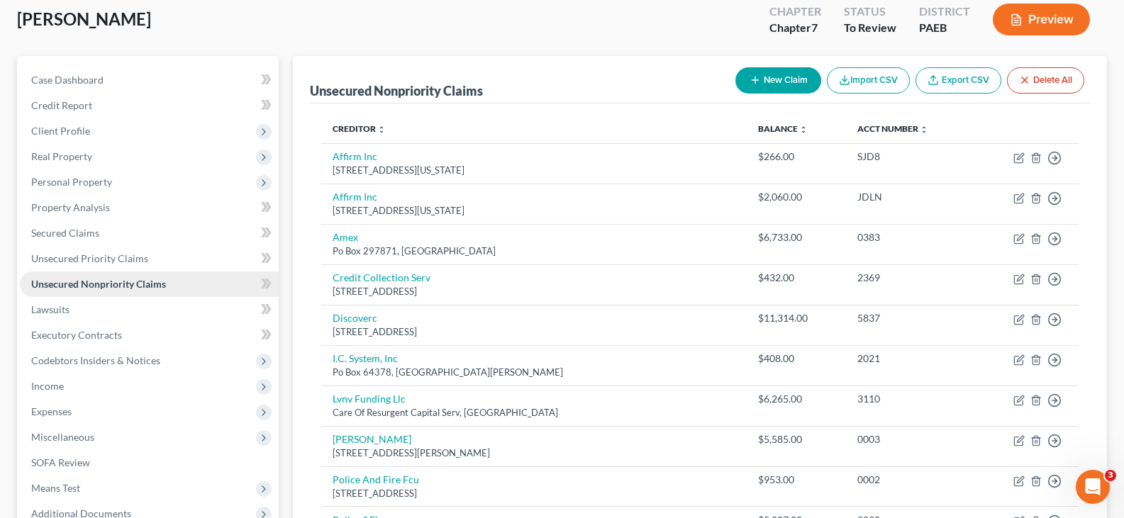
scroll to position [142, 0]
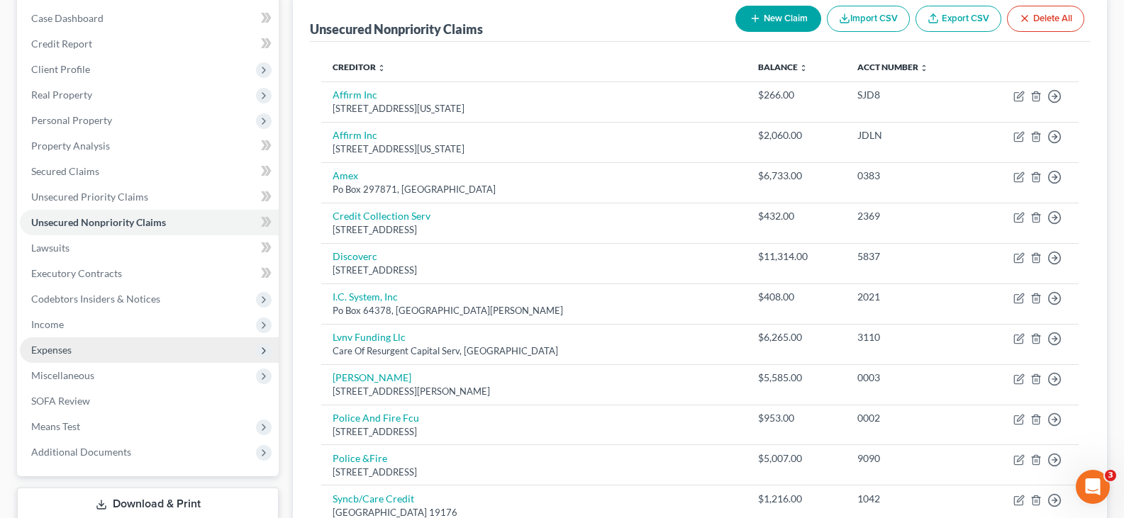
click at [83, 345] on span "Expenses" at bounding box center [149, 351] width 259 height 26
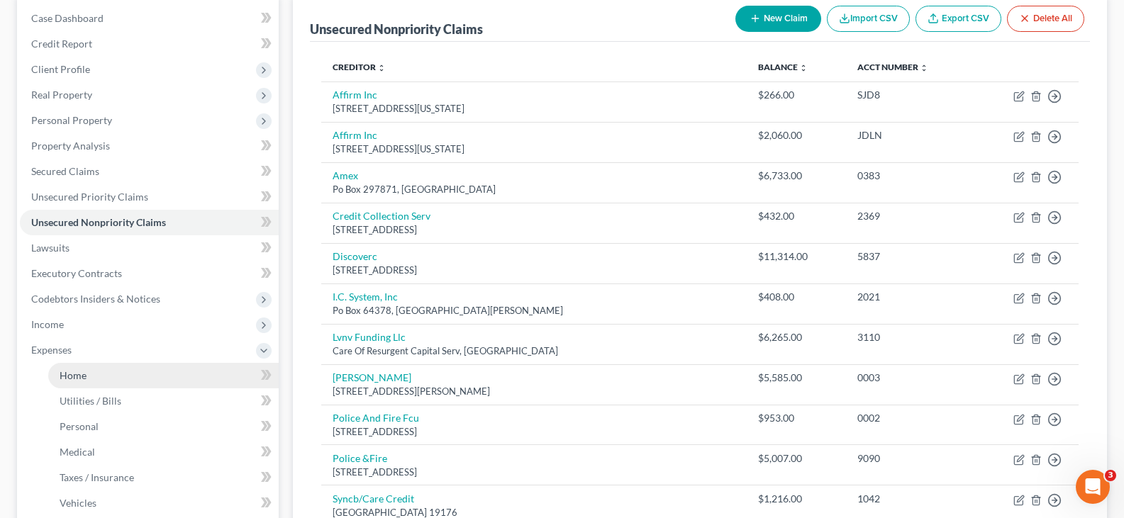
click at [106, 376] on link "Home" at bounding box center [163, 376] width 230 height 26
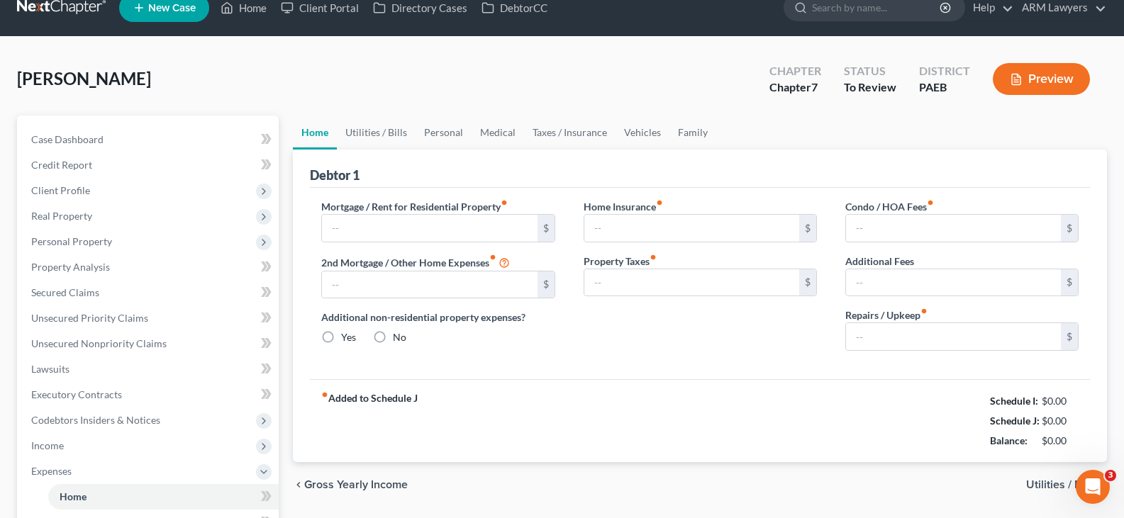
scroll to position [5, 0]
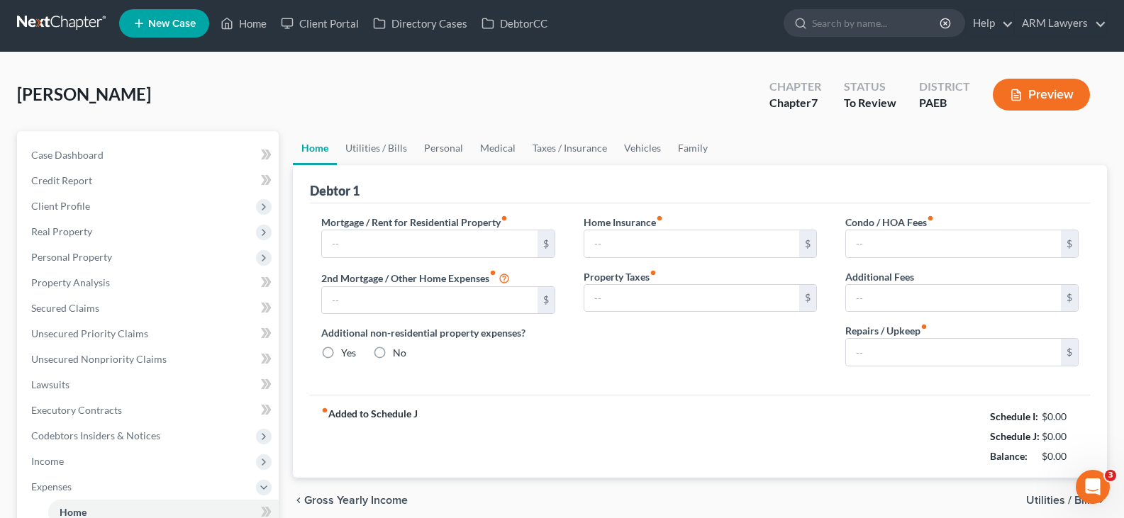
type input "1,000.00"
type input "0.00"
radio input "true"
type input "60.00"
type input "0.00"
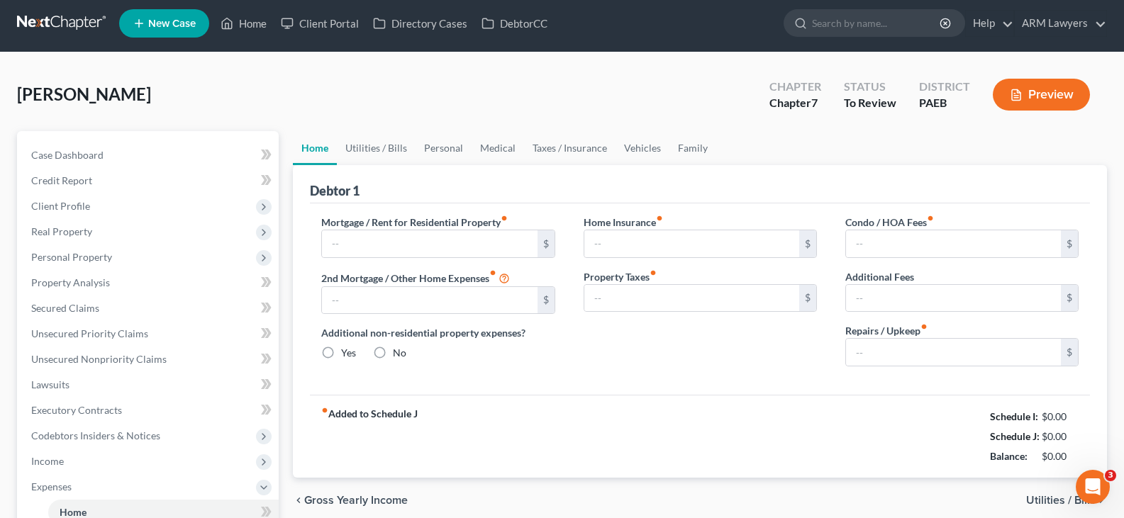
type input "0.00"
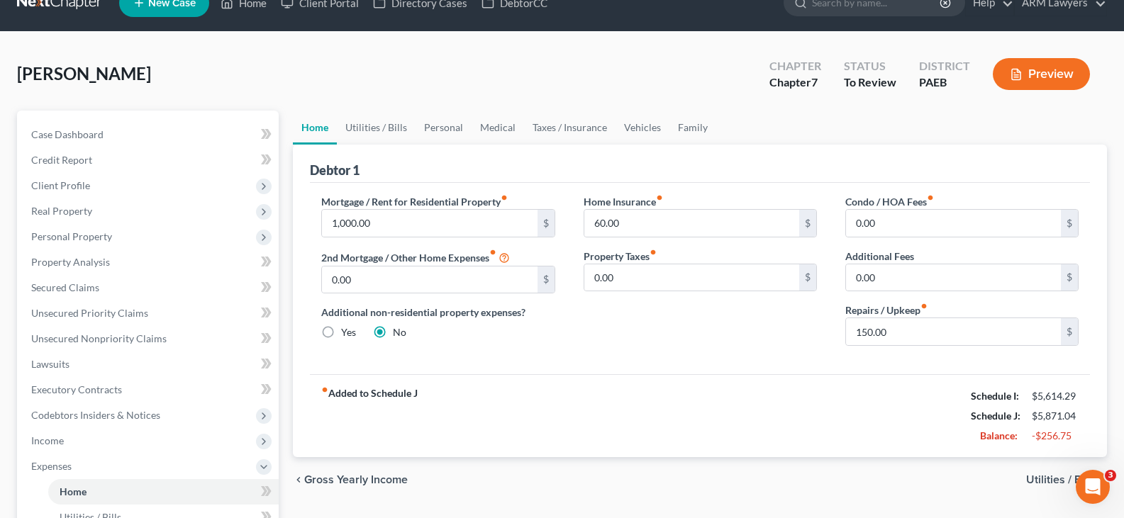
scroll to position [0, 0]
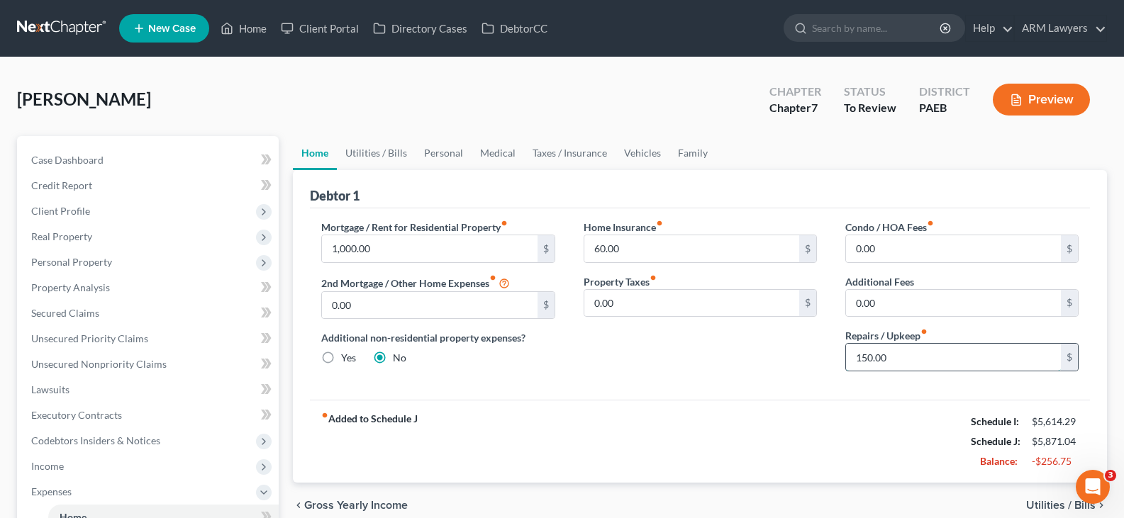
click at [866, 359] on input "150.00" at bounding box center [953, 357] width 215 height 27
type input "50"
click at [383, 148] on link "Utilities / Bills" at bounding box center [376, 153] width 79 height 34
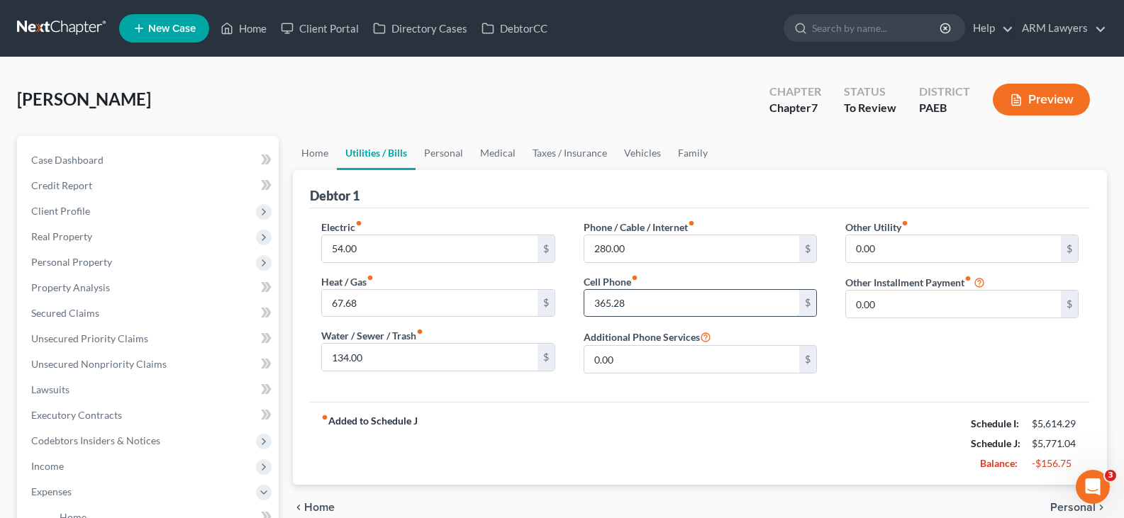
click at [640, 310] on input "365.28" at bounding box center [691, 303] width 215 height 27
click at [631, 258] on input "280.00" at bounding box center [691, 248] width 215 height 27
click at [634, 305] on input "365.28" at bounding box center [691, 303] width 215 height 27
click at [459, 154] on link "Personal" at bounding box center [444, 153] width 56 height 34
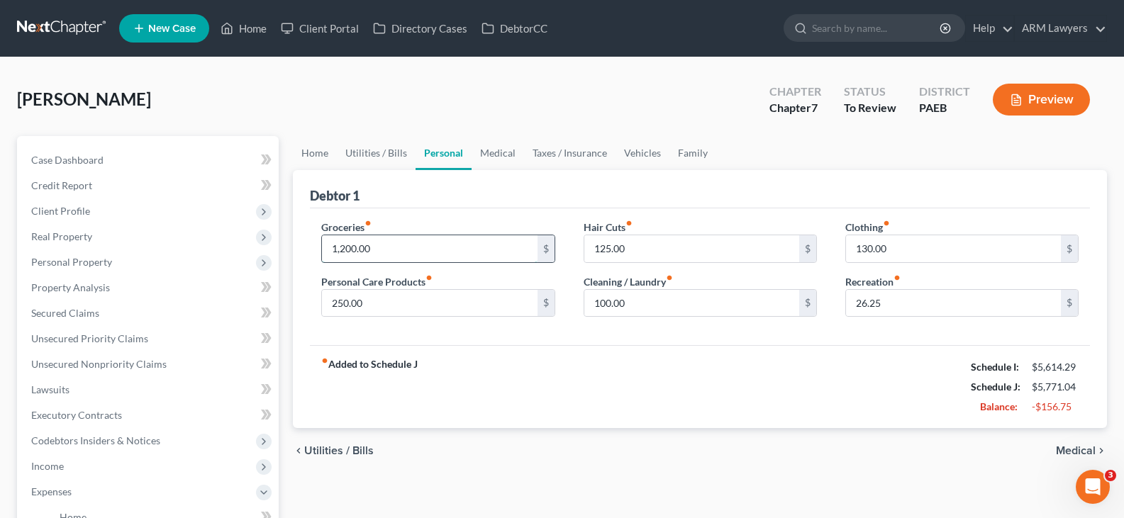
click at [372, 247] on input "1,200.00" at bounding box center [429, 248] width 215 height 27
type input "1,350"
click at [486, 303] on input "250.00" at bounding box center [429, 303] width 215 height 27
type input "150"
click at [625, 245] on input "125.00" at bounding box center [691, 248] width 215 height 27
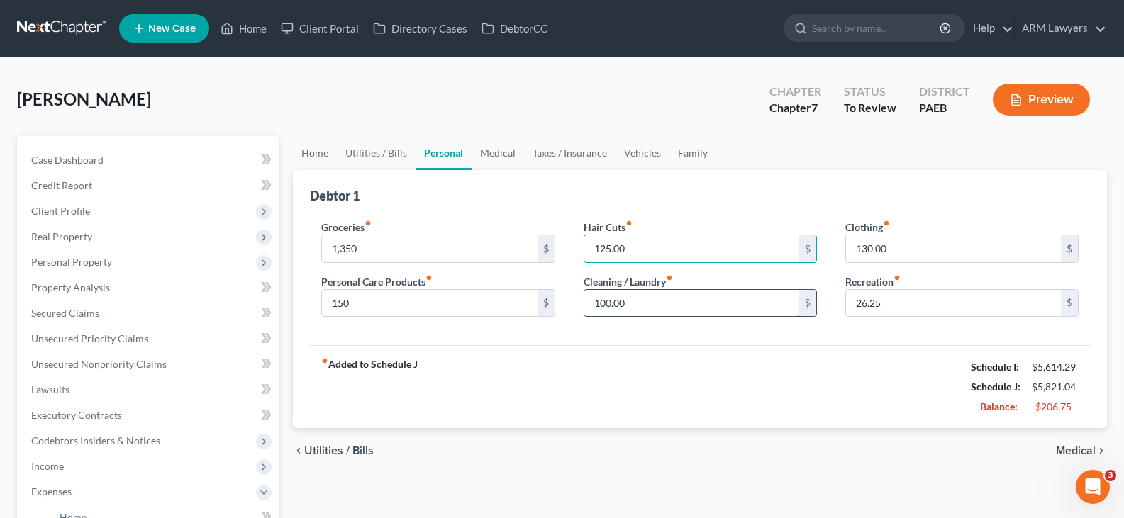
click at [630, 297] on input "100.00" at bounding box center [691, 303] width 215 height 27
type input "50"
click at [920, 245] on input "130.00" at bounding box center [953, 248] width 215 height 27
type input "50"
click at [806, 381] on div "fiber_manual_record Added to Schedule J Schedule I: $5,614.29 Schedule J: $5,69…" at bounding box center [700, 386] width 780 height 83
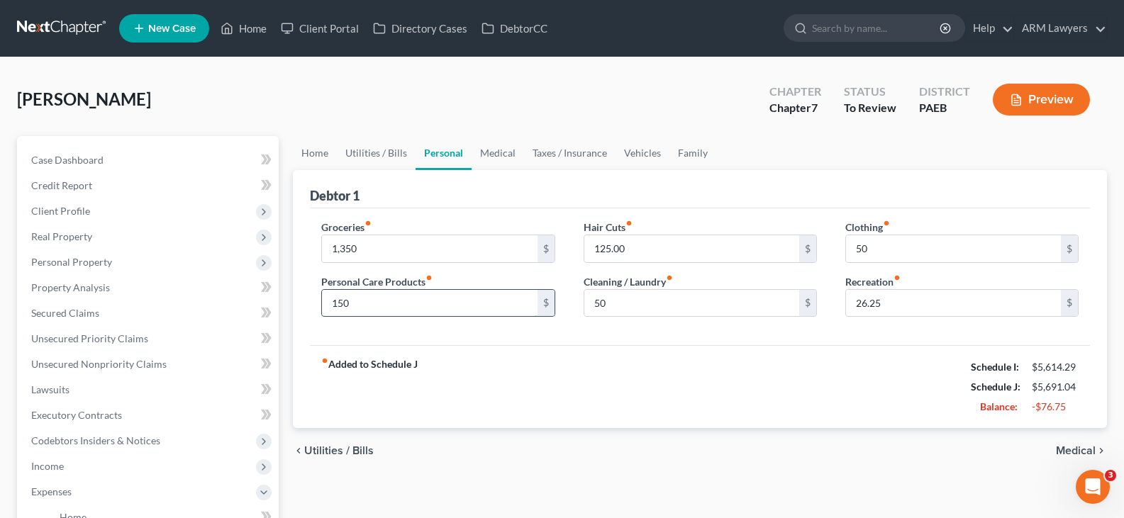
click at [430, 305] on input "150" at bounding box center [429, 303] width 215 height 27
click at [500, 155] on link "Medical" at bounding box center [498, 153] width 52 height 34
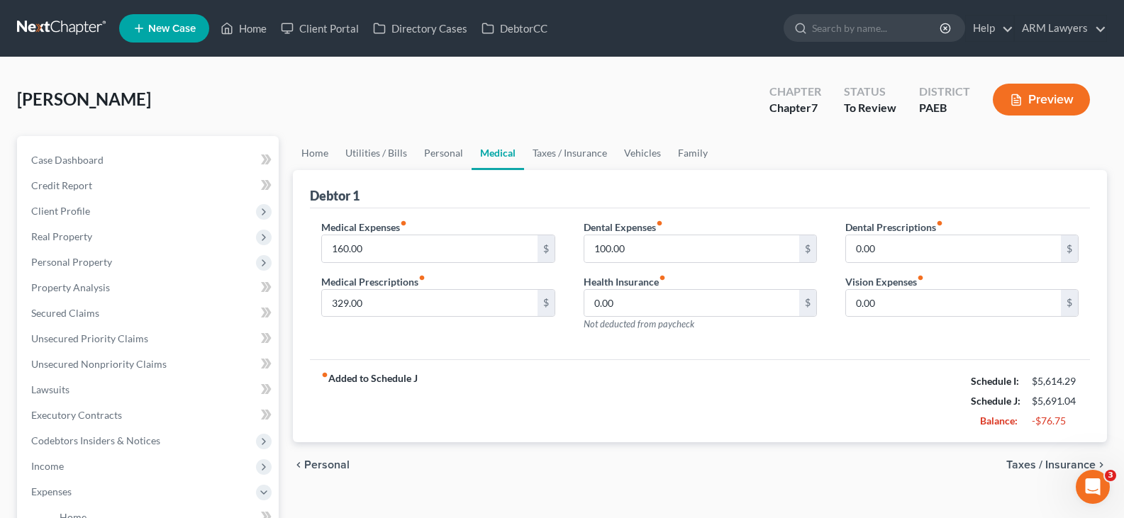
click at [1042, 100] on button "Preview" at bounding box center [1041, 100] width 97 height 32
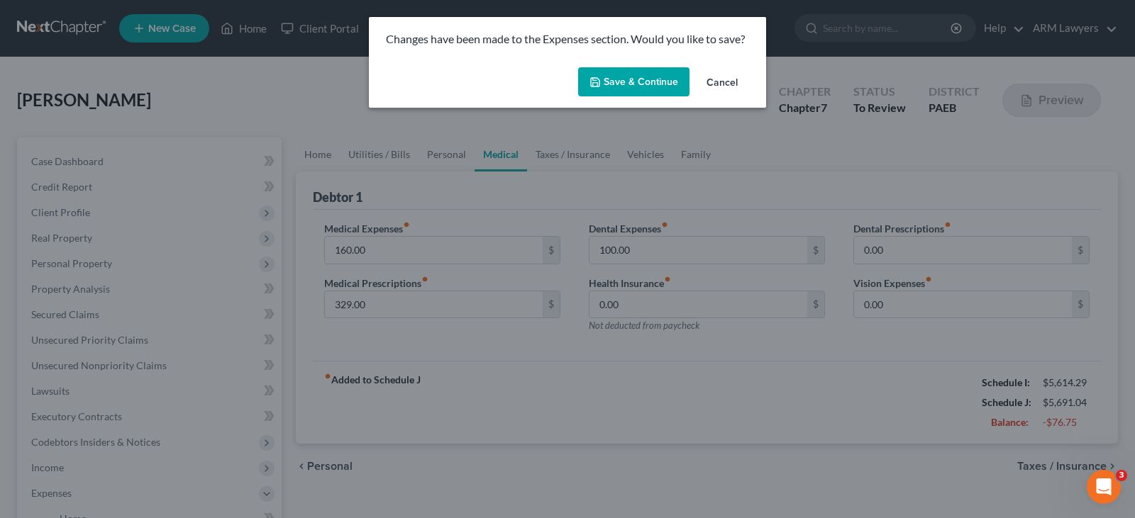
click at [611, 83] on button "Save & Continue" at bounding box center [633, 82] width 111 height 30
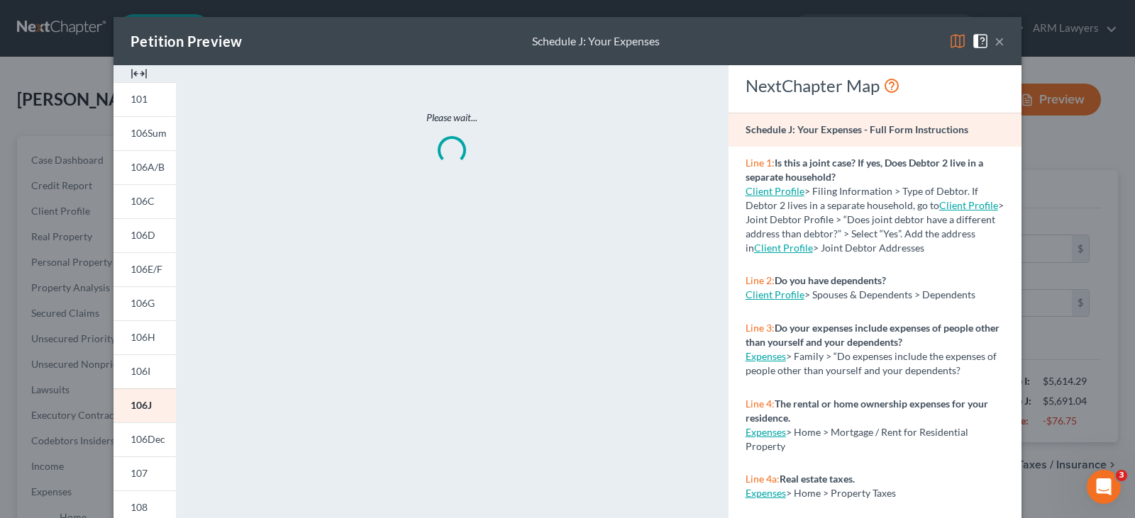
click at [995, 40] on button "×" at bounding box center [999, 41] width 10 height 17
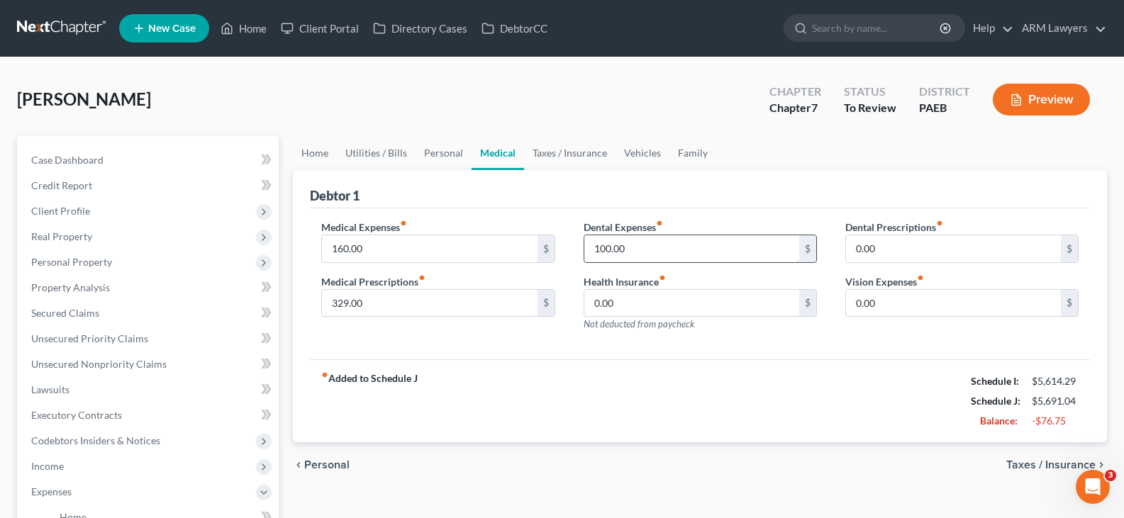
click at [623, 255] on input "100.00" at bounding box center [691, 248] width 215 height 27
drag, startPoint x: 633, startPoint y: 247, endPoint x: 459, endPoint y: 224, distance: 176.0
click at [465, 224] on div "Medical Expenses fiber_manual_record 160.00 $ Medical Prescriptions fiber_manua…" at bounding box center [700, 281] width 786 height 123
type input "230"
click at [431, 246] on input "160.00" at bounding box center [429, 248] width 215 height 27
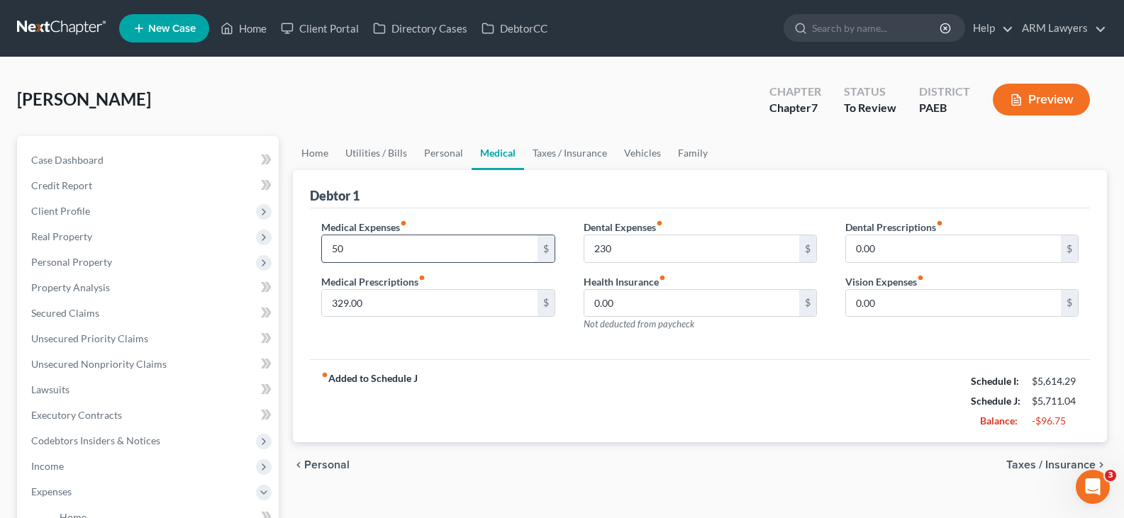
click at [431, 246] on input "50" at bounding box center [429, 248] width 215 height 27
click at [1015, 96] on icon "button" at bounding box center [1016, 100] width 13 height 13
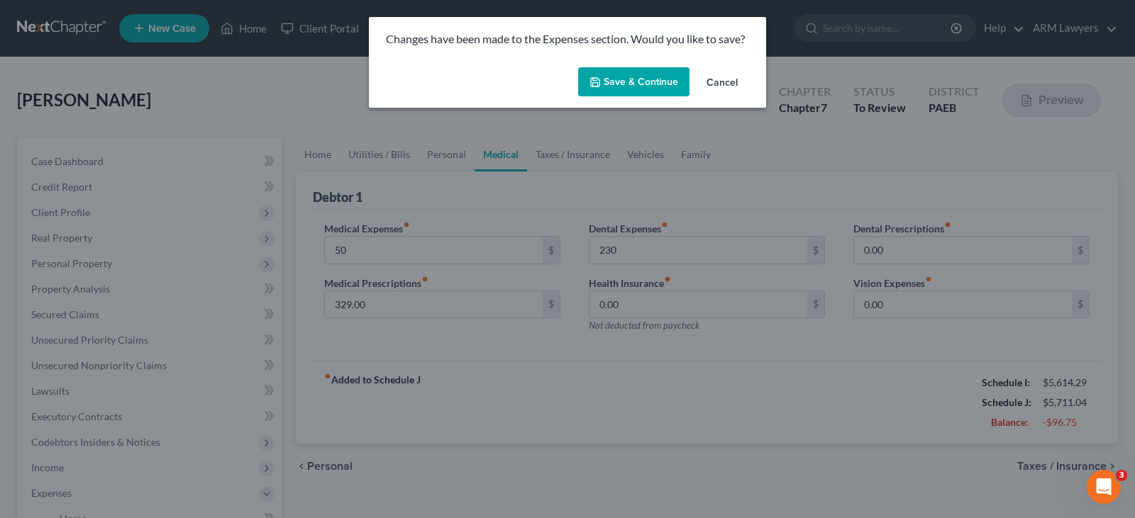
click at [613, 79] on button "Save & Continue" at bounding box center [633, 82] width 111 height 30
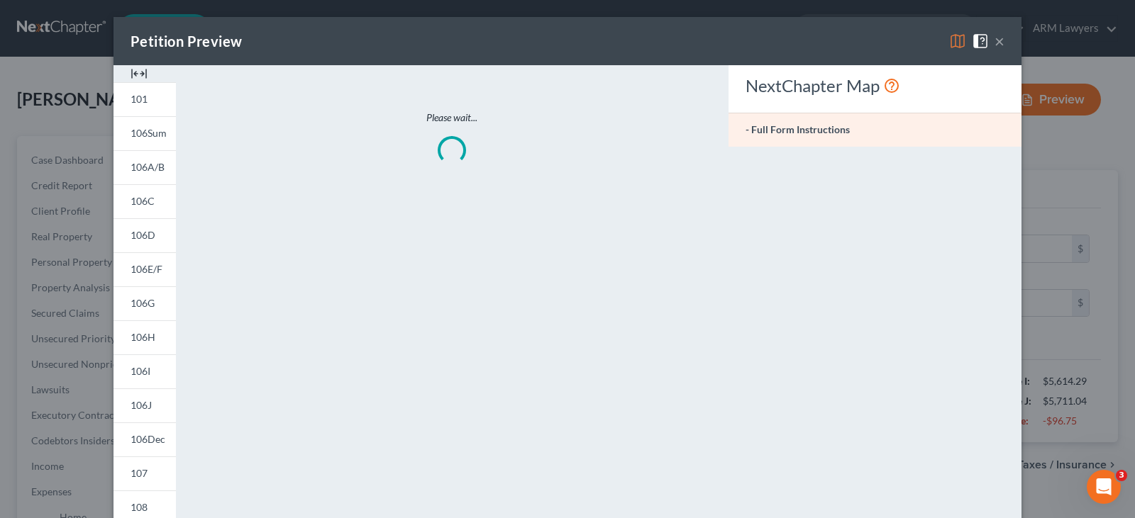
type input "50.00"
type input "230.00"
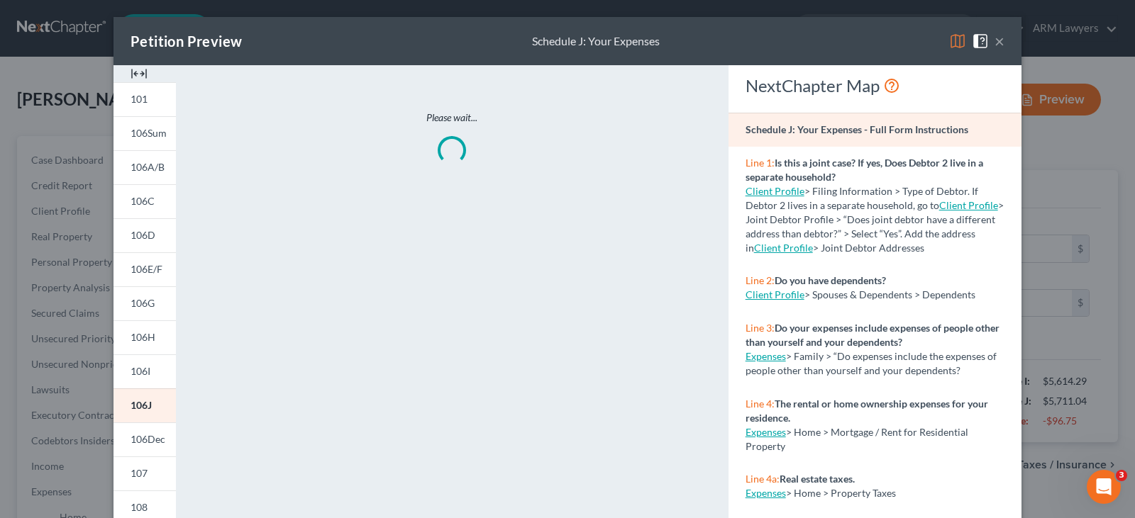
click at [994, 36] on button "×" at bounding box center [999, 41] width 10 height 17
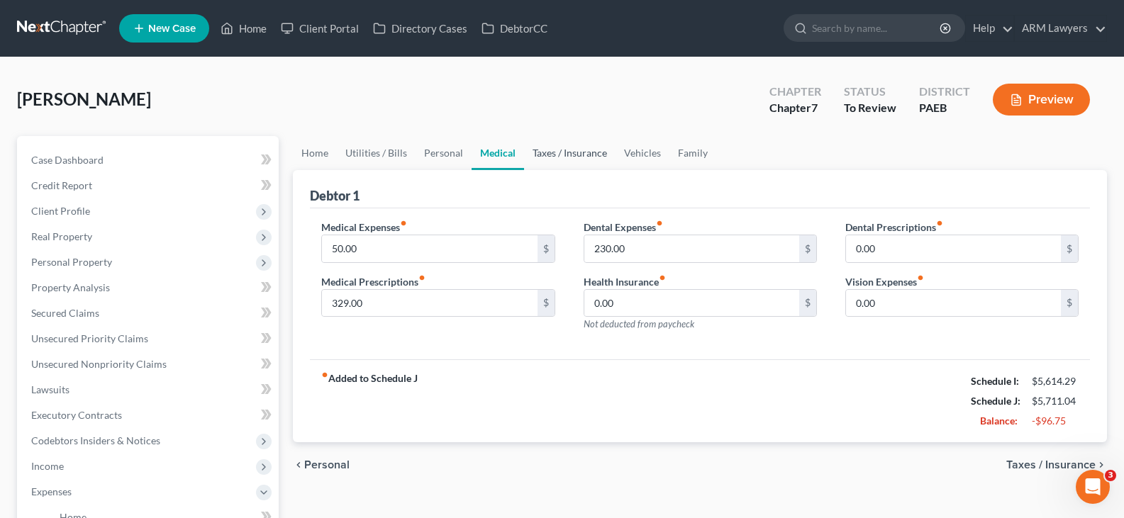
click at [552, 151] on link "Taxes / Insurance" at bounding box center [569, 153] width 91 height 34
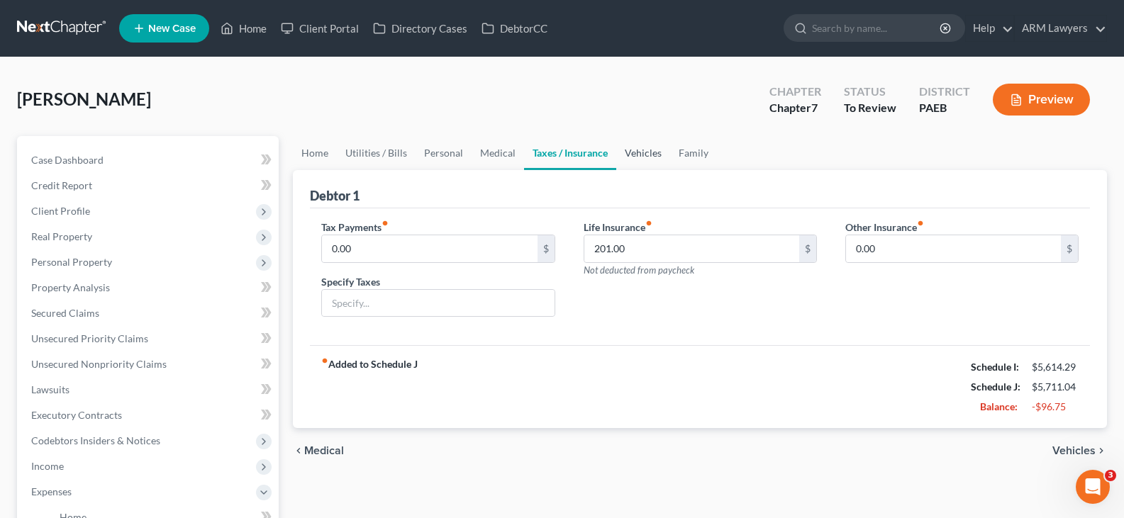
click at [662, 155] on link "Vehicles" at bounding box center [643, 153] width 54 height 34
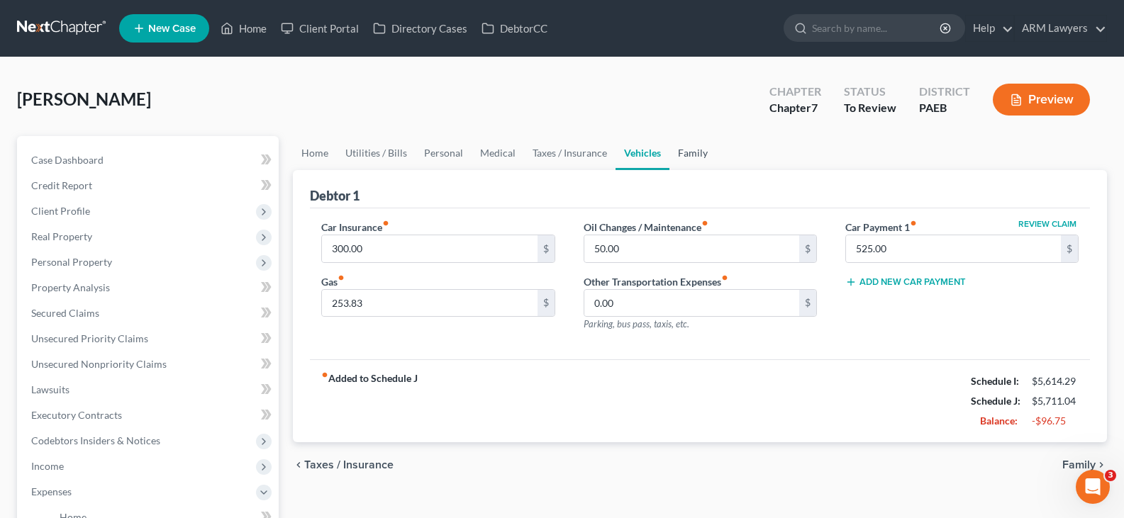
click at [693, 152] on link "Family" at bounding box center [692, 153] width 47 height 34
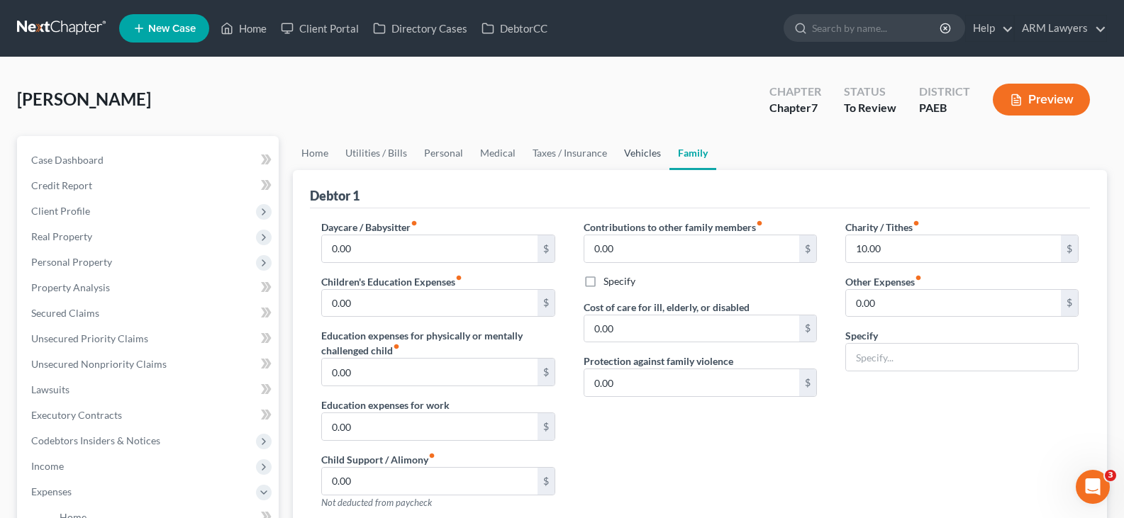
click at [645, 156] on link "Vehicles" at bounding box center [642, 153] width 54 height 34
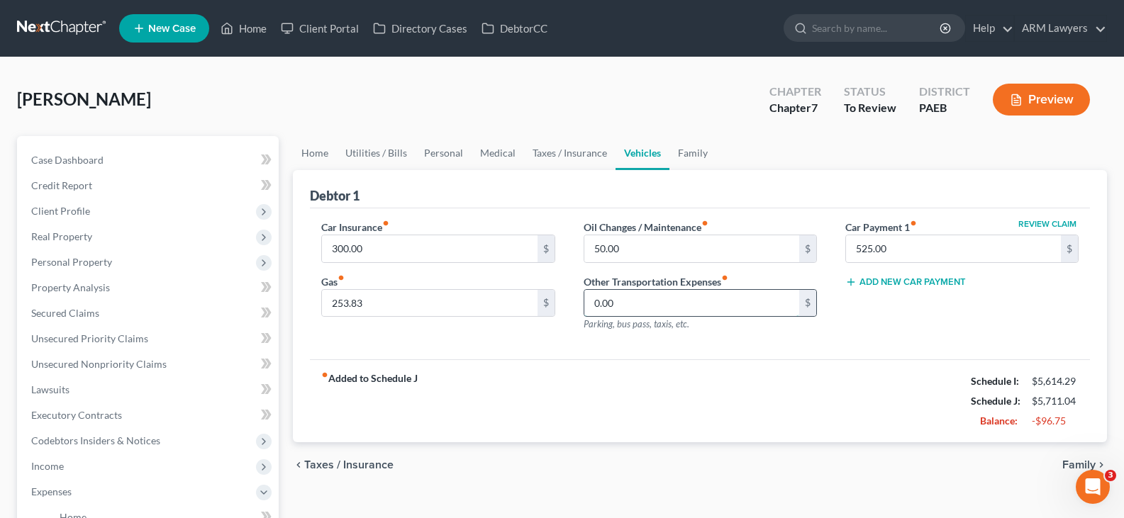
click at [652, 304] on input "0.00" at bounding box center [691, 303] width 215 height 27
click at [1049, 110] on button "Preview" at bounding box center [1041, 100] width 97 height 32
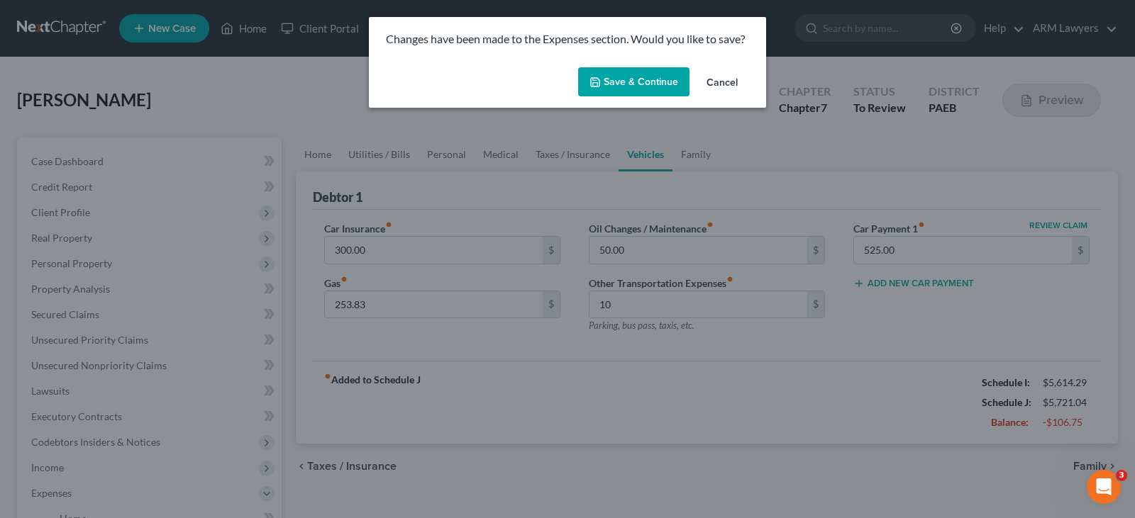
click at [635, 79] on button "Save & Continue" at bounding box center [633, 82] width 111 height 30
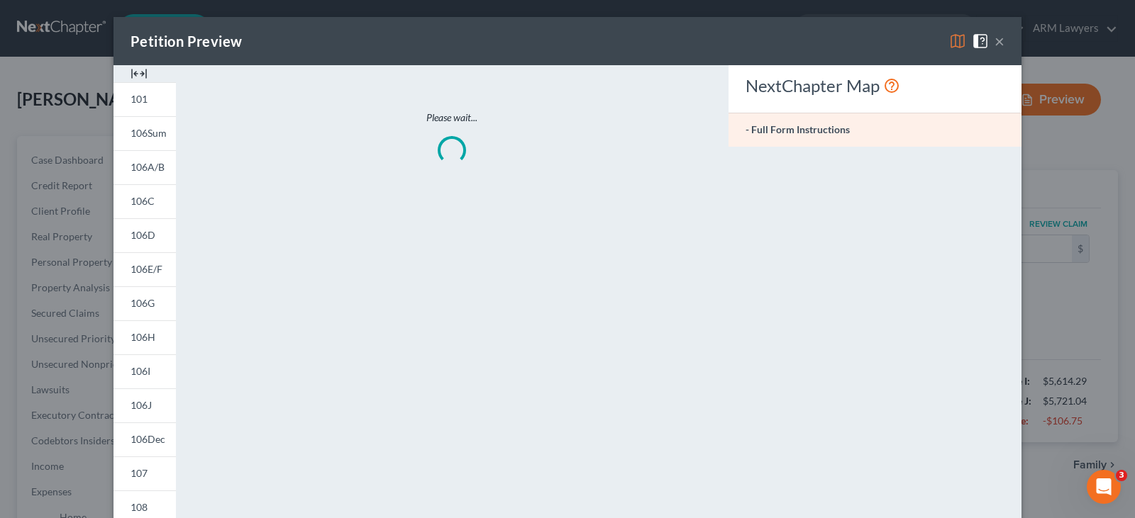
type input "10.00"
click at [996, 43] on button "×" at bounding box center [999, 41] width 10 height 17
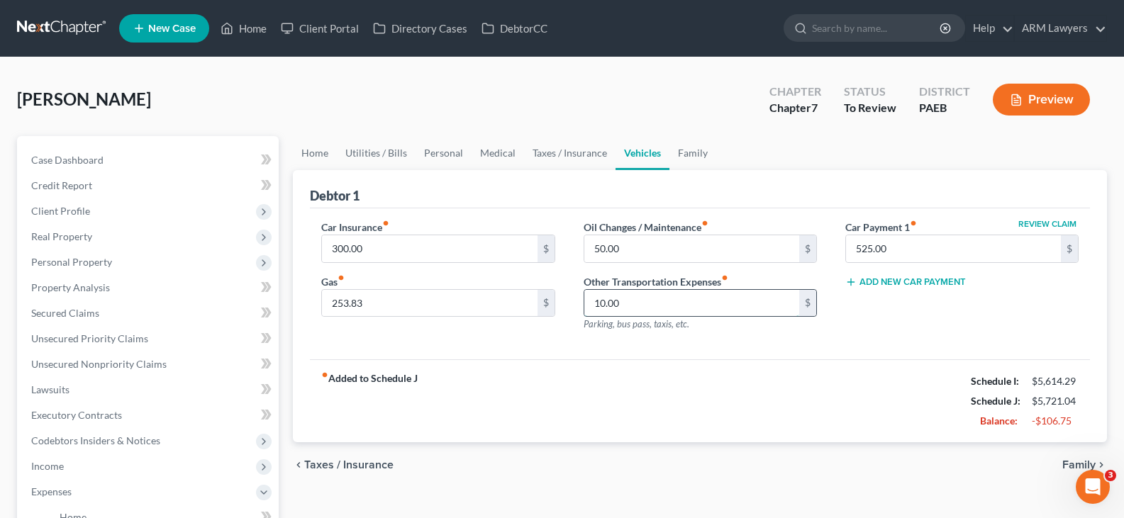
click at [677, 308] on input "10.00" at bounding box center [691, 303] width 215 height 27
click at [686, 164] on link "Family" at bounding box center [692, 153] width 47 height 34
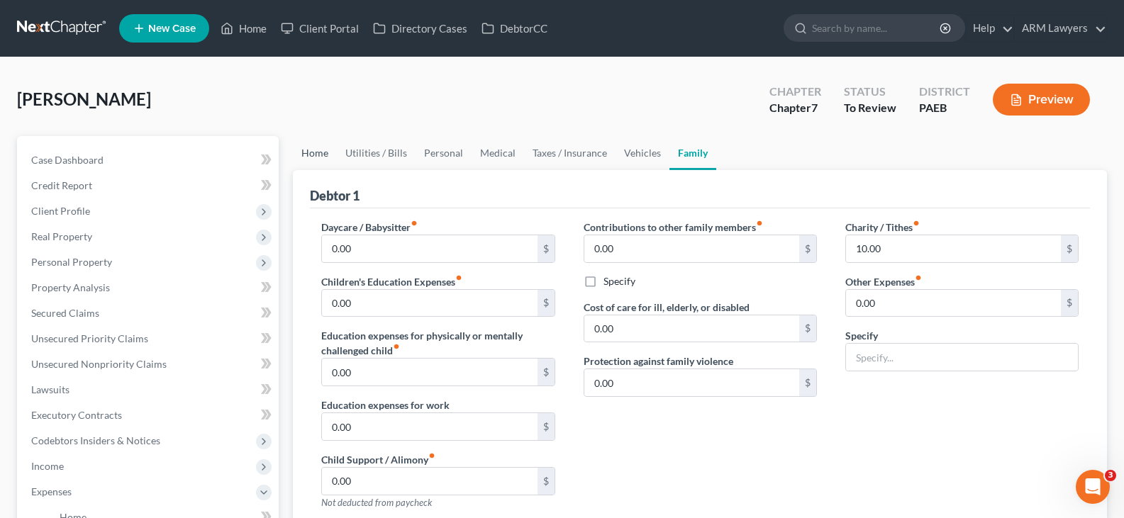
click at [319, 145] on link "Home" at bounding box center [315, 153] width 44 height 34
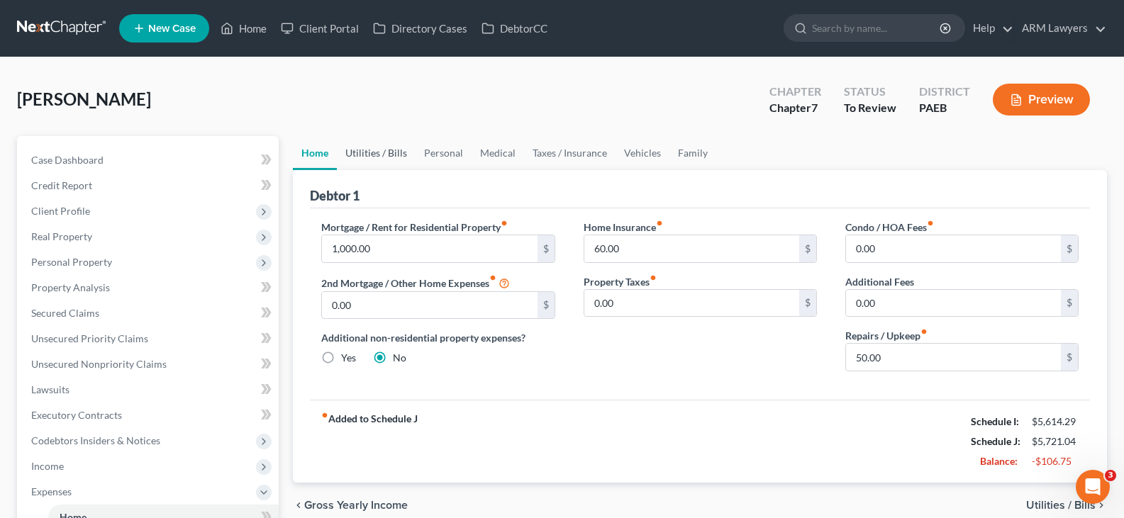
click at [390, 159] on link "Utilities / Bills" at bounding box center [376, 153] width 79 height 34
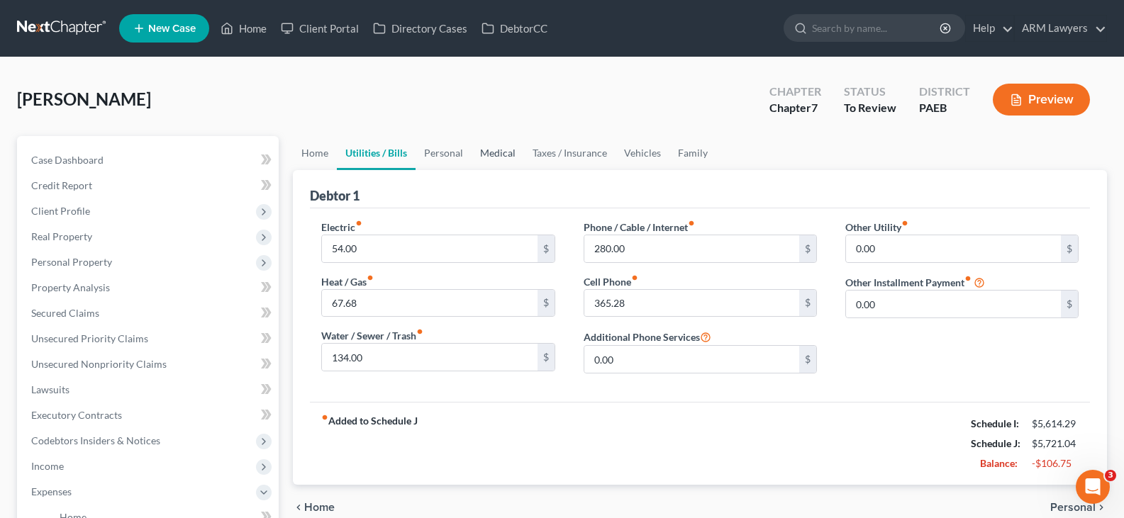
click at [479, 143] on link "Medical" at bounding box center [498, 153] width 52 height 34
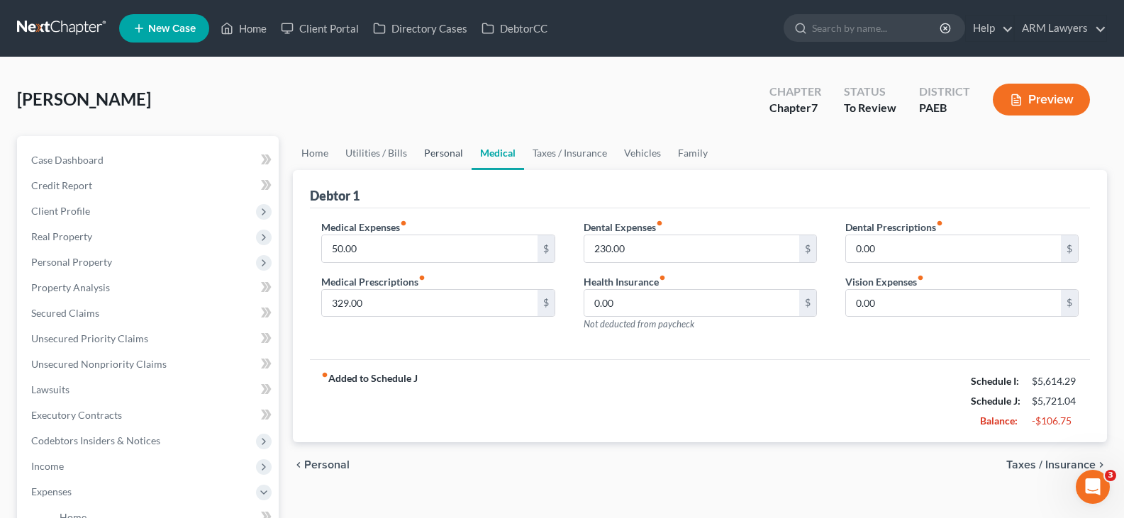
click at [442, 157] on link "Personal" at bounding box center [444, 153] width 56 height 34
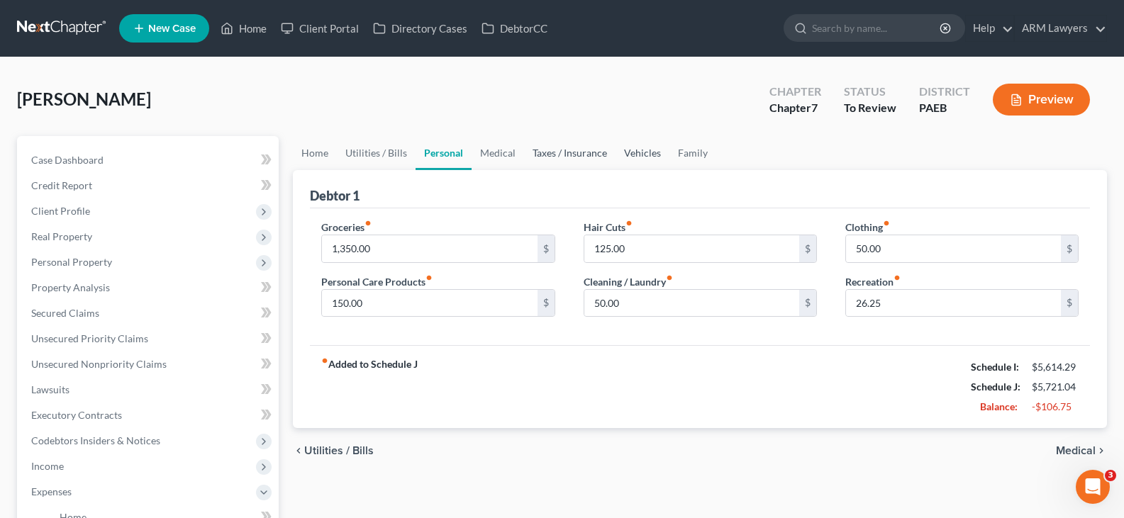
click at [597, 157] on link "Taxes / Insurance" at bounding box center [569, 153] width 91 height 34
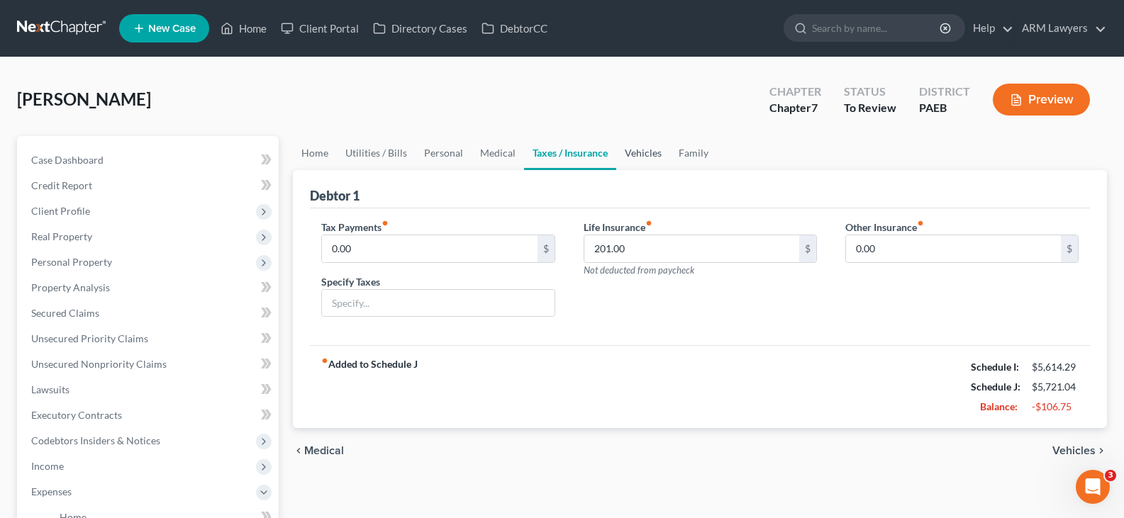
click at [630, 155] on link "Vehicles" at bounding box center [643, 153] width 54 height 34
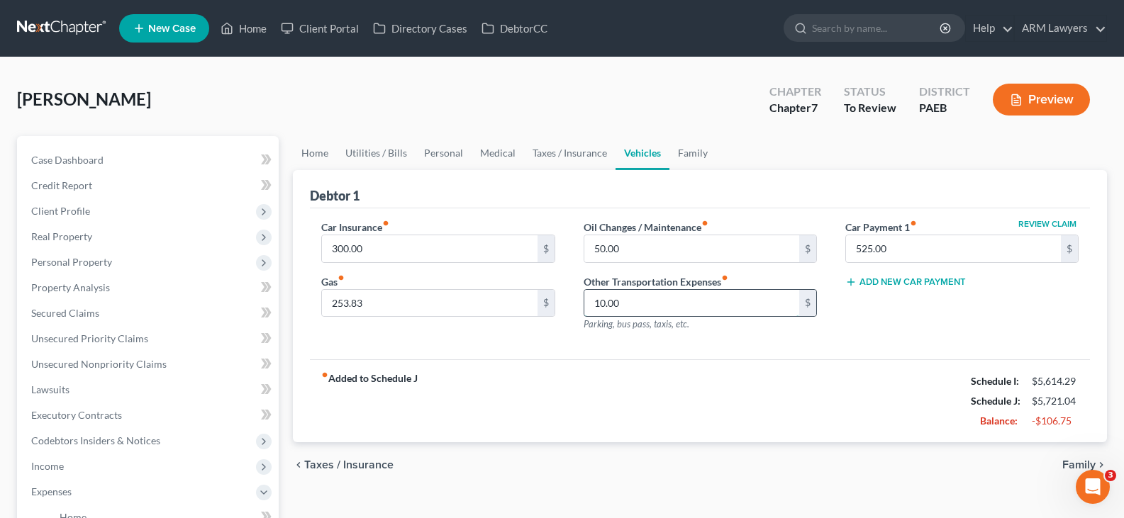
click at [623, 302] on input "10.00" at bounding box center [691, 303] width 215 height 27
click at [846, 357] on div "Car Insurance fiber_manual_record 300.00 $ Gas fiber_manual_record 253.83 $ Oil…" at bounding box center [700, 284] width 780 height 152
click at [1046, 104] on button "Preview" at bounding box center [1041, 100] width 97 height 32
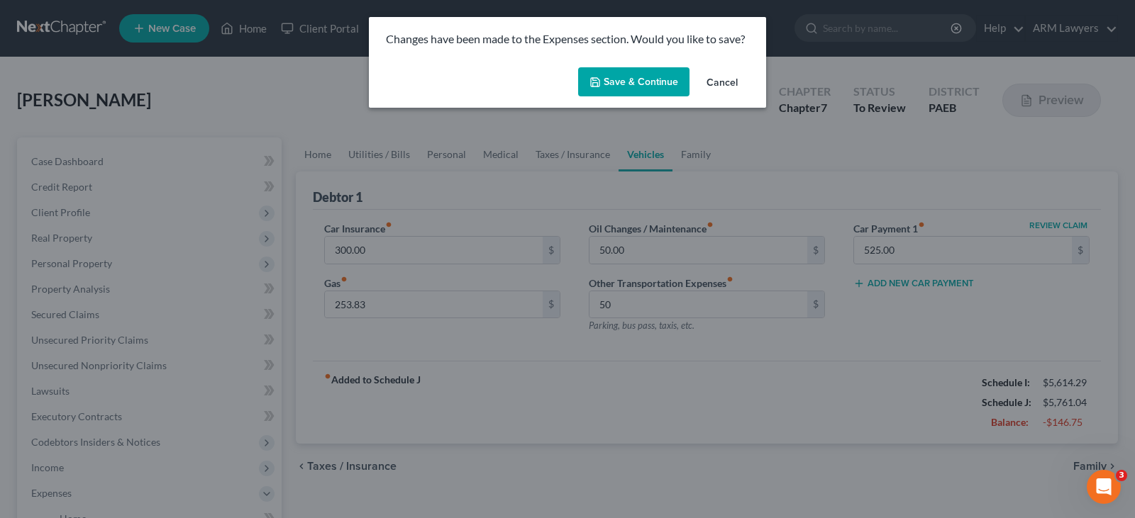
click at [611, 79] on button "Save & Continue" at bounding box center [633, 82] width 111 height 30
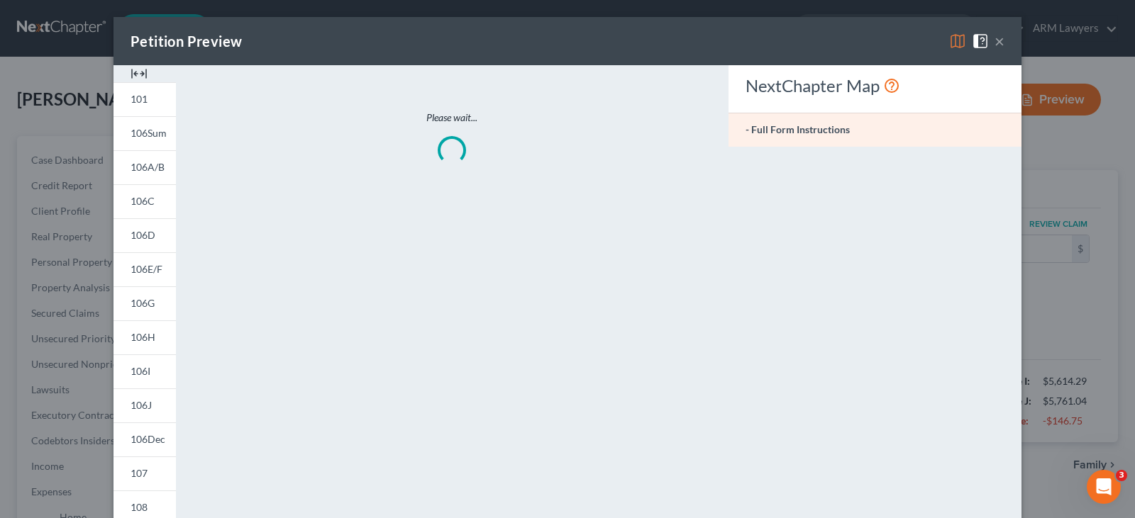
type input "50.00"
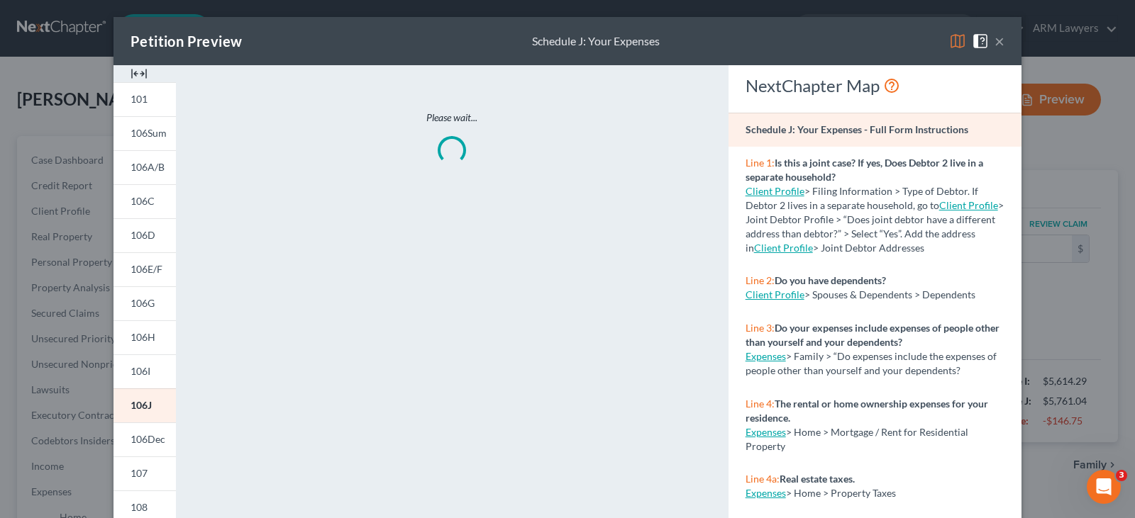
click at [994, 35] on button "×" at bounding box center [999, 41] width 10 height 17
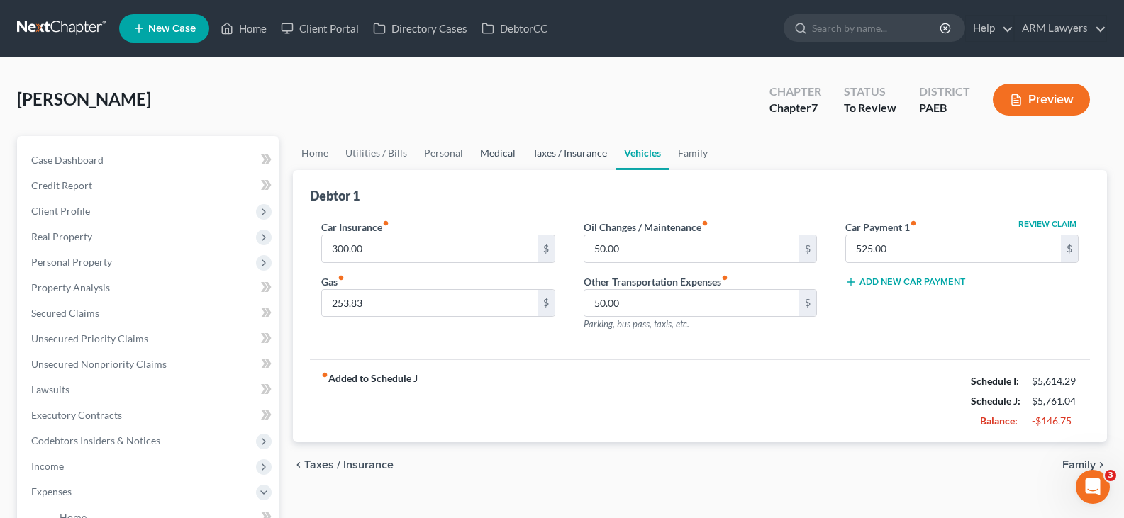
drag, startPoint x: 572, startPoint y: 153, endPoint x: 501, endPoint y: 167, distance: 73.0
click at [572, 153] on link "Taxes / Insurance" at bounding box center [569, 153] width 91 height 34
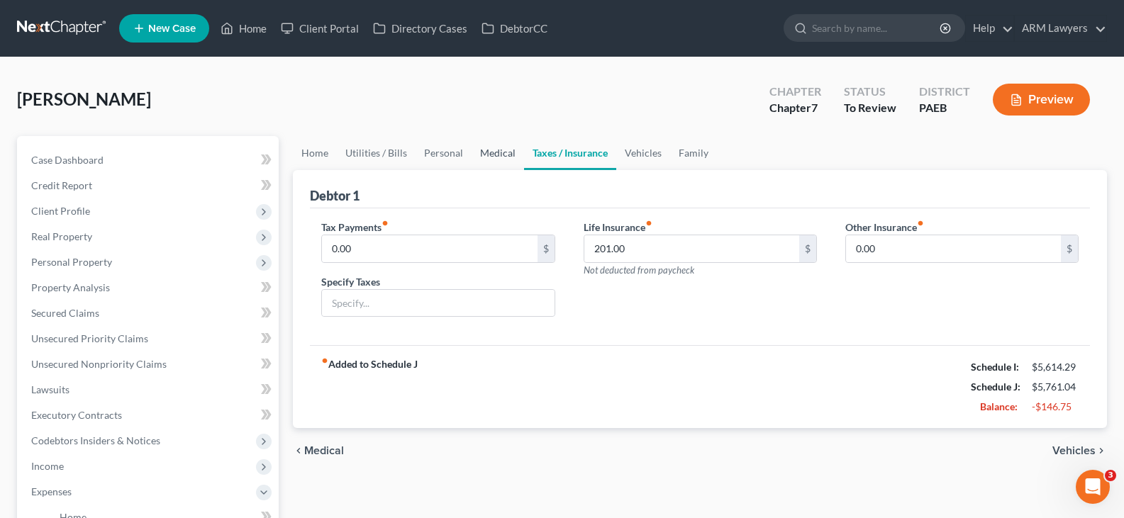
click at [482, 153] on link "Medical" at bounding box center [498, 153] width 52 height 34
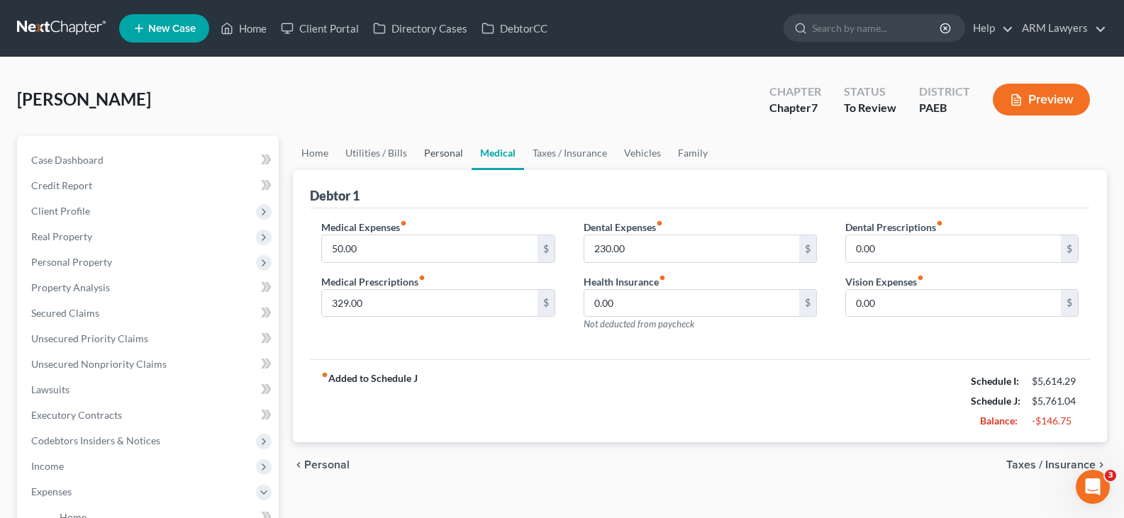
click at [445, 153] on link "Personal" at bounding box center [444, 153] width 56 height 34
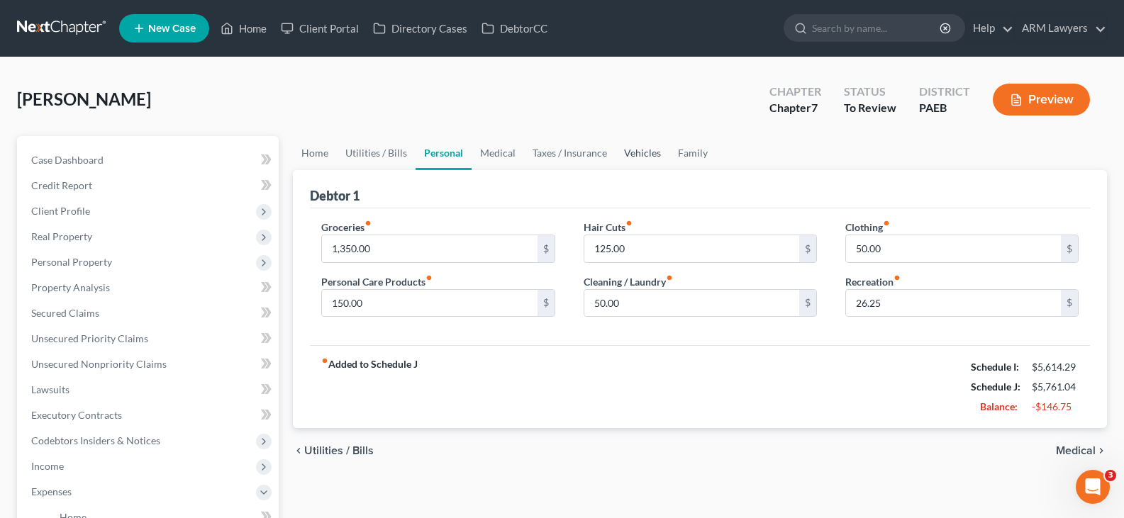
click at [624, 150] on link "Vehicles" at bounding box center [642, 153] width 54 height 34
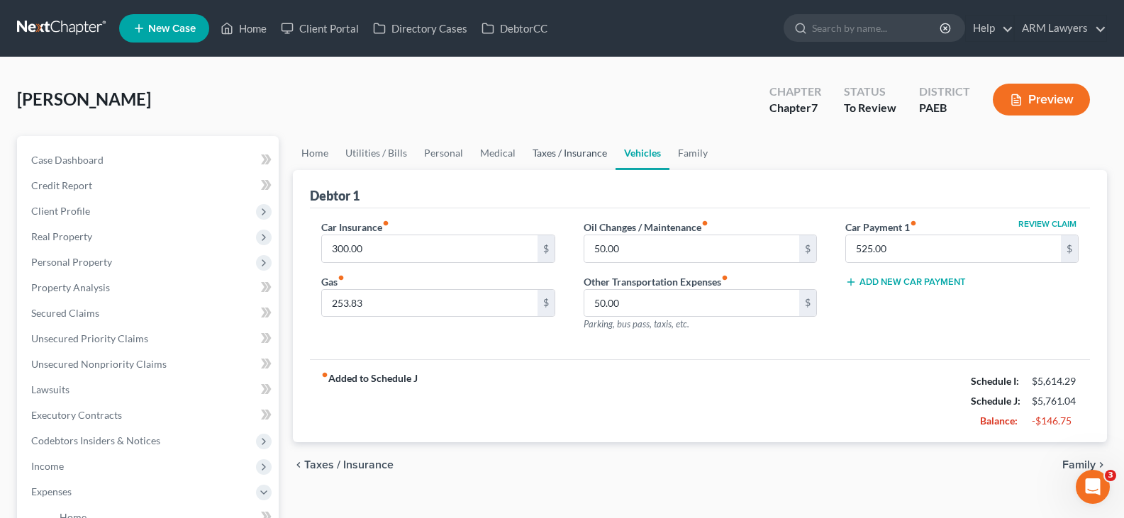
click at [570, 152] on link "Taxes / Insurance" at bounding box center [569, 153] width 91 height 34
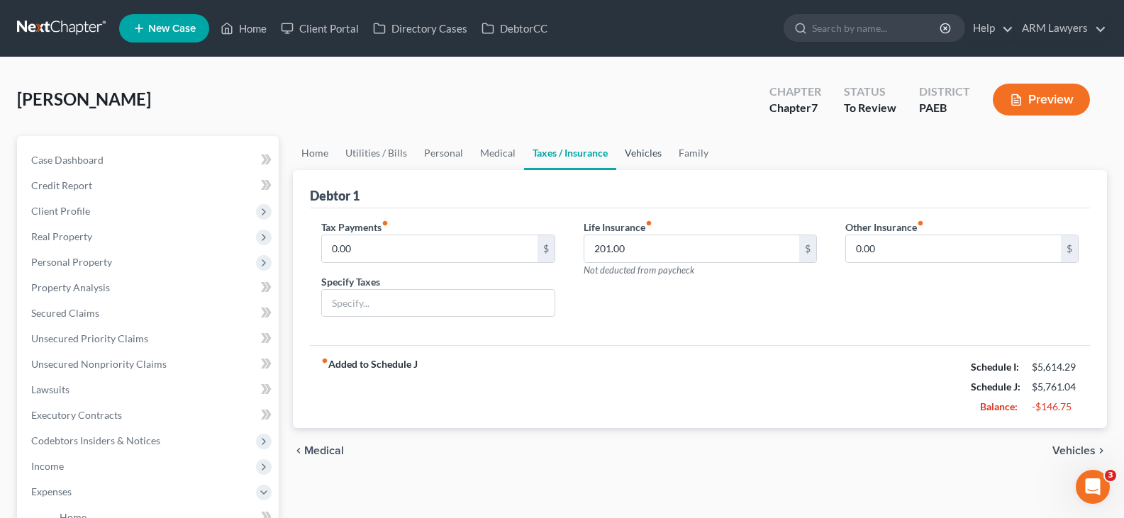
click at [623, 151] on link "Vehicles" at bounding box center [643, 153] width 54 height 34
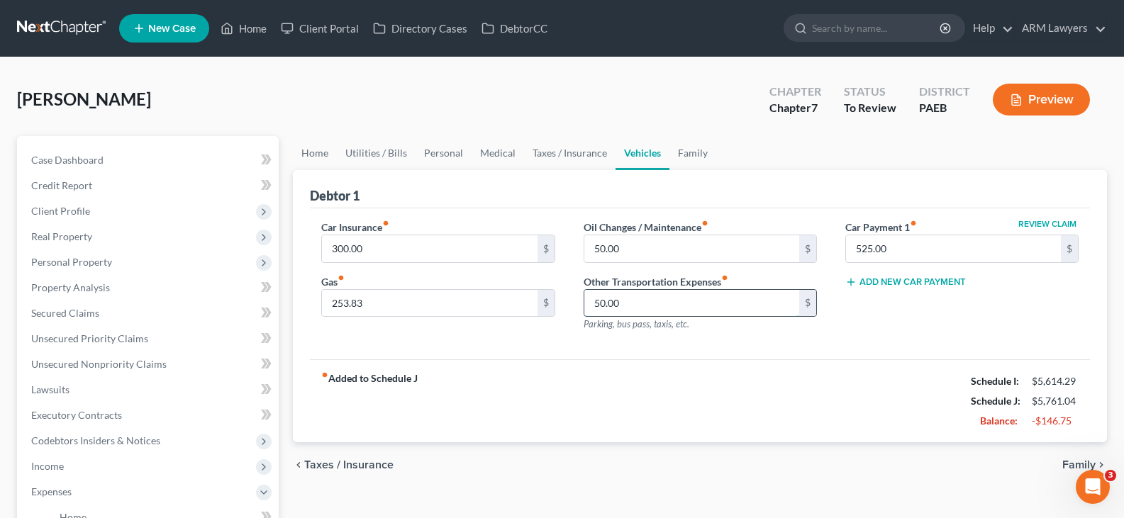
click at [633, 301] on input "50.00" at bounding box center [691, 303] width 215 height 27
click at [1105, 82] on div "Preview" at bounding box center [1044, 101] width 126 height 42
click at [1059, 98] on button "Preview" at bounding box center [1041, 100] width 97 height 32
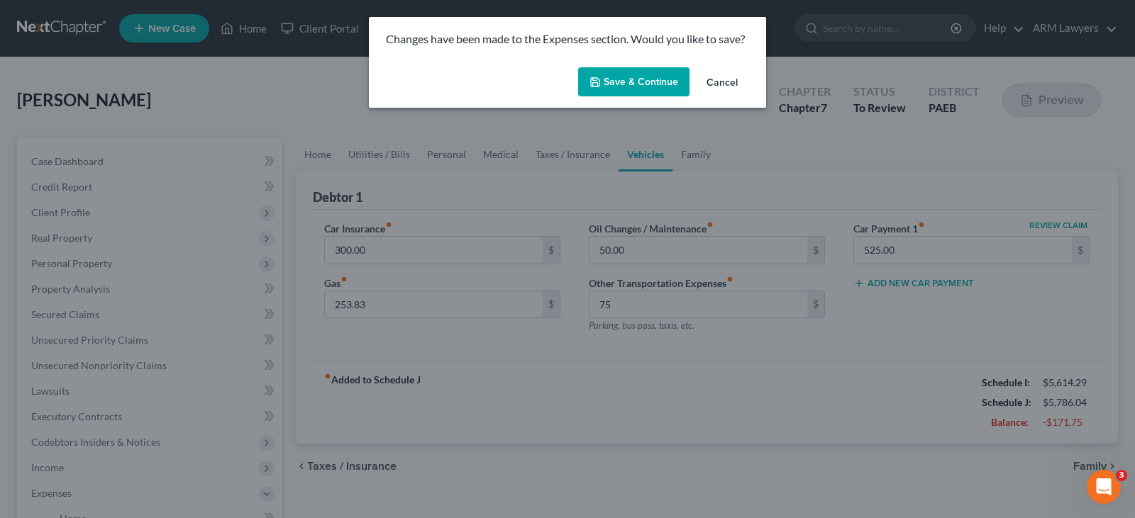
click at [663, 82] on button "Save & Continue" at bounding box center [633, 82] width 111 height 30
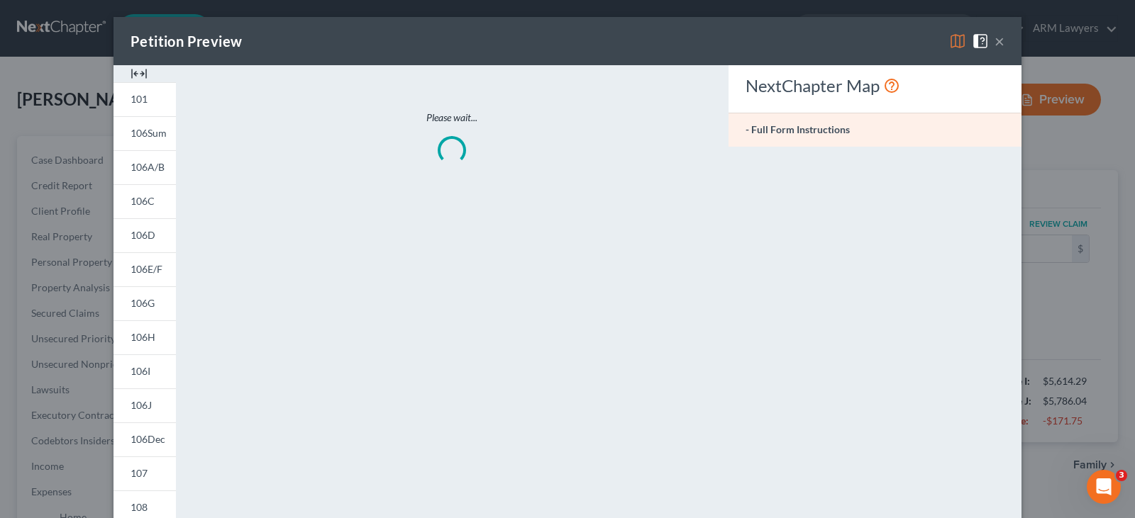
type input "75.00"
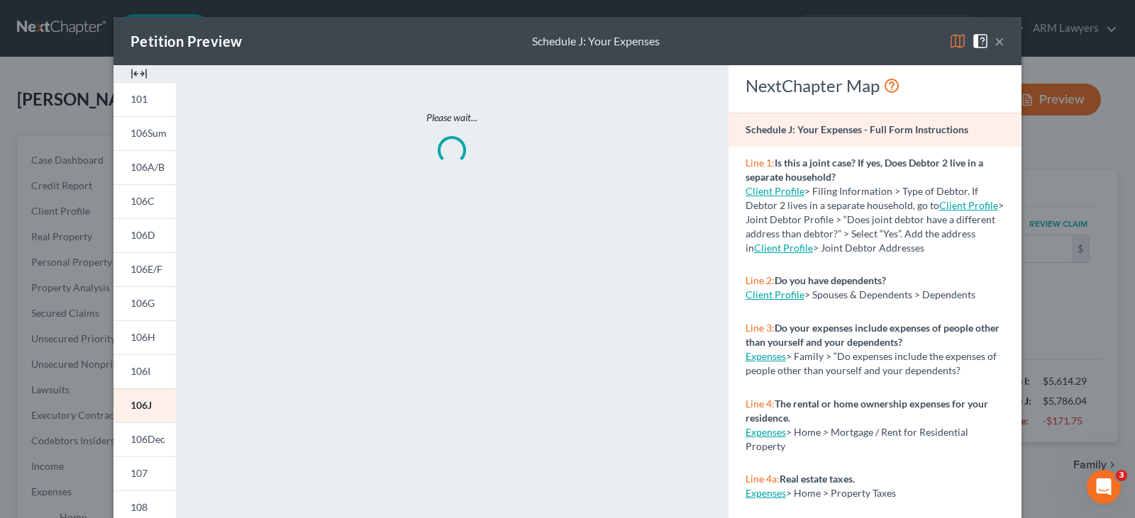
click at [996, 43] on button "×" at bounding box center [999, 41] width 10 height 17
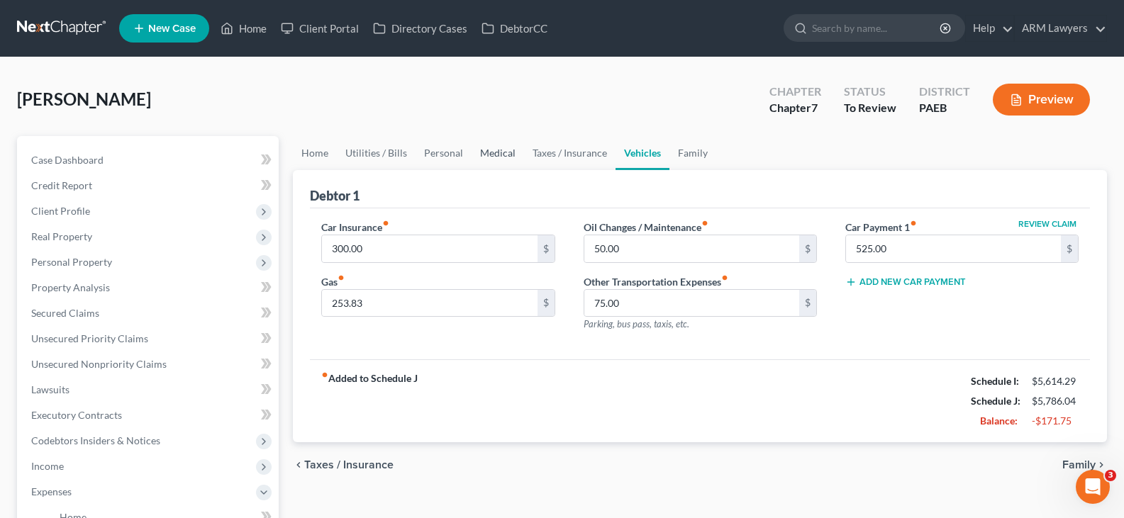
click at [486, 153] on link "Medical" at bounding box center [498, 153] width 52 height 34
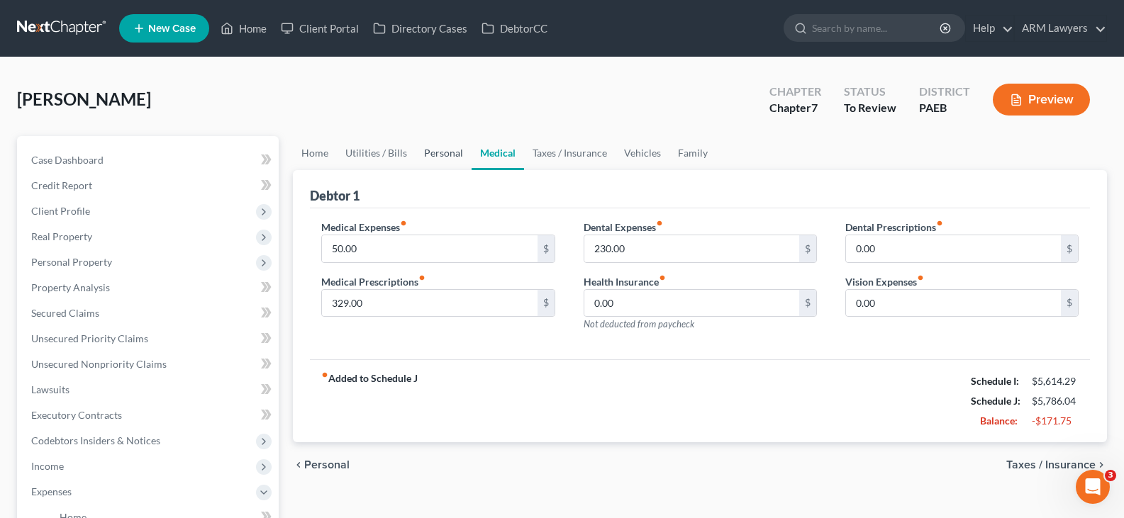
click at [440, 150] on link "Personal" at bounding box center [444, 153] width 56 height 34
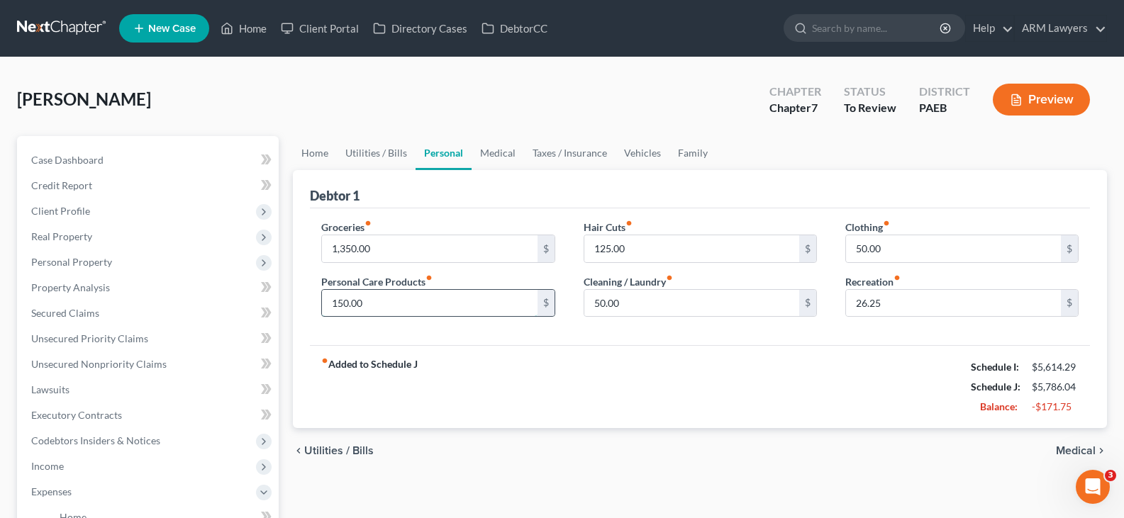
click at [409, 308] on input "150.00" at bounding box center [429, 303] width 215 height 27
click at [1052, 95] on button "Preview" at bounding box center [1041, 100] width 97 height 32
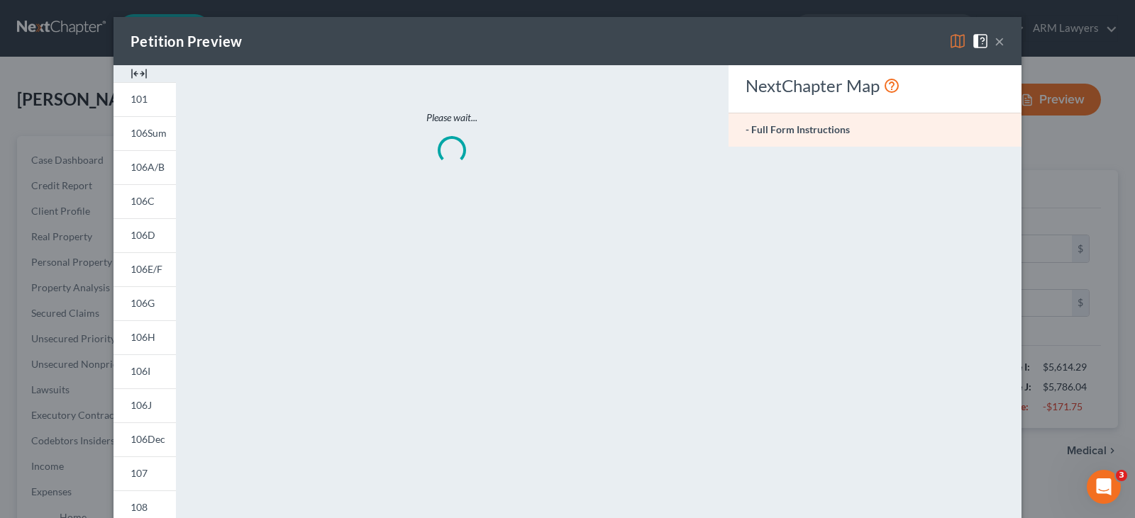
click at [994, 44] on button "×" at bounding box center [999, 41] width 10 height 17
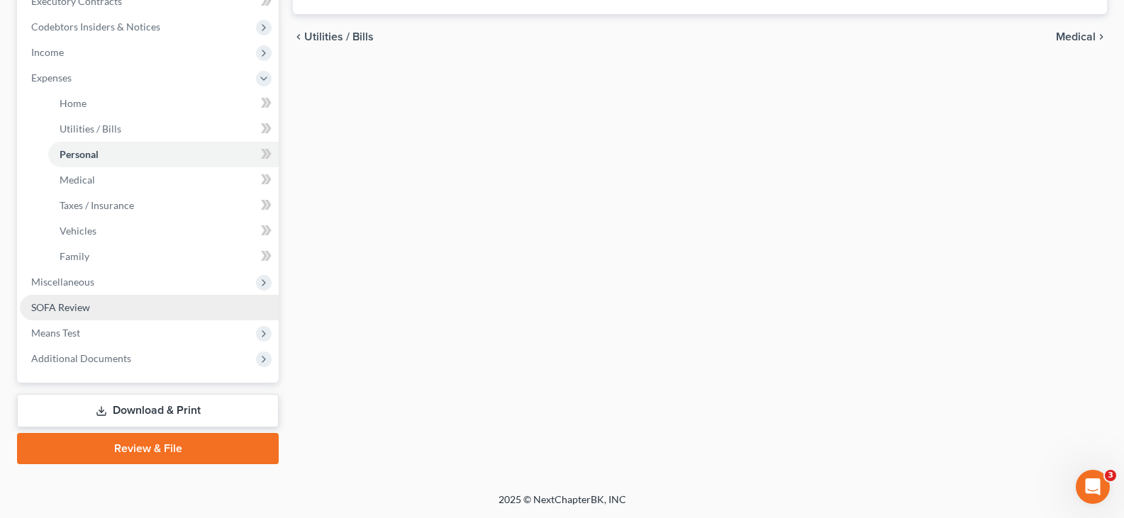
click at [77, 306] on span "SOFA Review" at bounding box center [60, 307] width 59 height 12
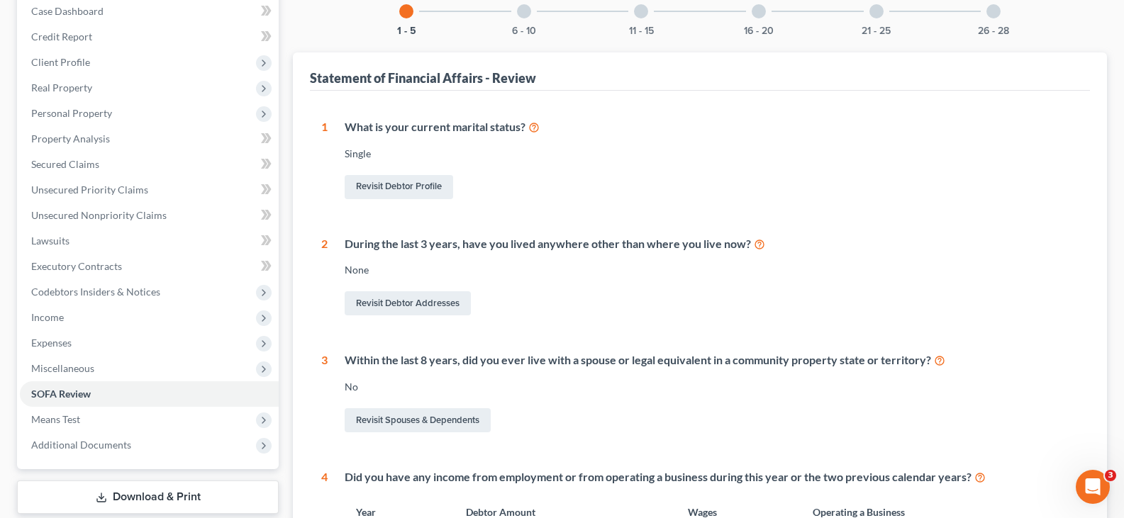
scroll to position [355, 0]
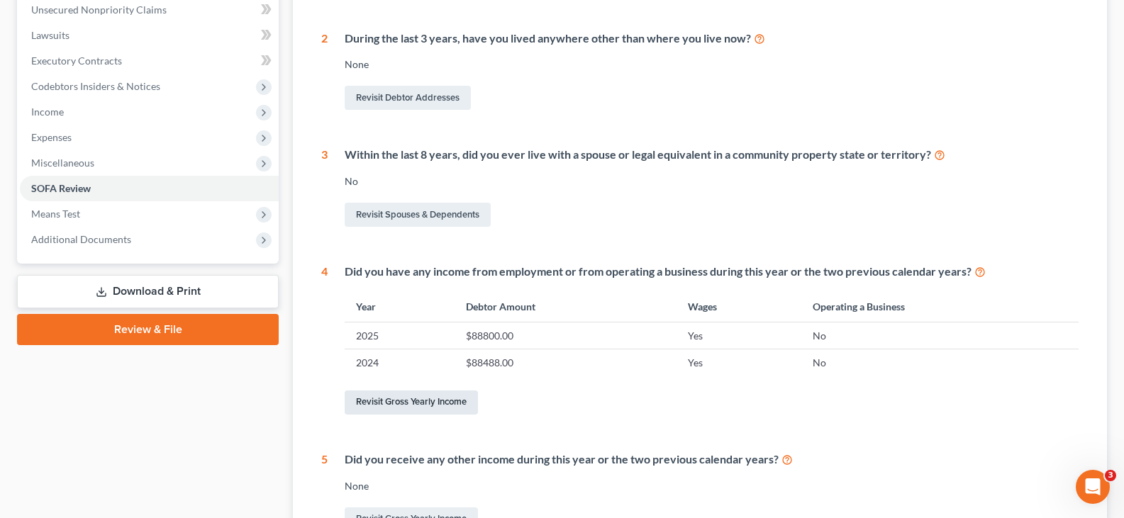
drag, startPoint x: 456, startPoint y: 406, endPoint x: 486, endPoint y: 383, distance: 38.4
click at [456, 406] on link "Revisit Gross Yearly Income" at bounding box center [411, 403] width 133 height 24
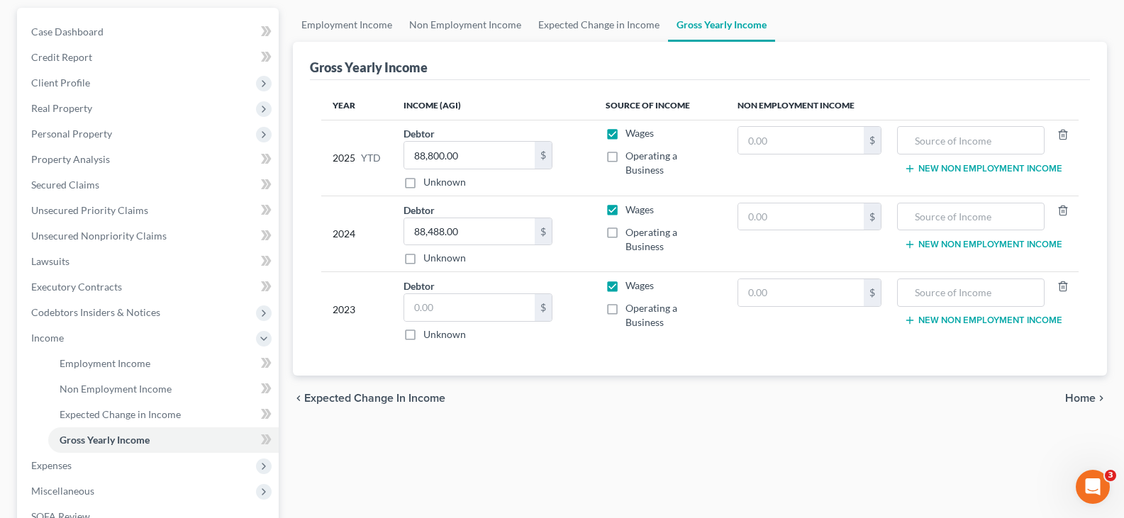
scroll to position [142, 0]
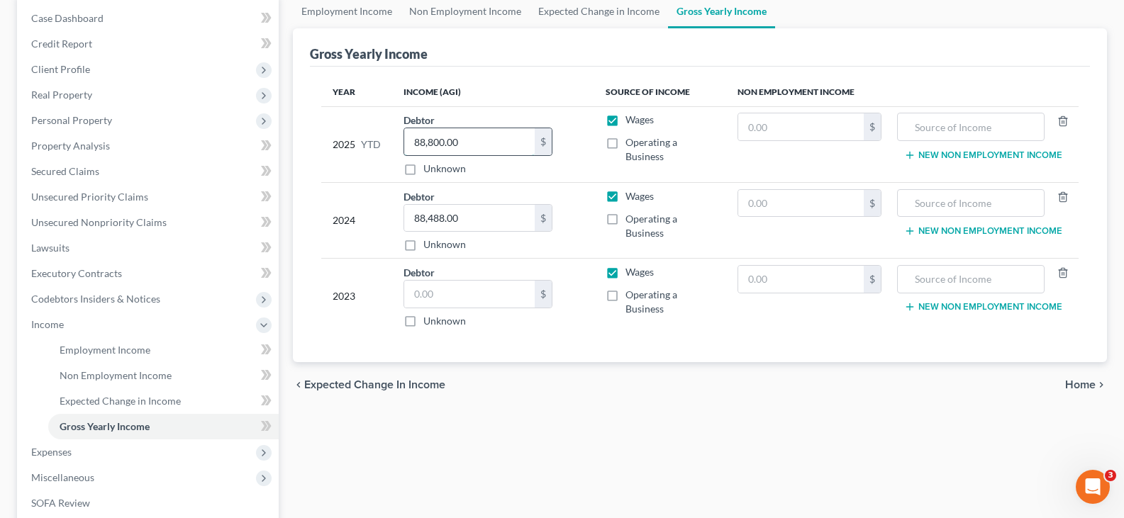
click at [466, 145] on input "88,800.00" at bounding box center [469, 141] width 130 height 27
type input "72,000"
click at [479, 303] on input "text" at bounding box center [469, 294] width 130 height 27
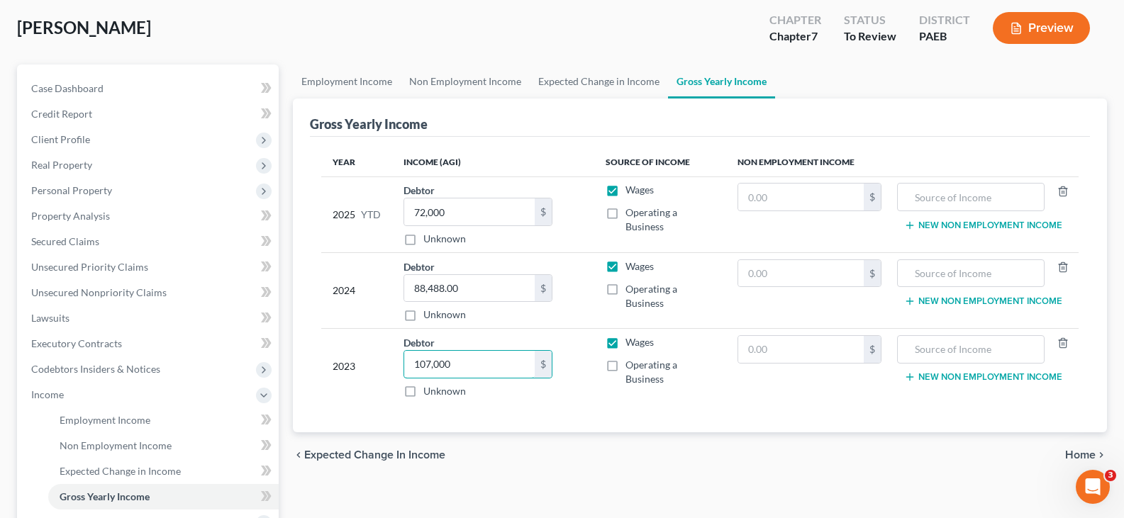
scroll to position [71, 0]
type input "107,000"
click at [1051, 26] on button "Preview" at bounding box center [1041, 29] width 97 height 32
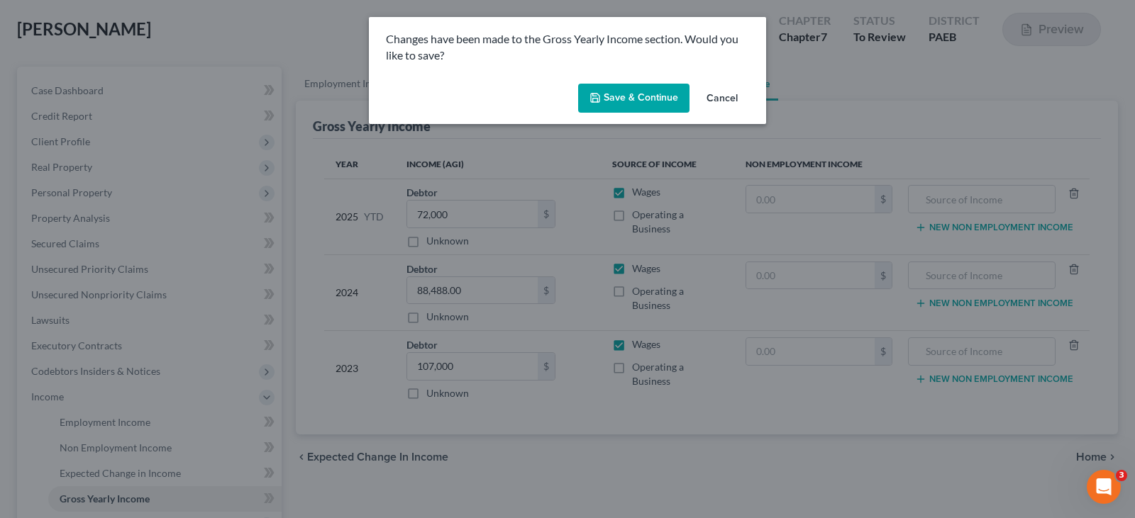
click at [642, 78] on div "Save & Continue Cancel" at bounding box center [567, 101] width 397 height 47
click at [634, 90] on button "Save & Continue" at bounding box center [633, 99] width 111 height 30
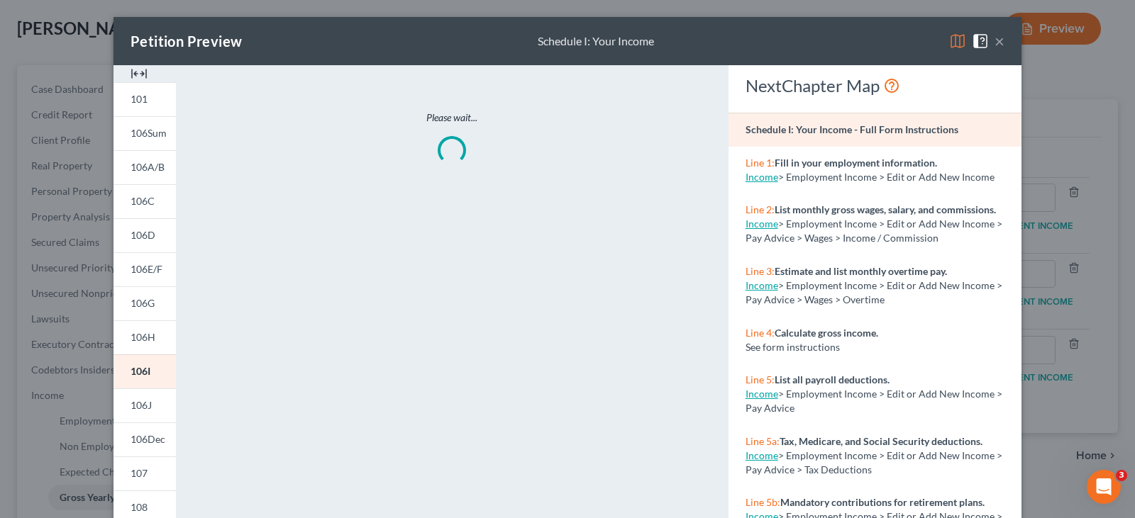
click at [995, 38] on button "×" at bounding box center [999, 41] width 10 height 17
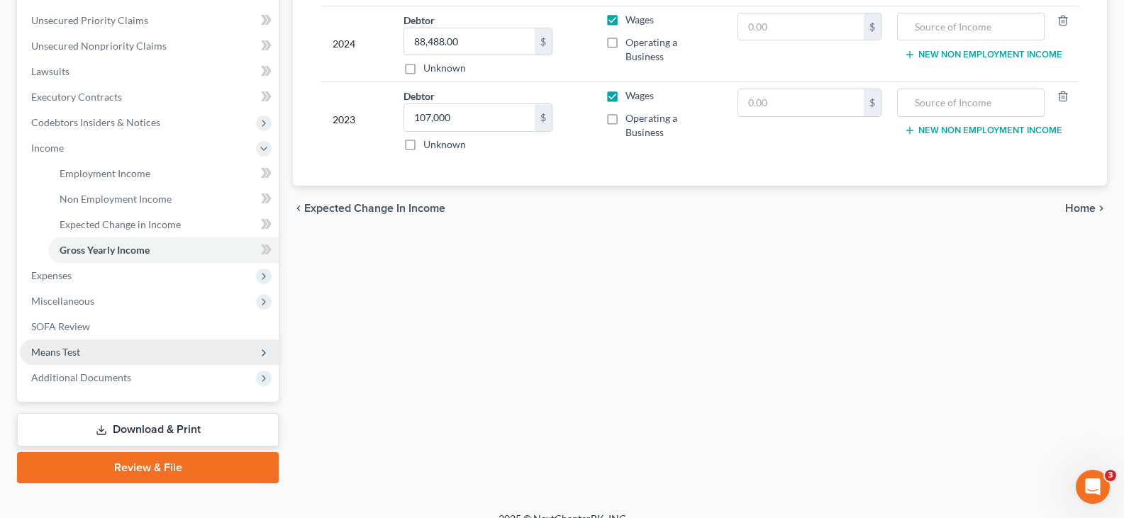
scroll to position [338, 0]
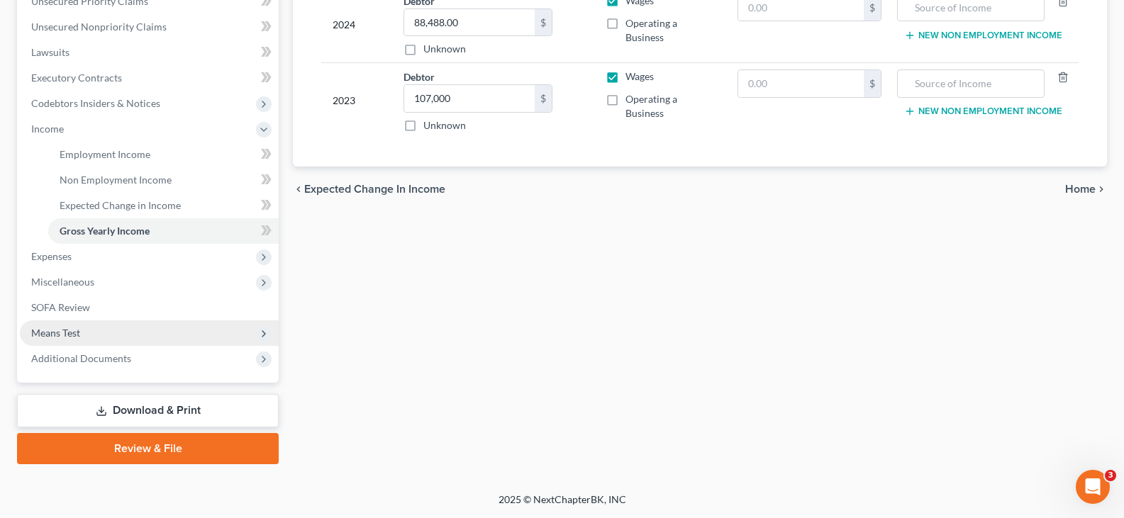
click at [79, 335] on span "Means Test" at bounding box center [55, 333] width 49 height 12
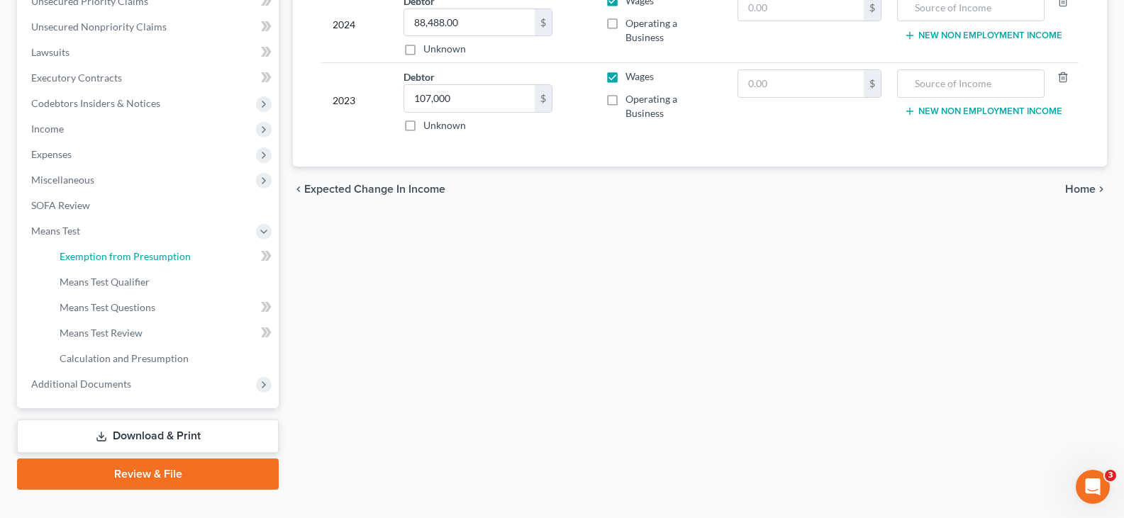
drag, startPoint x: 153, startPoint y: 255, endPoint x: 305, endPoint y: 262, distance: 151.9
click at [153, 255] on span "Exemption from Presumption" at bounding box center [125, 256] width 131 height 12
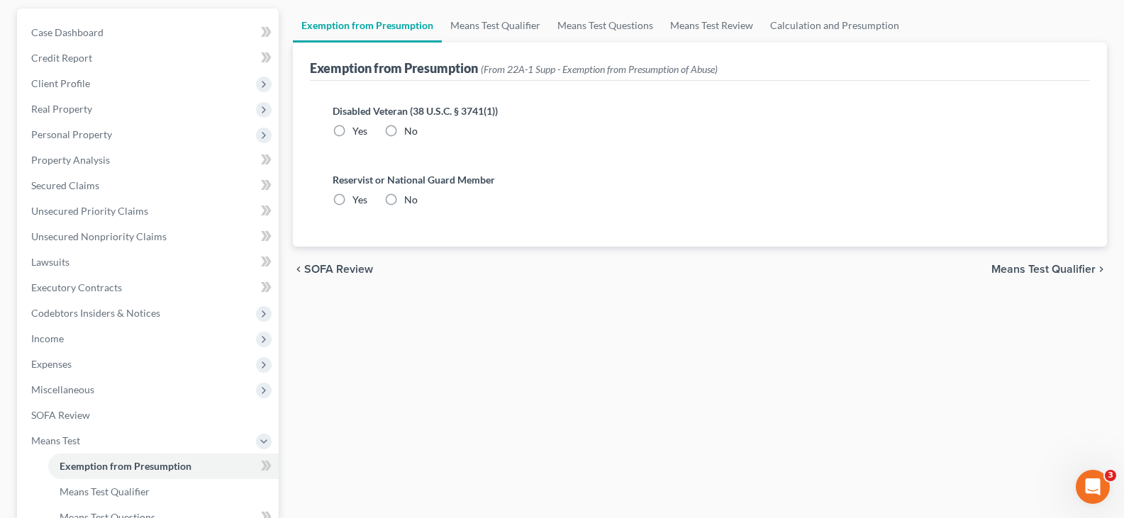
scroll to position [1, 0]
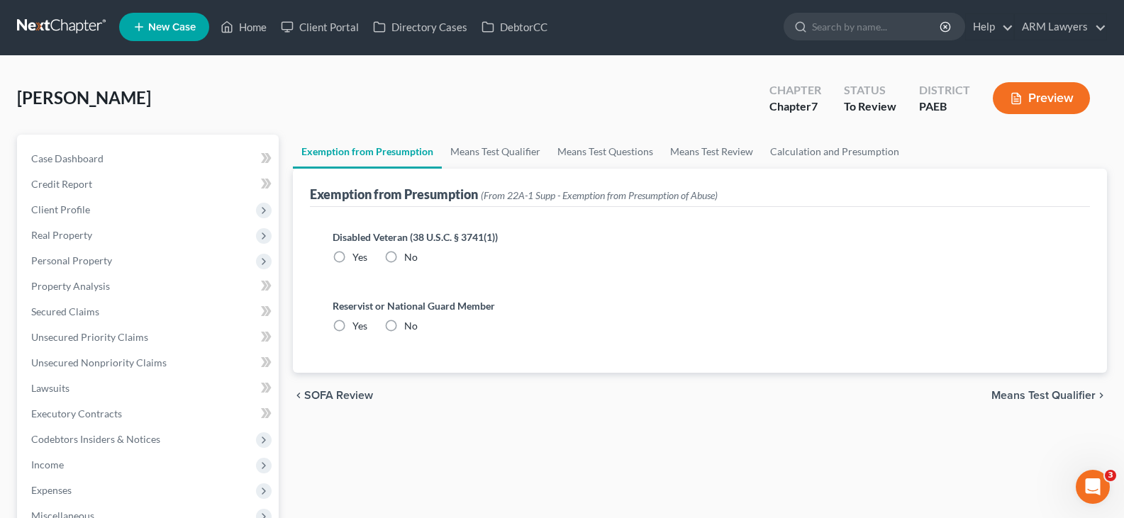
radio input "true"
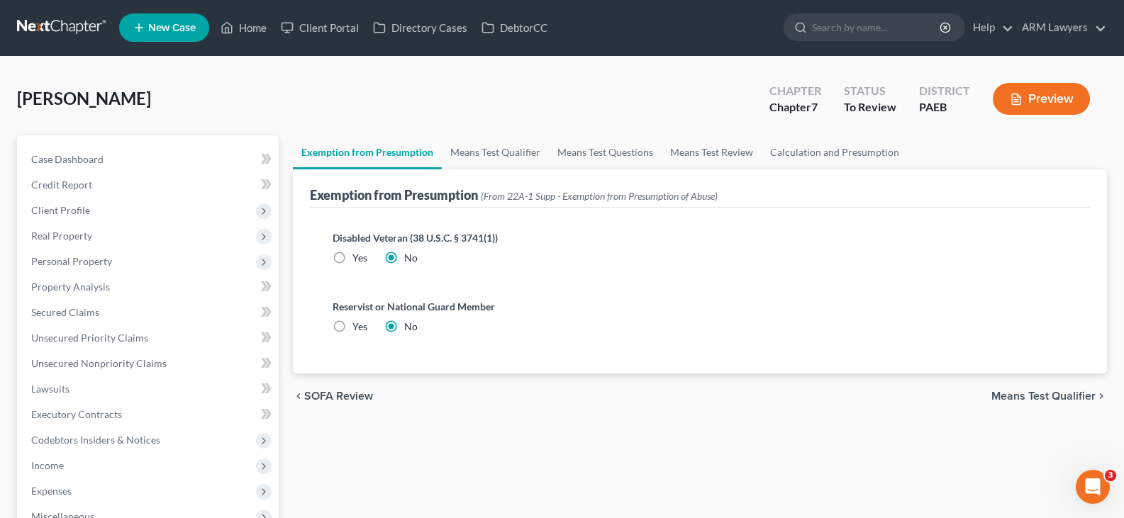
scroll to position [0, 0]
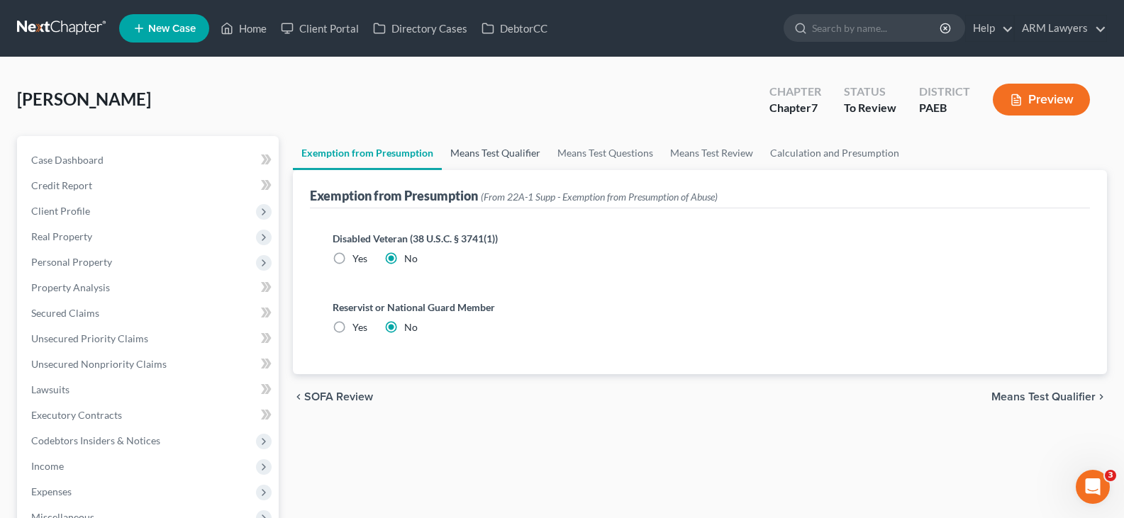
click at [520, 150] on link "Means Test Qualifier" at bounding box center [495, 153] width 107 height 34
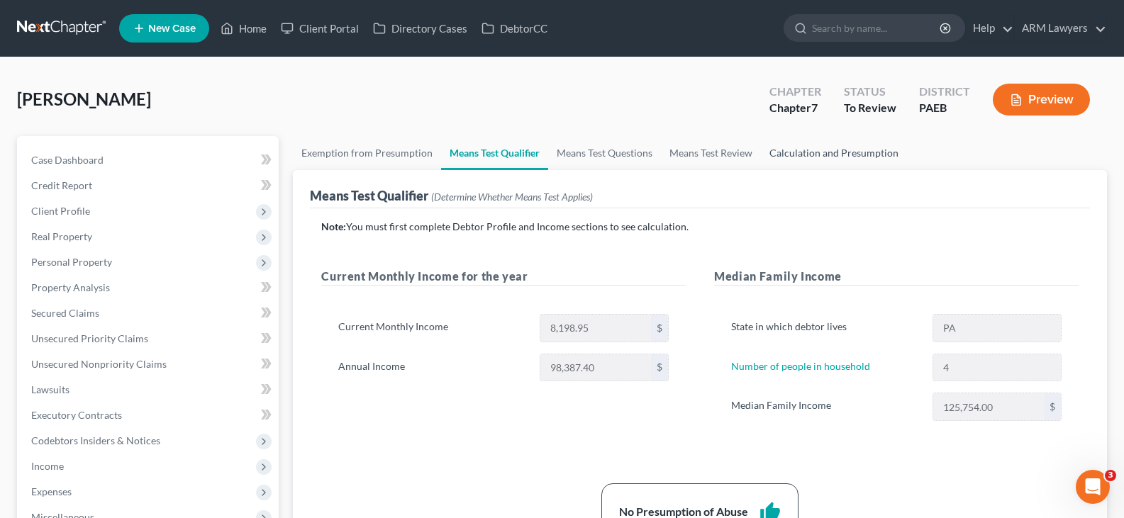
click at [826, 152] on link "Calculation and Presumption" at bounding box center [834, 153] width 146 height 34
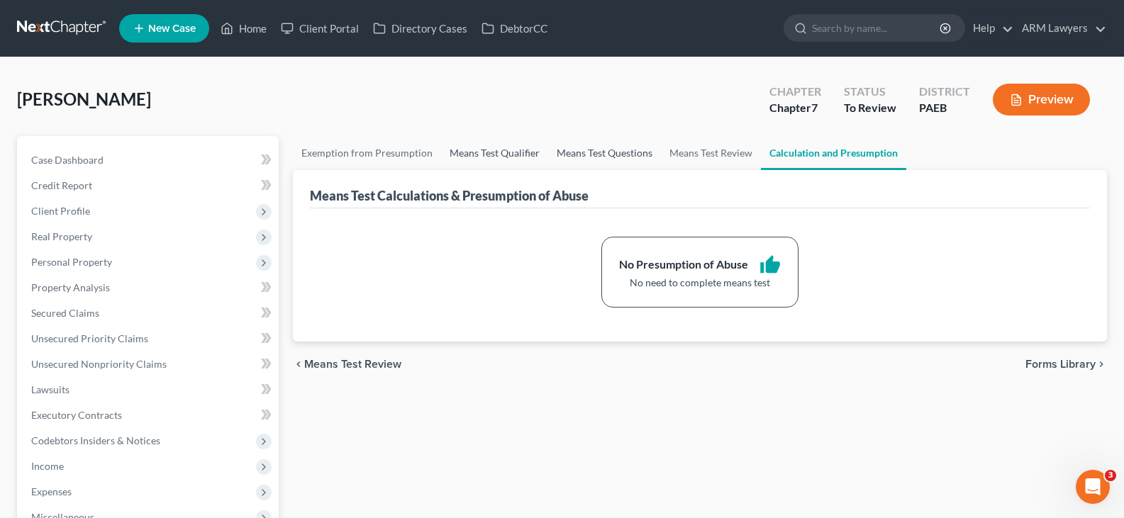
click at [487, 150] on link "Means Test Qualifier" at bounding box center [494, 153] width 107 height 34
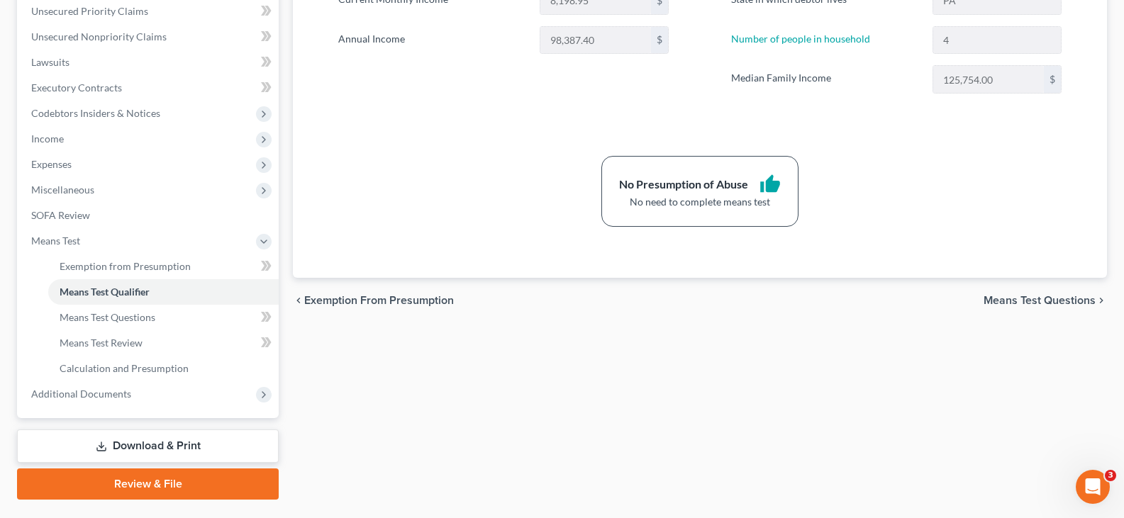
scroll to position [292, 0]
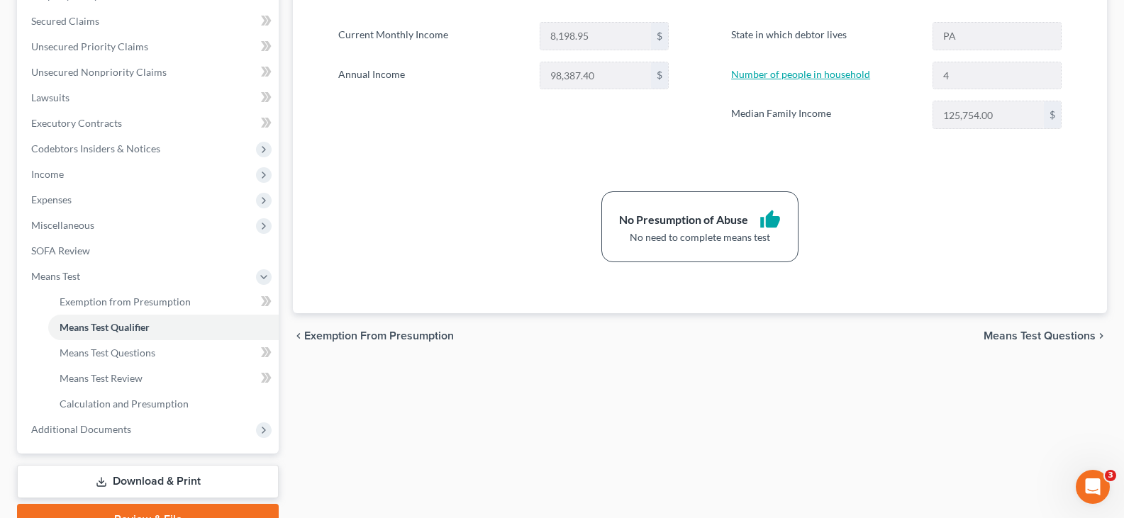
click at [803, 76] on link "Number of people in household" at bounding box center [800, 74] width 139 height 12
select select "0"
select select "3"
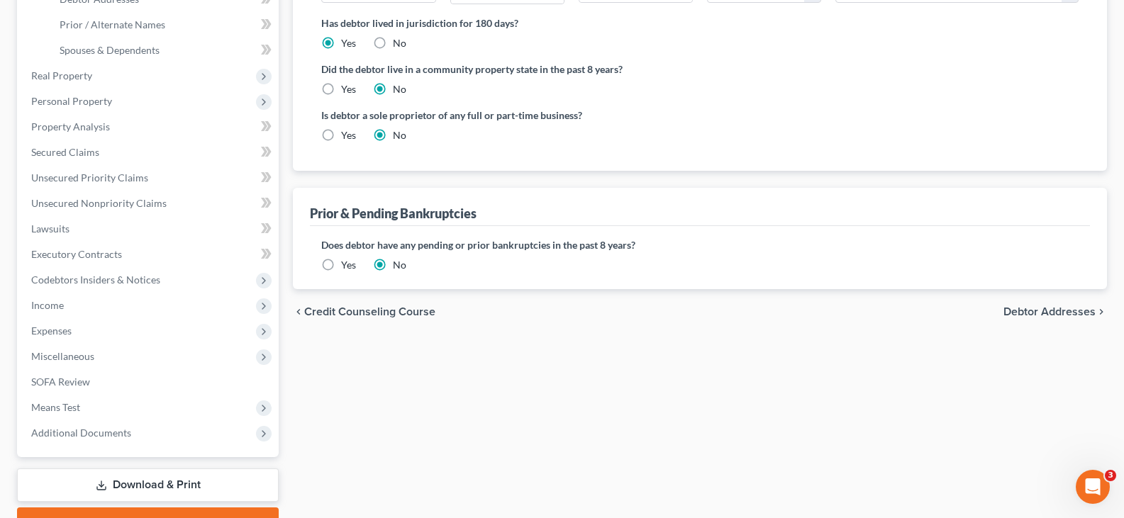
scroll to position [355, 0]
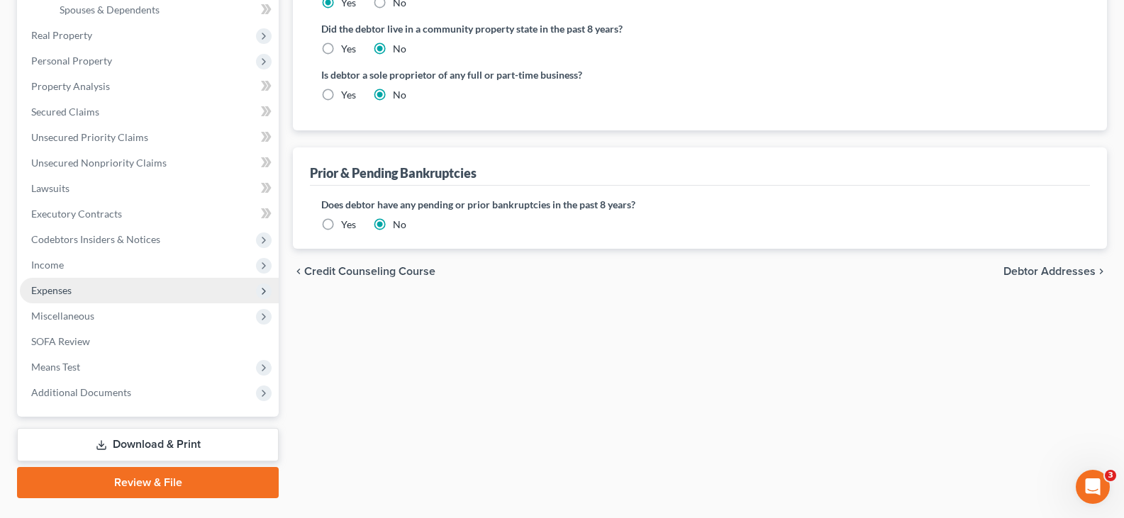
click at [78, 299] on span "Expenses" at bounding box center [149, 291] width 259 height 26
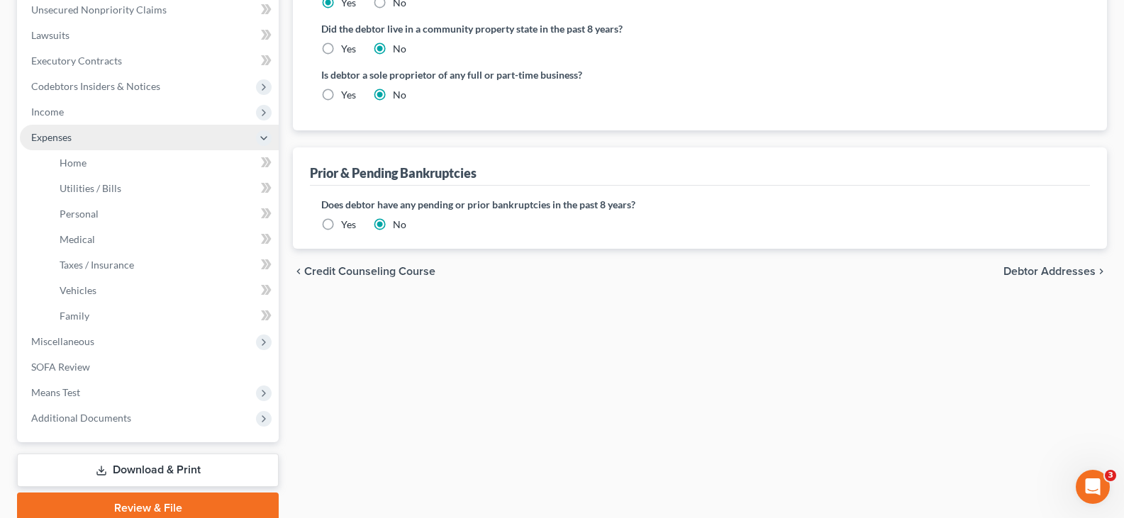
click at [74, 125] on span "Expenses" at bounding box center [149, 138] width 259 height 26
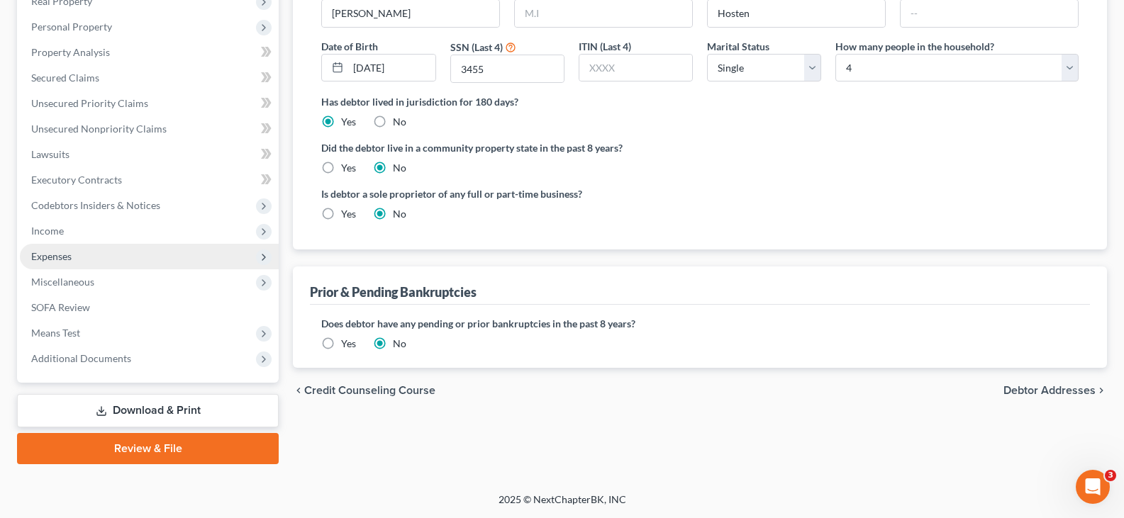
scroll to position [235, 0]
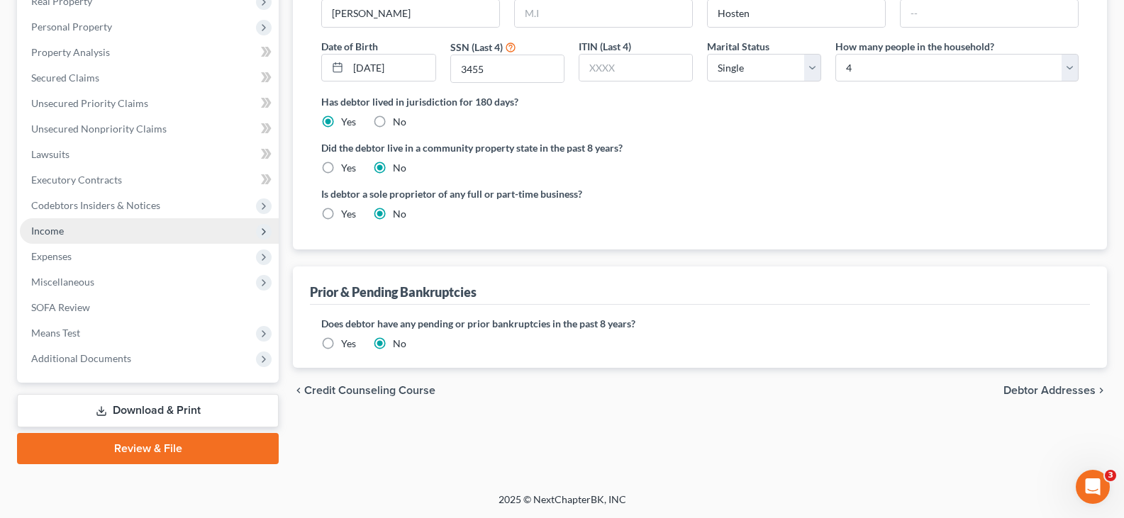
click at [62, 233] on span "Income" at bounding box center [47, 231] width 33 height 12
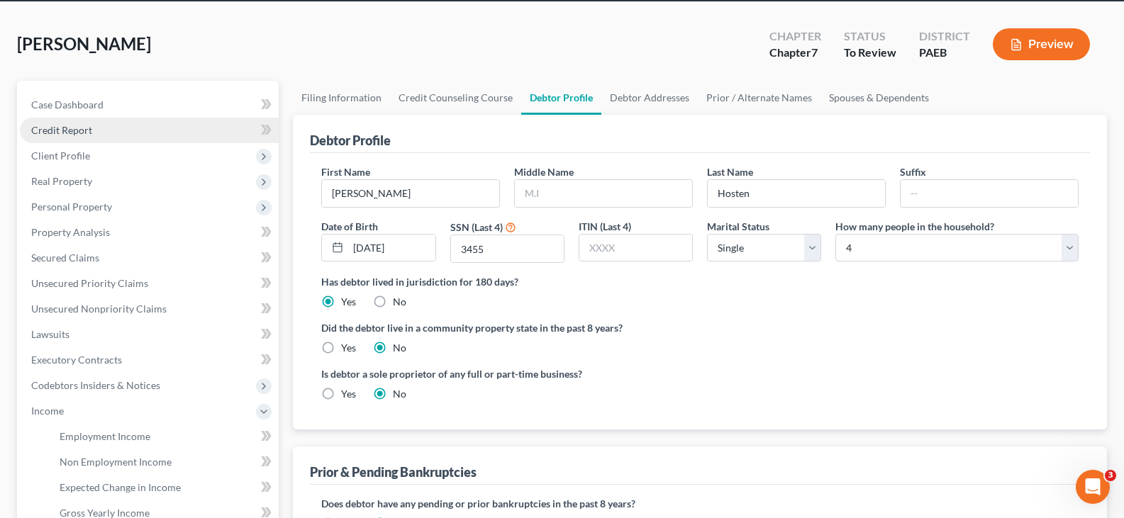
scroll to position [0, 0]
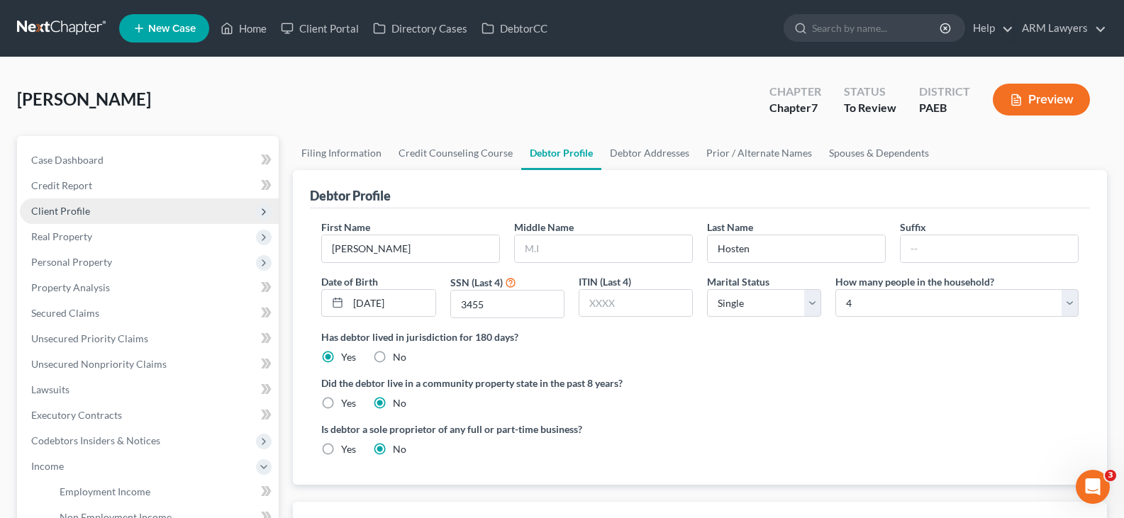
click at [89, 210] on span "Client Profile" at bounding box center [149, 212] width 259 height 26
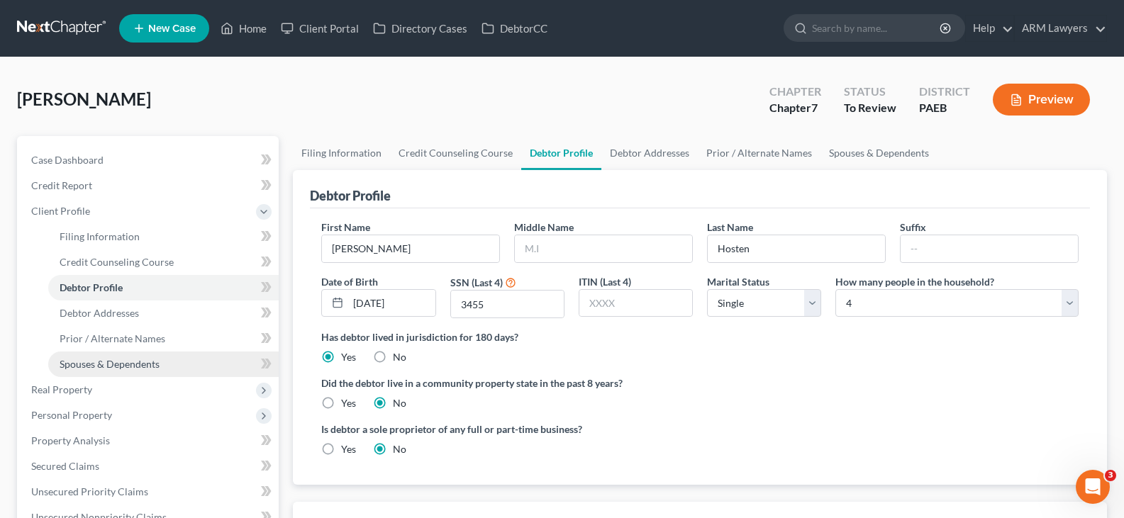
drag, startPoint x: 130, startPoint y: 360, endPoint x: 206, endPoint y: 361, distance: 76.6
click at [130, 360] on span "Spouses & Dependents" at bounding box center [110, 364] width 100 height 12
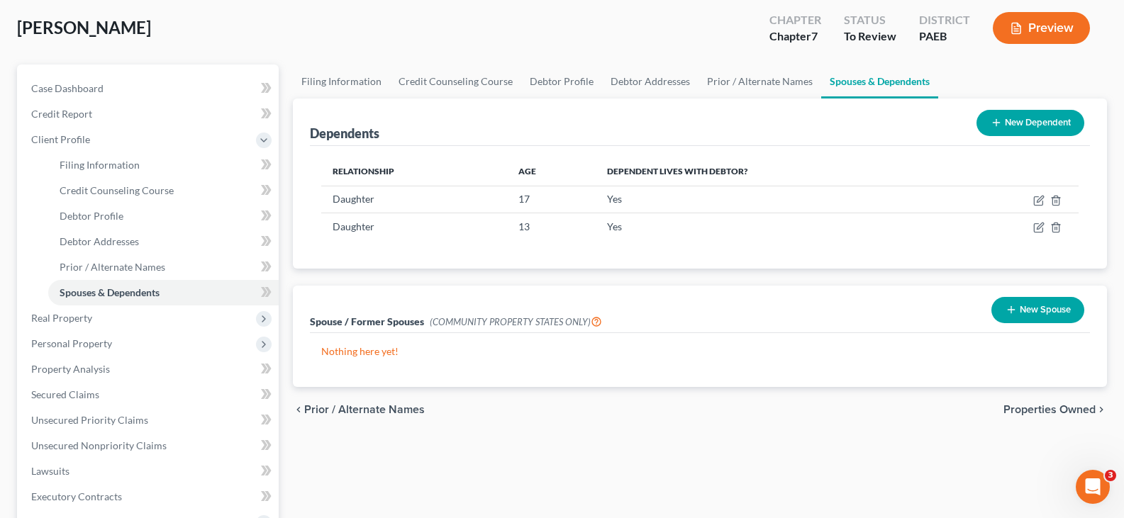
scroll to position [71, 0]
click at [1026, 106] on div "New Dependent" at bounding box center [1030, 124] width 119 height 38
click at [1027, 111] on button "New Dependent" at bounding box center [1030, 124] width 108 height 26
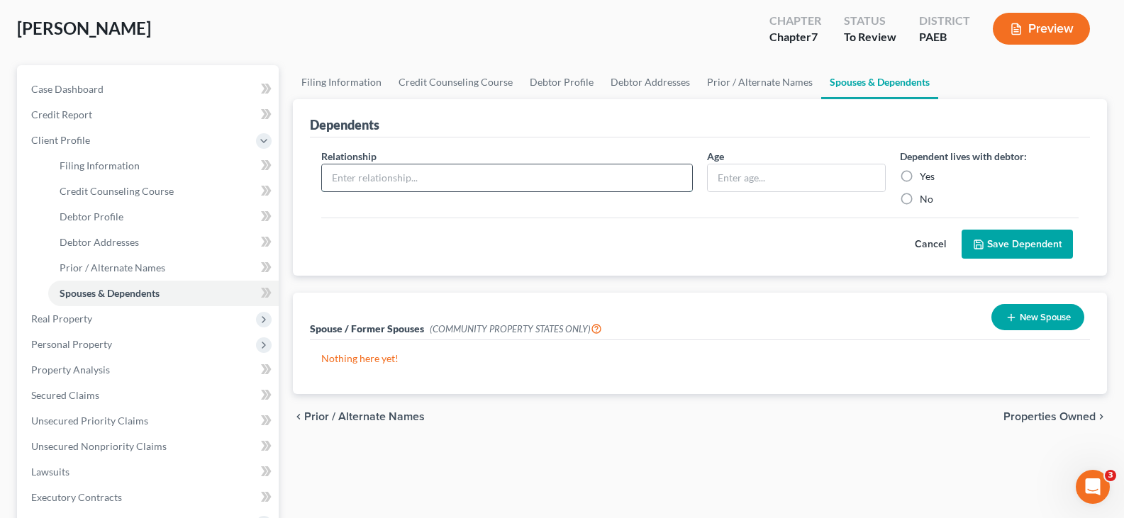
click at [518, 174] on input "text" at bounding box center [507, 178] width 370 height 27
type input "Daughter"
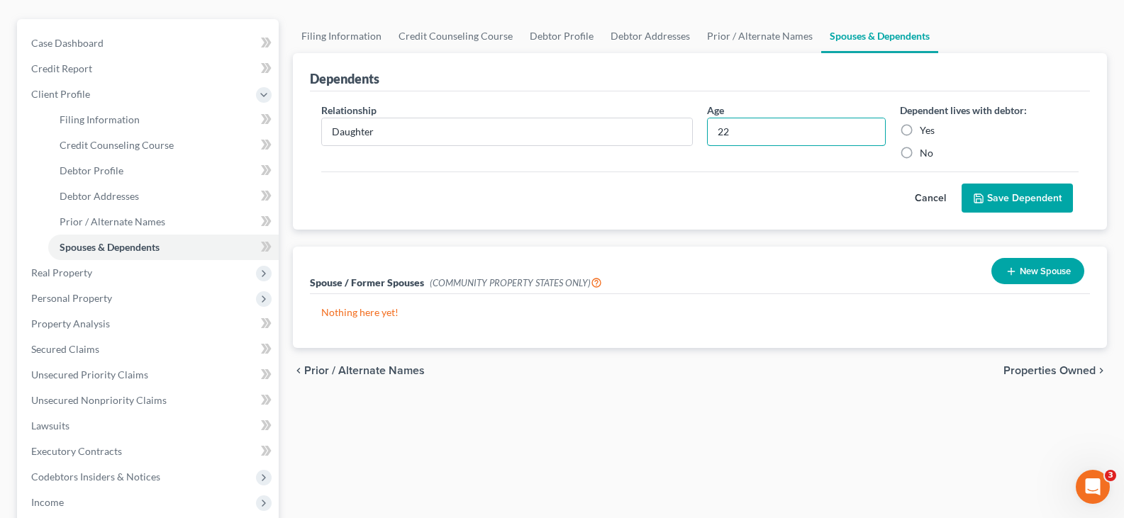
scroll to position [142, 0]
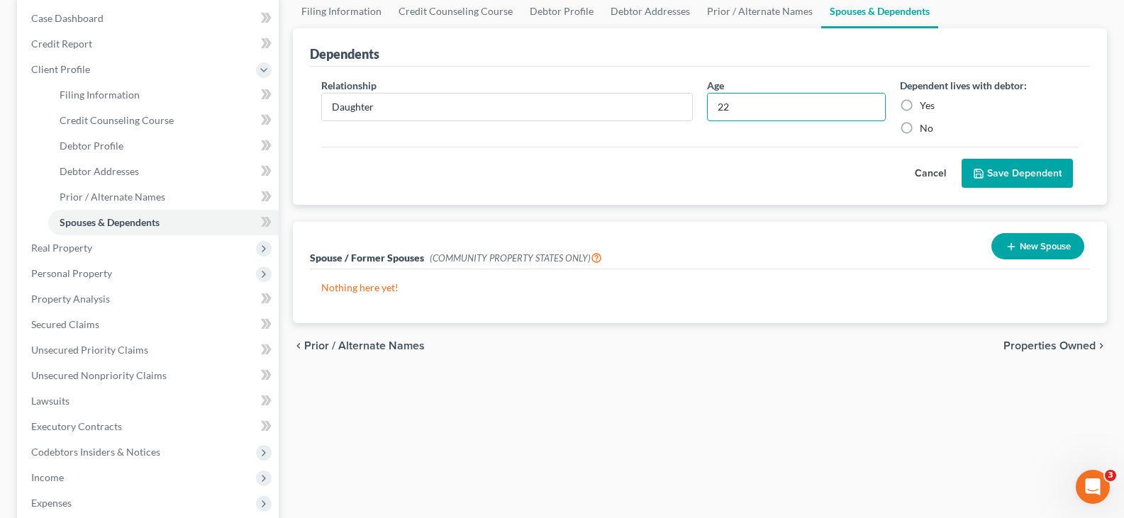
type input "22"
click at [920, 104] on label "Yes" at bounding box center [927, 106] width 15 height 14
click at [925, 104] on input "Yes" at bounding box center [929, 103] width 9 height 9
radio input "true"
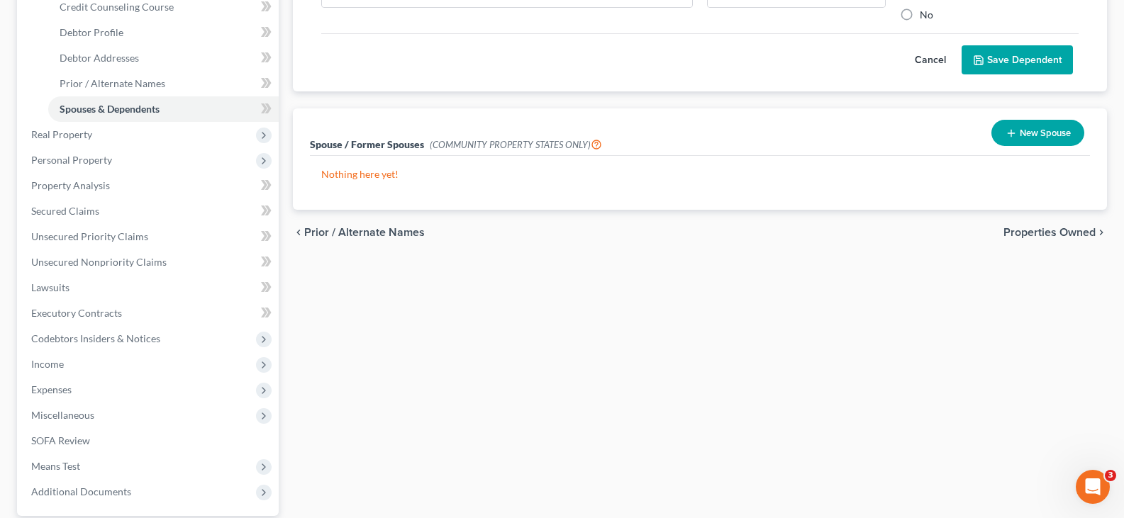
scroll to position [284, 0]
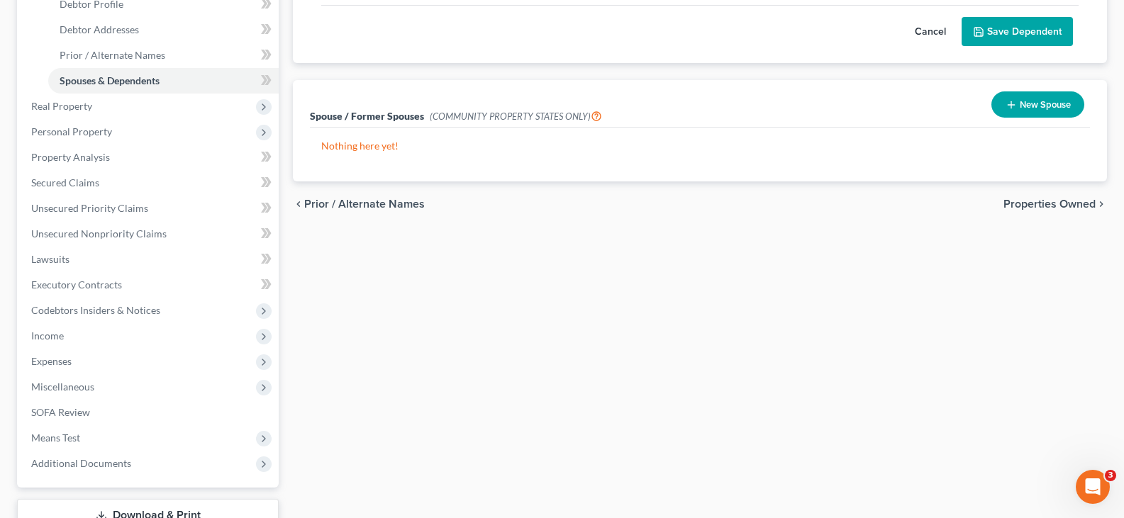
click at [1020, 39] on button "Save Dependent" at bounding box center [1017, 32] width 111 height 30
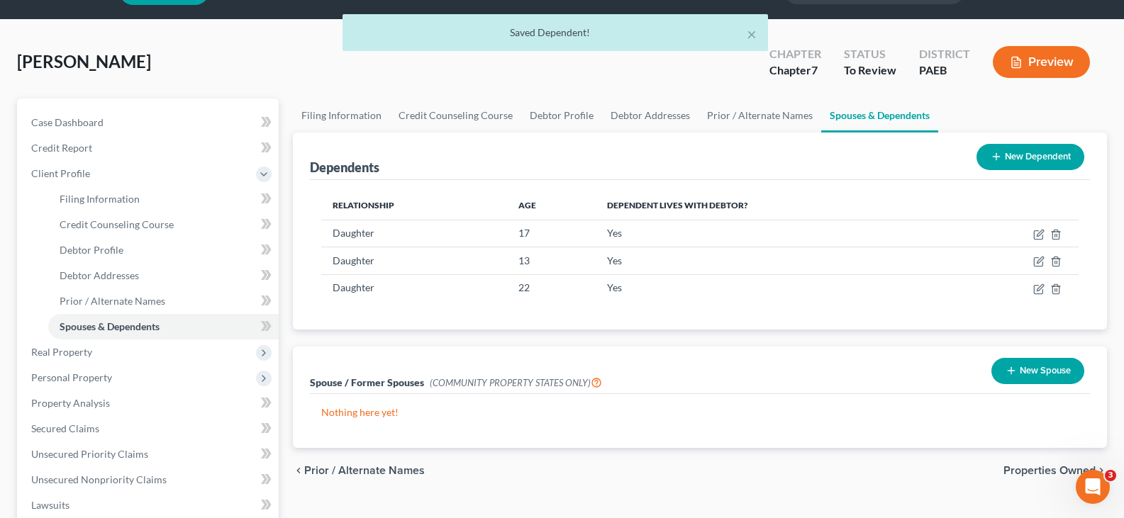
scroll to position [71, 0]
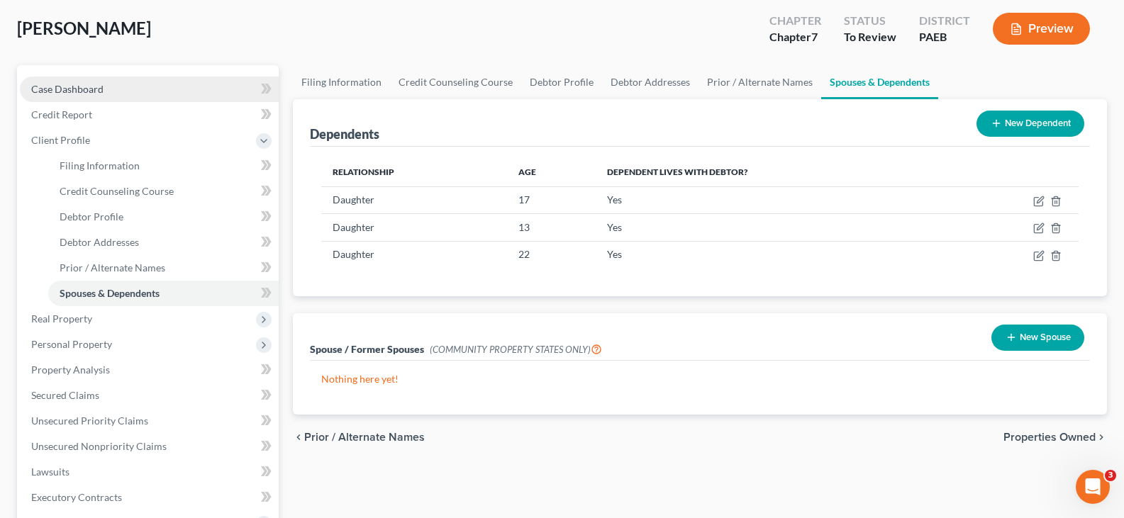
click at [110, 89] on link "Case Dashboard" at bounding box center [149, 90] width 259 height 26
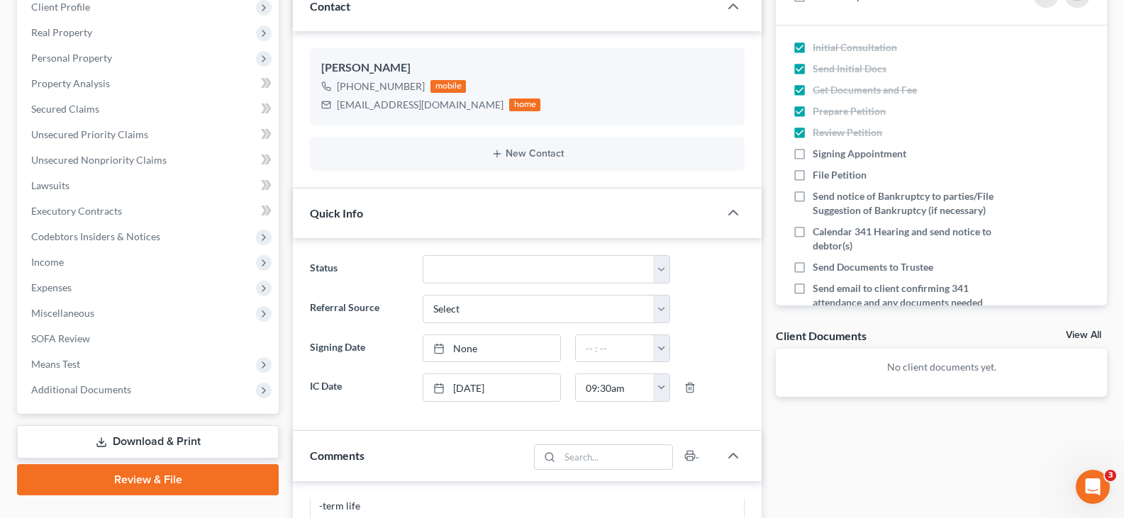
scroll to position [284, 0]
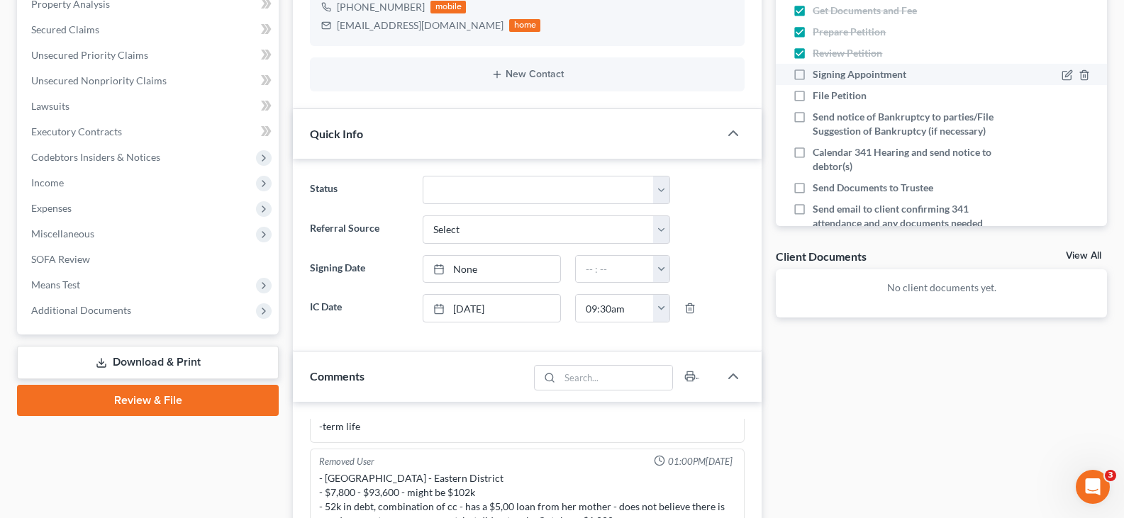
click at [888, 75] on span "Signing Appointment" at bounding box center [860, 74] width 94 height 12
click at [828, 75] on input "Signing Appointment" at bounding box center [822, 71] width 9 height 9
checkbox input "true"
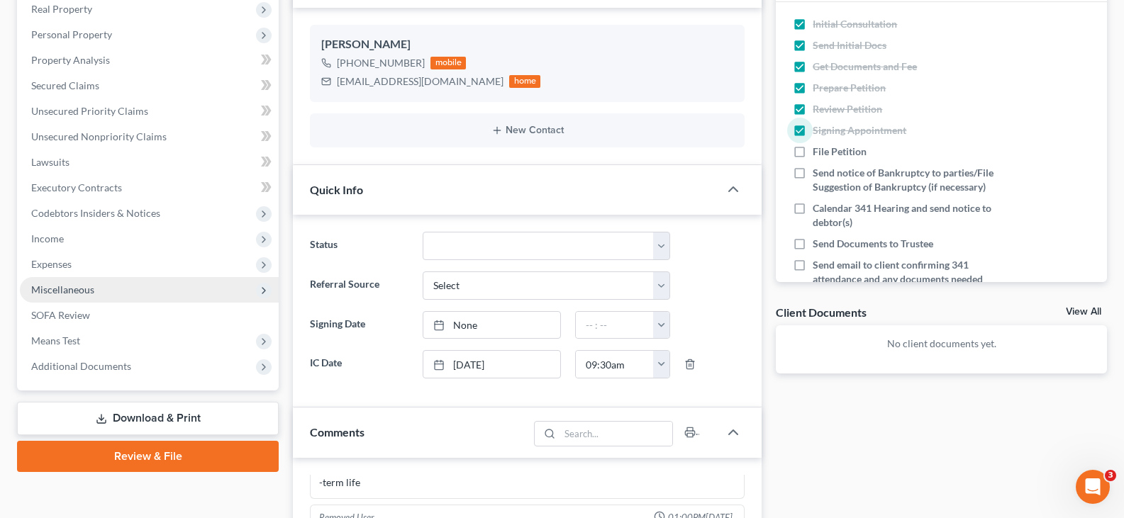
scroll to position [142, 0]
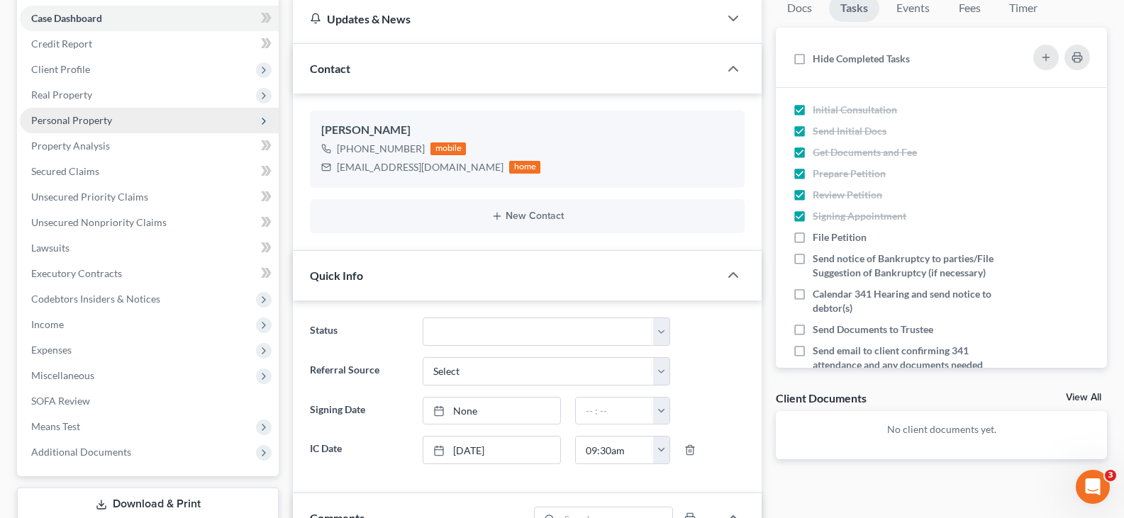
click at [95, 123] on span "Personal Property" at bounding box center [71, 120] width 81 height 12
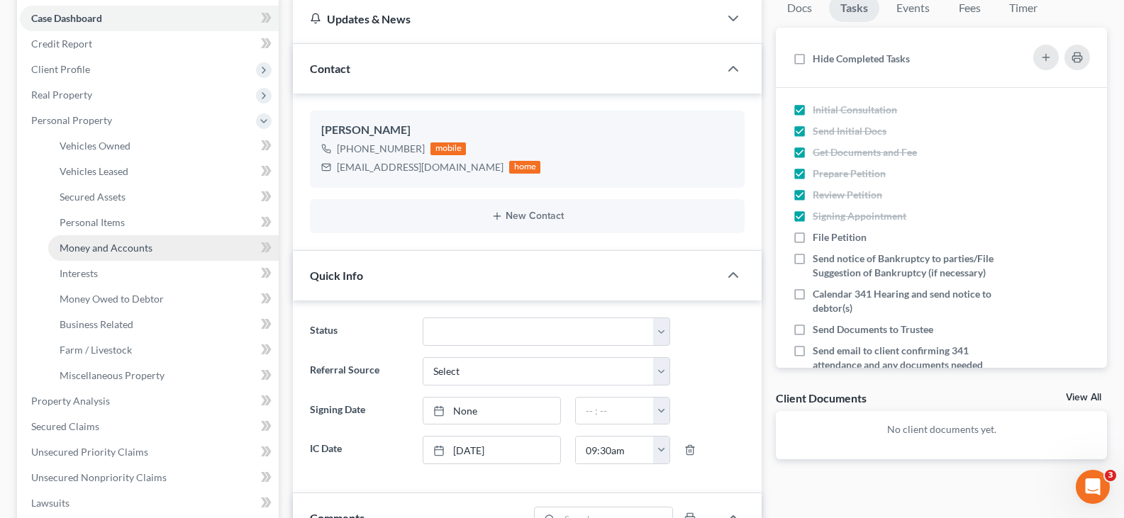
click at [135, 246] on span "Money and Accounts" at bounding box center [106, 248] width 93 height 12
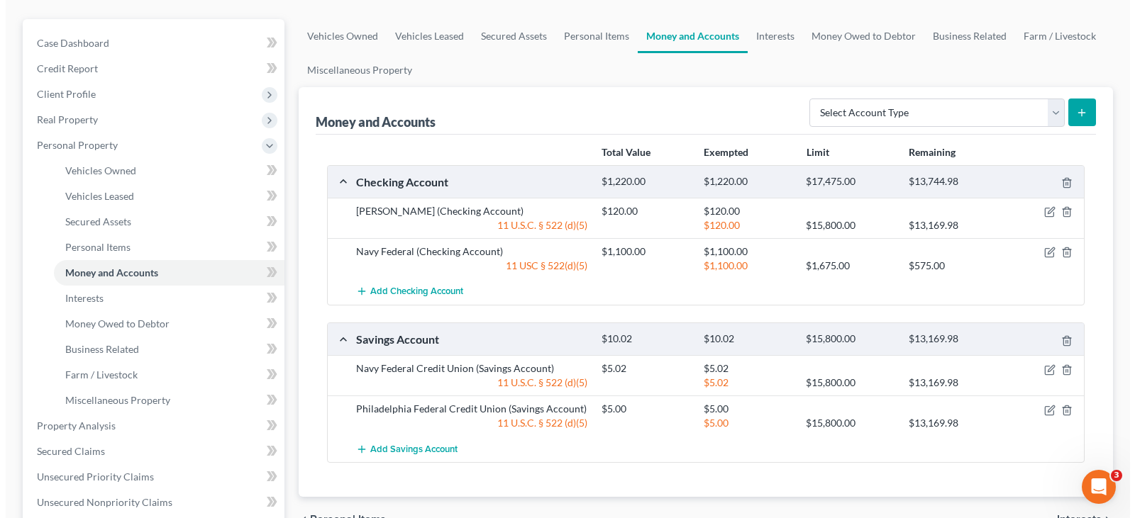
scroll to position [142, 0]
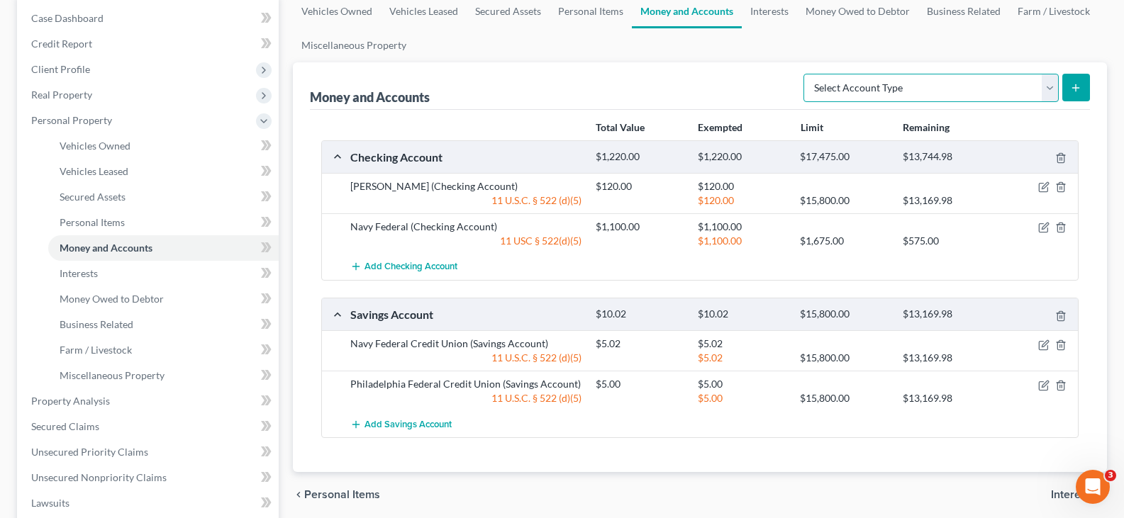
click at [910, 84] on select "Select Account Type Brokerage Cash on Hand Certificates of Deposit Checking Acc…" at bounding box center [930, 88] width 255 height 28
select select "checking"
click at [806, 74] on select "Select Account Type Brokerage Cash on Hand Certificates of Deposit Checking Acc…" at bounding box center [930, 88] width 255 height 28
click at [1093, 79] on div "Money and Accounts Select Account Type Brokerage Cash on Hand Certificates of D…" at bounding box center [700, 267] width 814 height 410
click at [1074, 82] on icon "submit" at bounding box center [1075, 87] width 11 height 11
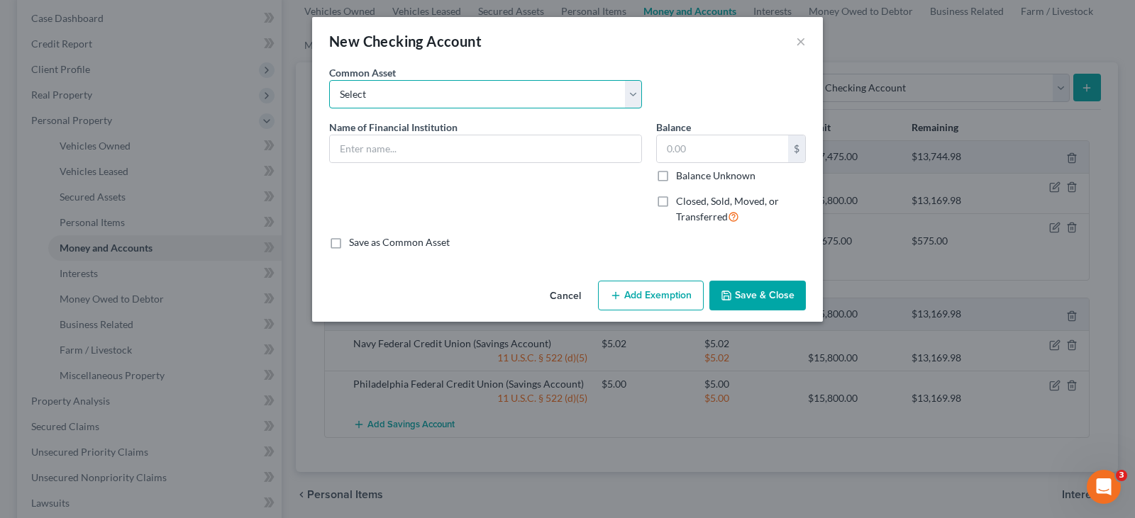
click at [457, 99] on select "Select First National Bank Belco Community Credit Union Citibank Chime Citizens…" at bounding box center [485, 94] width 313 height 28
drag, startPoint x: 457, startPoint y: 99, endPoint x: 442, endPoint y: 143, distance: 46.6
click at [457, 99] on select "Select First National Bank Belco Community Credit Union Citibank Chime Citizens…" at bounding box center [485, 94] width 313 height 28
click at [442, 143] on input "text" at bounding box center [485, 148] width 311 height 27
type input "Police & Fire"
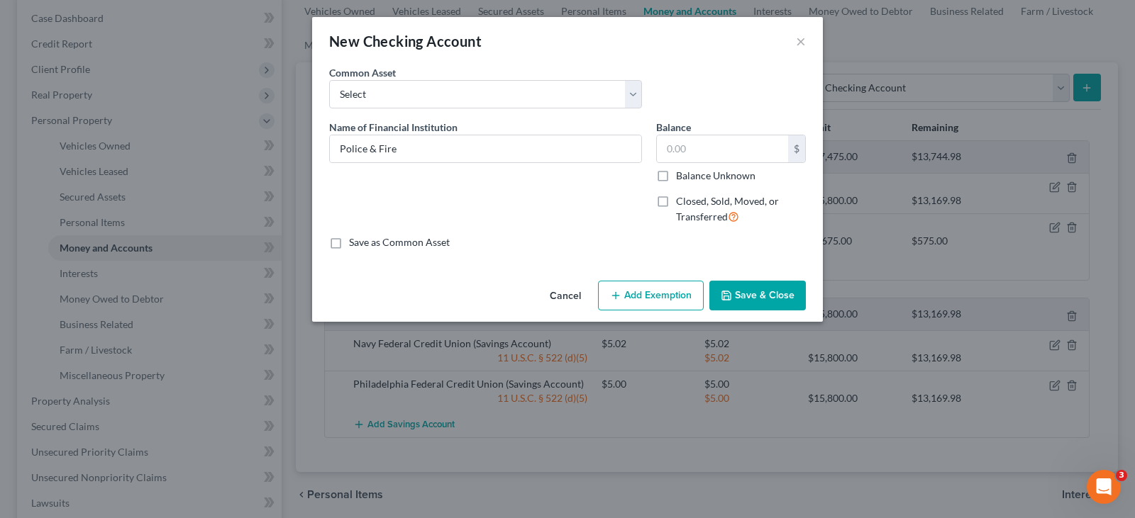
click at [718, 205] on span "Closed, Sold, Moved, or Transferred" at bounding box center [727, 209] width 103 height 28
click at [691, 204] on input "Closed, Sold, Moved, or Transferred" at bounding box center [685, 198] width 9 height 9
checkbox input "true"
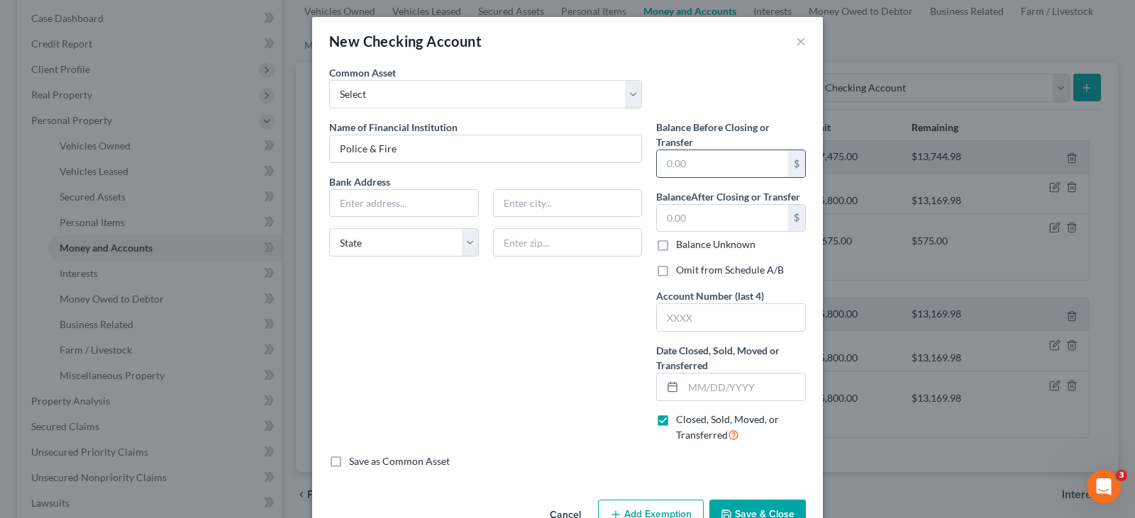
click at [708, 166] on input "text" at bounding box center [722, 163] width 131 height 27
type input "0"
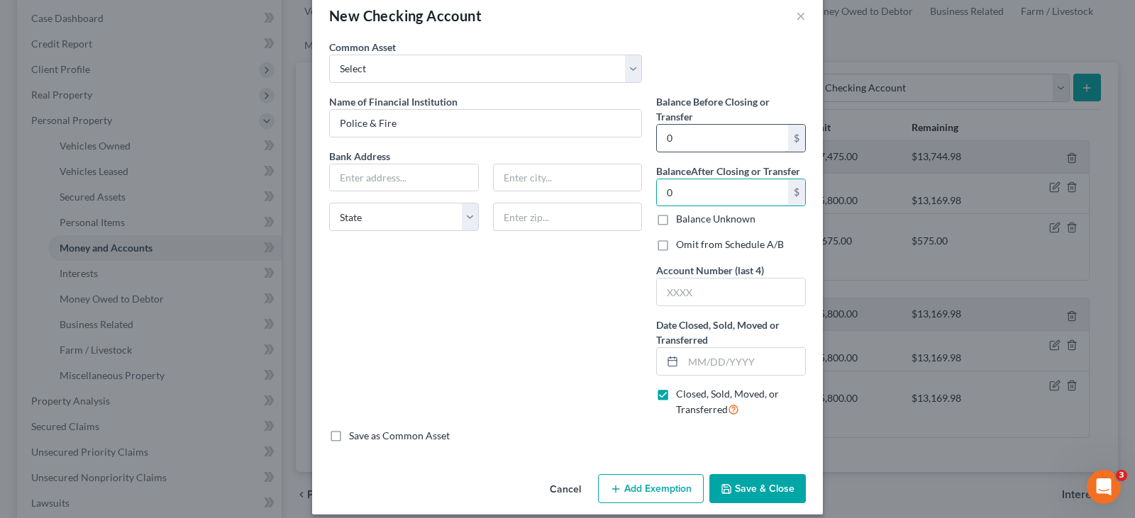
scroll to position [39, 0]
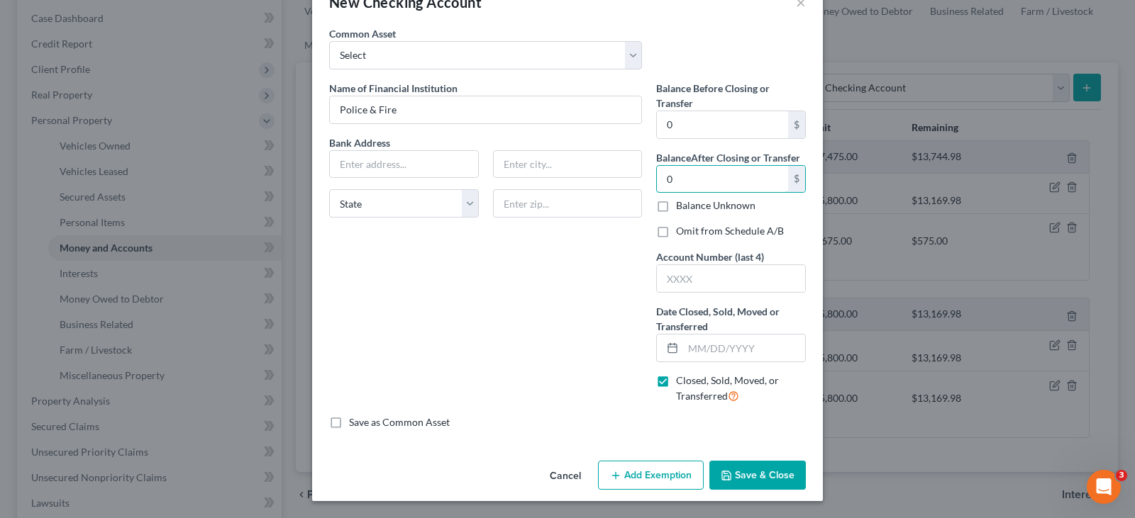
type input "0"
click at [749, 232] on label "Omit from Schedule A/B" at bounding box center [730, 231] width 108 height 14
click at [691, 232] on input "Omit from Schedule A/B" at bounding box center [685, 228] width 9 height 9
checkbox input "true"
click at [706, 353] on input "text" at bounding box center [744, 348] width 122 height 27
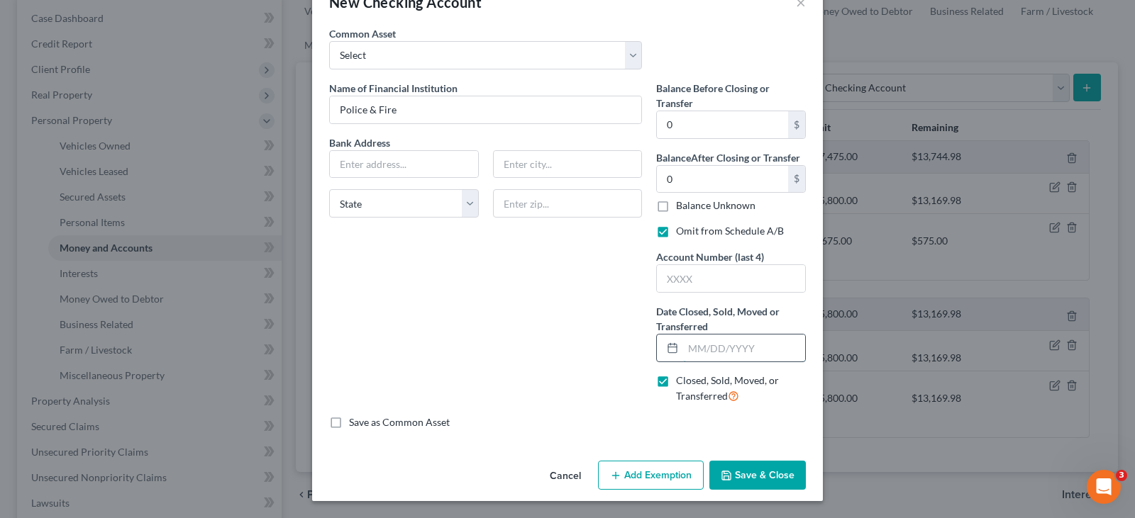
click at [706, 353] on input "text" at bounding box center [744, 348] width 122 height 27
click at [455, 118] on input "Police & Fire" at bounding box center [485, 109] width 311 height 27
click at [716, 349] on input "text" at bounding box center [744, 348] width 122 height 27
type input "0"
type input "04/01/2025"
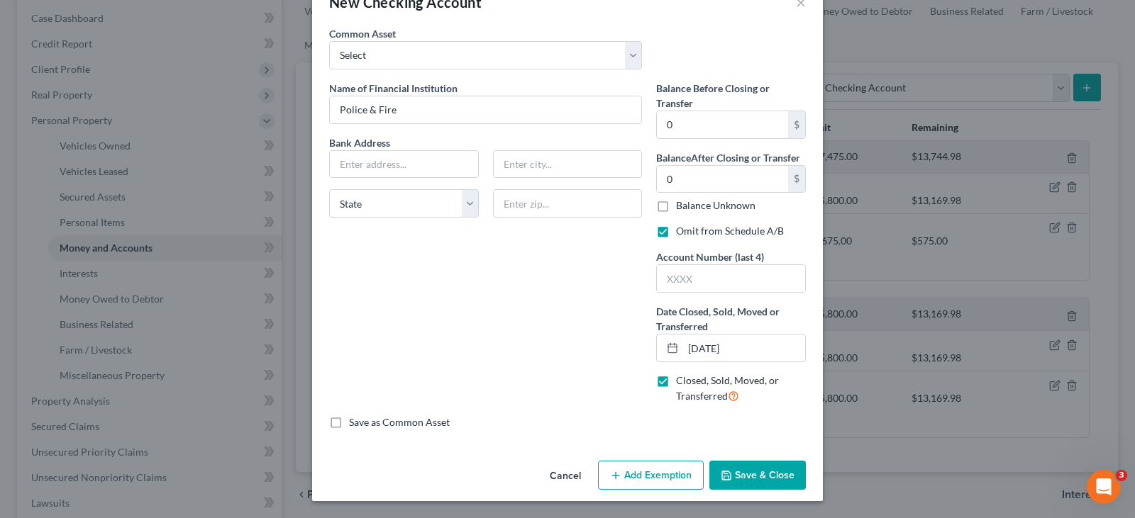
click at [791, 473] on button "Save & Close" at bounding box center [757, 476] width 96 height 30
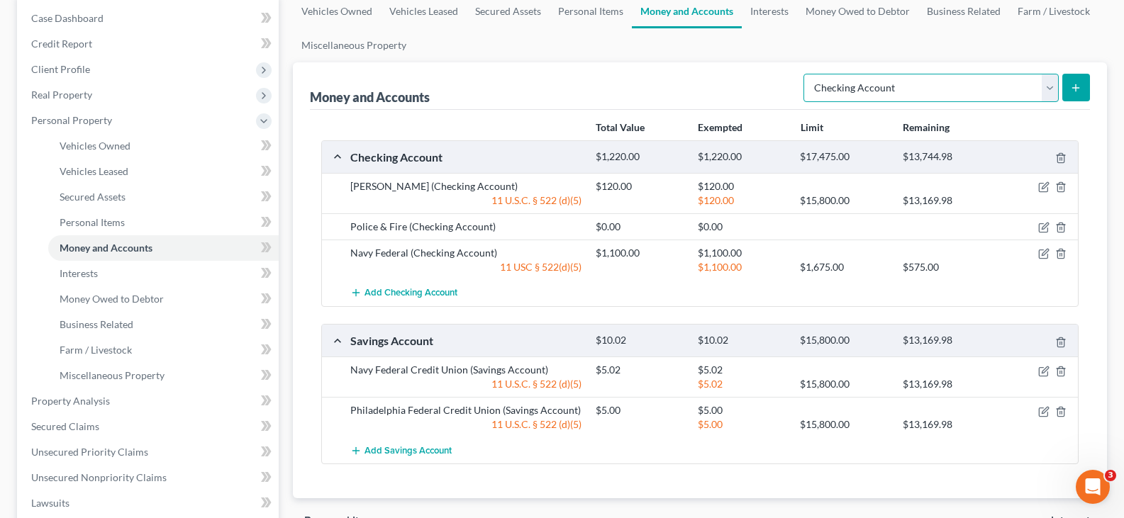
click at [910, 83] on select "Select Account Type Brokerage Cash on Hand Certificates of Deposit Checking Acc…" at bounding box center [930, 88] width 255 height 28
select select "savings"
drag, startPoint x: 913, startPoint y: 84, endPoint x: 1045, endPoint y: 102, distance: 133.9
click at [913, 84] on select "Select Account Type Brokerage Cash on Hand Certificates of Deposit Checking Acc…" at bounding box center [930, 88] width 255 height 28
click at [1083, 82] on button "submit" at bounding box center [1076, 88] width 28 height 28
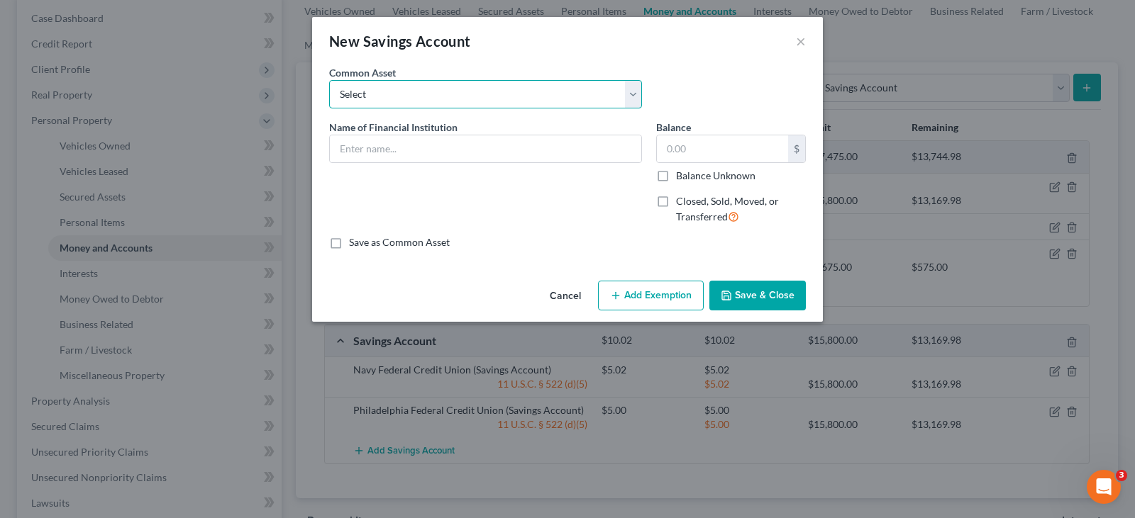
click at [411, 95] on select "Select First Northern Bank & Trust Ally Wells Fargo" at bounding box center [485, 94] width 313 height 28
click at [329, 80] on select "Select First Northern Bank & Trust Ally Wells Fargo" at bounding box center [485, 94] width 313 height 28
type input "Police & Fire"
type input "0"
click at [716, 211] on span "Closed, Sold, Moved, or Transferred" at bounding box center [727, 209] width 103 height 28
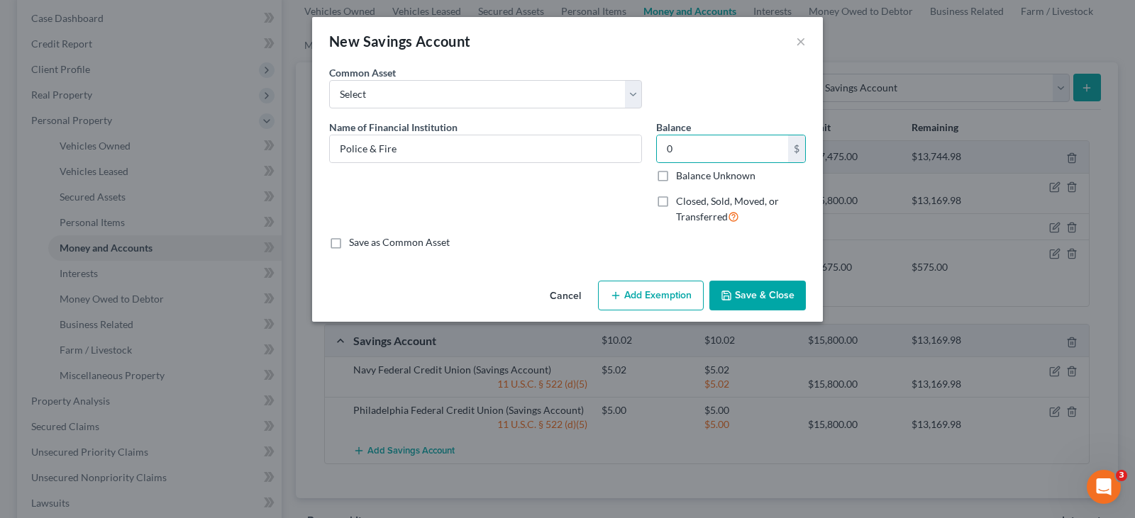
click at [691, 204] on input "Closed, Sold, Moved, or Transferred" at bounding box center [685, 198] width 9 height 9
checkbox input "true"
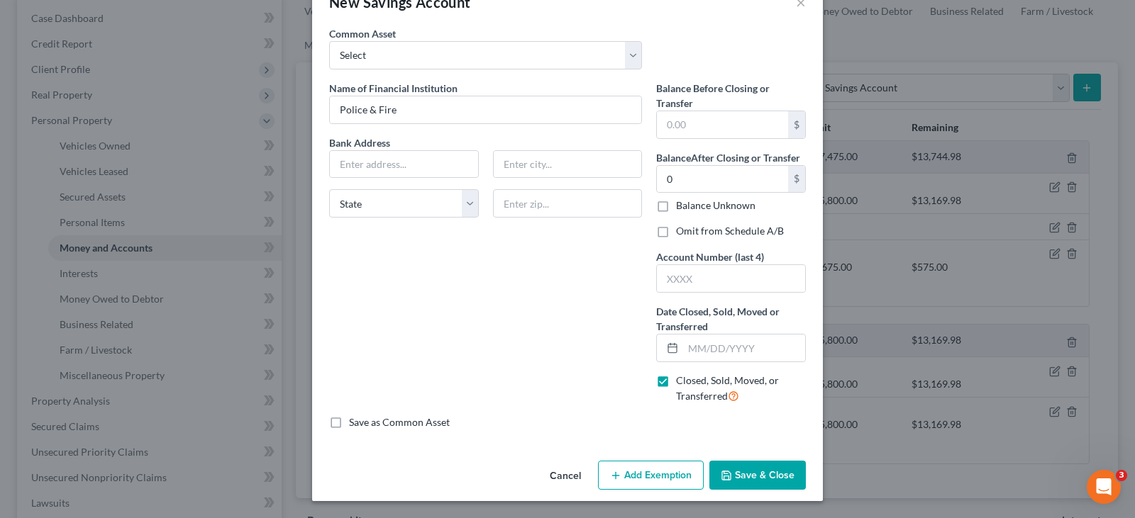
click at [730, 225] on label "Omit from Schedule A/B" at bounding box center [730, 231] width 108 height 14
click at [691, 225] on input "Omit from Schedule A/B" at bounding box center [685, 228] width 9 height 9
checkbox input "true"
click at [739, 345] on input "text" at bounding box center [744, 348] width 122 height 27
click at [713, 129] on input "text" at bounding box center [722, 124] width 131 height 27
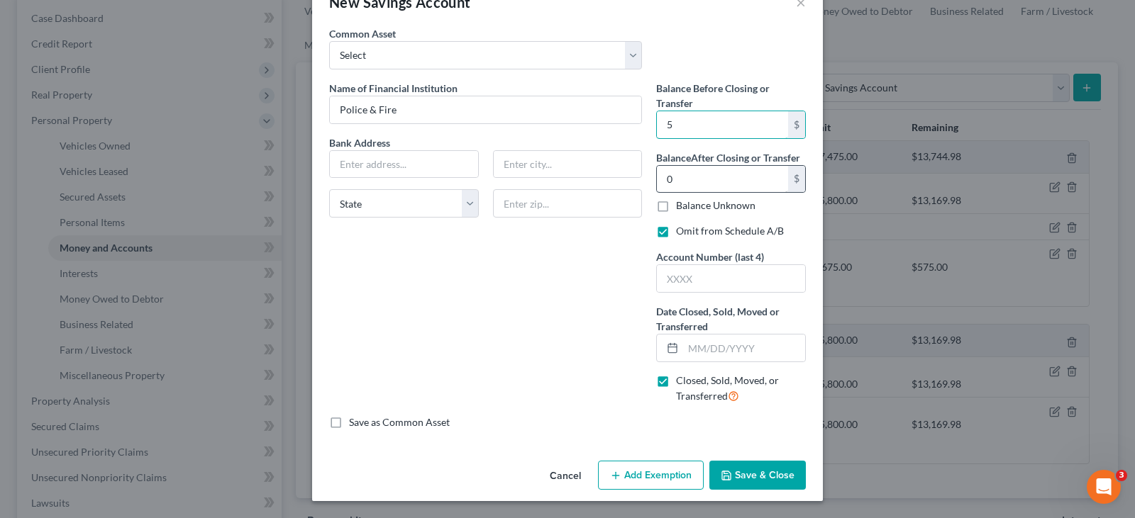
type input "5"
click at [698, 181] on input "0" at bounding box center [722, 179] width 131 height 27
click at [720, 353] on input "text" at bounding box center [744, 348] width 122 height 27
click at [797, 474] on button "Save & Close" at bounding box center [757, 476] width 96 height 30
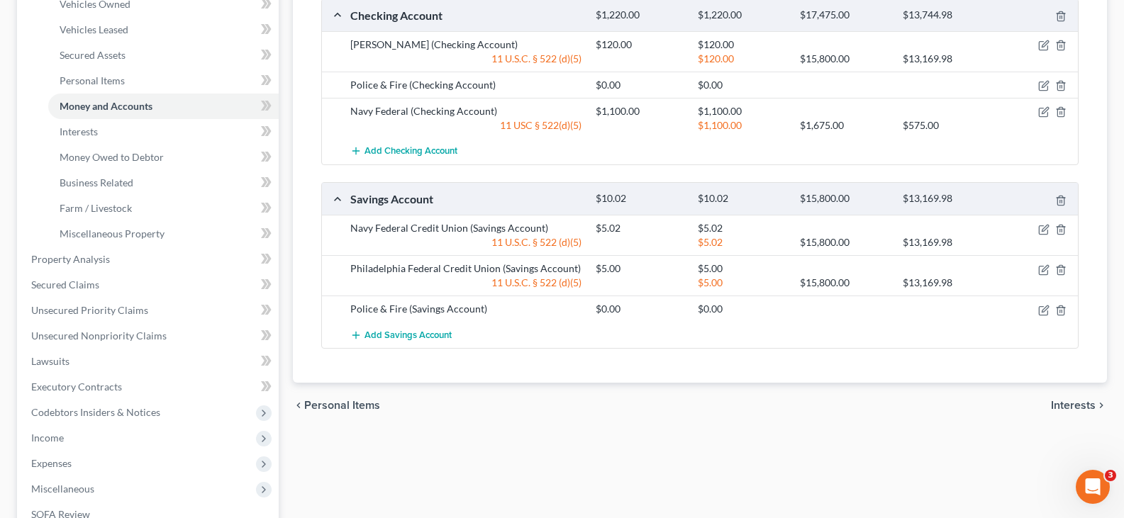
scroll to position [213, 0]
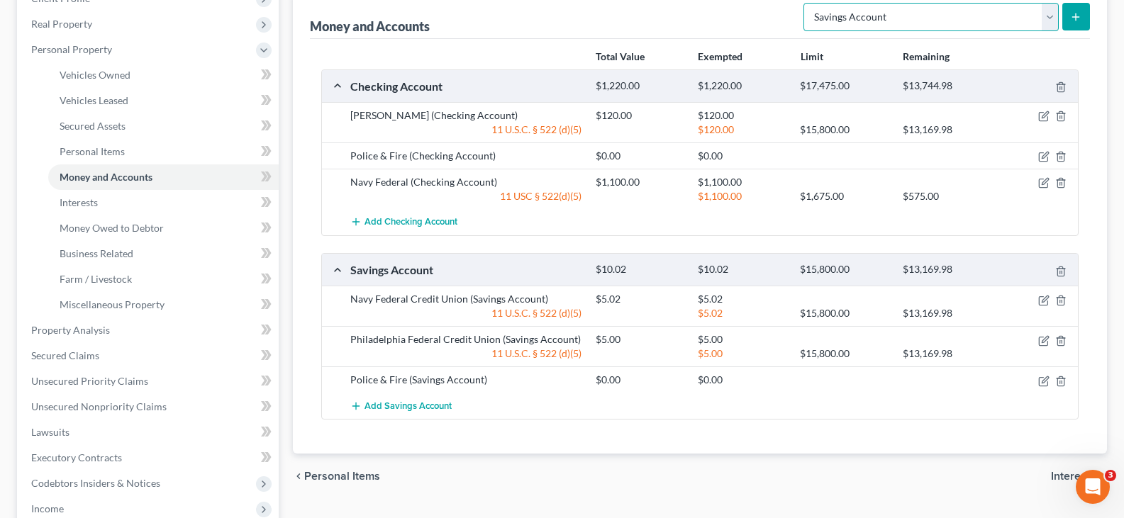
click at [854, 26] on select "Select Account Type Brokerage Cash on Hand Certificates of Deposit Checking Acc…" at bounding box center [930, 17] width 255 height 28
click at [806, 3] on select "Select Account Type Brokerage Cash on Hand Certificates of Deposit Checking Acc…" at bounding box center [930, 17] width 255 height 28
click at [1076, 11] on icon "submit" at bounding box center [1075, 16] width 11 height 11
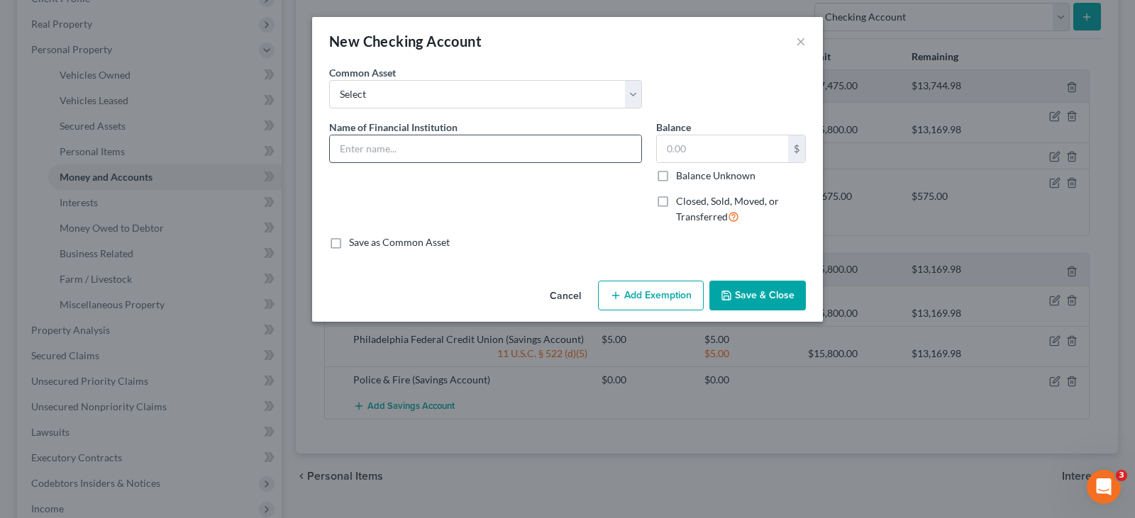
click at [459, 157] on input "text" at bounding box center [485, 148] width 311 height 27
drag, startPoint x: 565, startPoint y: 296, endPoint x: 964, endPoint y: 13, distance: 488.7
click at [565, 296] on button "Cancel" at bounding box center [565, 296] width 54 height 28
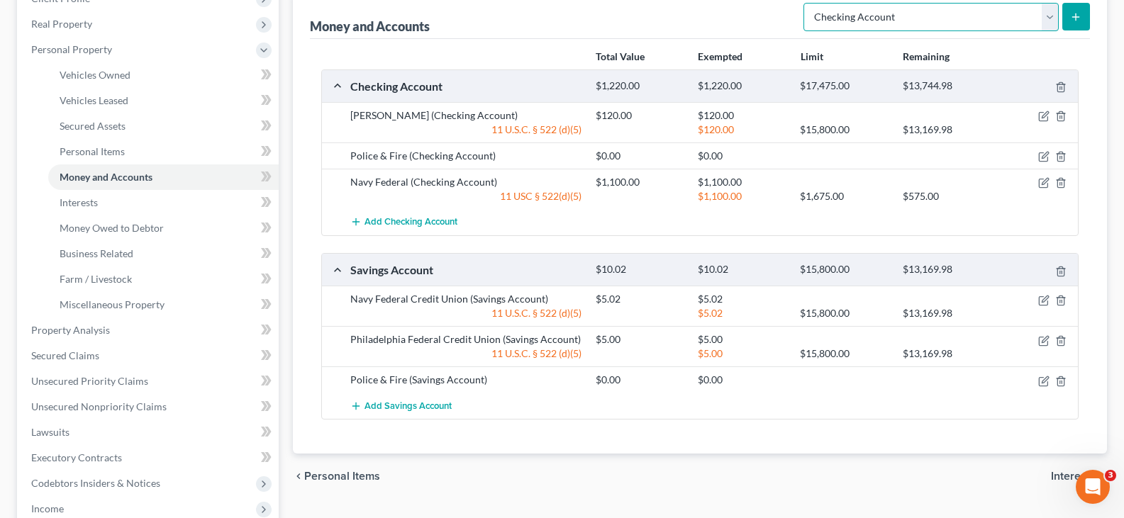
click at [994, 18] on select "Select Account Type Brokerage Cash on Hand Certificates of Deposit Checking Acc…" at bounding box center [930, 17] width 255 height 28
click at [806, 3] on select "Select Account Type Brokerage Cash on Hand Certificates of Deposit Checking Acc…" at bounding box center [930, 17] width 255 height 28
click at [1078, 7] on button "submit" at bounding box center [1076, 17] width 28 height 28
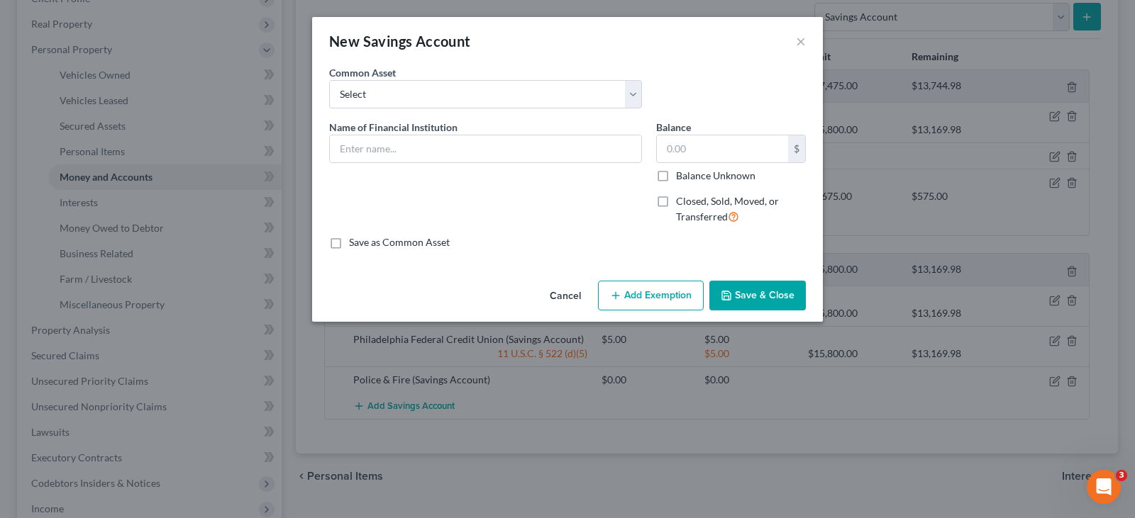
click at [440, 167] on div "Name of Financial Institution *" at bounding box center [485, 178] width 327 height 116
click at [440, 152] on input "text" at bounding box center [485, 148] width 311 height 27
click at [579, 153] on input "Philadelphia Federal Credit Union" at bounding box center [485, 148] width 311 height 27
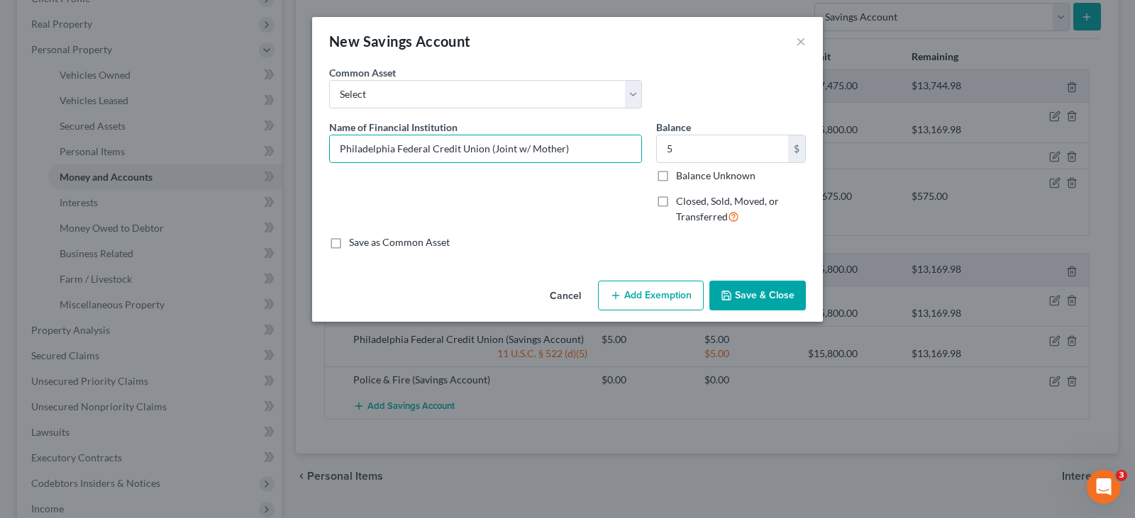
click at [769, 282] on button "Save & Close" at bounding box center [757, 296] width 96 height 30
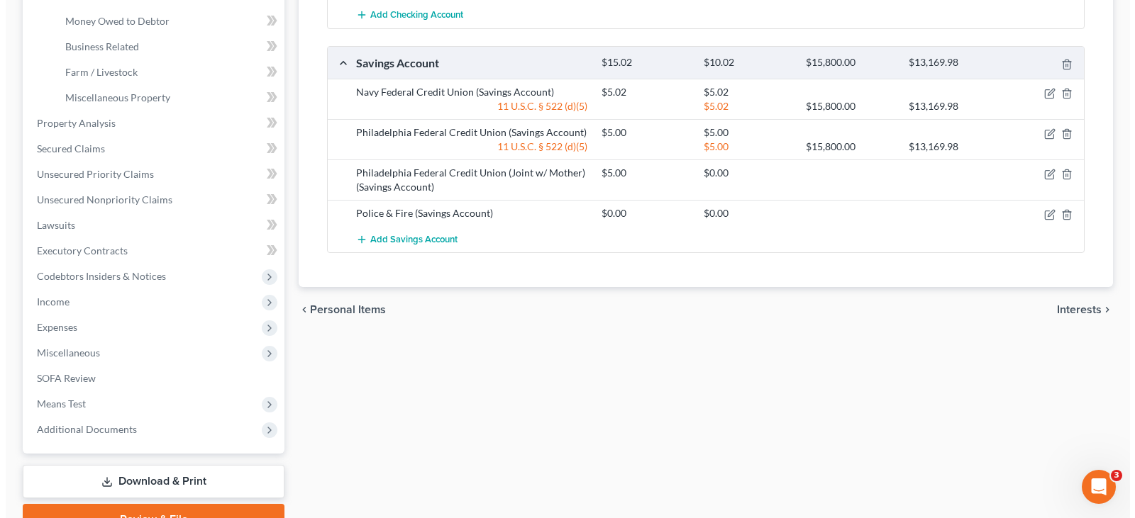
scroll to position [491, 0]
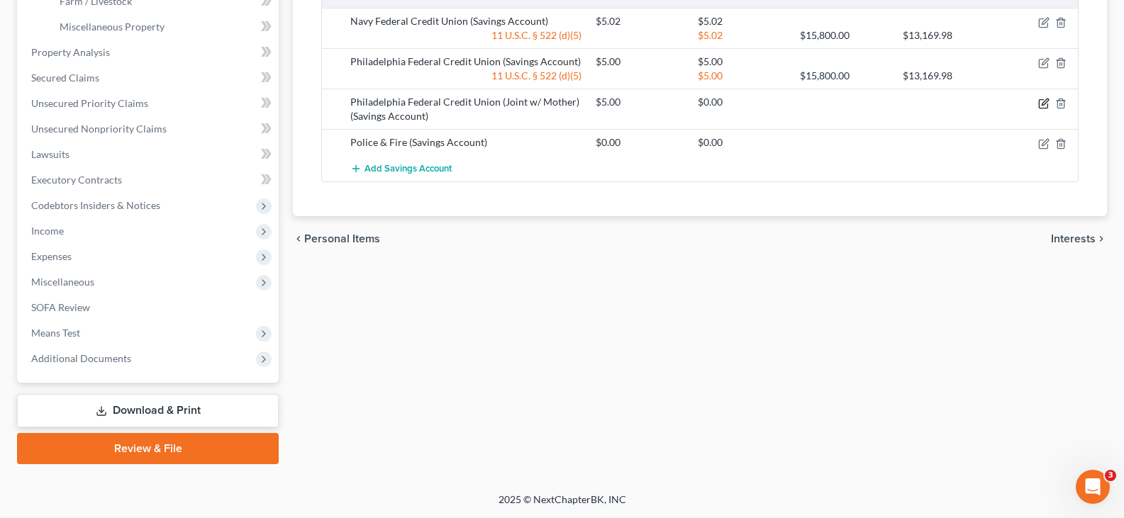
drag, startPoint x: 1041, startPoint y: 103, endPoint x: 930, endPoint y: 108, distance: 110.7
click at [1041, 103] on icon "button" at bounding box center [1043, 103] width 11 height 11
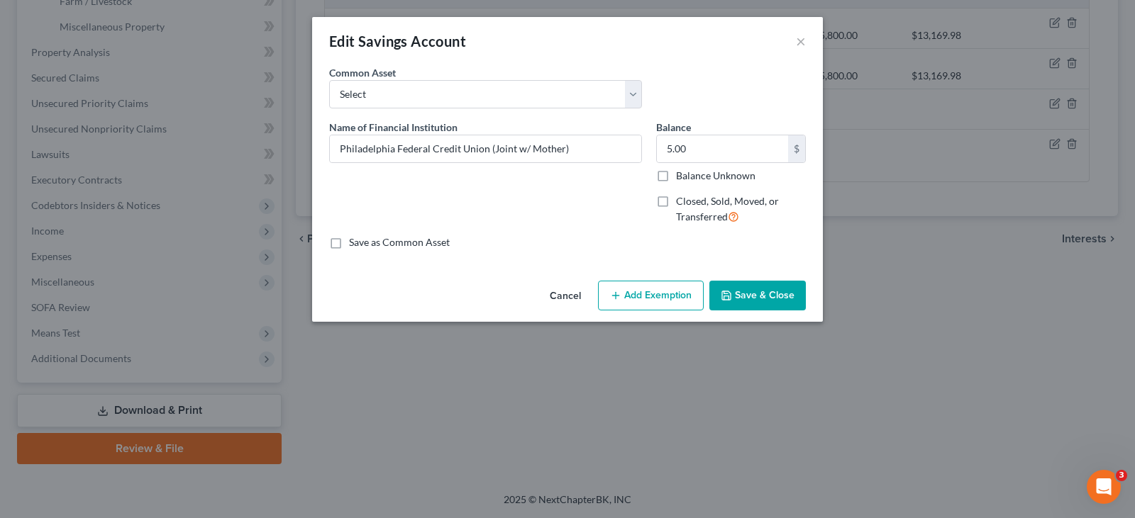
drag, startPoint x: 669, startPoint y: 291, endPoint x: 548, endPoint y: 133, distance: 198.3
click at [669, 291] on button "Add Exemption" at bounding box center [651, 296] width 106 height 30
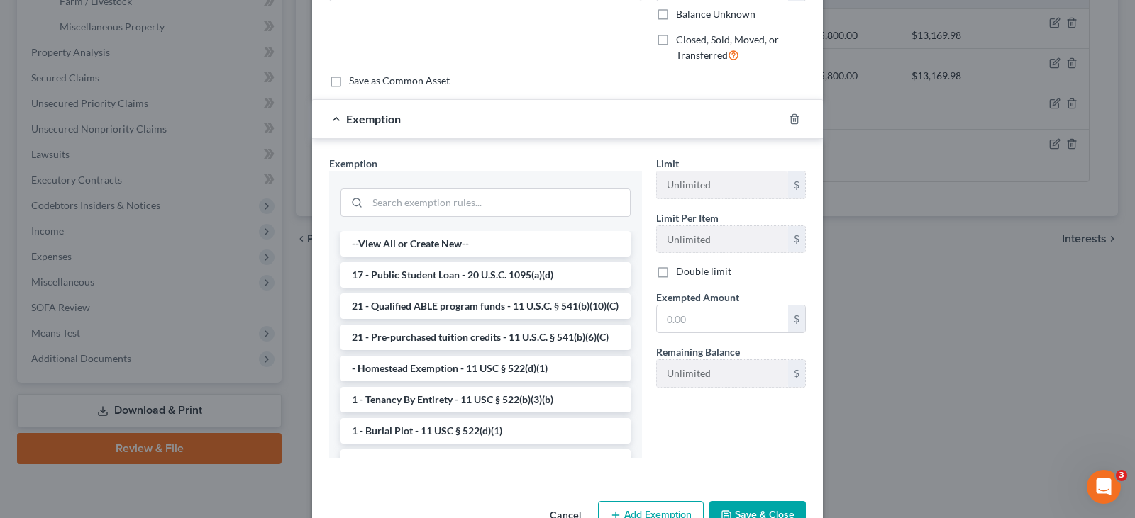
scroll to position [202, 0]
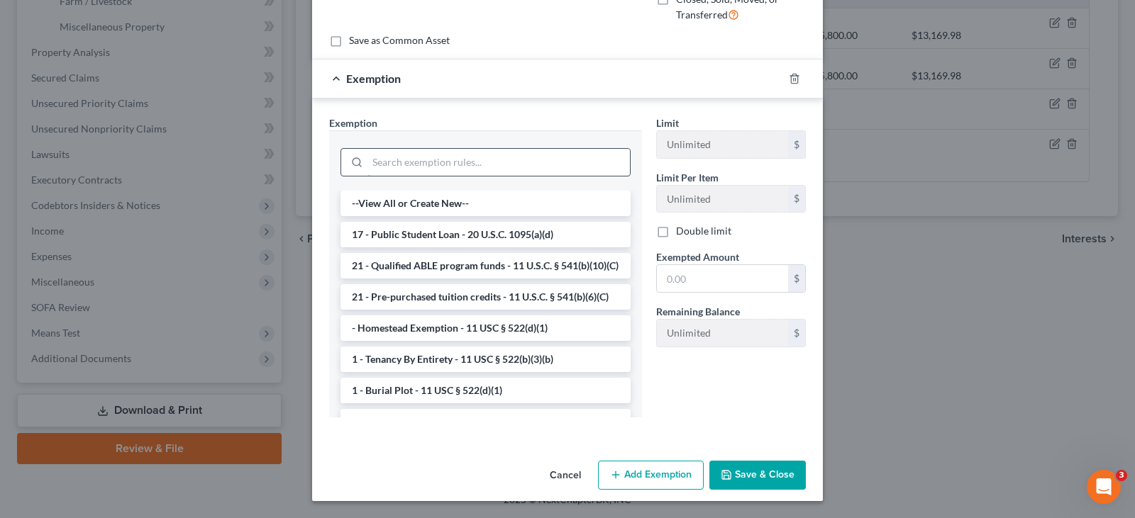
click at [483, 166] on input "search" at bounding box center [498, 162] width 262 height 27
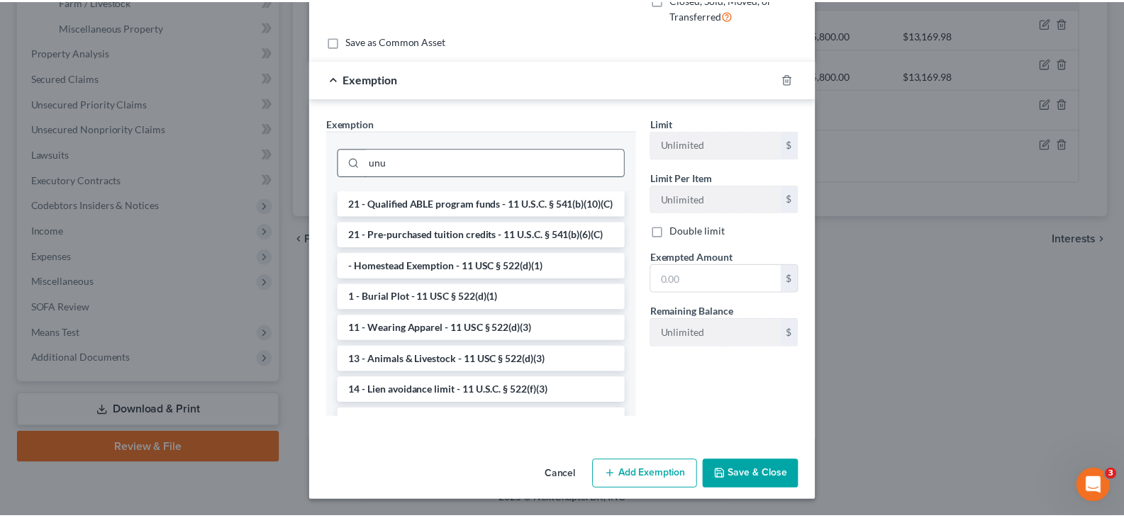
scroll to position [132, 0]
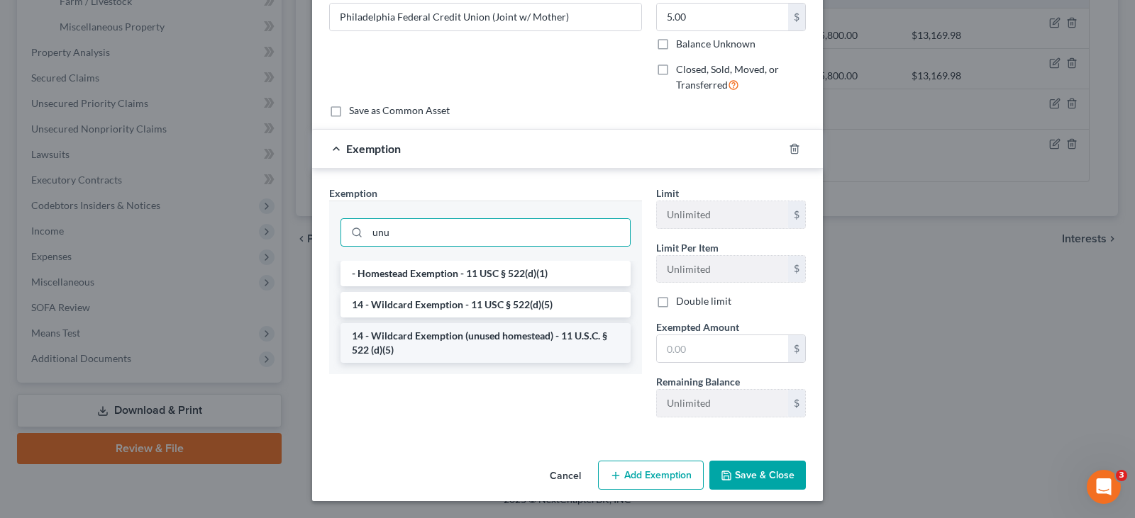
click at [495, 347] on li "14 - Wildcard Exemption (unused homestead) - 11 U.S.C. § 522 (d)(5)" at bounding box center [485, 343] width 290 height 40
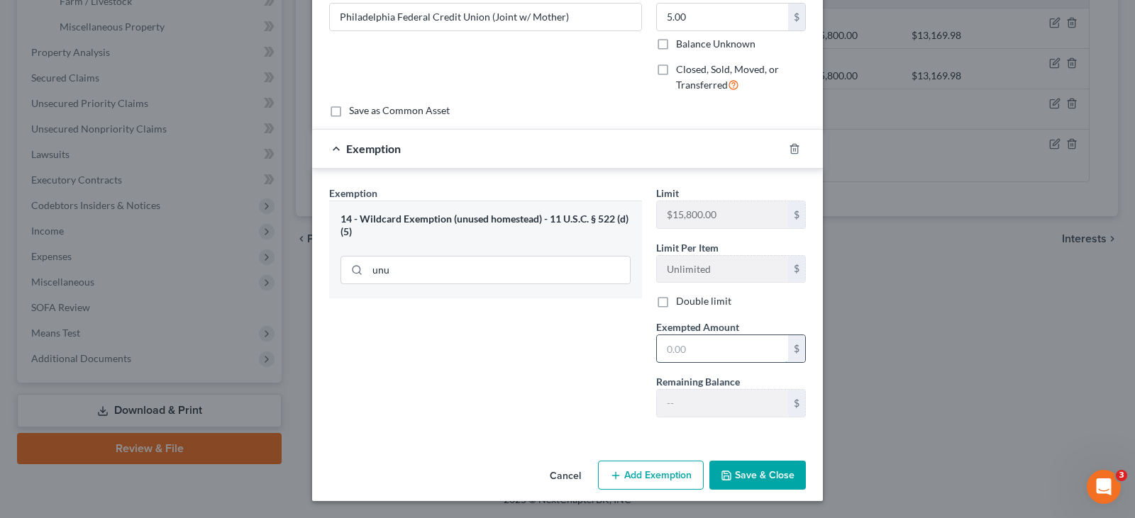
click at [698, 343] on input "text" at bounding box center [722, 348] width 131 height 27
click at [789, 471] on button "Save & Close" at bounding box center [757, 476] width 96 height 30
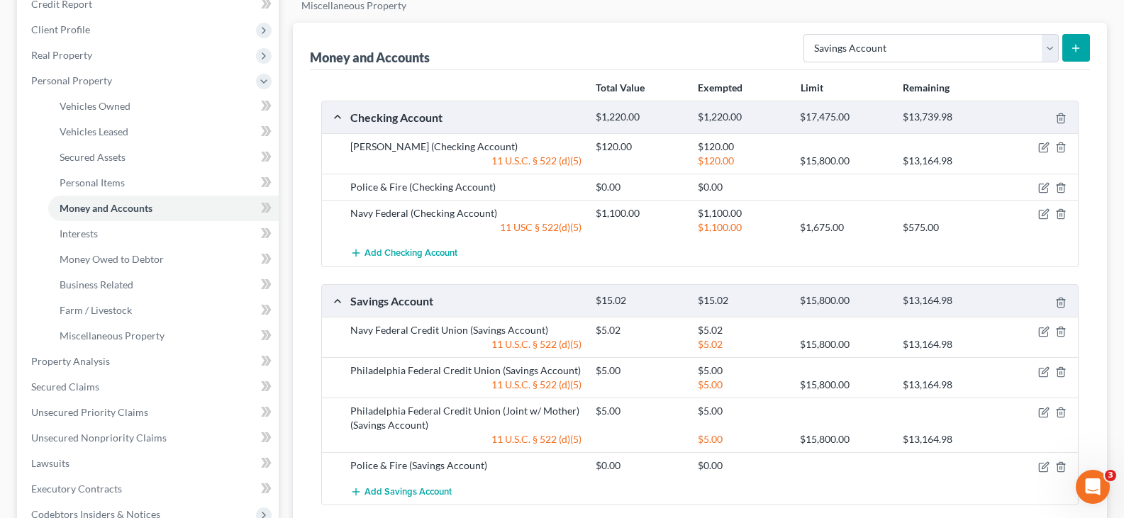
scroll to position [207, 0]
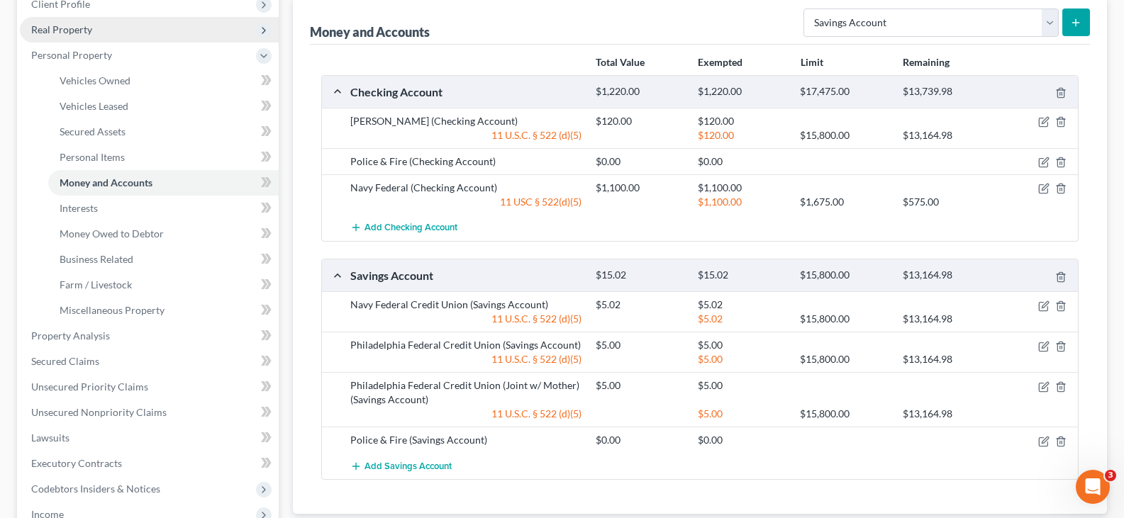
click at [89, 33] on span "Real Property" at bounding box center [61, 29] width 61 height 12
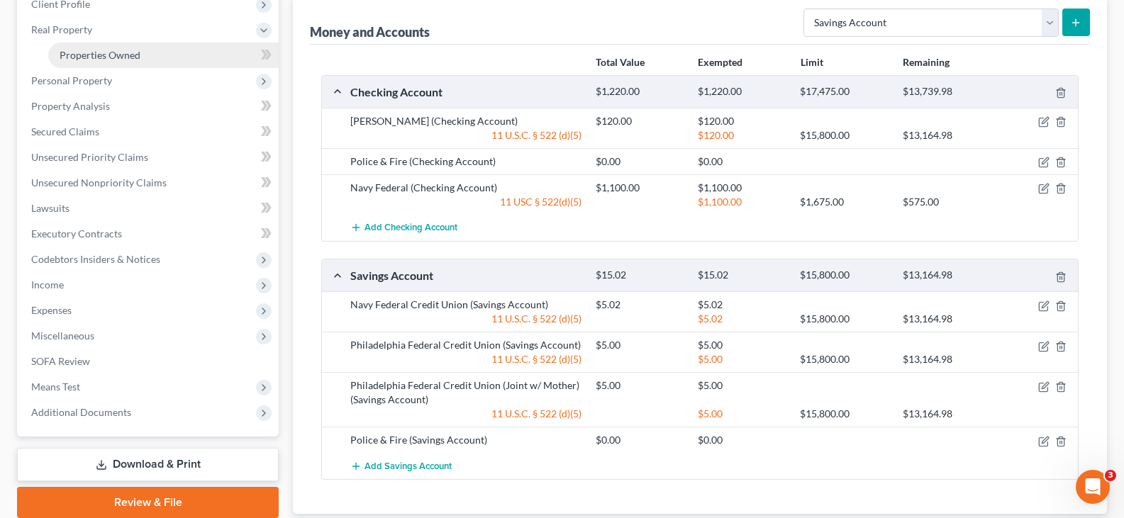
click at [145, 57] on link "Properties Owned" at bounding box center [163, 56] width 230 height 26
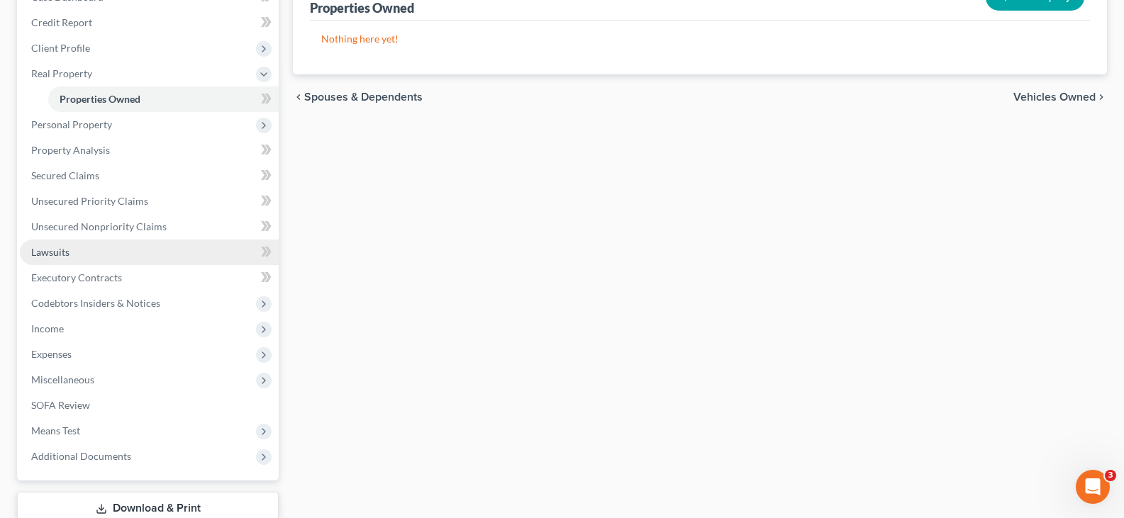
scroll to position [213, 0]
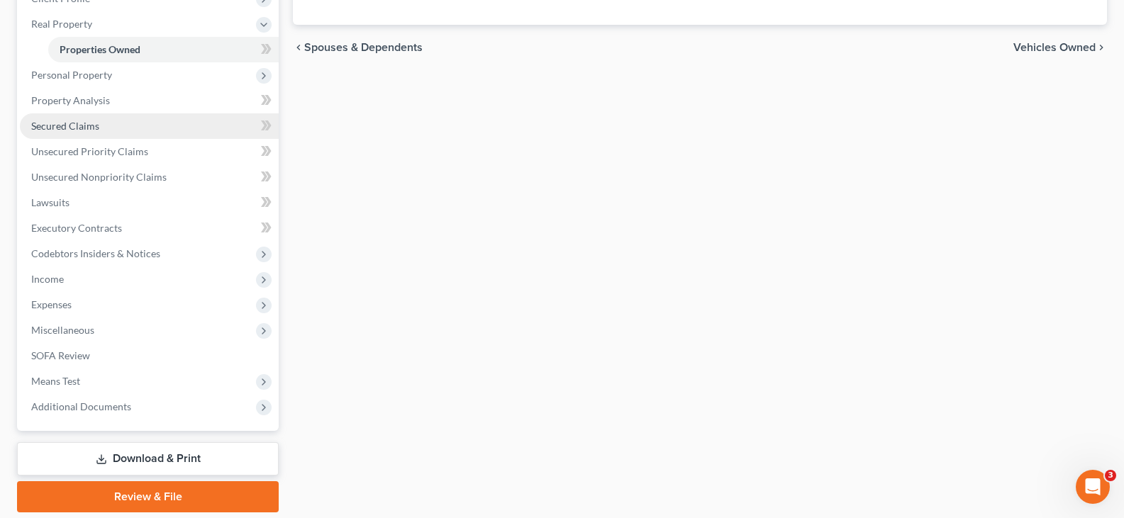
click at [115, 122] on link "Secured Claims" at bounding box center [149, 126] width 259 height 26
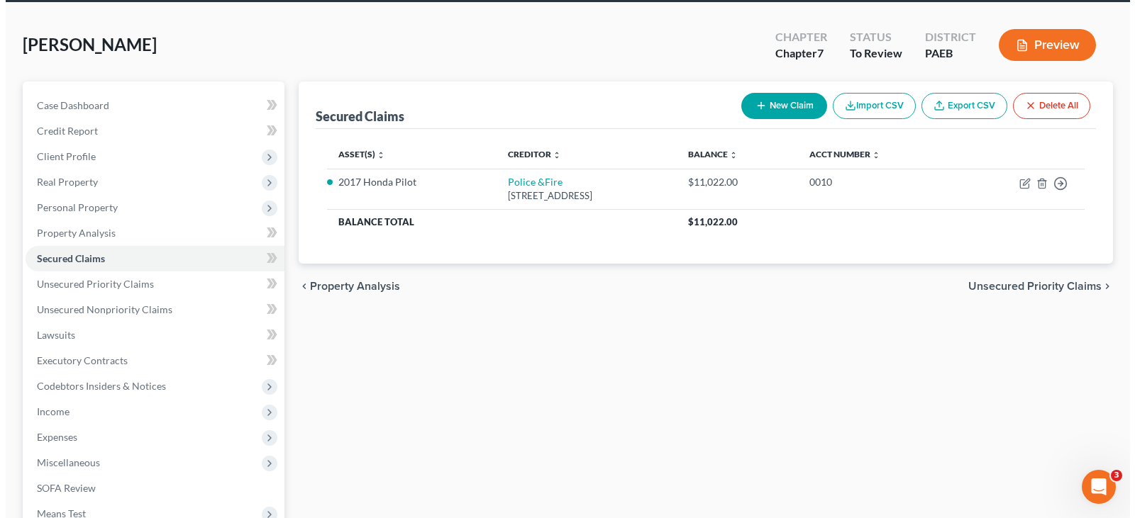
scroll to position [142, 0]
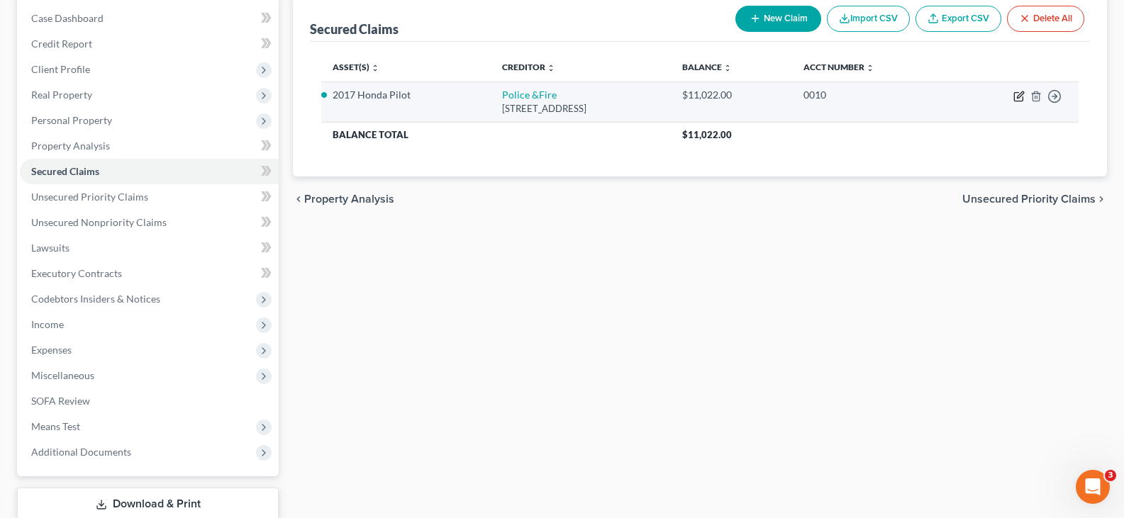
click at [1020, 95] on icon "button" at bounding box center [1018, 96] width 11 height 11
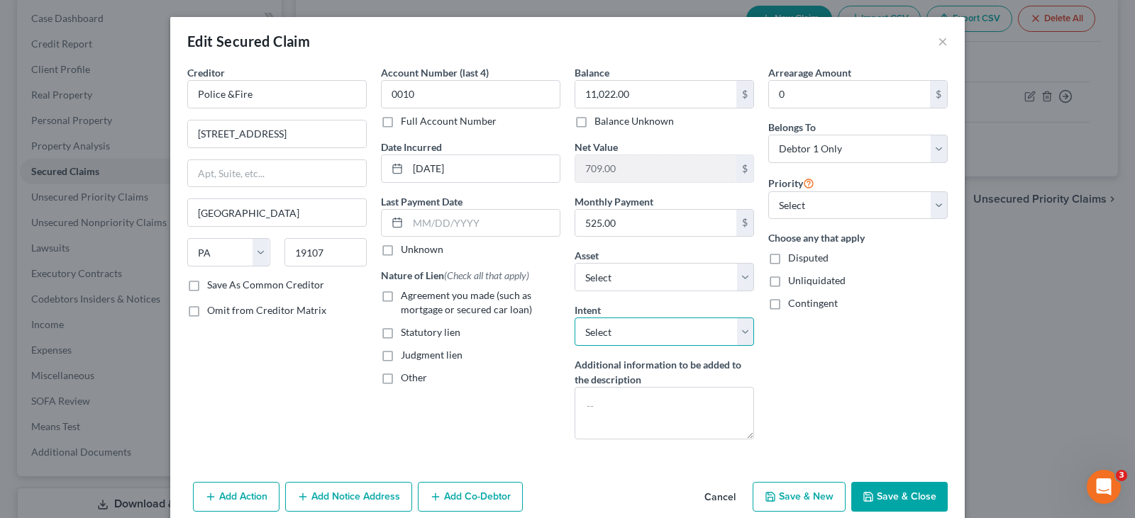
click at [636, 331] on select "Select Surrender Redeem Reaffirm Avoid Other" at bounding box center [663, 332] width 179 height 28
click at [574, 318] on select "Select Surrender Redeem Reaffirm Avoid Other" at bounding box center [663, 332] width 179 height 28
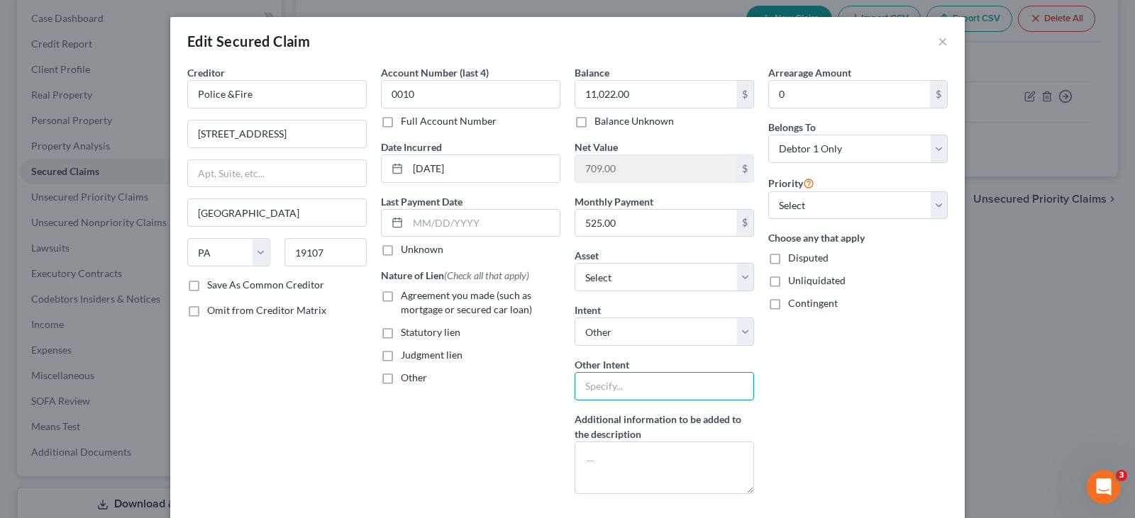
click at [649, 384] on input "text" at bounding box center [663, 386] width 179 height 28
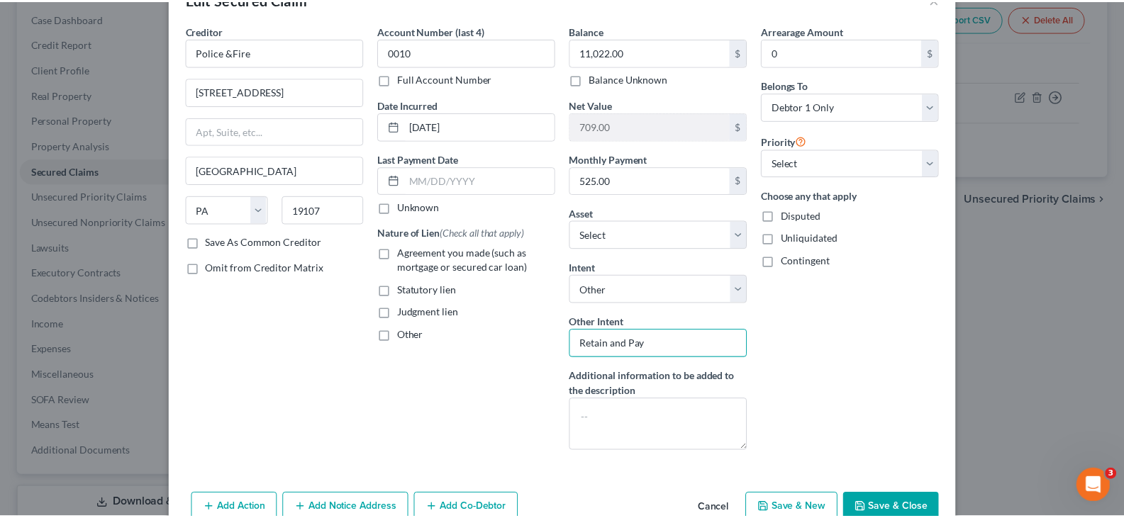
scroll to position [87, 0]
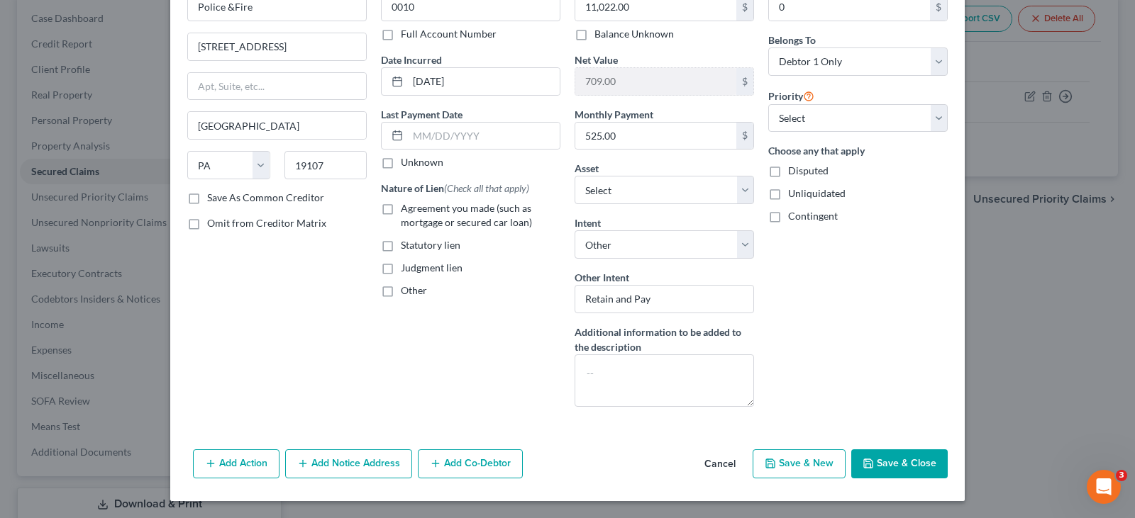
click at [880, 467] on button "Save & Close" at bounding box center [899, 465] width 96 height 30
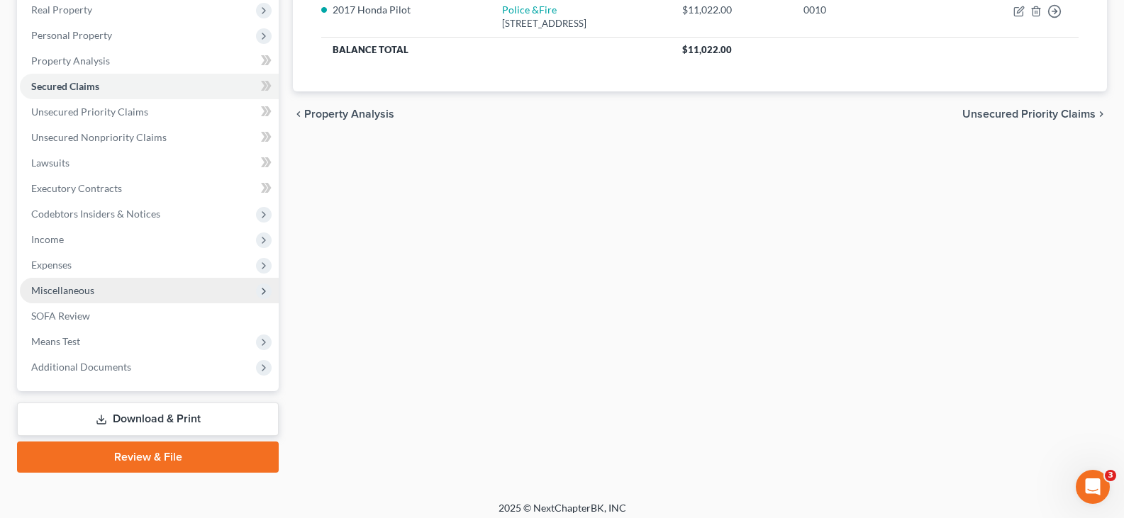
scroll to position [235, 0]
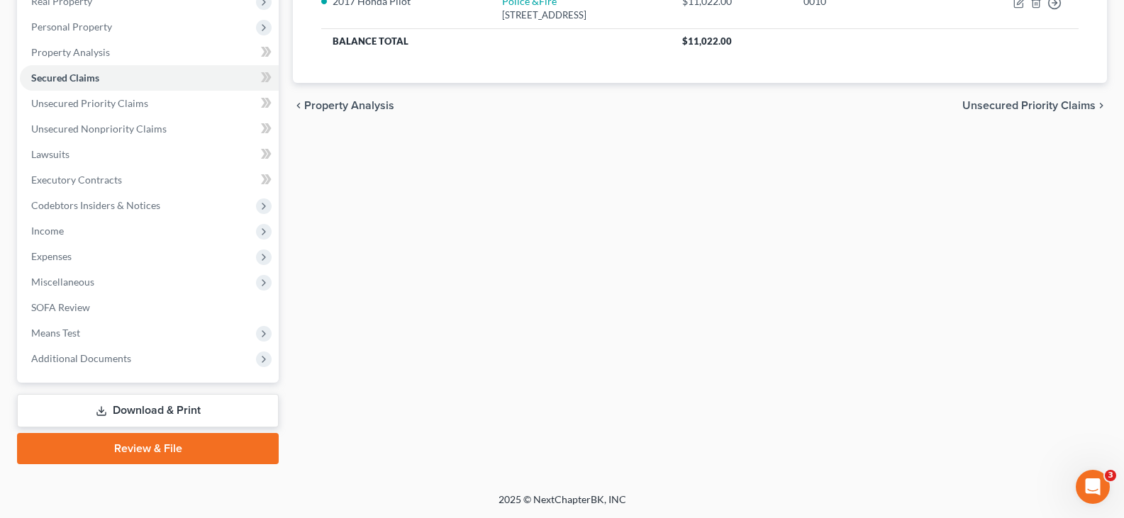
click at [126, 408] on link "Download & Print" at bounding box center [148, 410] width 262 height 33
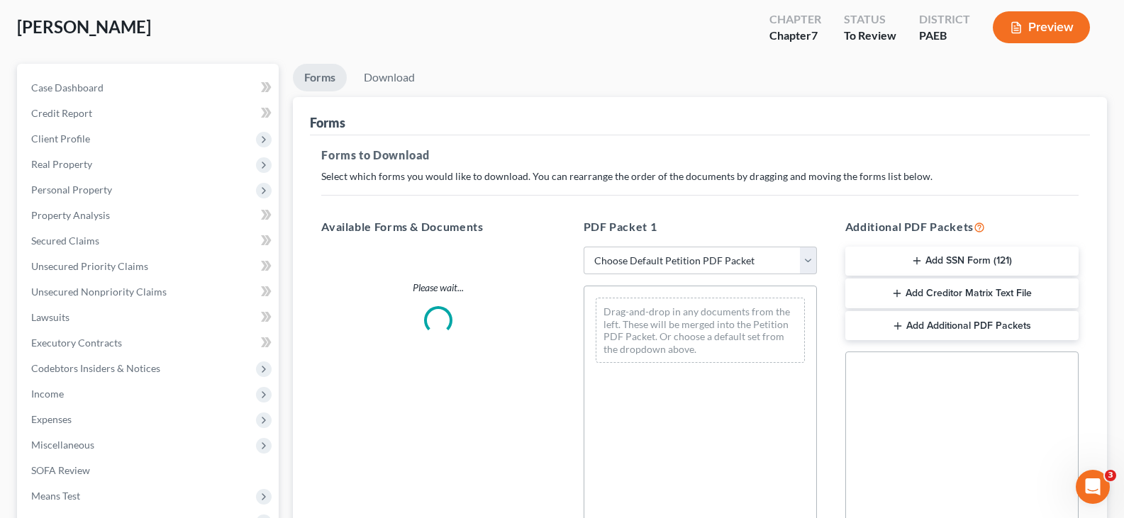
scroll to position [213, 0]
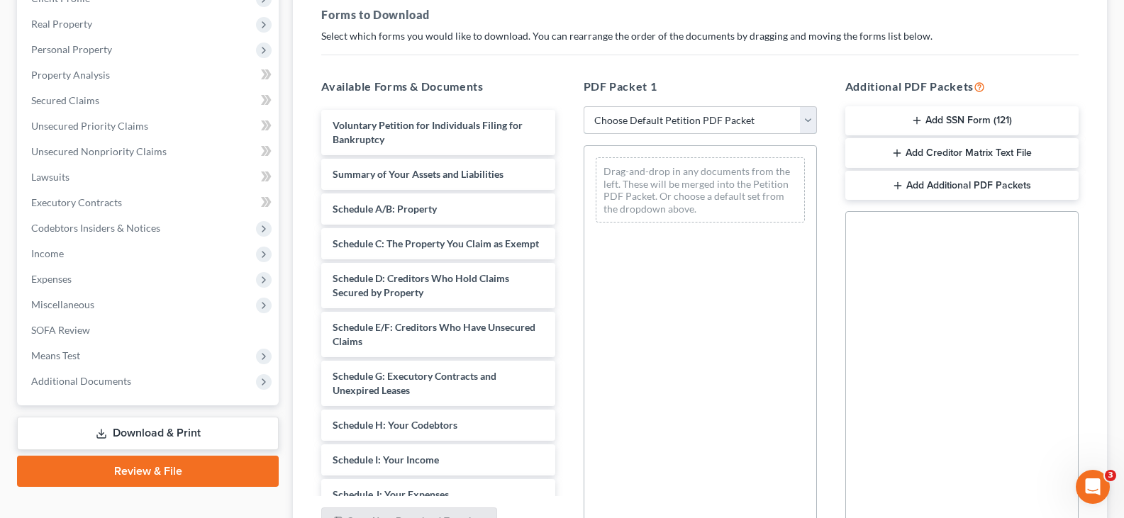
click at [689, 112] on select "Choose Default Petition PDF Packet Complete Bankruptcy Petition (all forms and …" at bounding box center [700, 120] width 233 height 28
click at [682, 133] on select "Choose Default Petition PDF Packet Complete Bankruptcy Petition (all forms and …" at bounding box center [700, 120] width 233 height 28
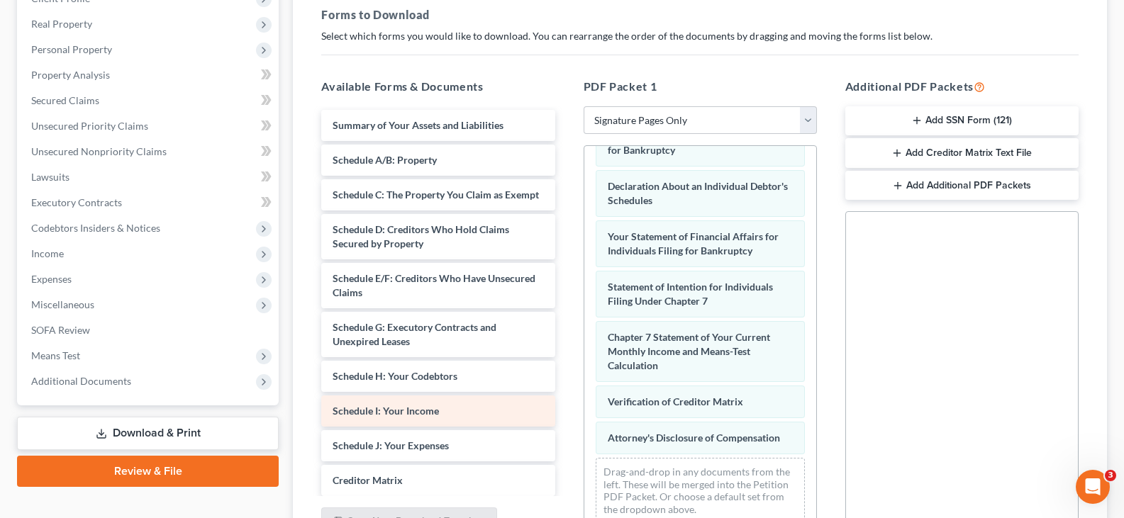
scroll to position [1, 0]
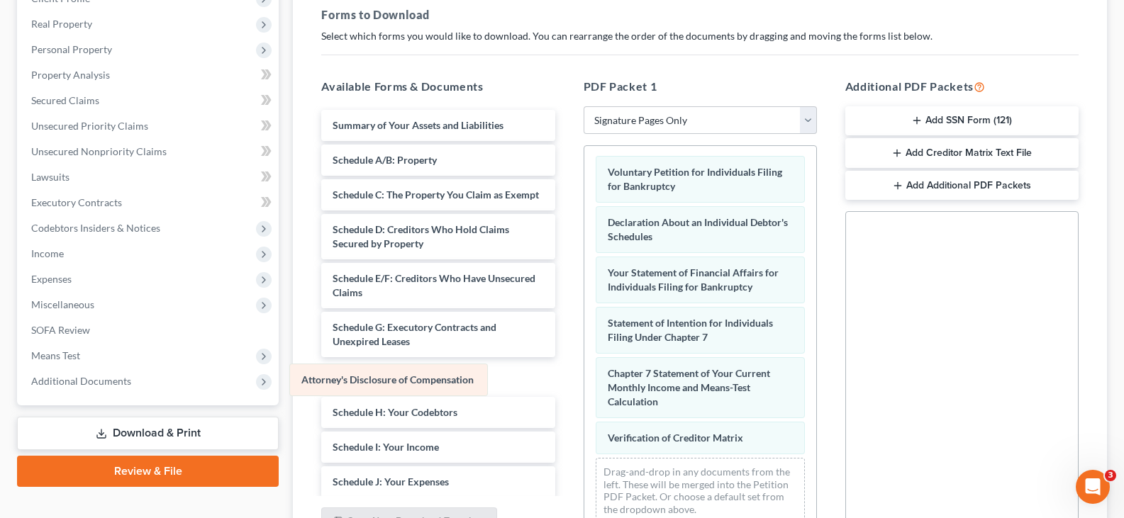
drag, startPoint x: 708, startPoint y: 443, endPoint x: 434, endPoint y: 378, distance: 282.1
click at [584, 378] on div "Attorney's Disclosure of Compensation Voluntary Petition for Individuals Filing…" at bounding box center [700, 340] width 232 height 390
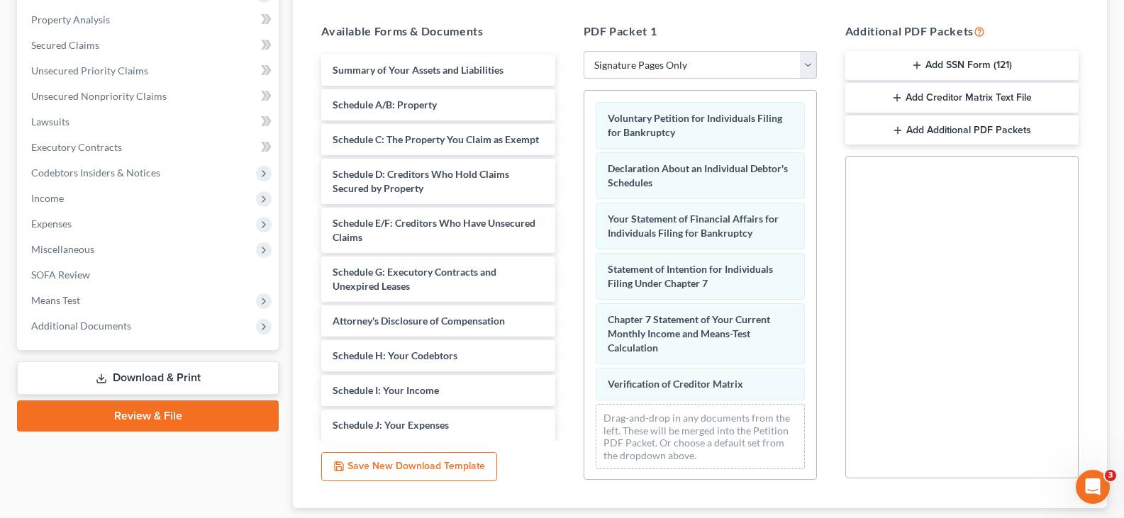
scroll to position [145, 0]
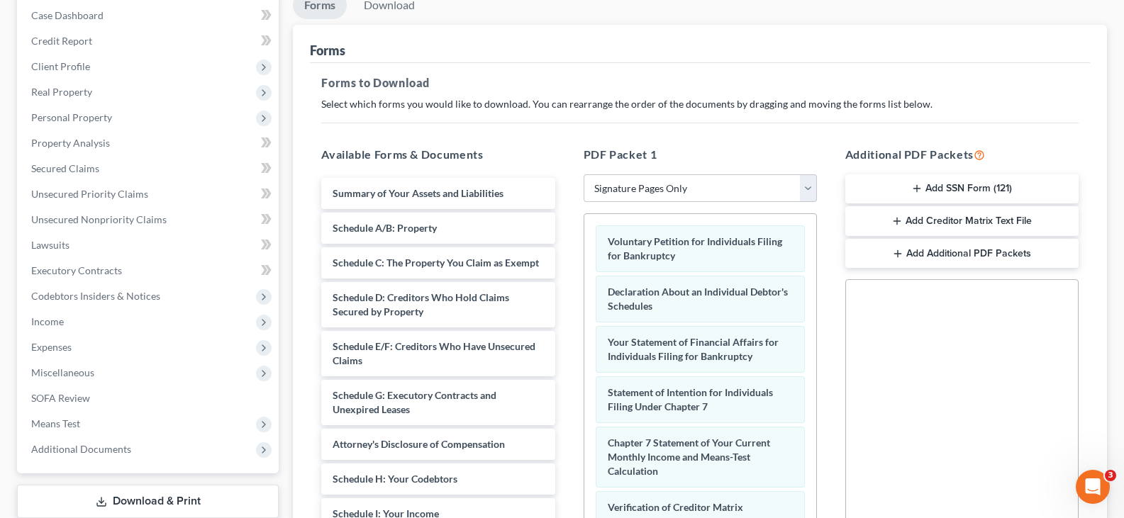
click at [972, 184] on button "Add SSN Form (121)" at bounding box center [961, 189] width 233 height 30
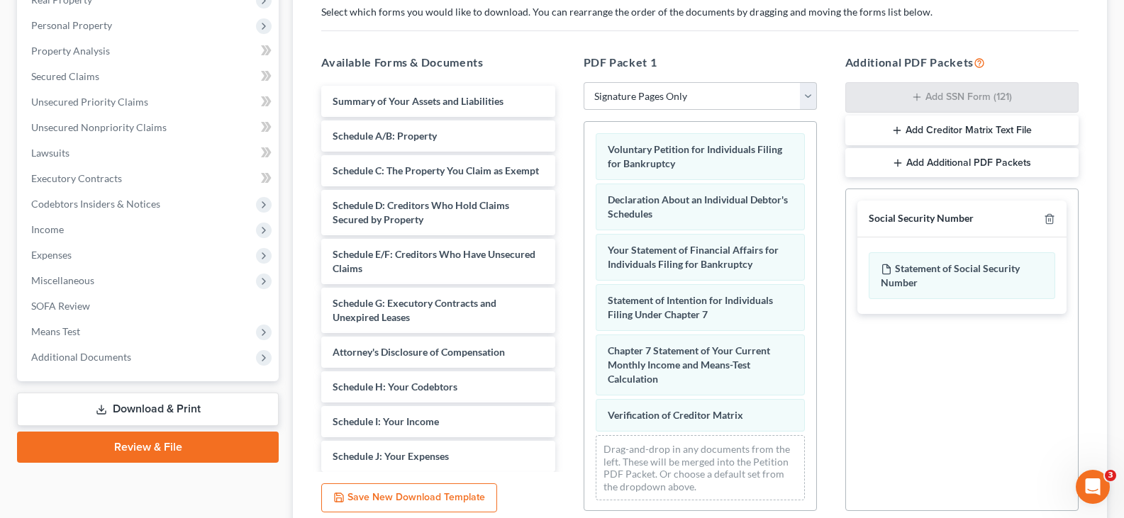
scroll to position [357, 0]
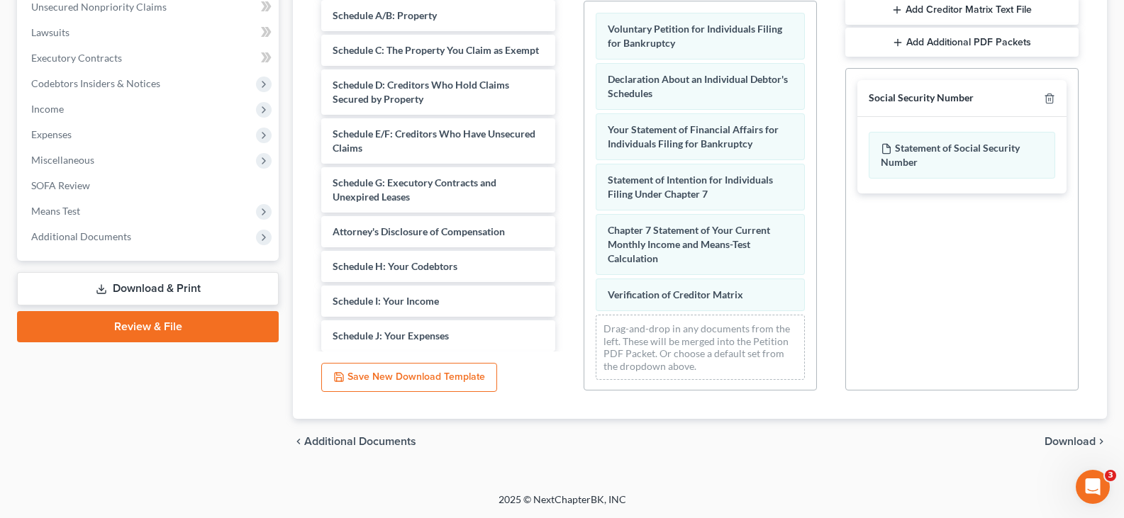
click at [1088, 436] on span "Download" at bounding box center [1069, 441] width 51 height 11
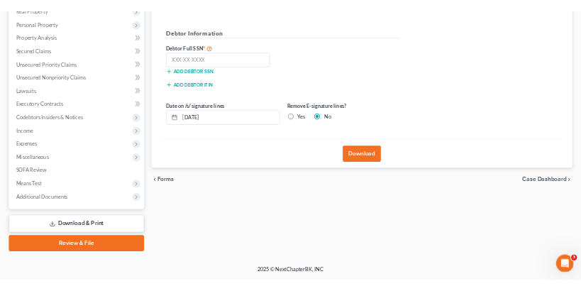
scroll to position [235, 0]
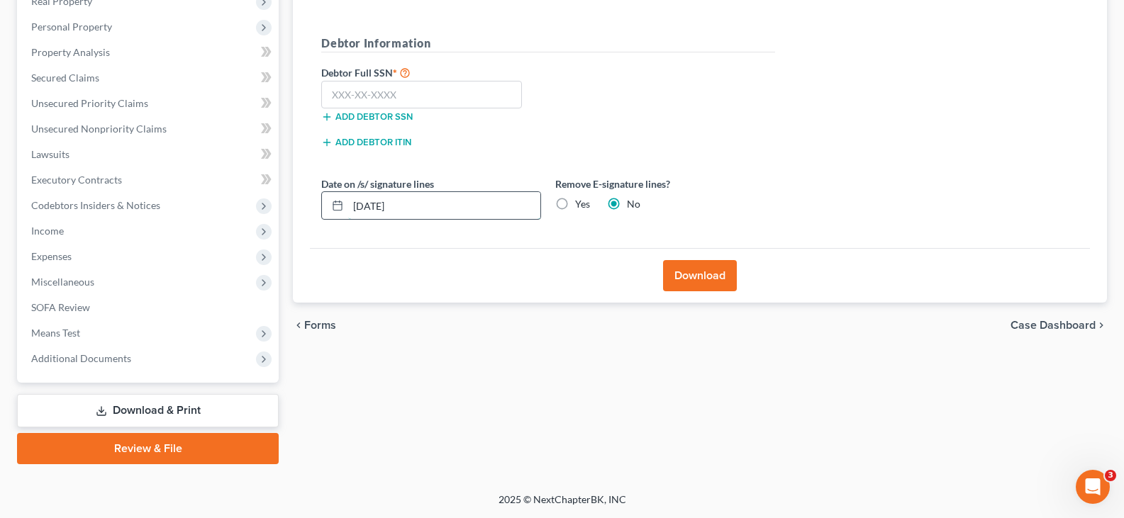
drag, startPoint x: 150, startPoint y: 204, endPoint x: 450, endPoint y: 213, distance: 300.1
click at [56, 200] on div "Petition Navigation Case Dashboard Payments Invoices Payments Payments Credit R…" at bounding box center [562, 183] width 1104 height 564
drag, startPoint x: 573, startPoint y: 201, endPoint x: 579, endPoint y: 206, distance: 7.5
click at [575, 201] on label "Yes" at bounding box center [582, 204] width 15 height 14
click at [581, 201] on input "Yes" at bounding box center [585, 201] width 9 height 9
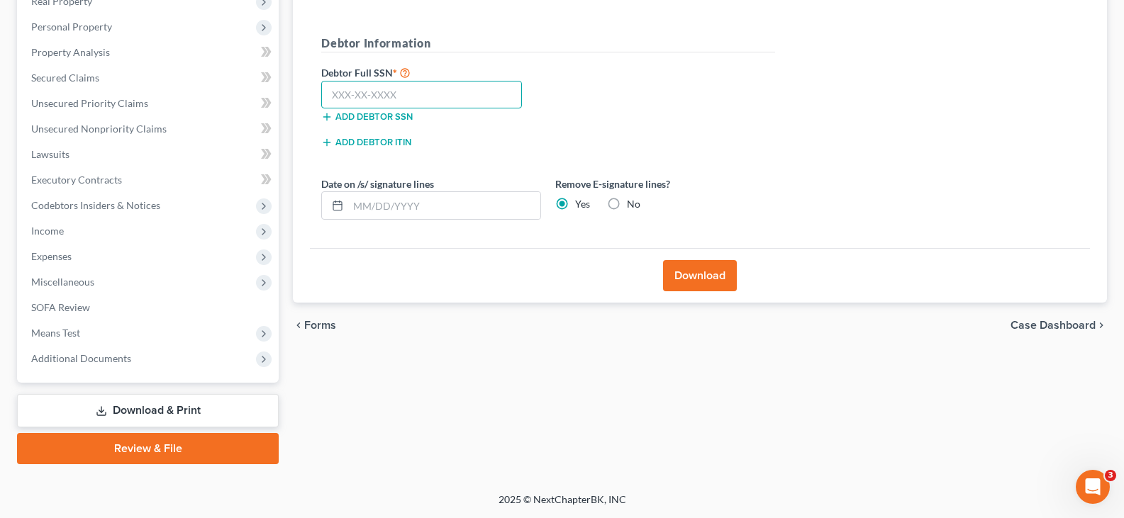
click at [462, 91] on input "text" at bounding box center [421, 95] width 201 height 28
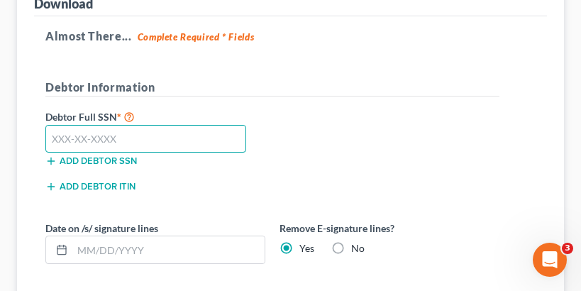
click at [91, 144] on input "text" at bounding box center [145, 139] width 201 height 28
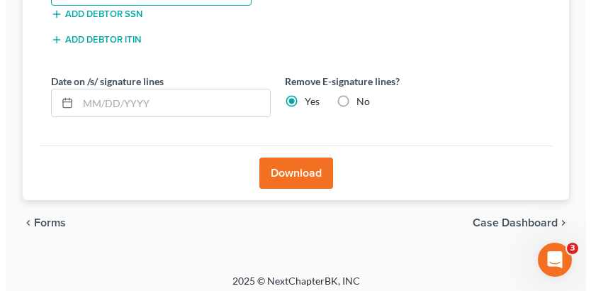
scroll to position [391, 0]
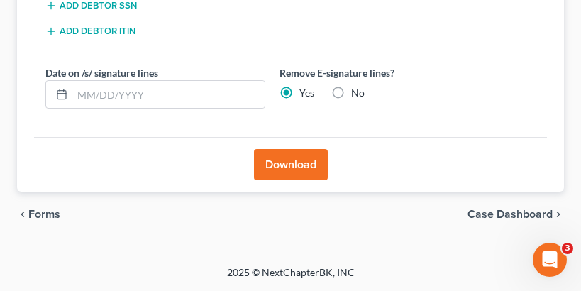
click at [299, 163] on button "Download" at bounding box center [291, 164] width 74 height 31
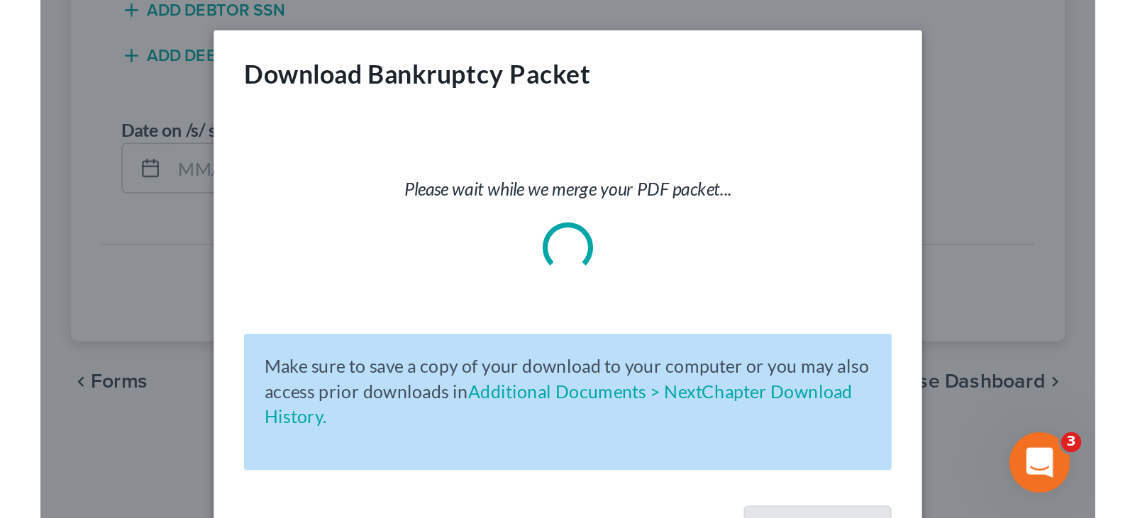
scroll to position [235, 0]
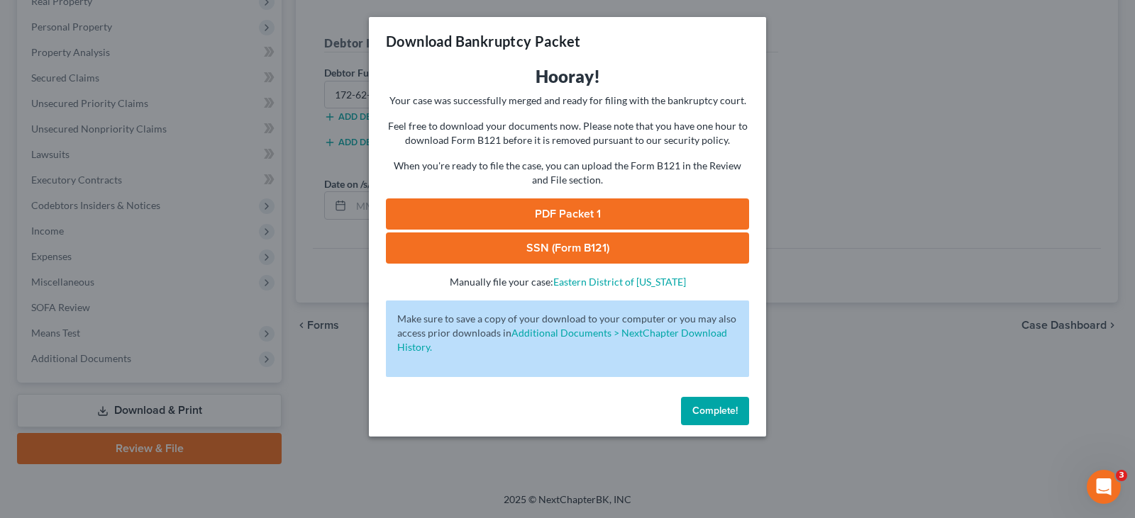
click at [573, 212] on link "PDF Packet 1" at bounding box center [567, 214] width 363 height 31
drag, startPoint x: 569, startPoint y: 245, endPoint x: 584, endPoint y: 247, distance: 15.0
click at [569, 245] on link "SSN (Form B121)" at bounding box center [567, 248] width 363 height 31
click at [730, 411] on span "Complete!" at bounding box center [714, 411] width 45 height 12
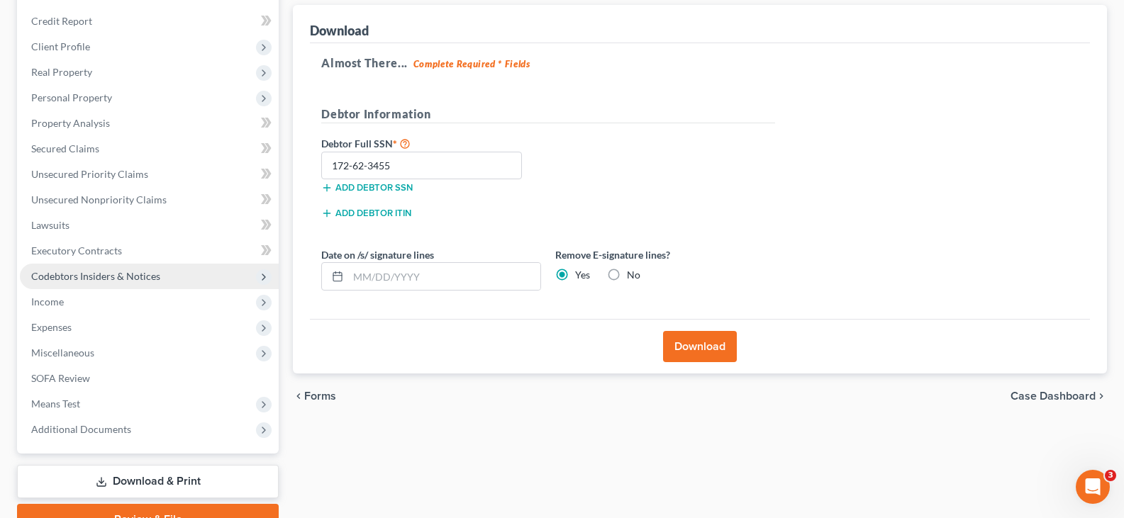
scroll to position [0, 0]
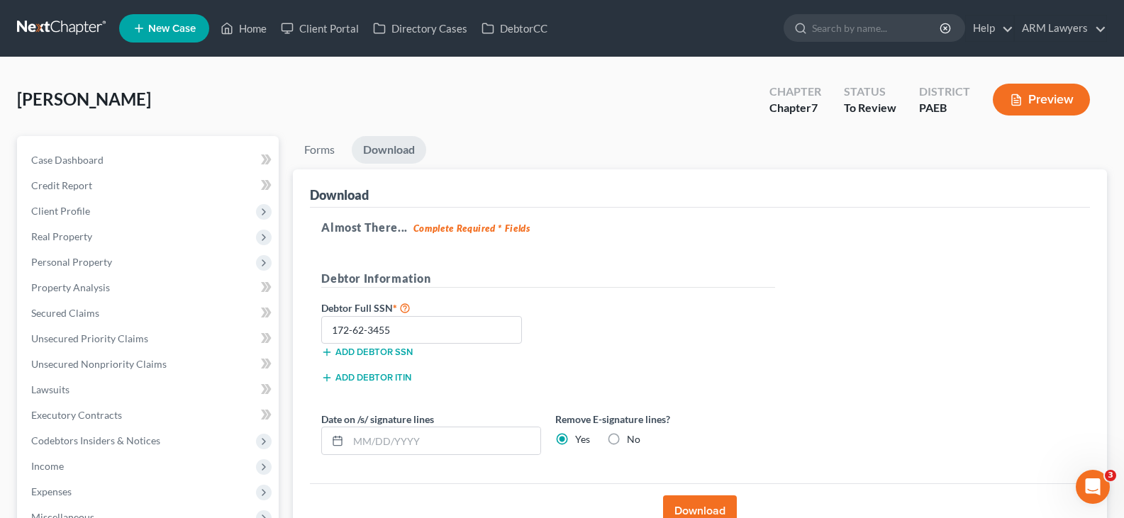
click at [45, 9] on nav "Home New Case Client Portal Directory Cases DebtorCC ARM Lawyers patrick@armlaw…" at bounding box center [562, 28] width 1124 height 57
click at [65, 31] on link at bounding box center [62, 29] width 91 height 26
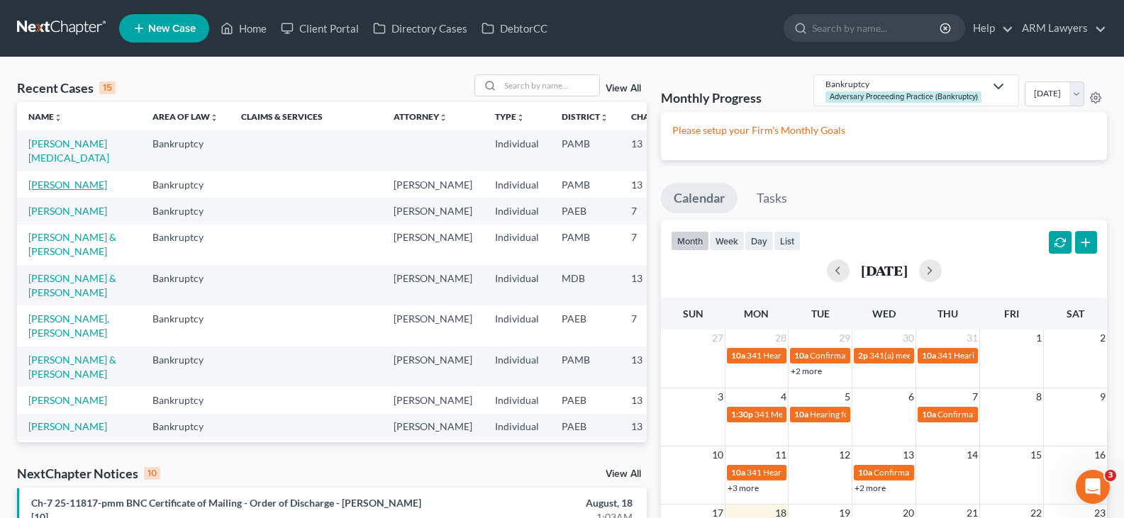
click at [41, 191] on link "[PERSON_NAME]" at bounding box center [67, 185] width 79 height 12
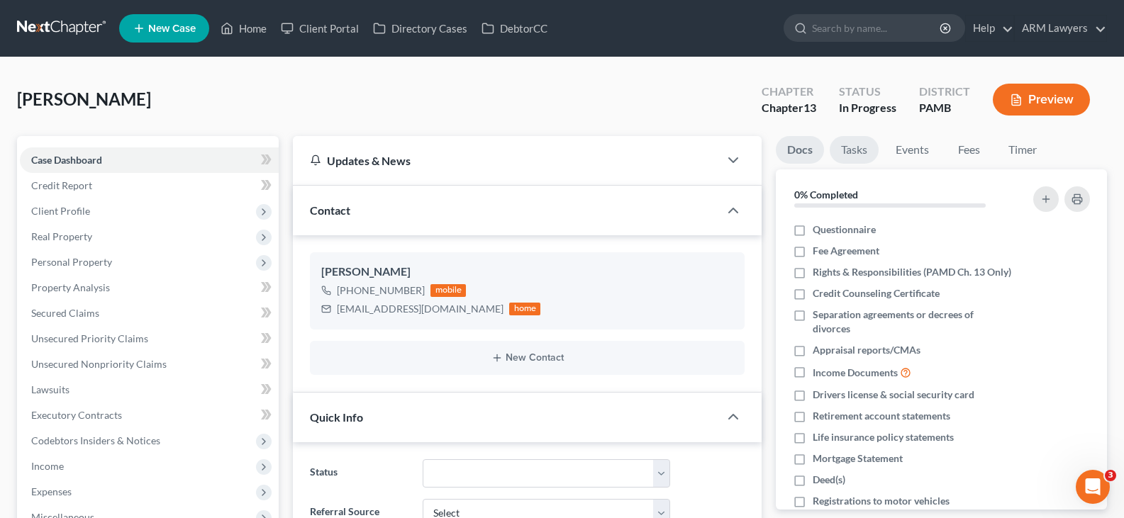
click at [850, 139] on link "Tasks" at bounding box center [854, 150] width 49 height 28
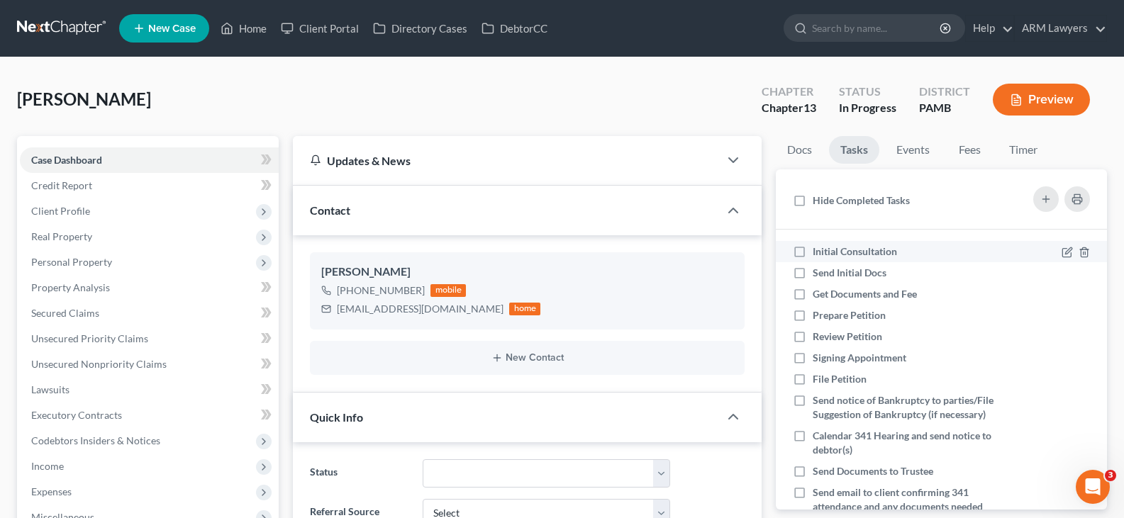
click at [843, 250] on span "Initial Consultation" at bounding box center [855, 251] width 84 height 12
click at [828, 250] on input "Initial Consultation" at bounding box center [822, 249] width 9 height 9
checkbox input "true"
click at [843, 270] on span "Send Initial Docs" at bounding box center [850, 273] width 74 height 12
click at [828, 270] on input "Send Initial Docs" at bounding box center [822, 270] width 9 height 9
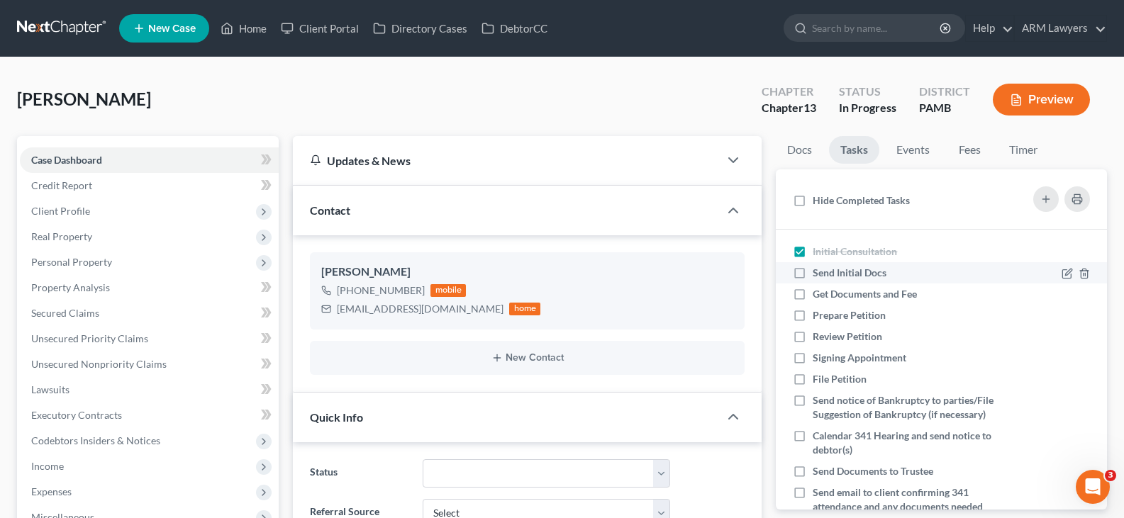
checkbox input "true"
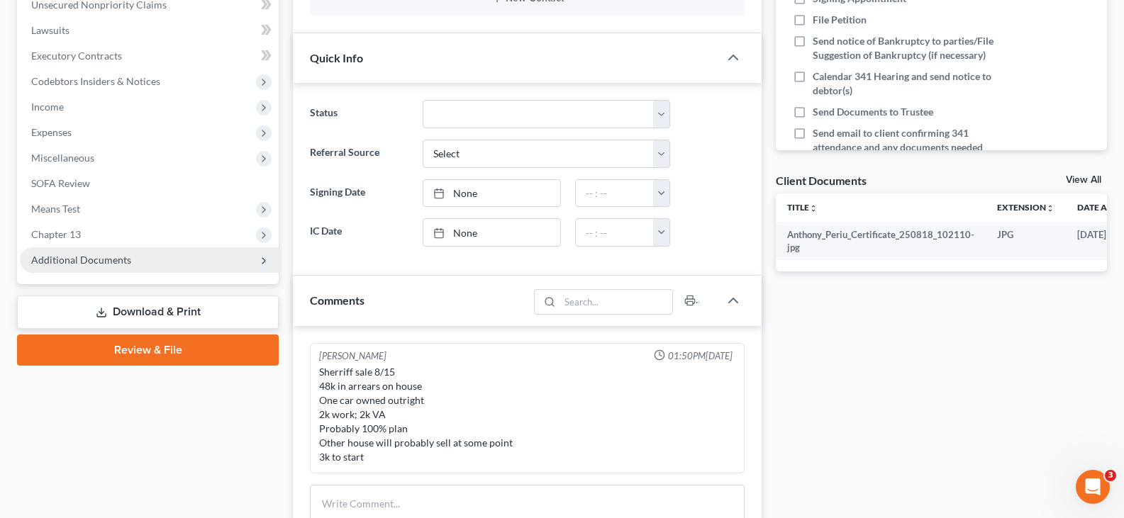
scroll to position [425, 0]
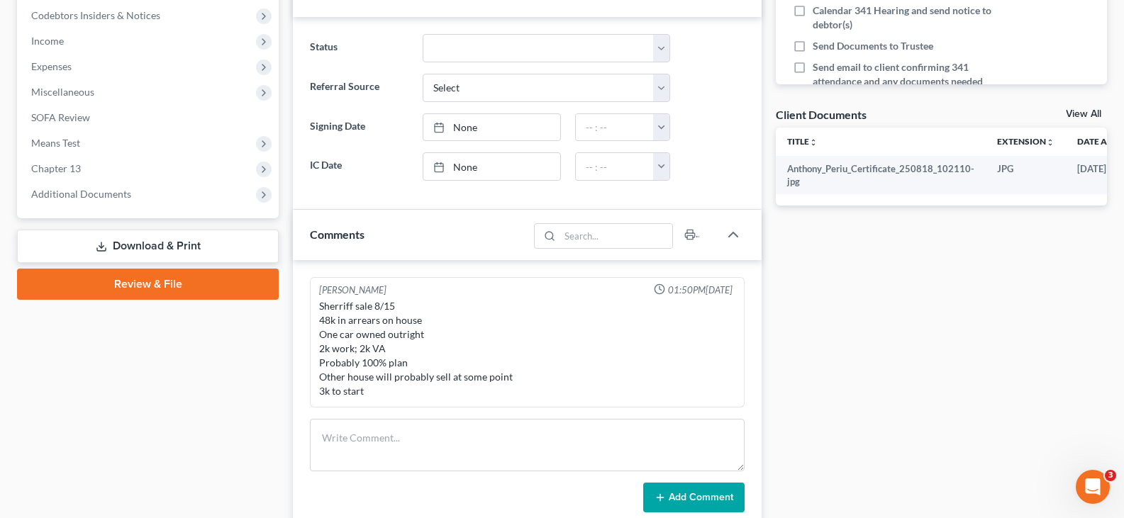
click at [167, 247] on link "Download & Print" at bounding box center [148, 246] width 262 height 33
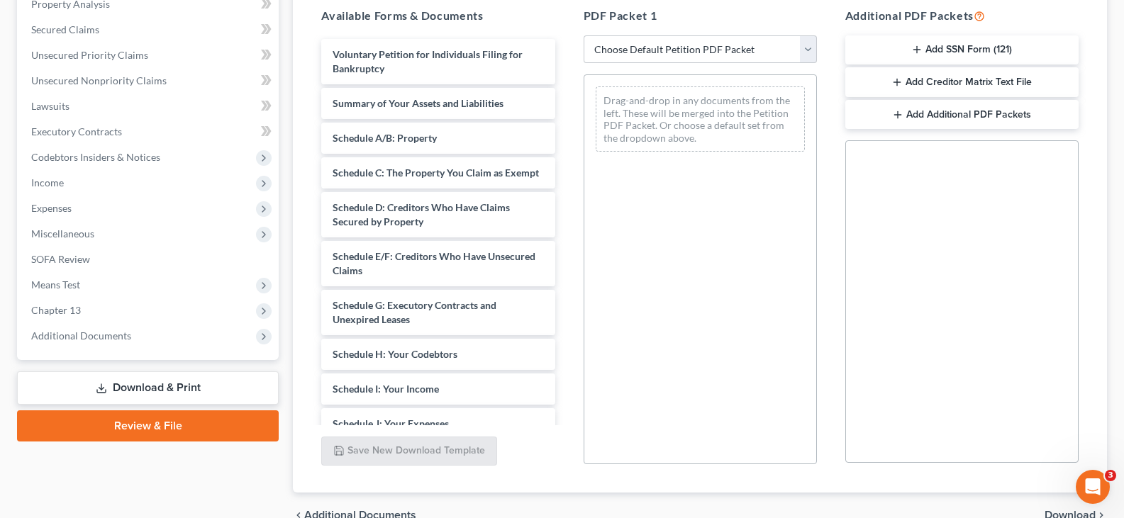
scroll to position [213, 0]
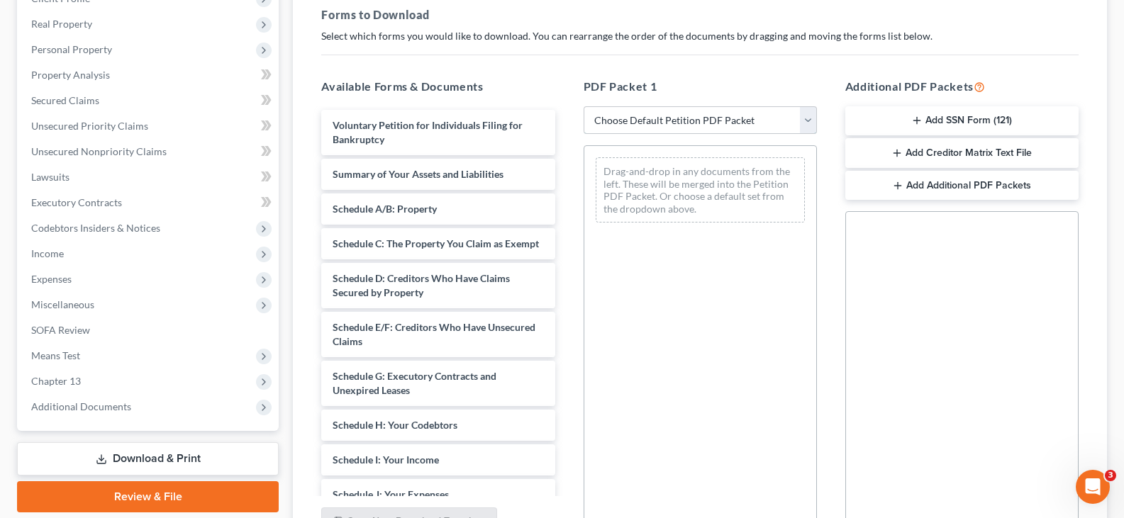
click at [660, 116] on select "Choose Default Petition PDF Packet Complete Bankruptcy Petition (all forms and …" at bounding box center [700, 120] width 233 height 28
click at [662, 116] on select "Choose Default Petition PDF Packet Complete Bankruptcy Petition (all forms and …" at bounding box center [700, 120] width 233 height 28
select select "1"
click at [589, 106] on select "Choose Default Petition PDF Packet Complete Bankruptcy Petition (all forms and …" at bounding box center [700, 120] width 233 height 28
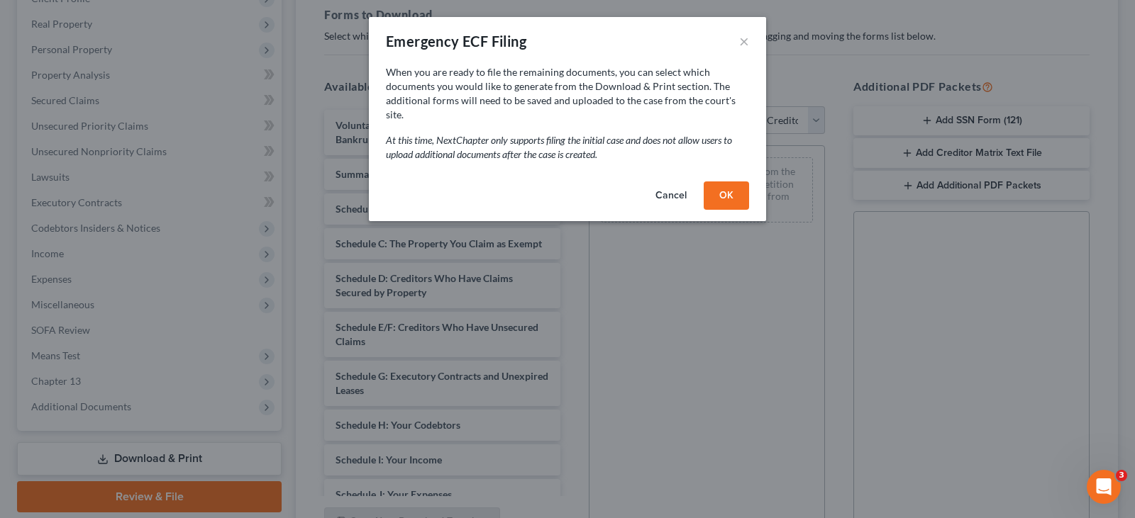
click at [736, 182] on button "OK" at bounding box center [725, 196] width 45 height 28
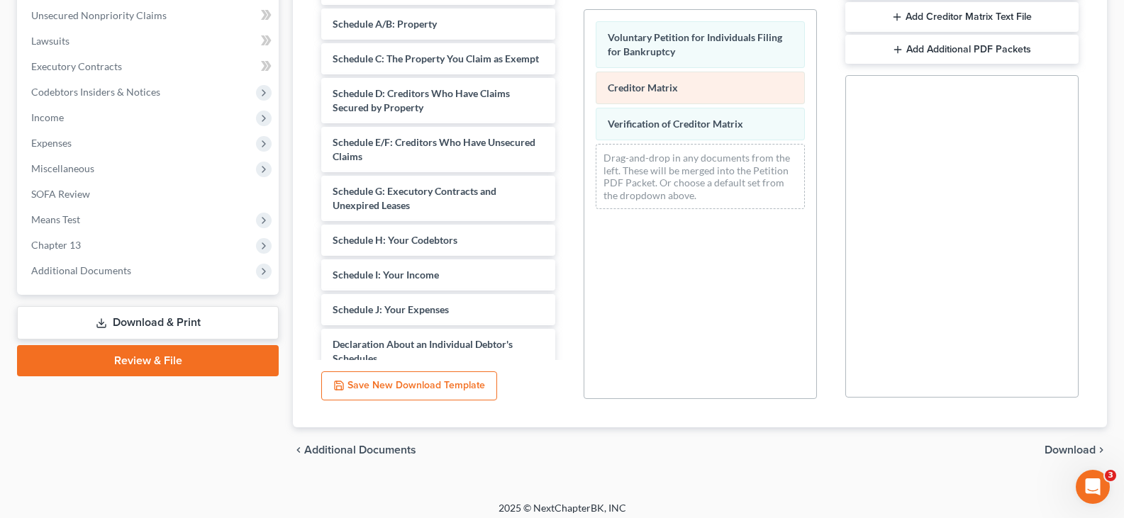
scroll to position [357, 0]
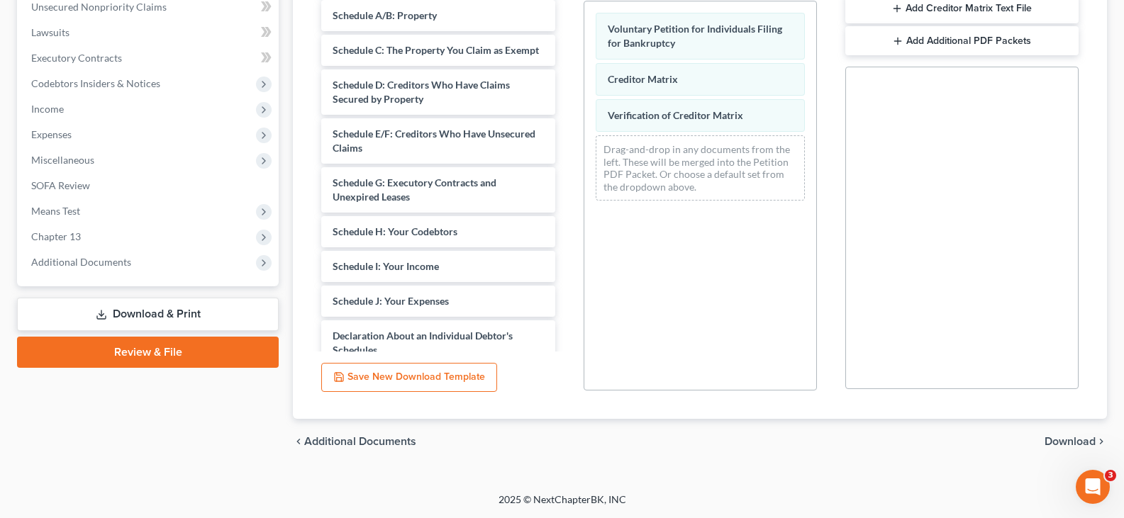
click at [1060, 442] on span "Download" at bounding box center [1069, 441] width 51 height 11
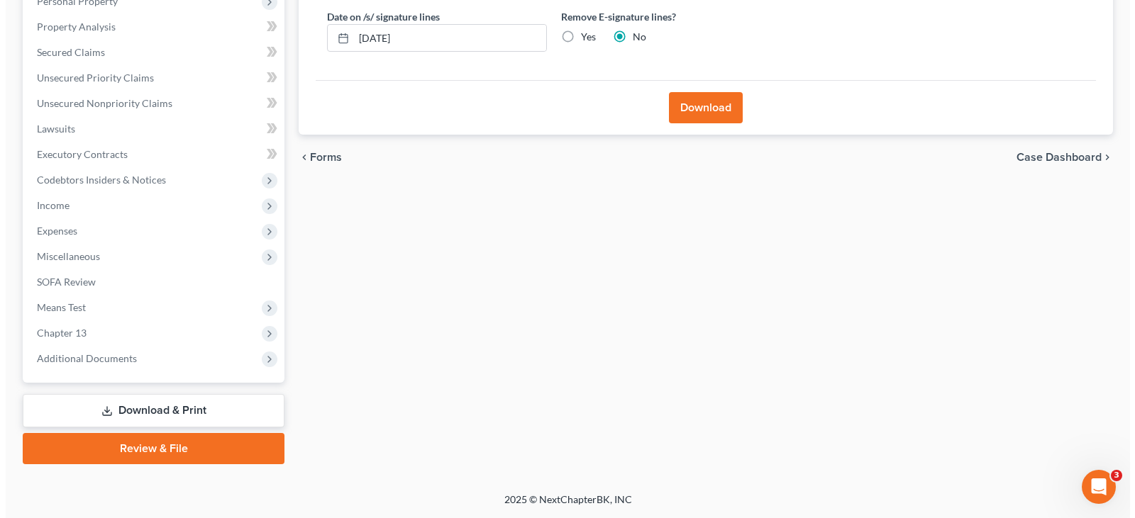
scroll to position [261, 0]
click at [663, 102] on button "Download" at bounding box center [700, 107] width 74 height 31
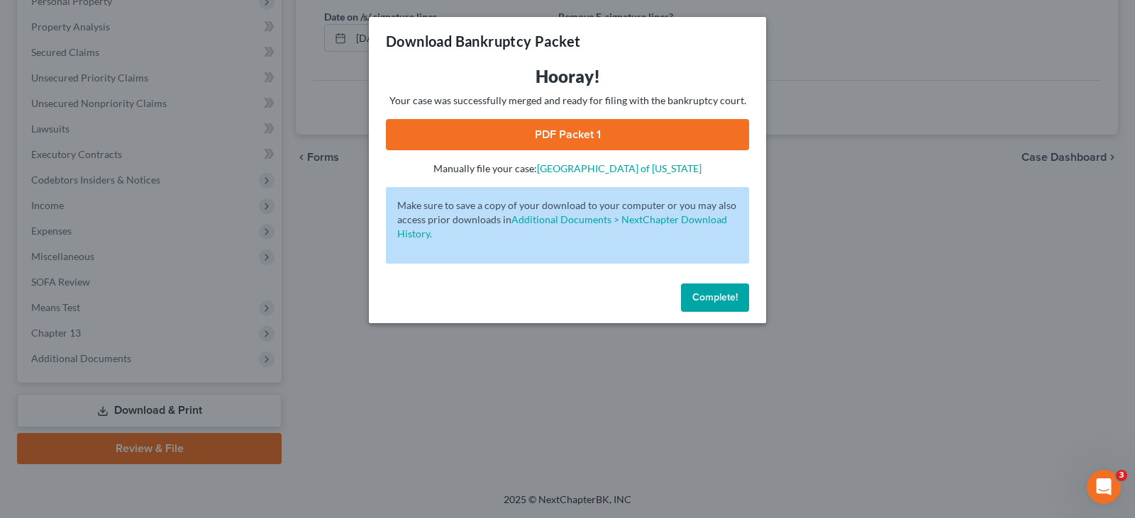
click at [586, 136] on link "PDF Packet 1" at bounding box center [567, 134] width 363 height 31
click at [730, 286] on button "Complete!" at bounding box center [715, 298] width 68 height 28
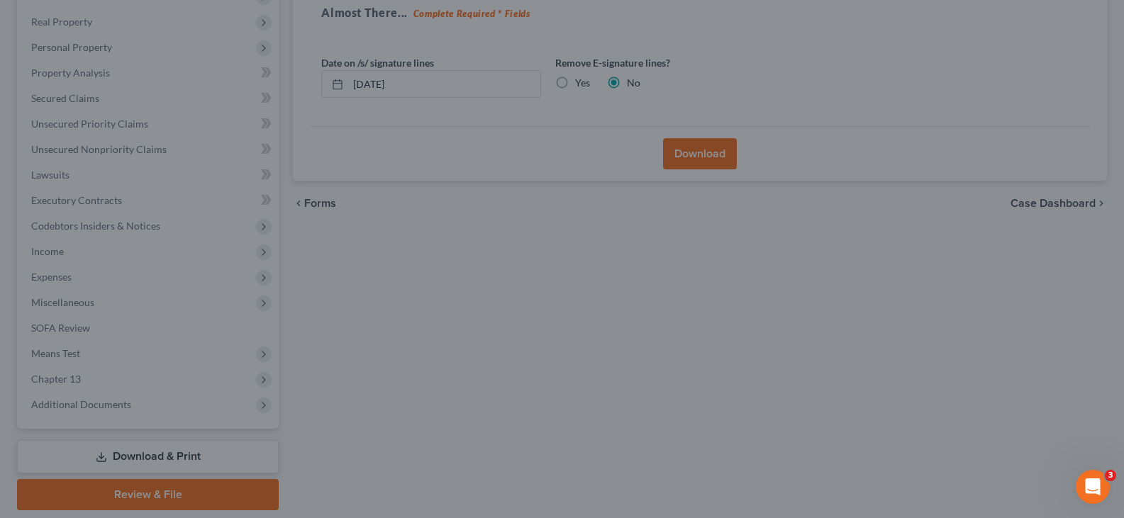
scroll to position [0, 0]
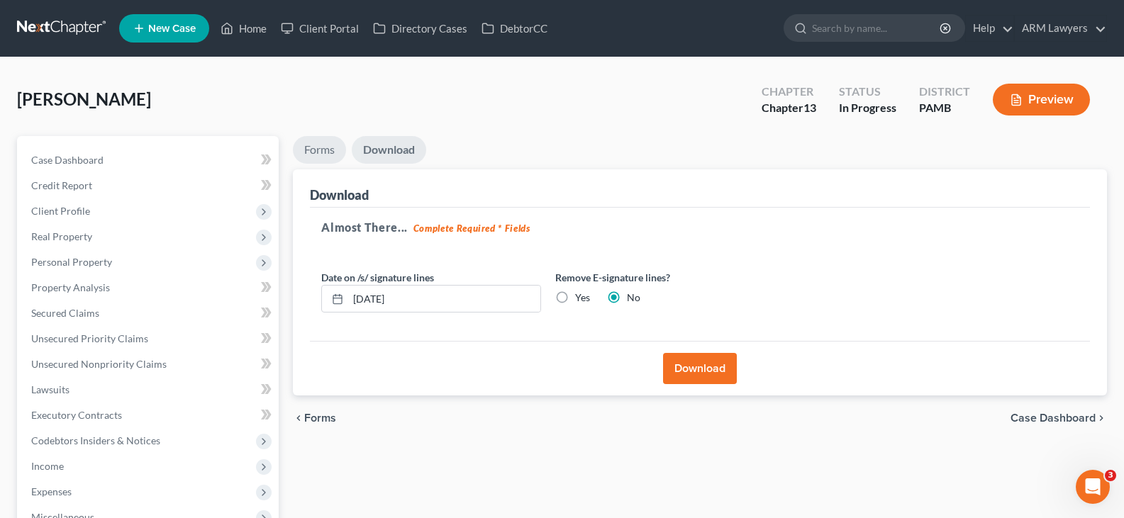
click at [325, 150] on link "Forms" at bounding box center [319, 150] width 53 height 28
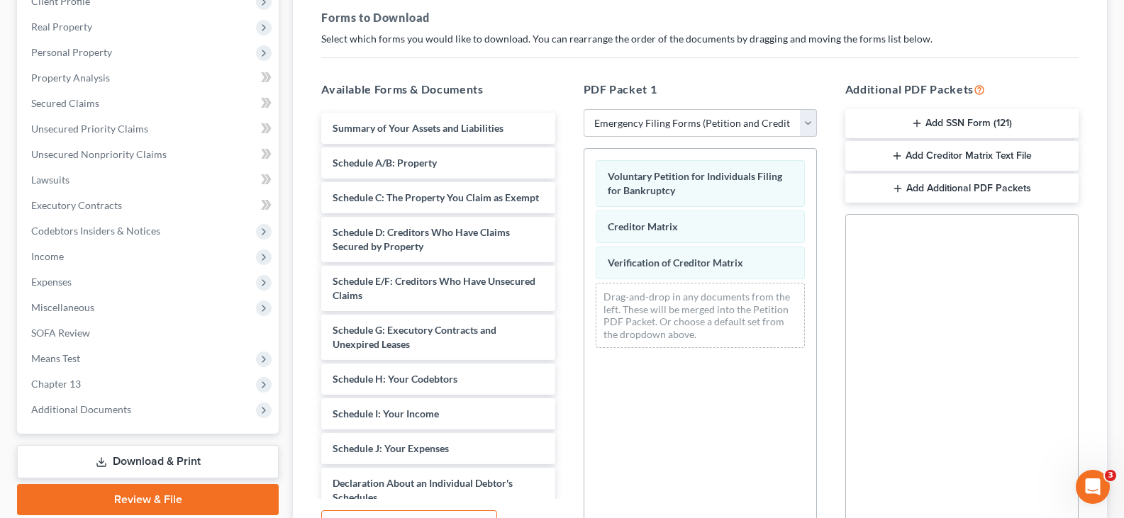
scroll to position [213, 0]
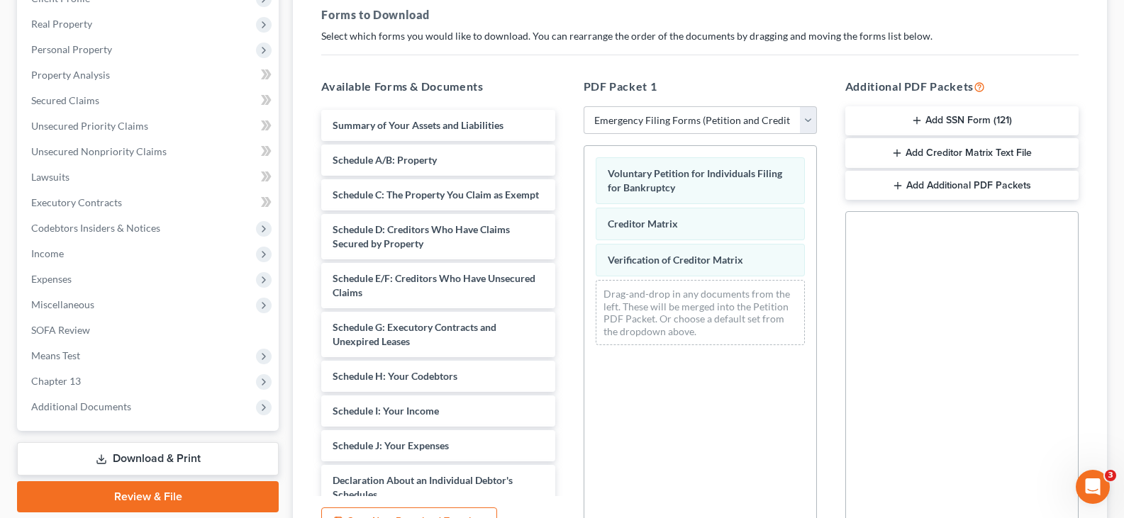
click at [979, 123] on button "Add SSN Form (121)" at bounding box center [961, 121] width 233 height 30
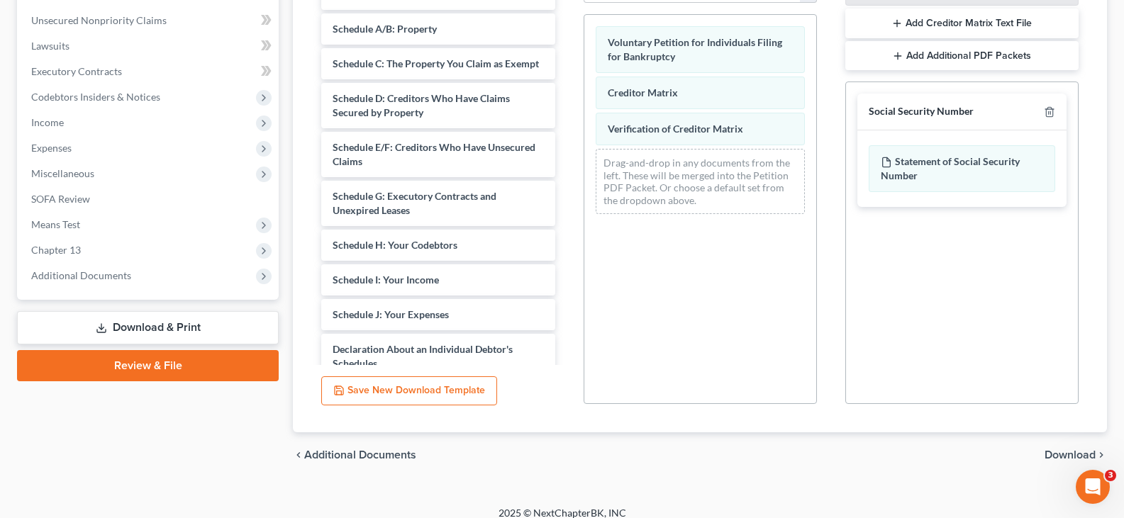
scroll to position [357, 0]
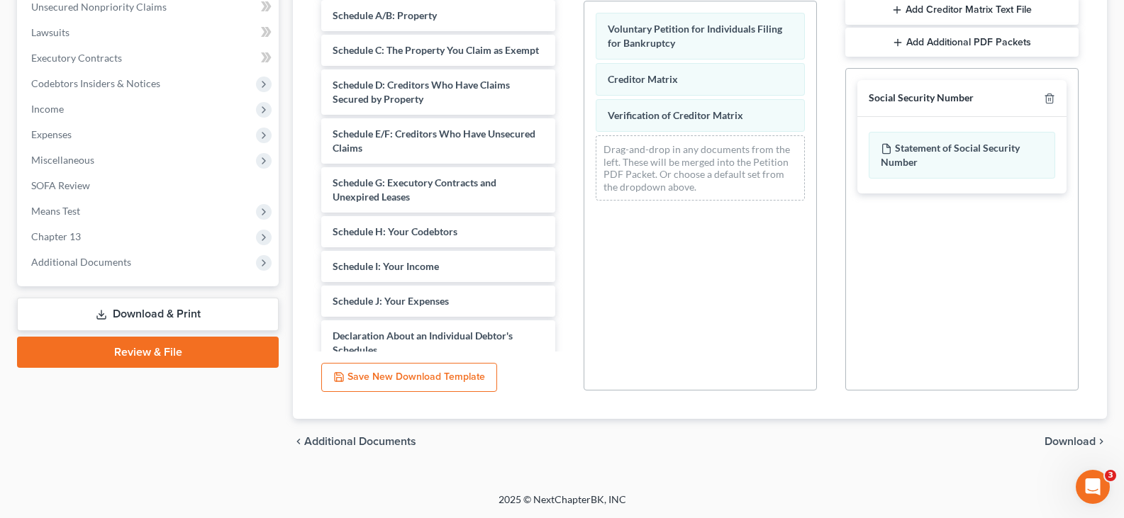
click at [1064, 438] on span "Download" at bounding box center [1069, 441] width 51 height 11
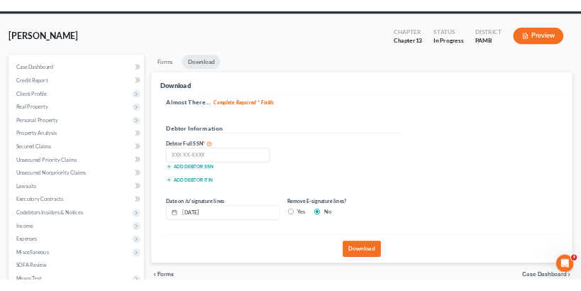
scroll to position [48, 0]
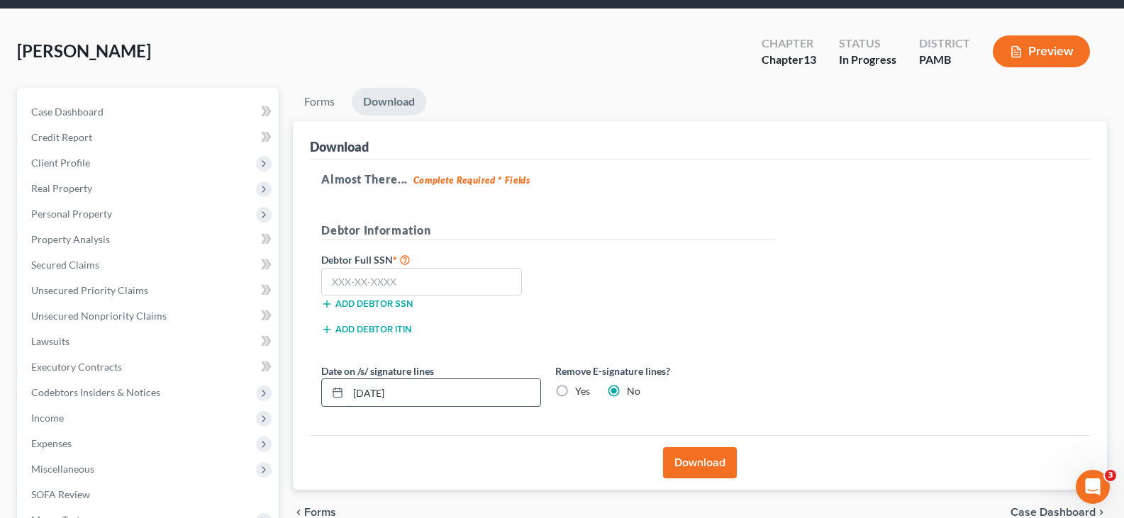
click at [462, 390] on input "08/18/2025" at bounding box center [444, 392] width 192 height 27
drag, startPoint x: 481, startPoint y: 391, endPoint x: 208, endPoint y: 386, distance: 273.0
click at [208, 386] on div "Petition Navigation Case Dashboard Payments Invoices Payments Payments Credit R…" at bounding box center [562, 382] width 1104 height 589
click at [575, 391] on label "Yes" at bounding box center [582, 391] width 15 height 14
click at [581, 391] on input "Yes" at bounding box center [585, 388] width 9 height 9
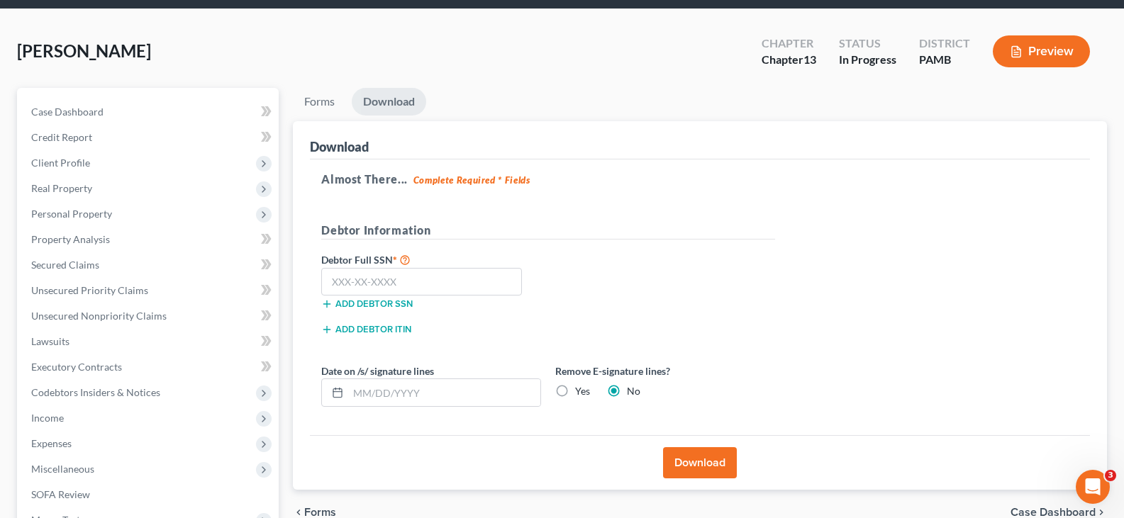
radio input "true"
radio input "false"
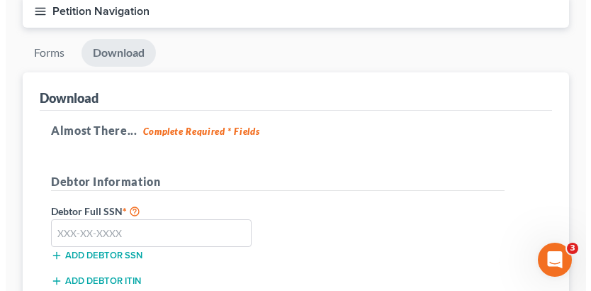
scroll to position [332, 0]
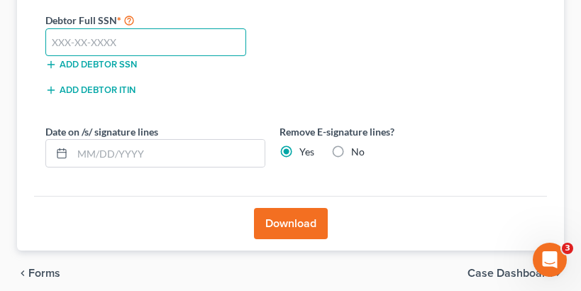
click at [134, 29] on input "text" at bounding box center [145, 42] width 201 height 28
type input "081-76-3645"
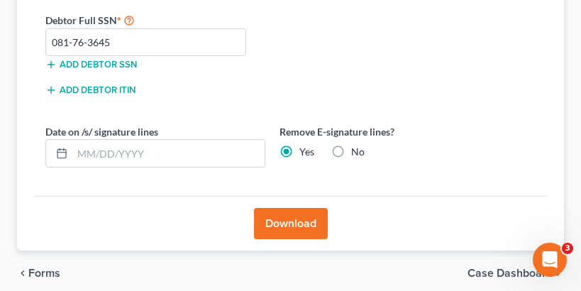
click at [297, 221] on button "Download" at bounding box center [291, 223] width 74 height 31
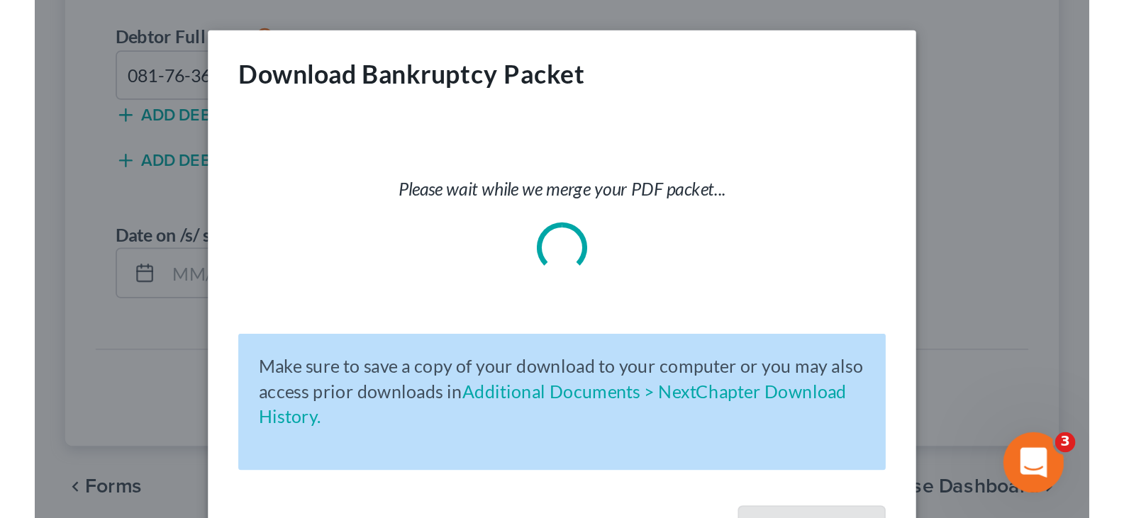
scroll to position [261, 0]
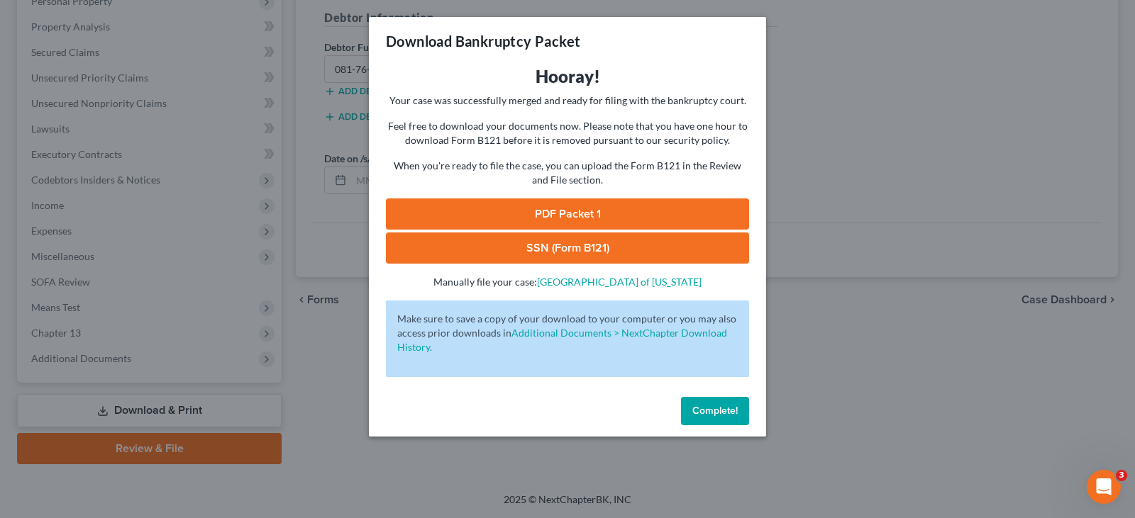
click at [579, 212] on link "PDF Packet 1" at bounding box center [567, 214] width 363 height 31
click at [572, 253] on link "SSN (Form B121)" at bounding box center [567, 248] width 363 height 31
click at [725, 401] on button "Complete!" at bounding box center [715, 411] width 68 height 28
